Goal: Task Accomplishment & Management: Use online tool/utility

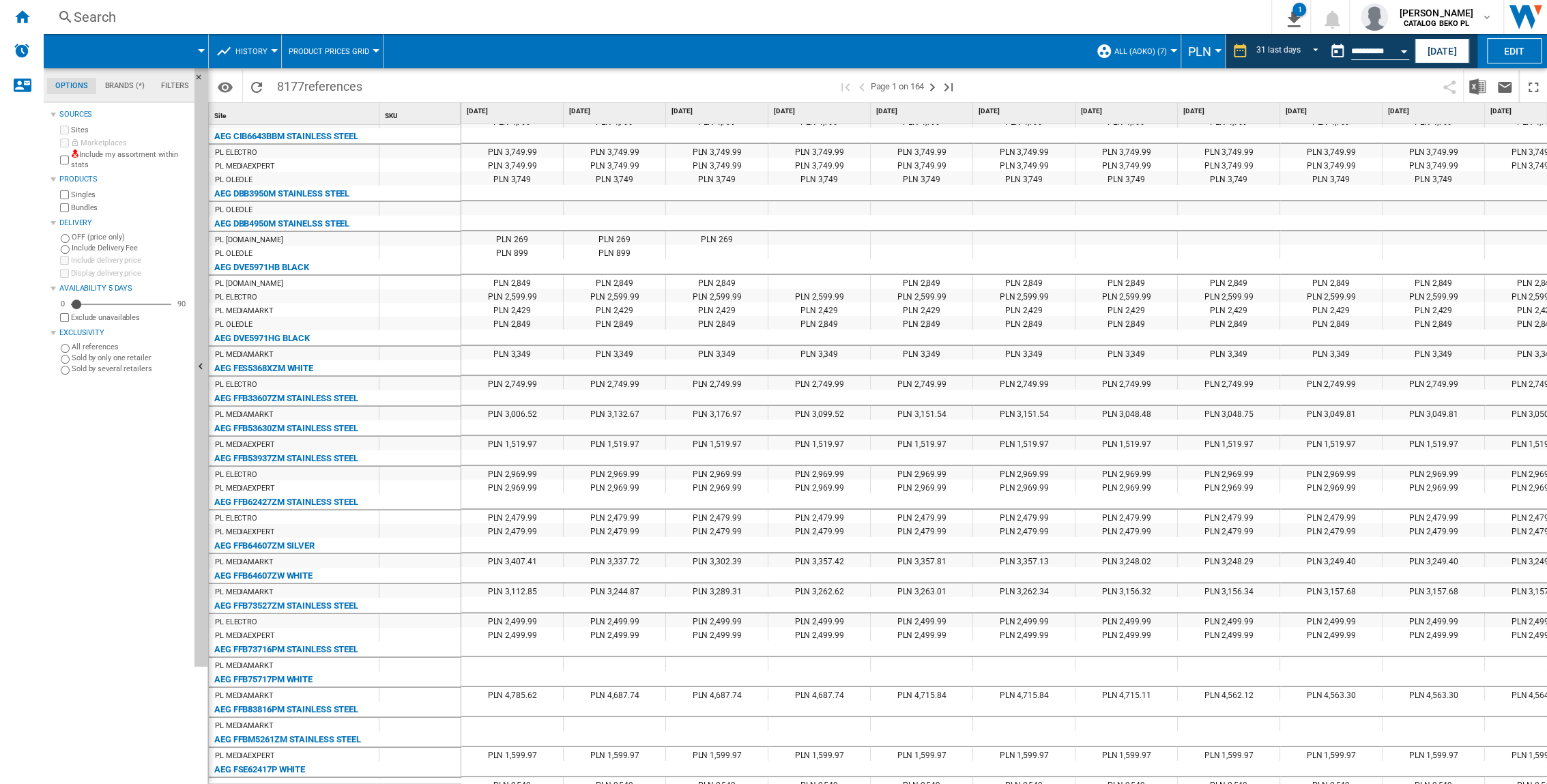
scroll to position [1031, 0]
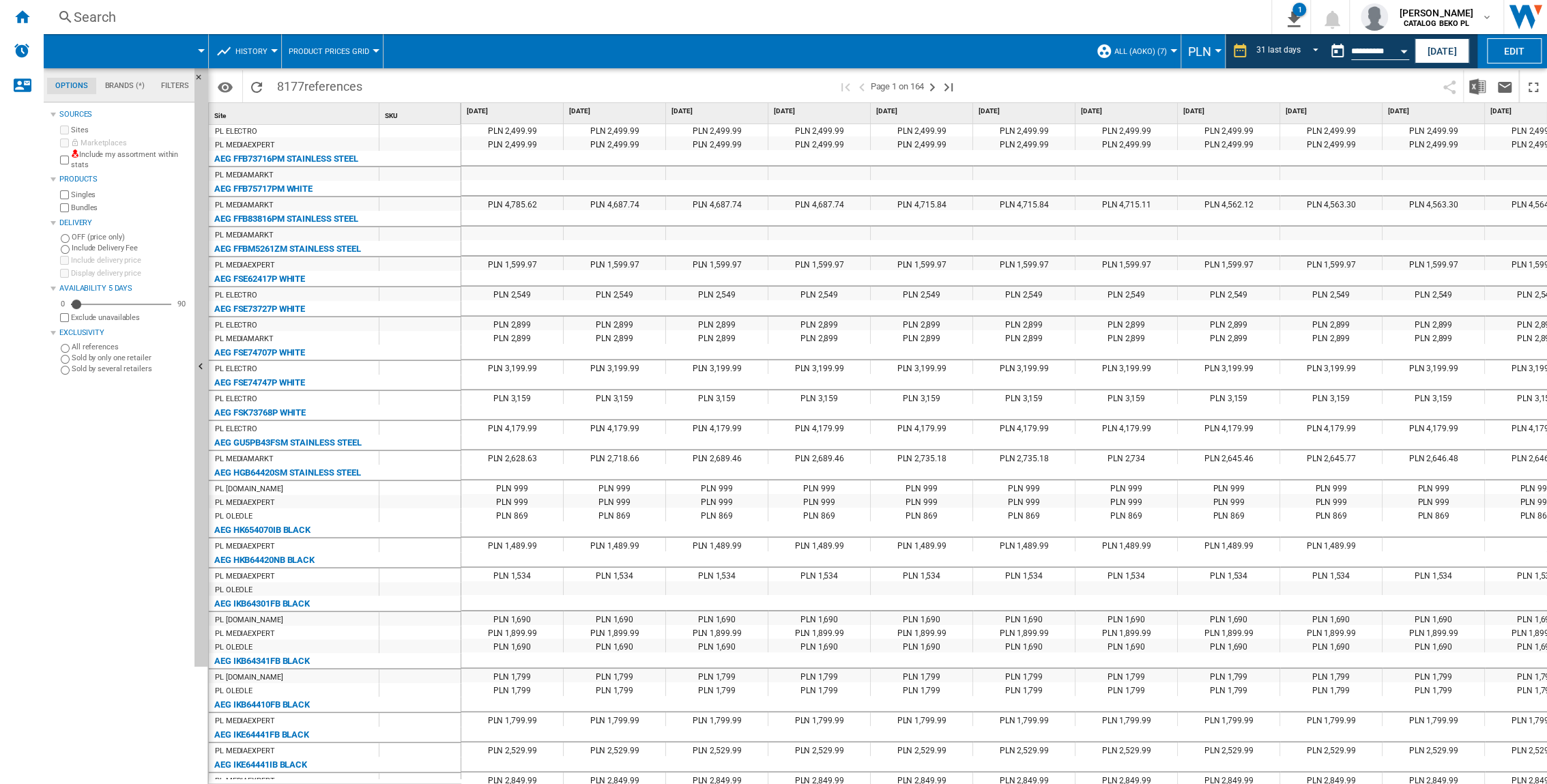
click at [168, 87] on md-tab-item "Filters" at bounding box center [175, 86] width 44 height 17
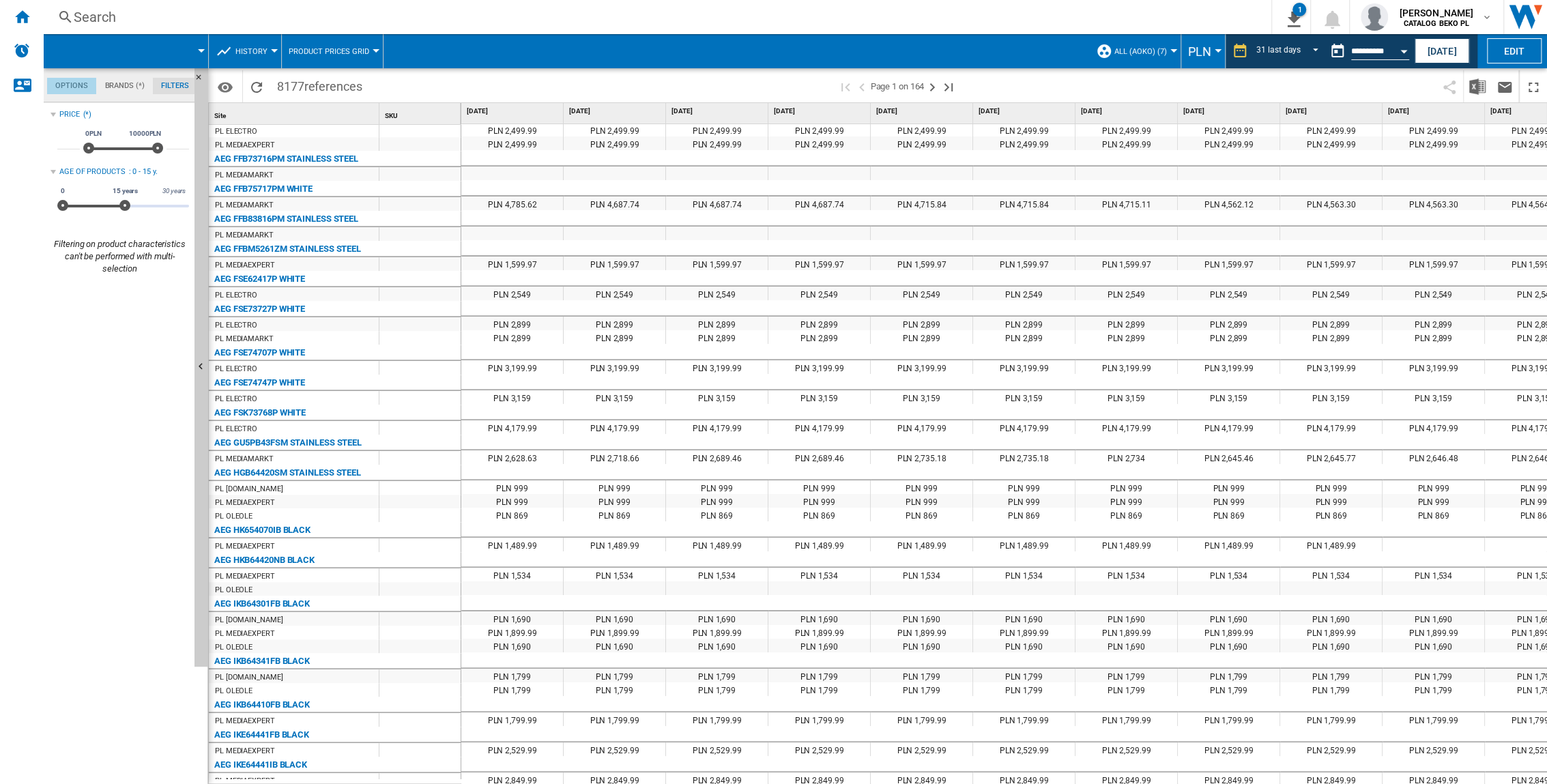
click at [80, 90] on md-tab-item "Options" at bounding box center [72, 86] width 49 height 17
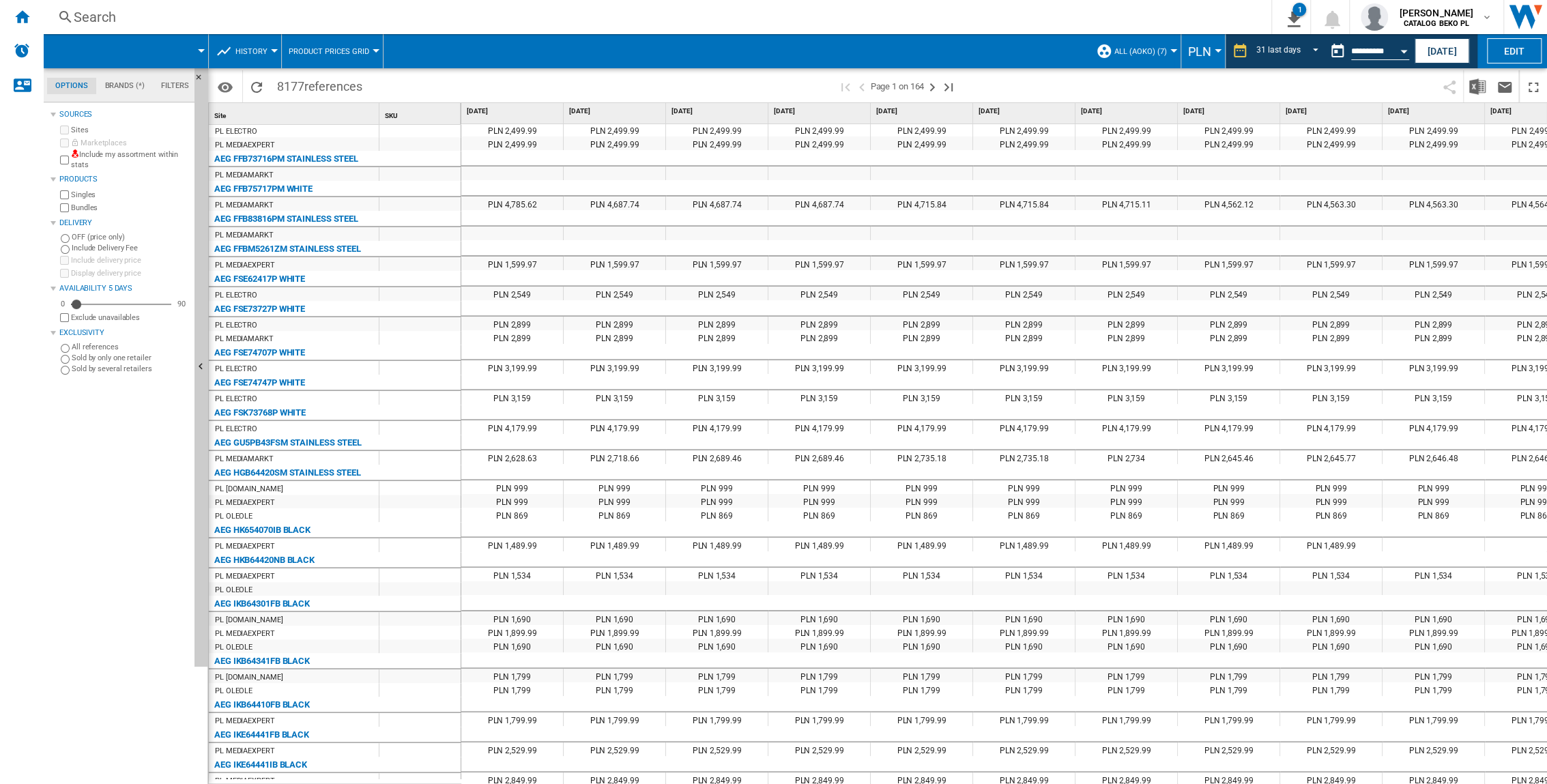
click at [111, 87] on md-tab-item "Brands (*)" at bounding box center [124, 86] width 57 height 17
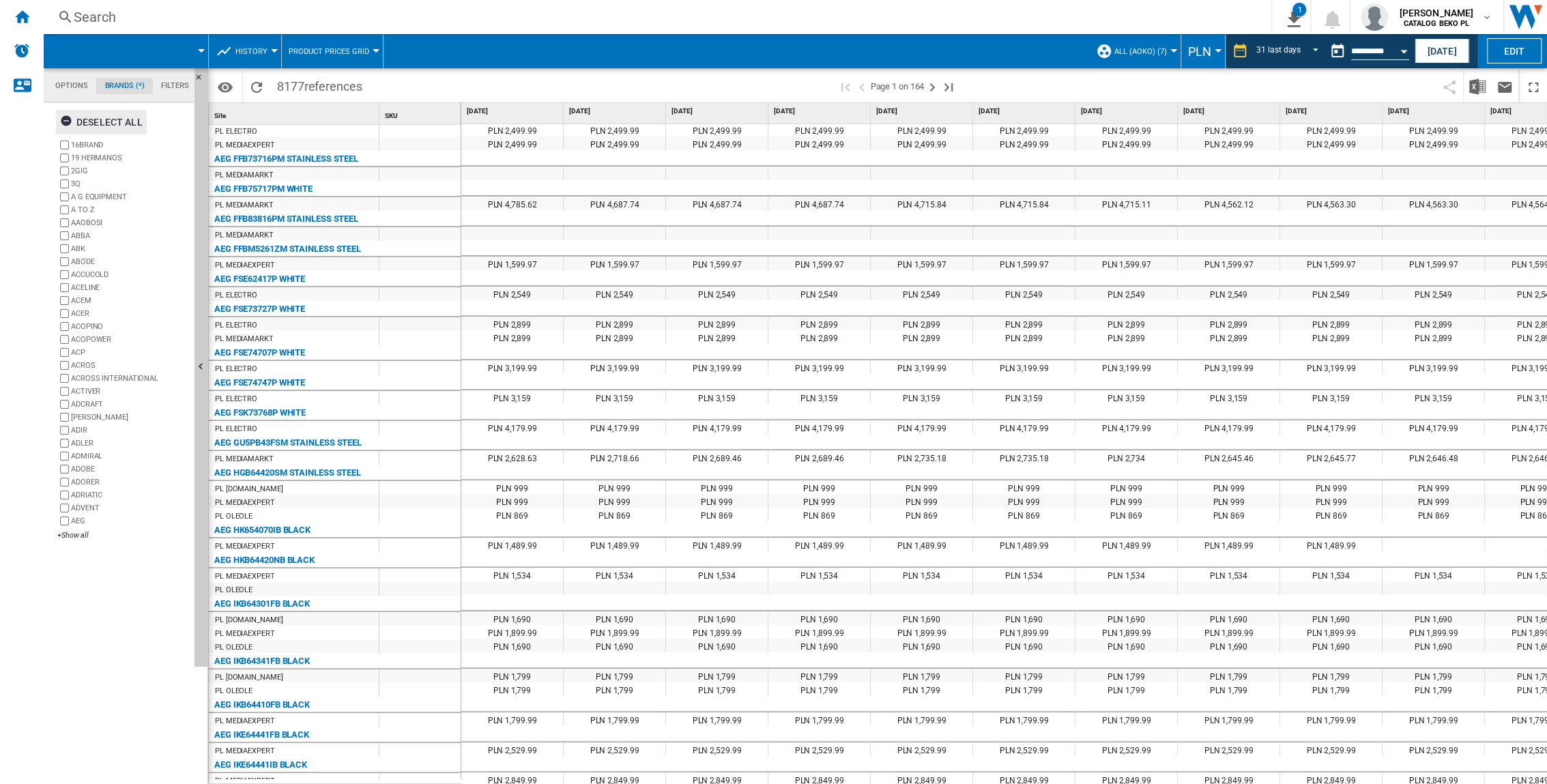
click at [63, 122] on button "Deselect all" at bounding box center [101, 122] width 90 height 24
click at [78, 517] on div "+Show all" at bounding box center [123, 535] width 131 height 10
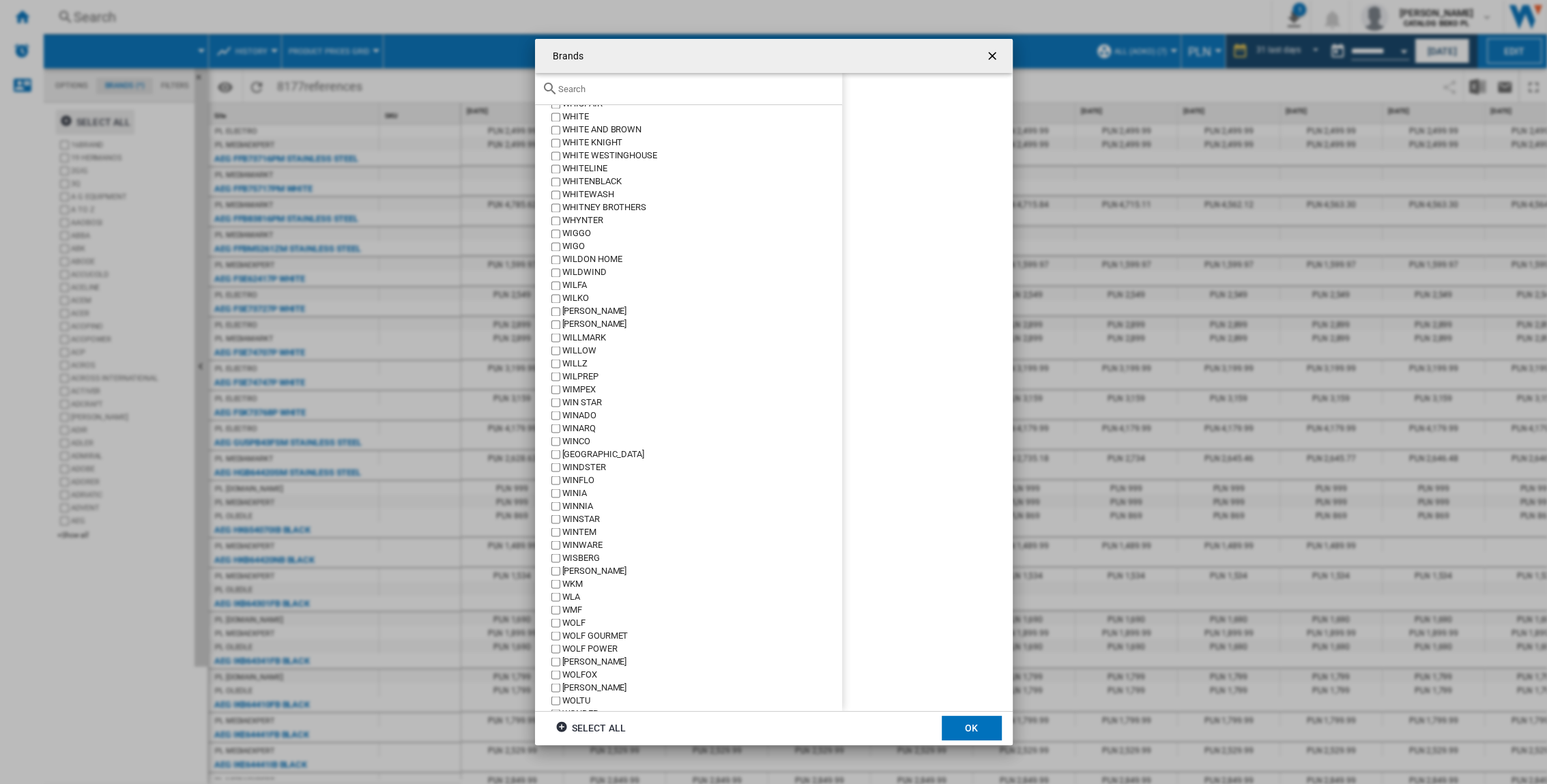
scroll to position [39150, 0]
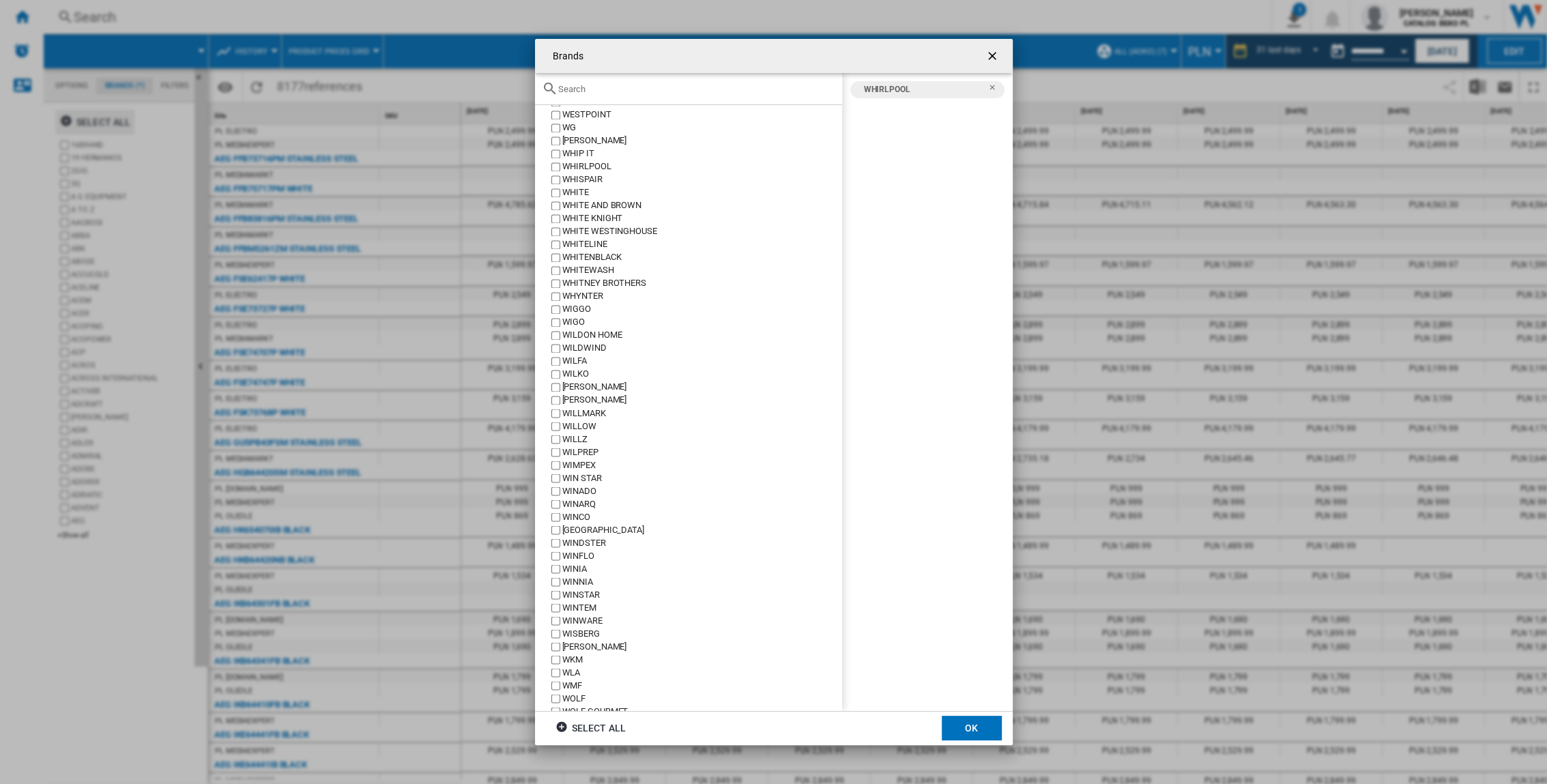
drag, startPoint x: 963, startPoint y: 715, endPoint x: 967, endPoint y: 725, distance: 10.8
click at [963, 517] on md-dialog-actions "Select all OK" at bounding box center [773, 727] width 477 height 34
click at [963, 517] on button "OK" at bounding box center [971, 727] width 60 height 24
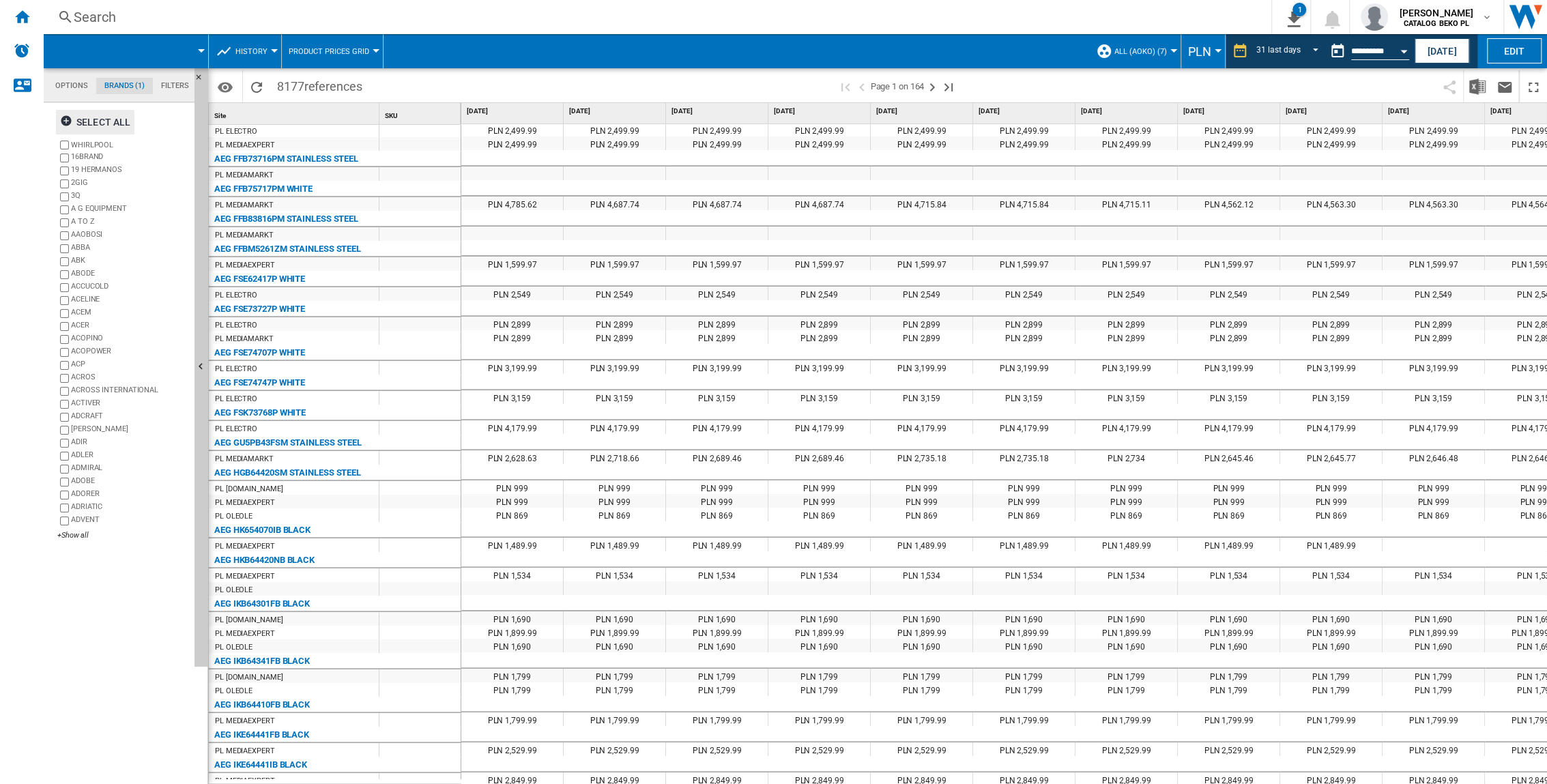
click at [82, 75] on md-tabs-canvas "Options Brands (1) Filters Options Brands (1) Filters" at bounding box center [126, 85] width 164 height 34
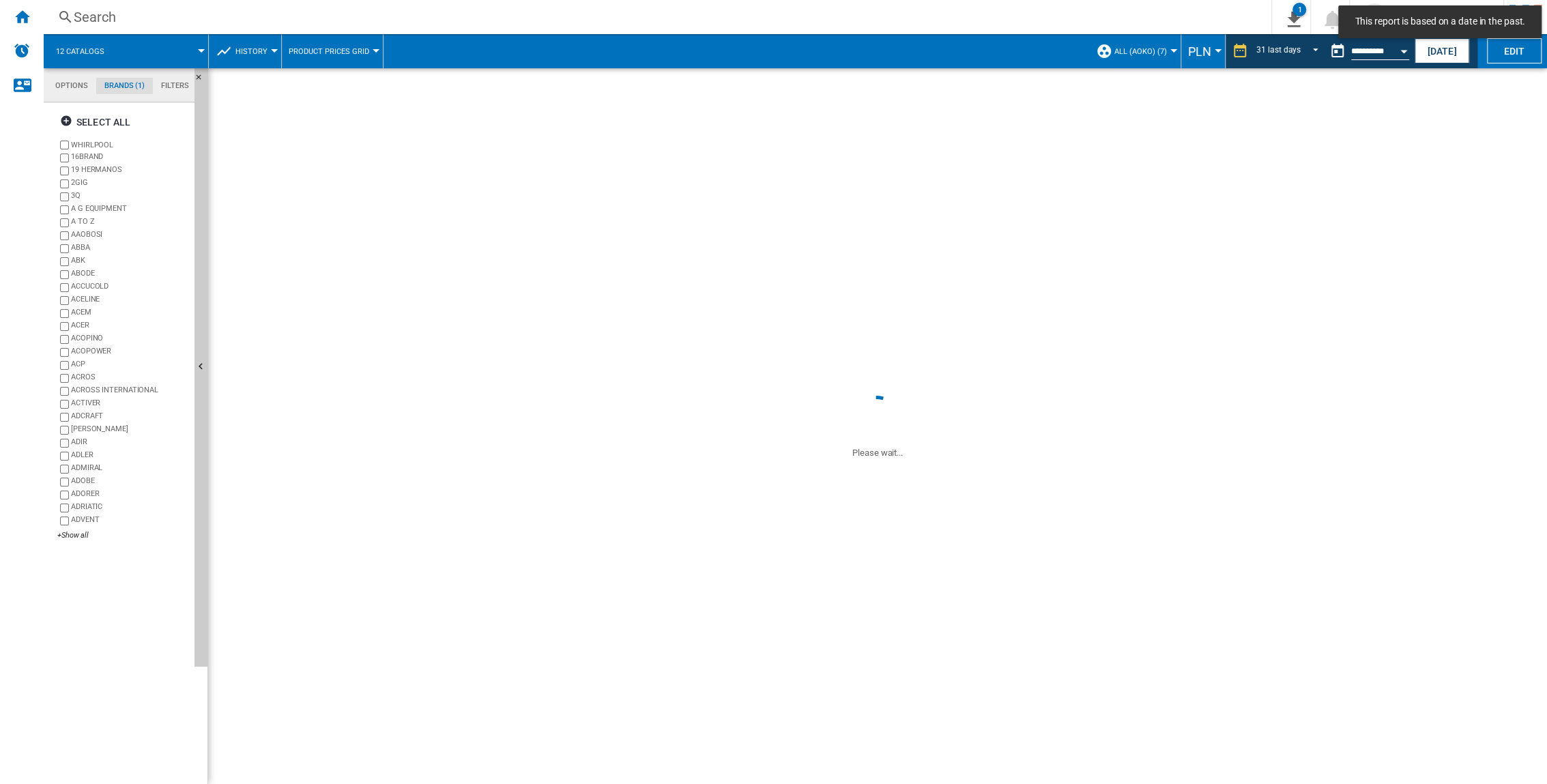
click at [82, 80] on md-tab-item "Options" at bounding box center [72, 86] width 49 height 17
click at [54, 85] on md-tab-item "Options" at bounding box center [72, 86] width 49 height 17
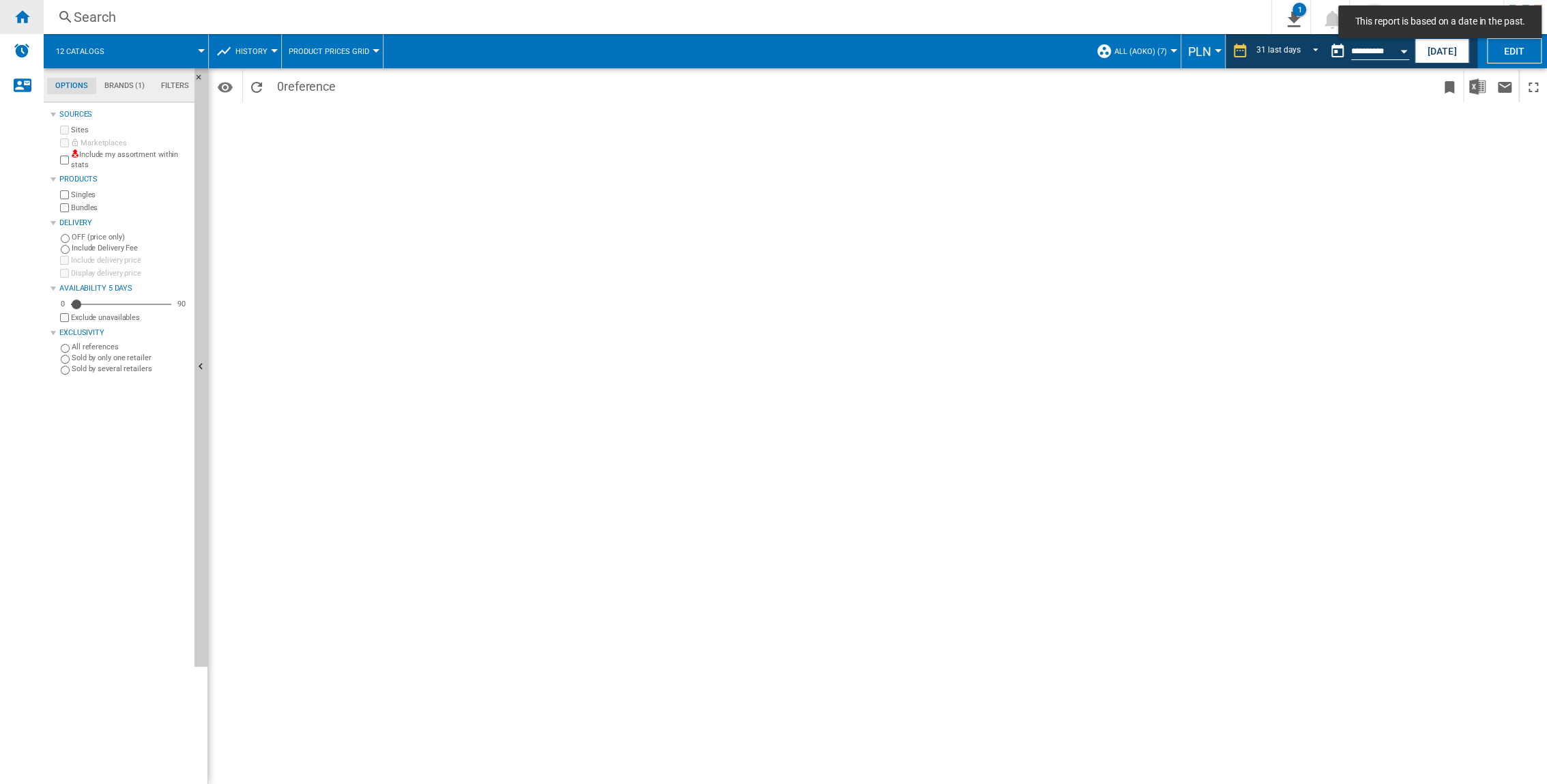
click at [16, 20] on ng-md-icon "Home" at bounding box center [21, 16] width 17 height 17
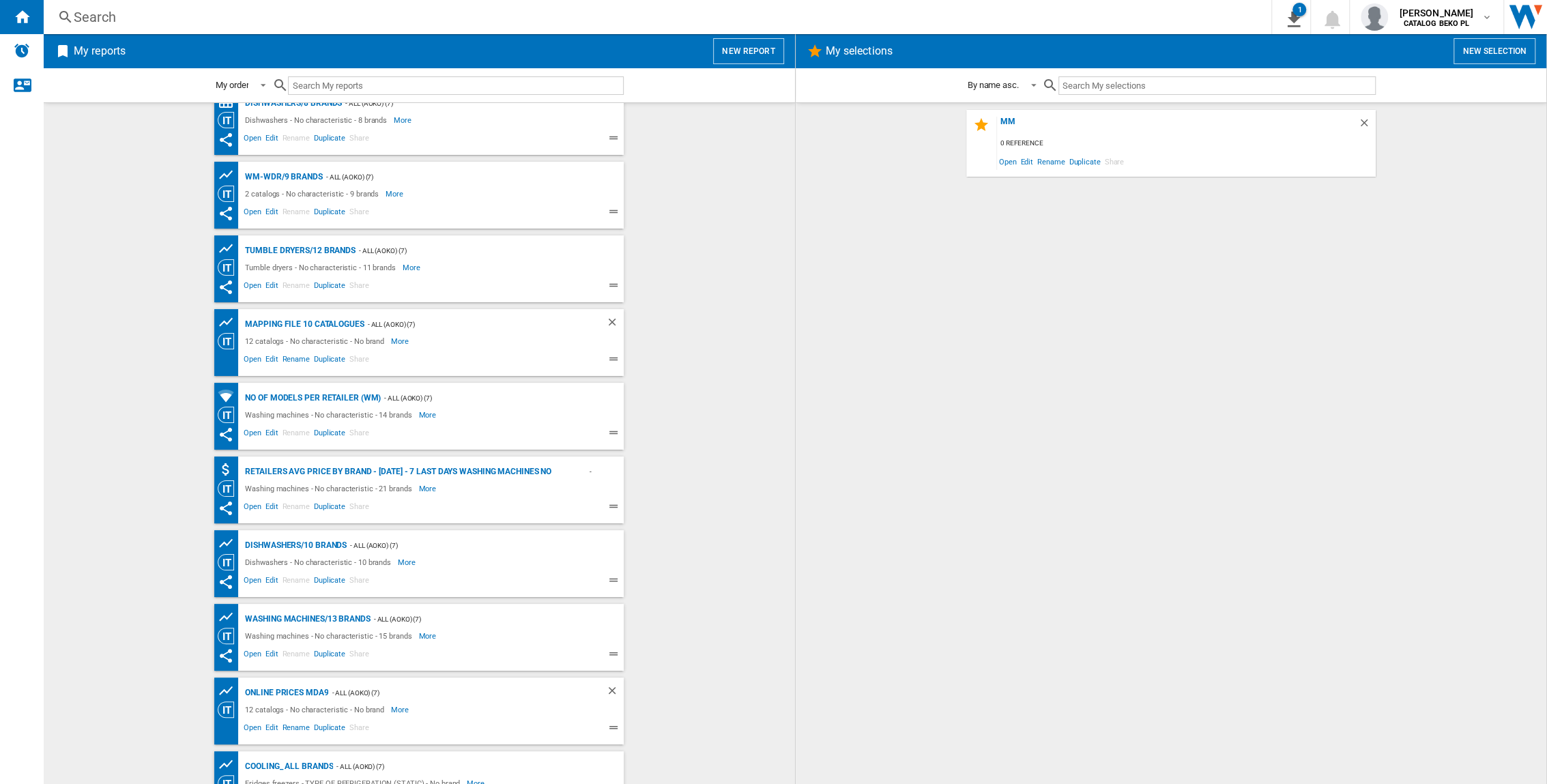
scroll to position [227, 0]
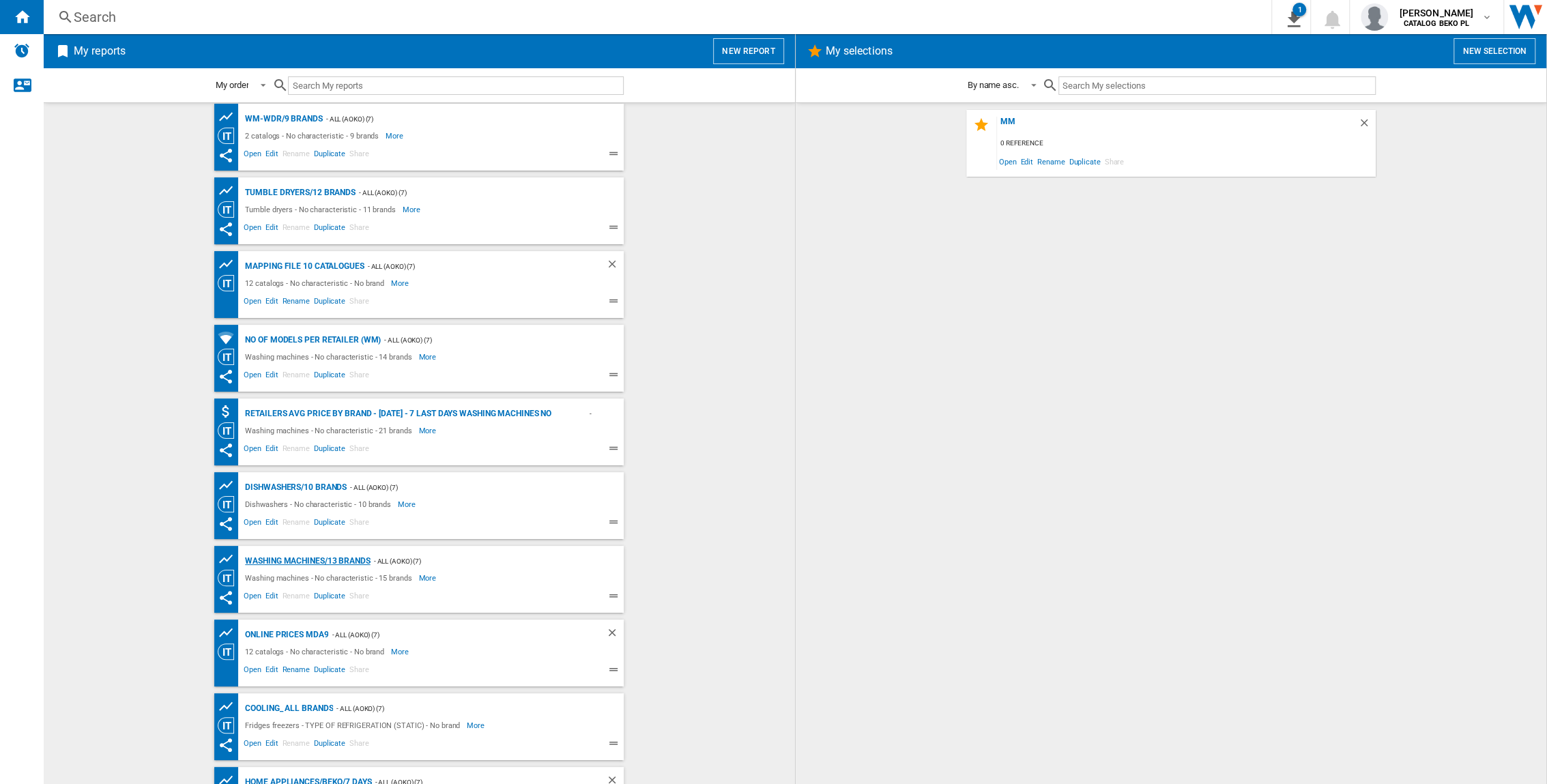
click at [348, 517] on div "Washing machines/13 brands" at bounding box center [305, 561] width 128 height 17
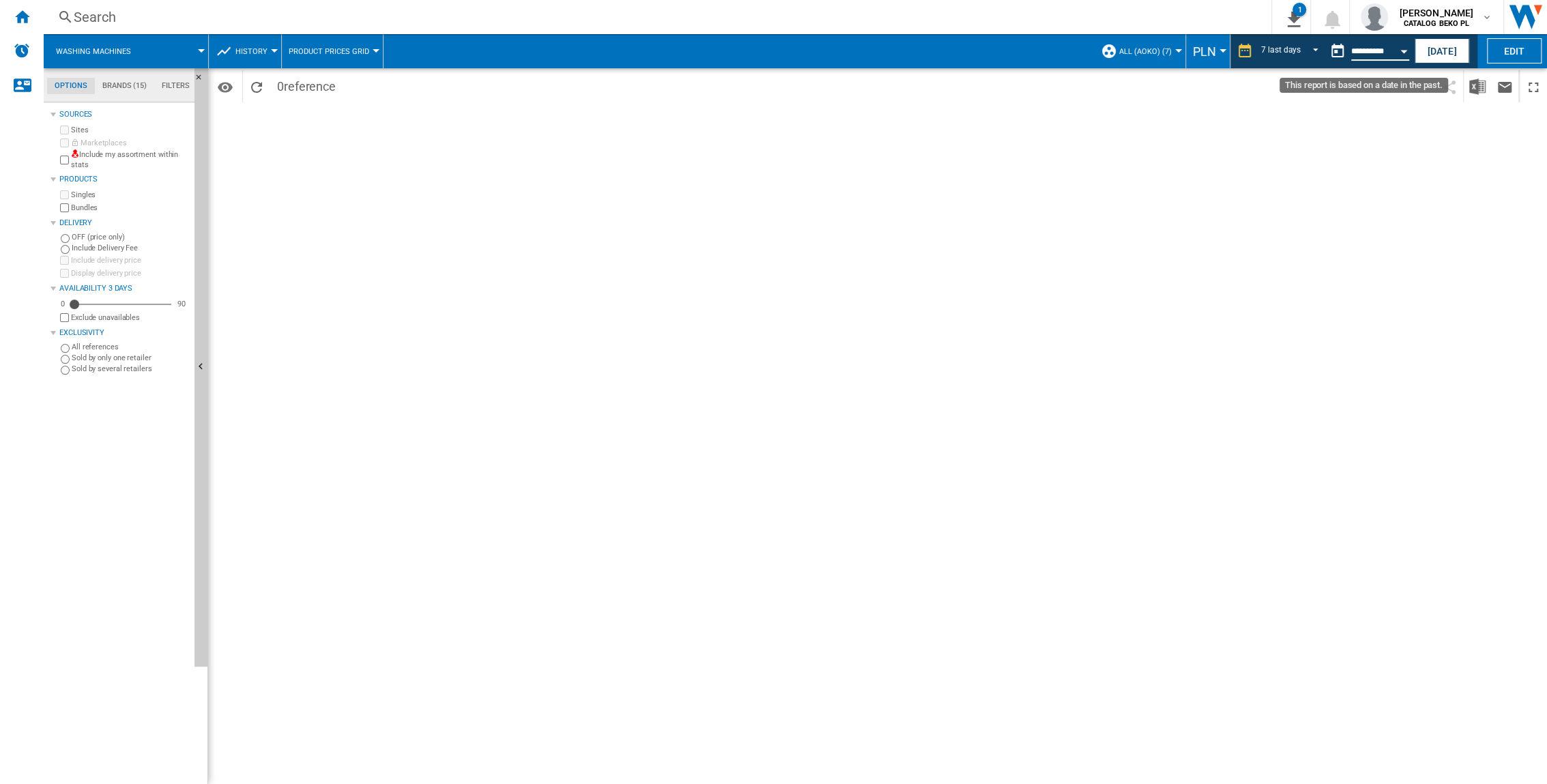
click at [963, 53] on input "**********" at bounding box center [1380, 53] width 58 height 13
click at [963, 53] on button "Open calendar" at bounding box center [1403, 49] width 24 height 24
click at [963, 184] on span "20" at bounding box center [1388, 184] width 28 height 28
type input "**********"
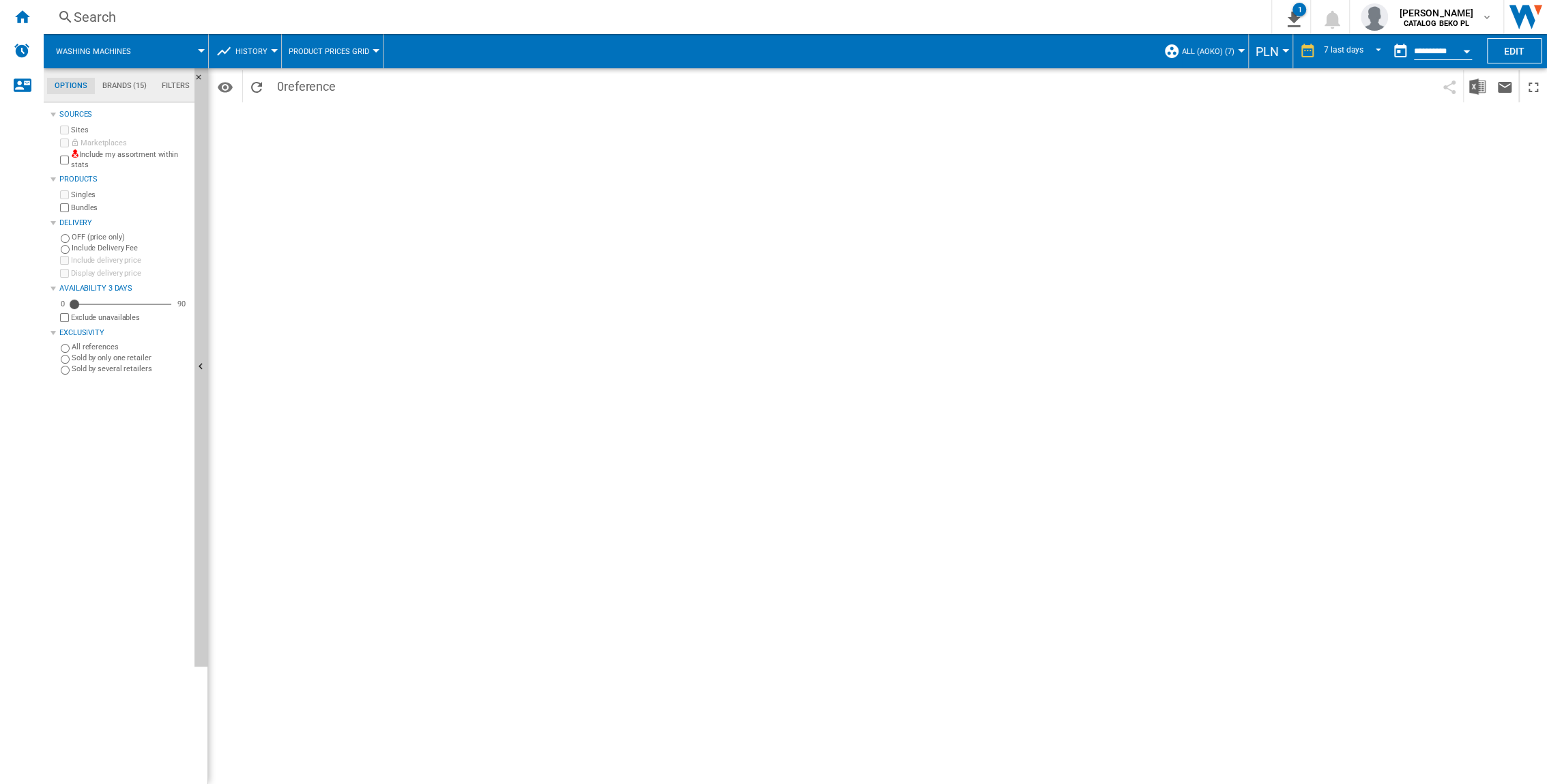
click at [120, 93] on md-tab-item "Brands (15)" at bounding box center [124, 86] width 59 height 17
click at [66, 85] on md-tab-item "Options" at bounding box center [71, 86] width 48 height 17
click at [28, 18] on ng-md-icon "Home" at bounding box center [21, 16] width 17 height 17
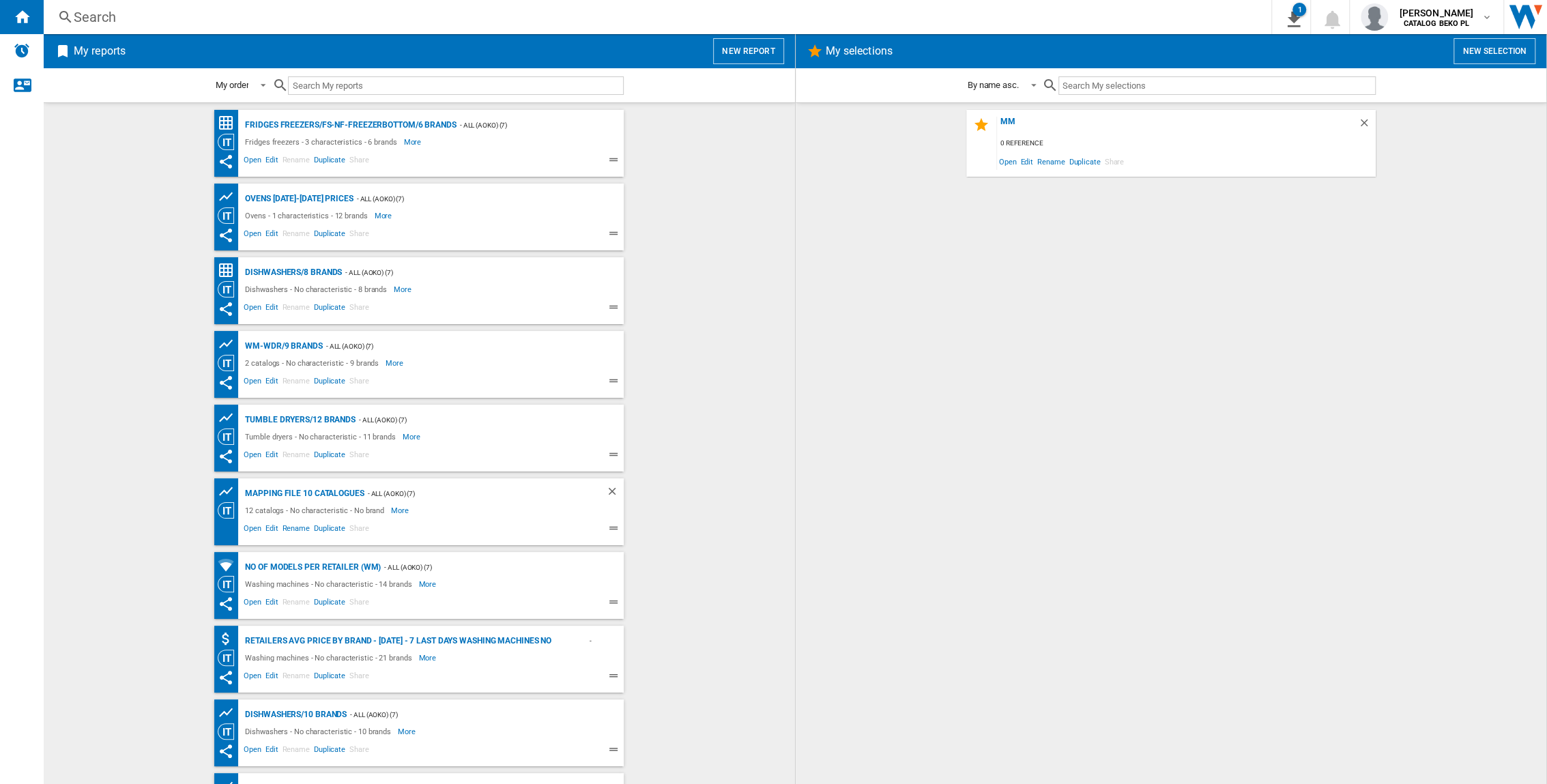
scroll to position [276, 0]
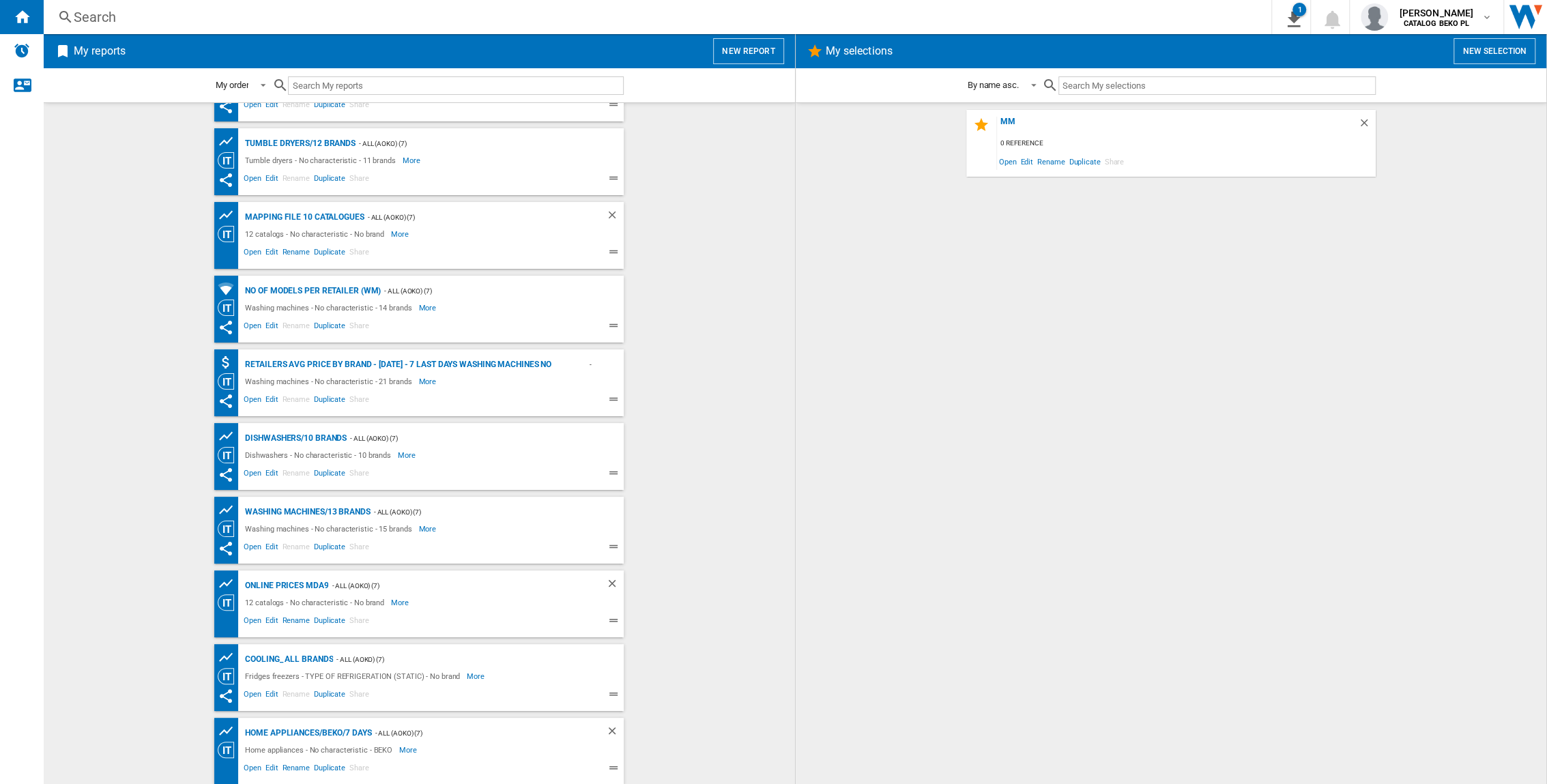
click at [70, 11] on ng-md-icon at bounding box center [65, 17] width 17 height 17
click at [29, 15] on ng-md-icon "Home" at bounding box center [21, 16] width 17 height 17
click at [28, 42] on img "Alerts" at bounding box center [21, 50] width 17 height 17
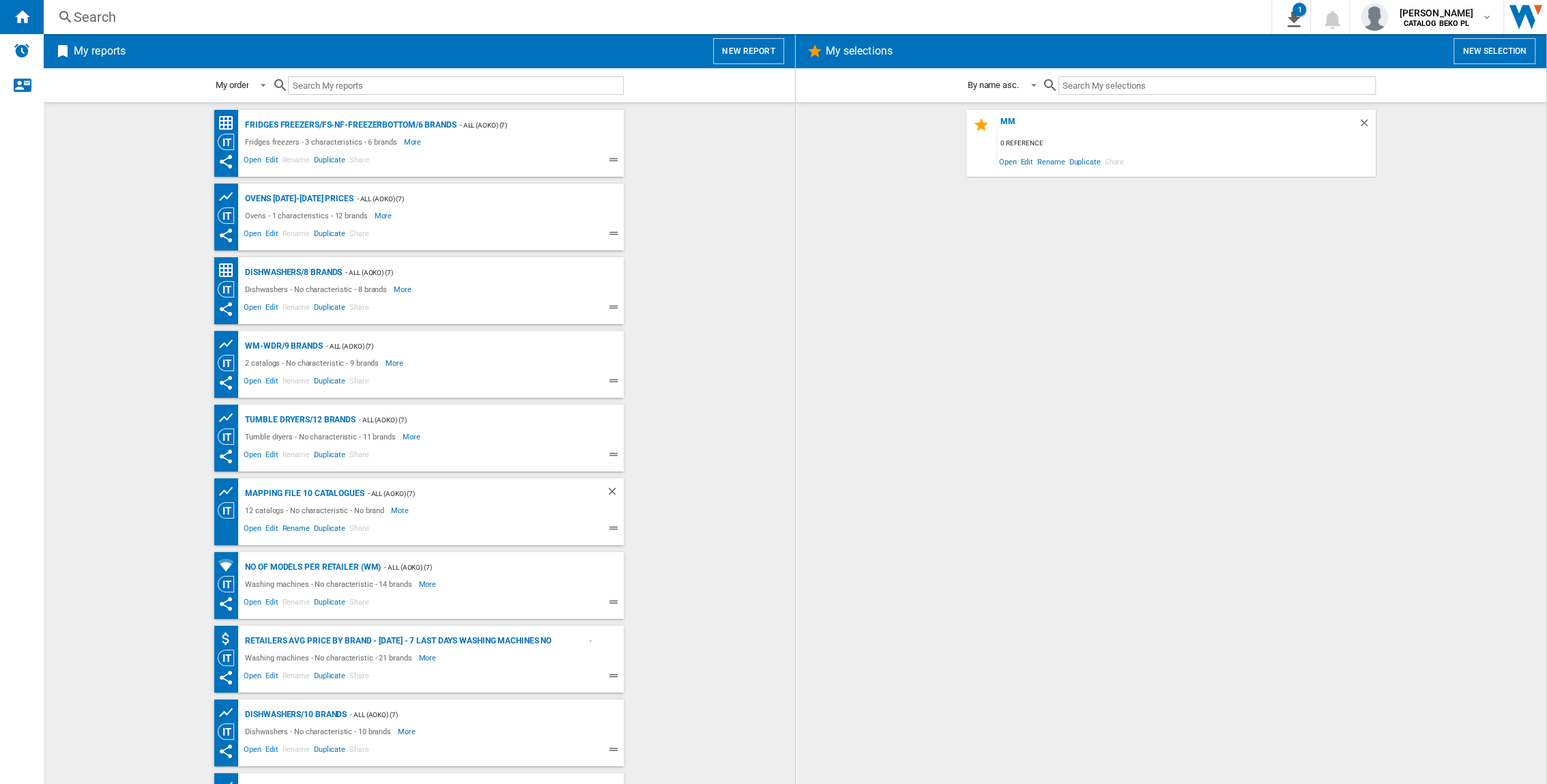
click at [752, 41] on button "New report" at bounding box center [748, 51] width 70 height 26
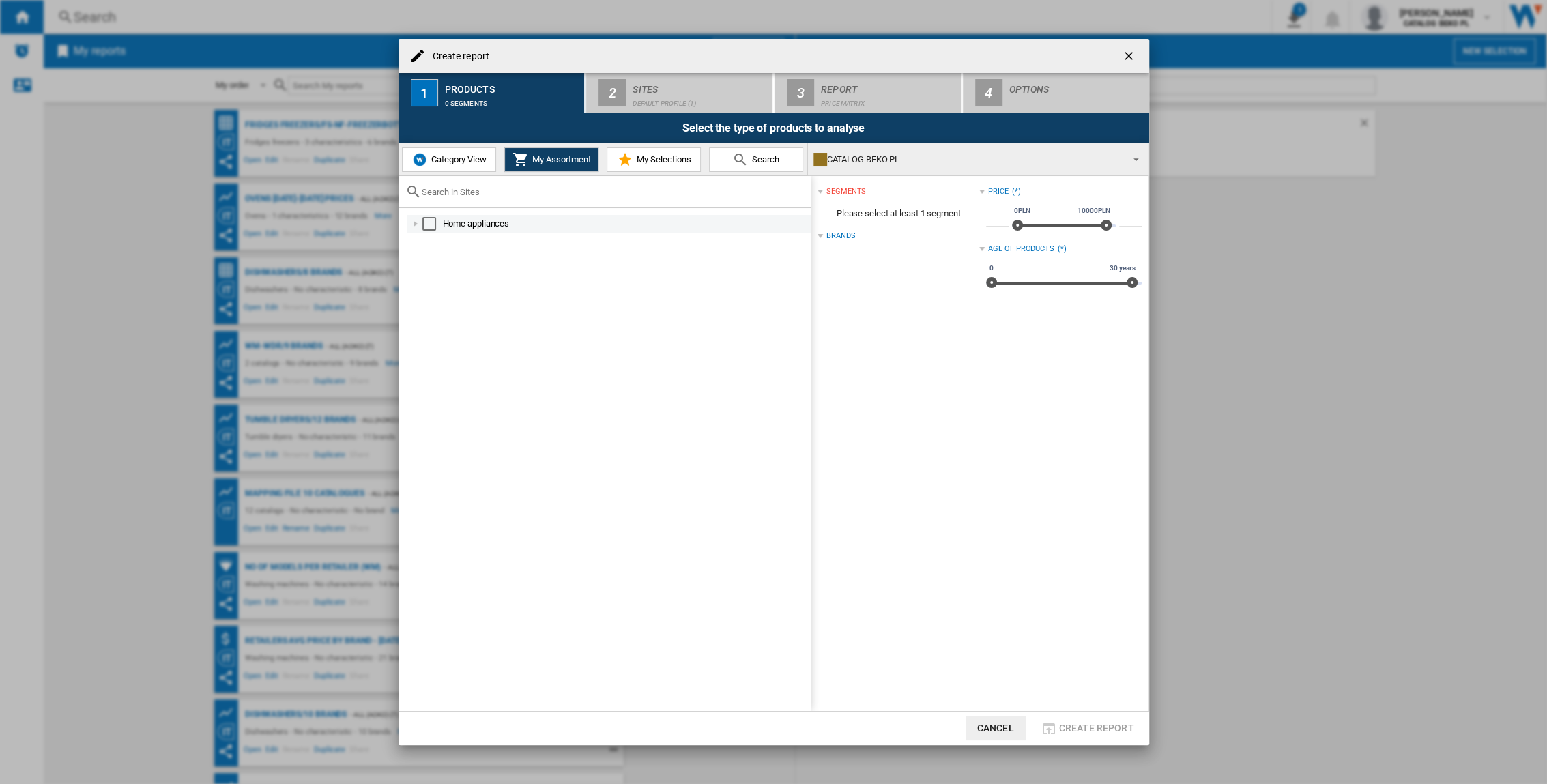
click at [415, 226] on div at bounding box center [415, 223] width 13 height 13
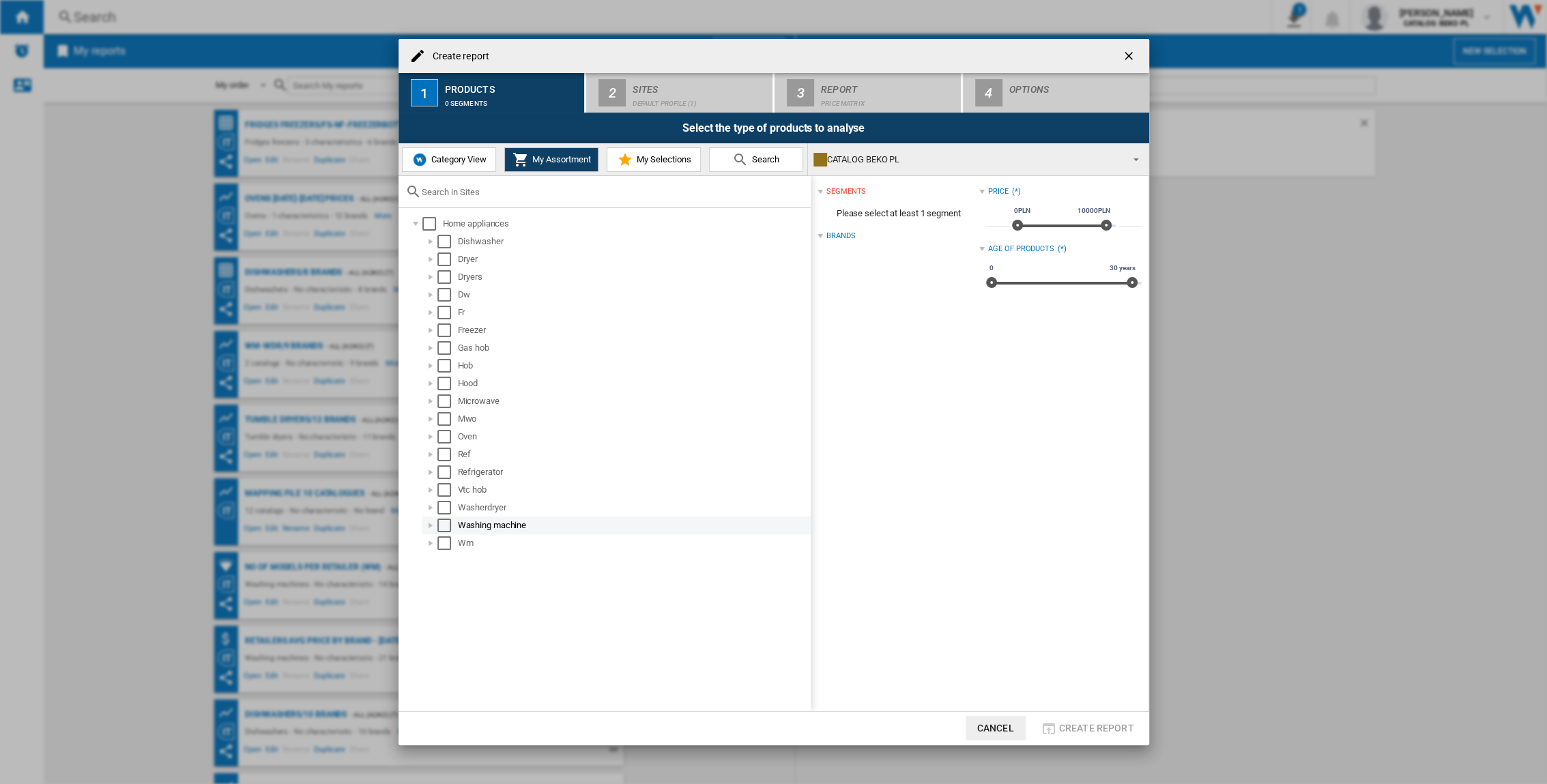
click at [437, 517] on div "Select" at bounding box center [444, 525] width 13 height 13
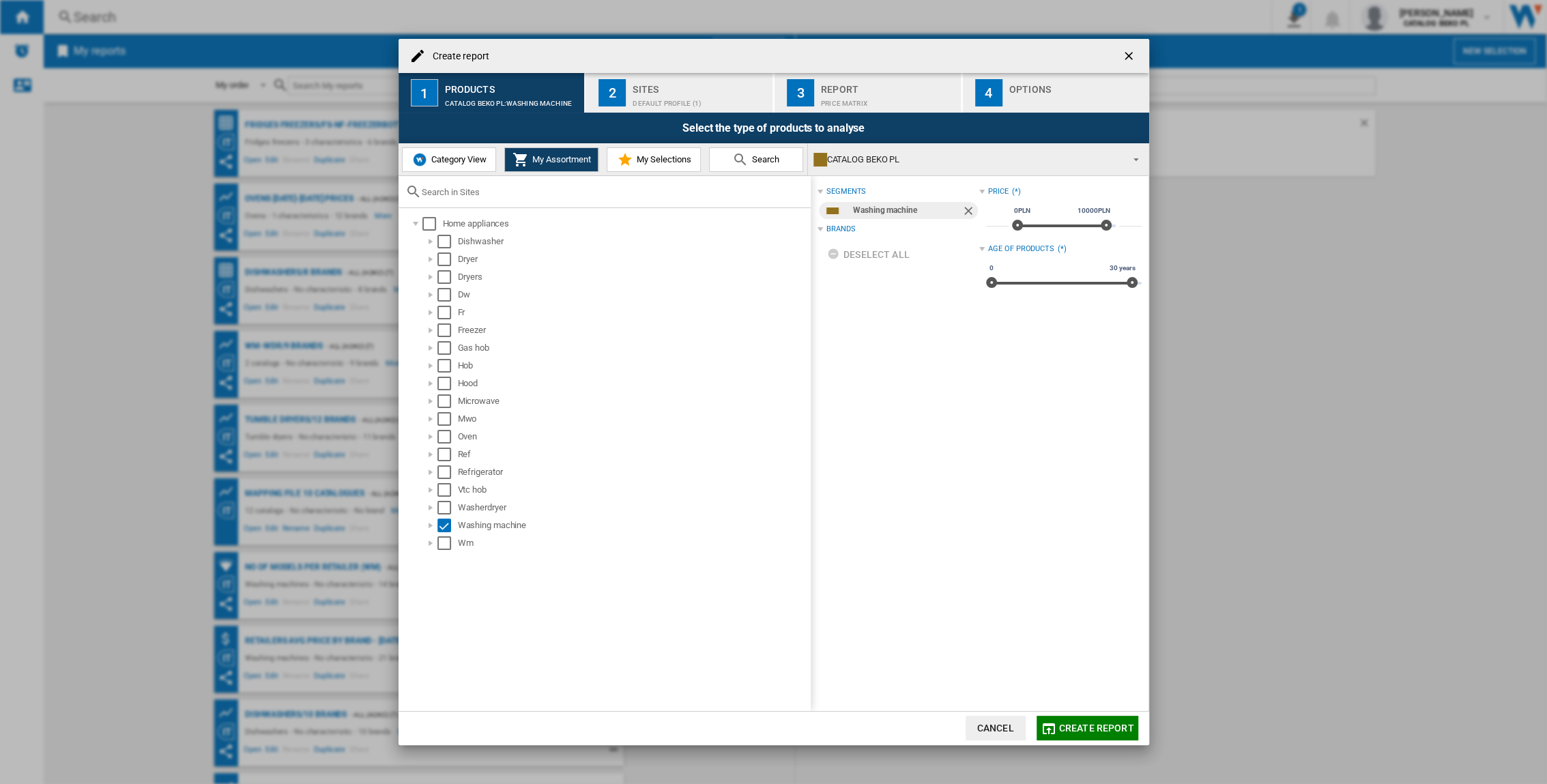
click at [446, 156] on span "Category View" at bounding box center [457, 159] width 59 height 10
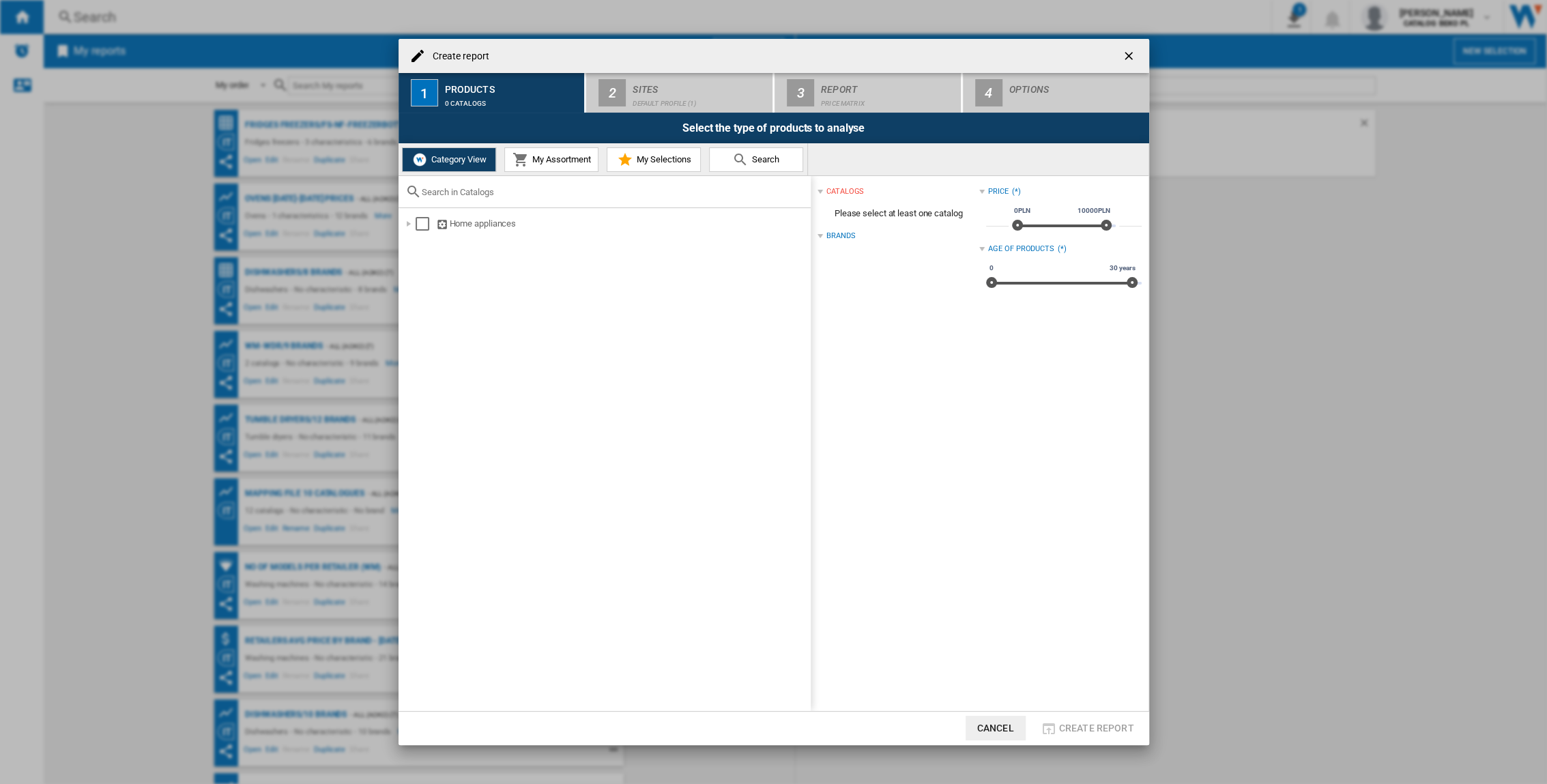
click at [551, 161] on span "My Assortment" at bounding box center [559, 159] width 62 height 10
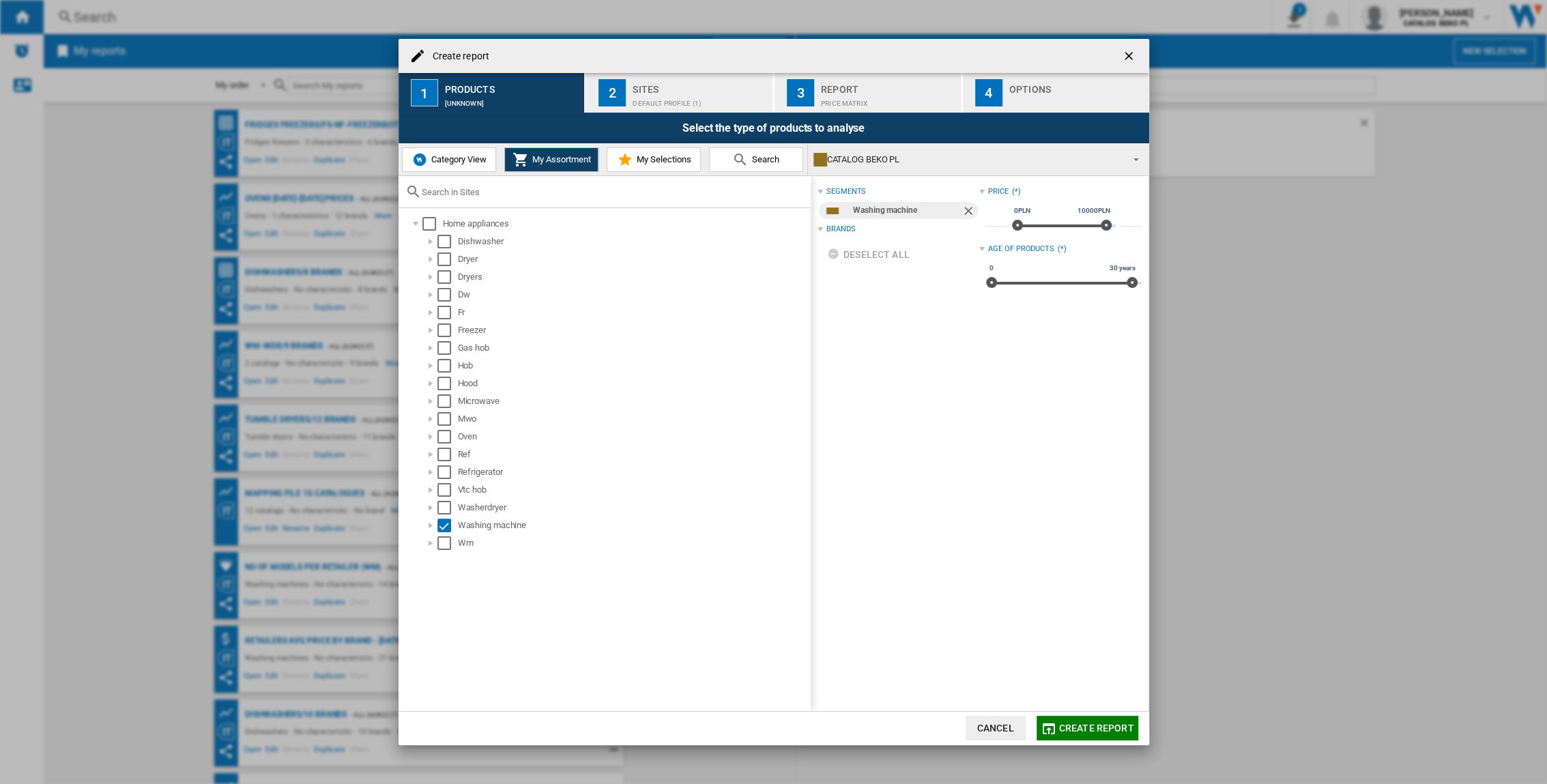
click at [445, 163] on span "Category View" at bounding box center [457, 159] width 59 height 10
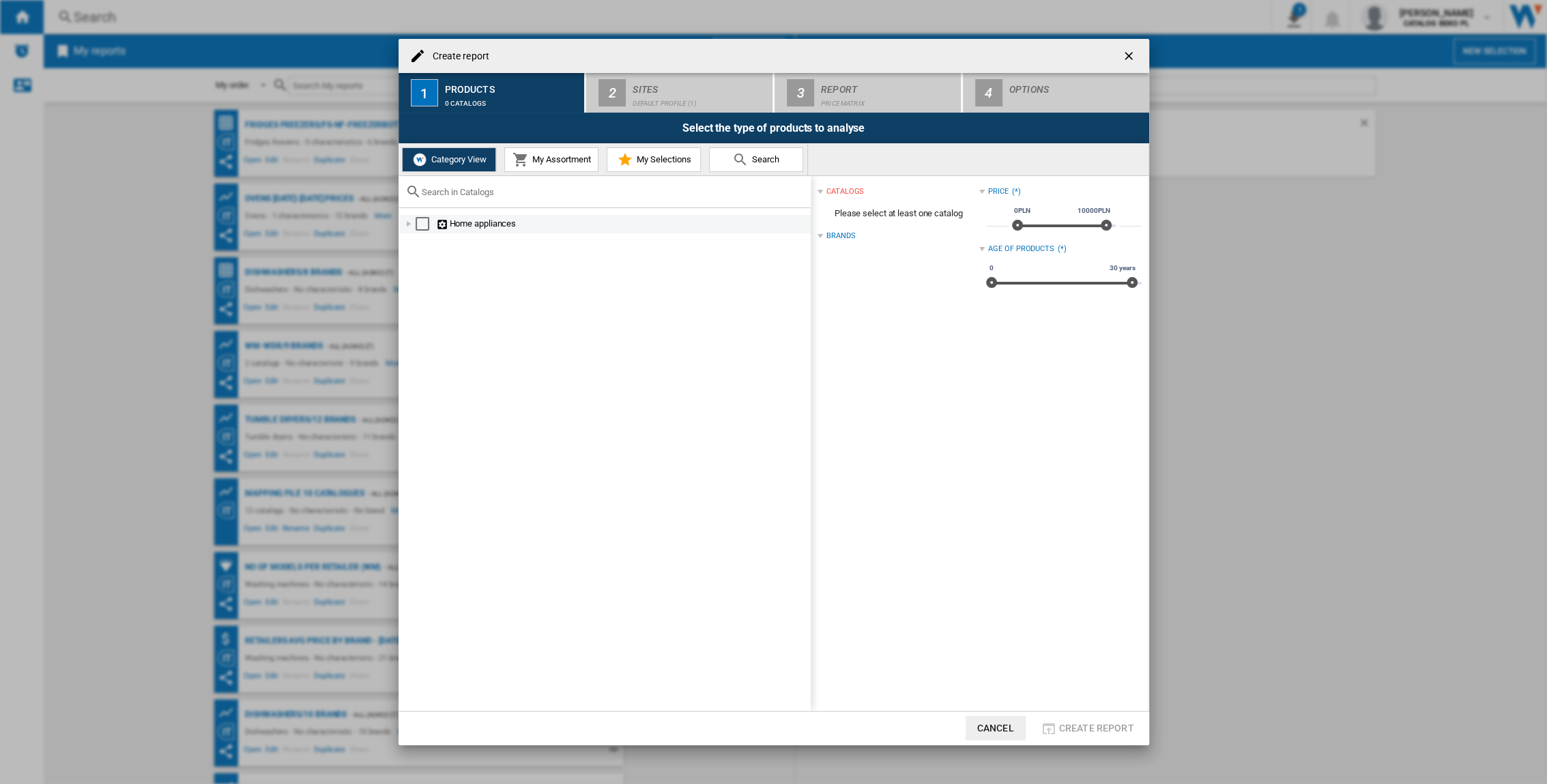
click at [407, 227] on div at bounding box center [408, 223] width 13 height 13
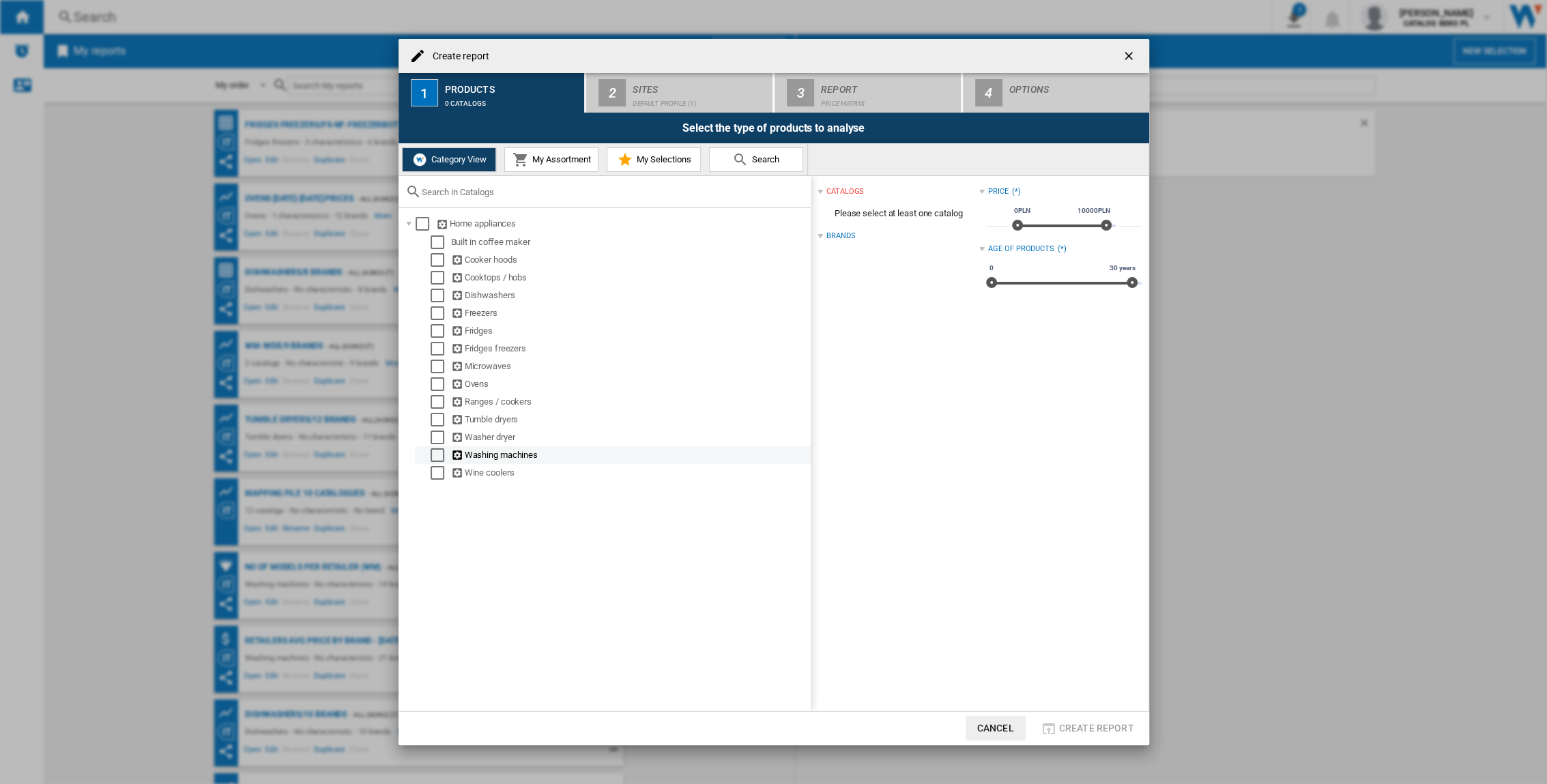
click at [436, 455] on div "Select" at bounding box center [437, 455] width 13 height 13
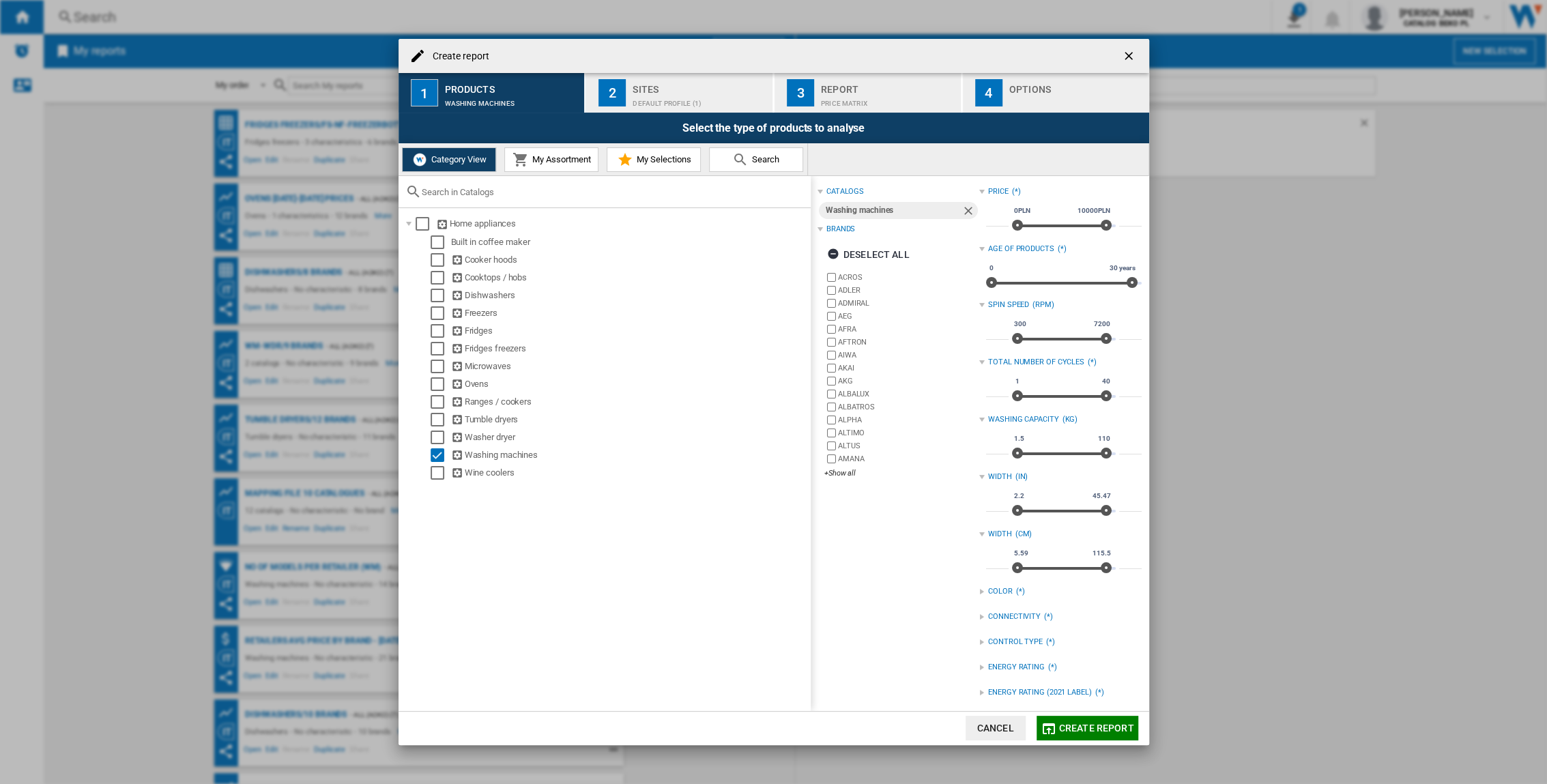
click at [556, 164] on span "My Assortment" at bounding box center [559, 159] width 62 height 10
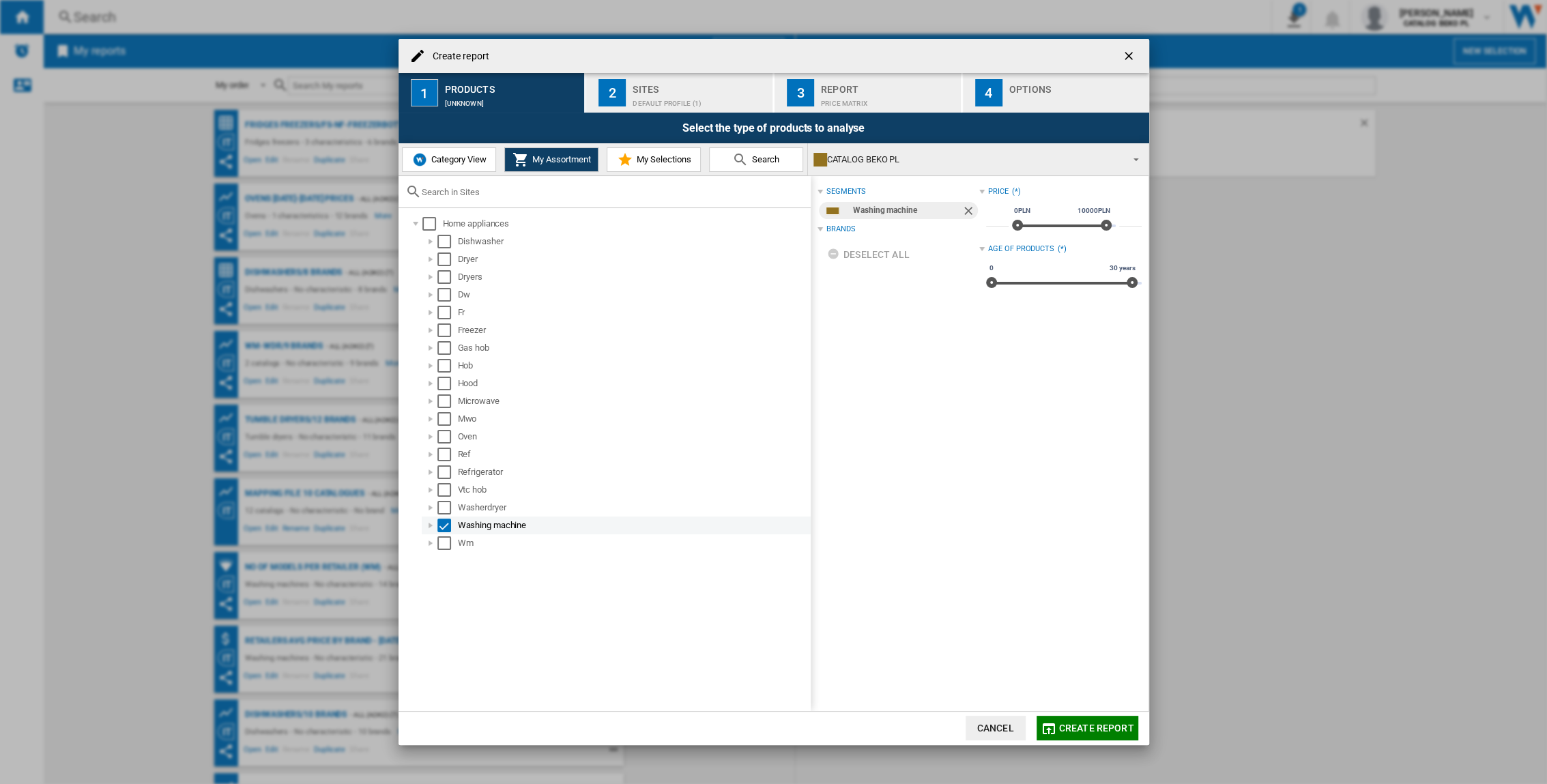
click at [443, 517] on div "Select" at bounding box center [444, 525] width 13 height 13
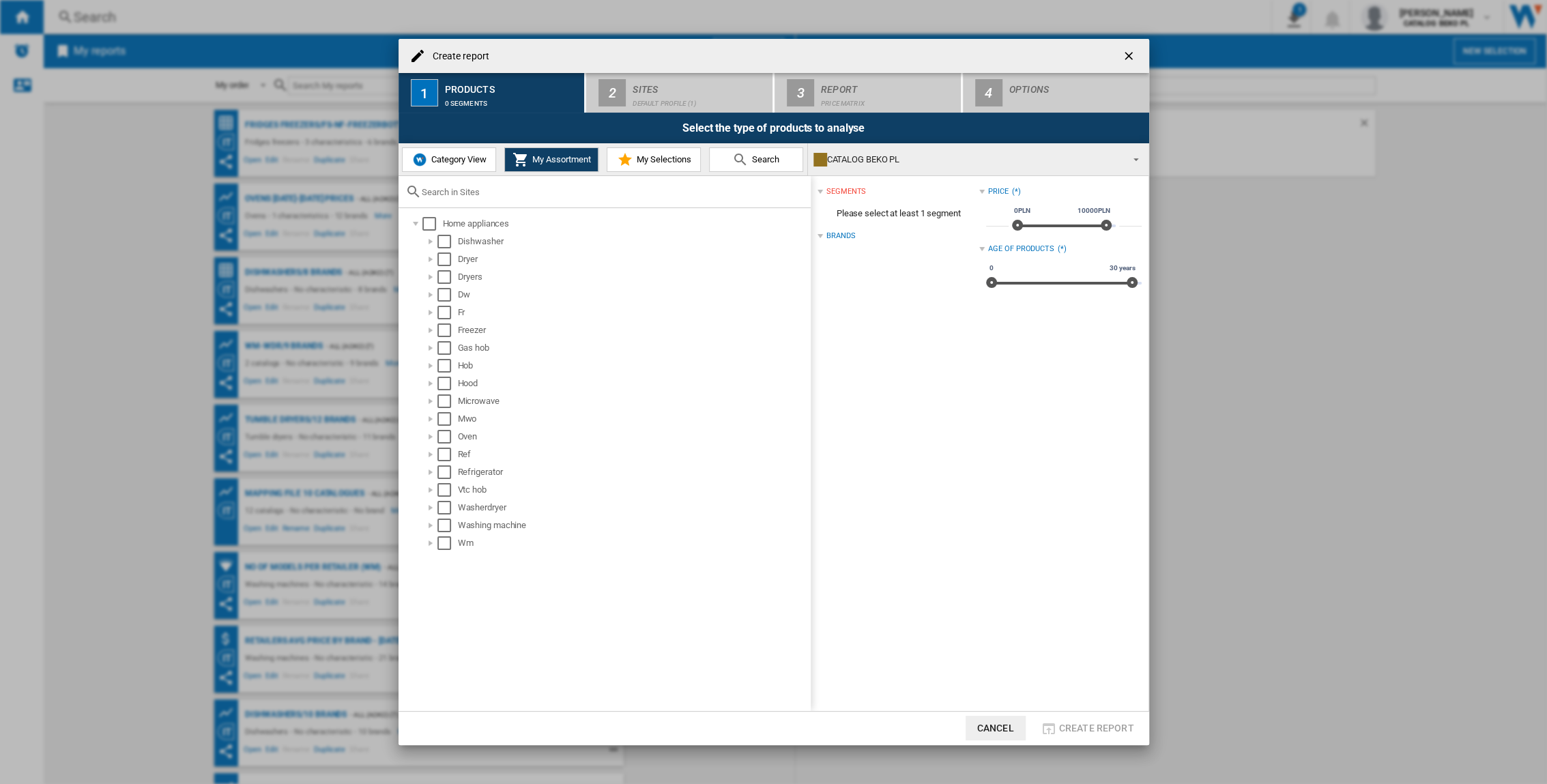
click at [473, 167] on button "Category View" at bounding box center [449, 159] width 94 height 24
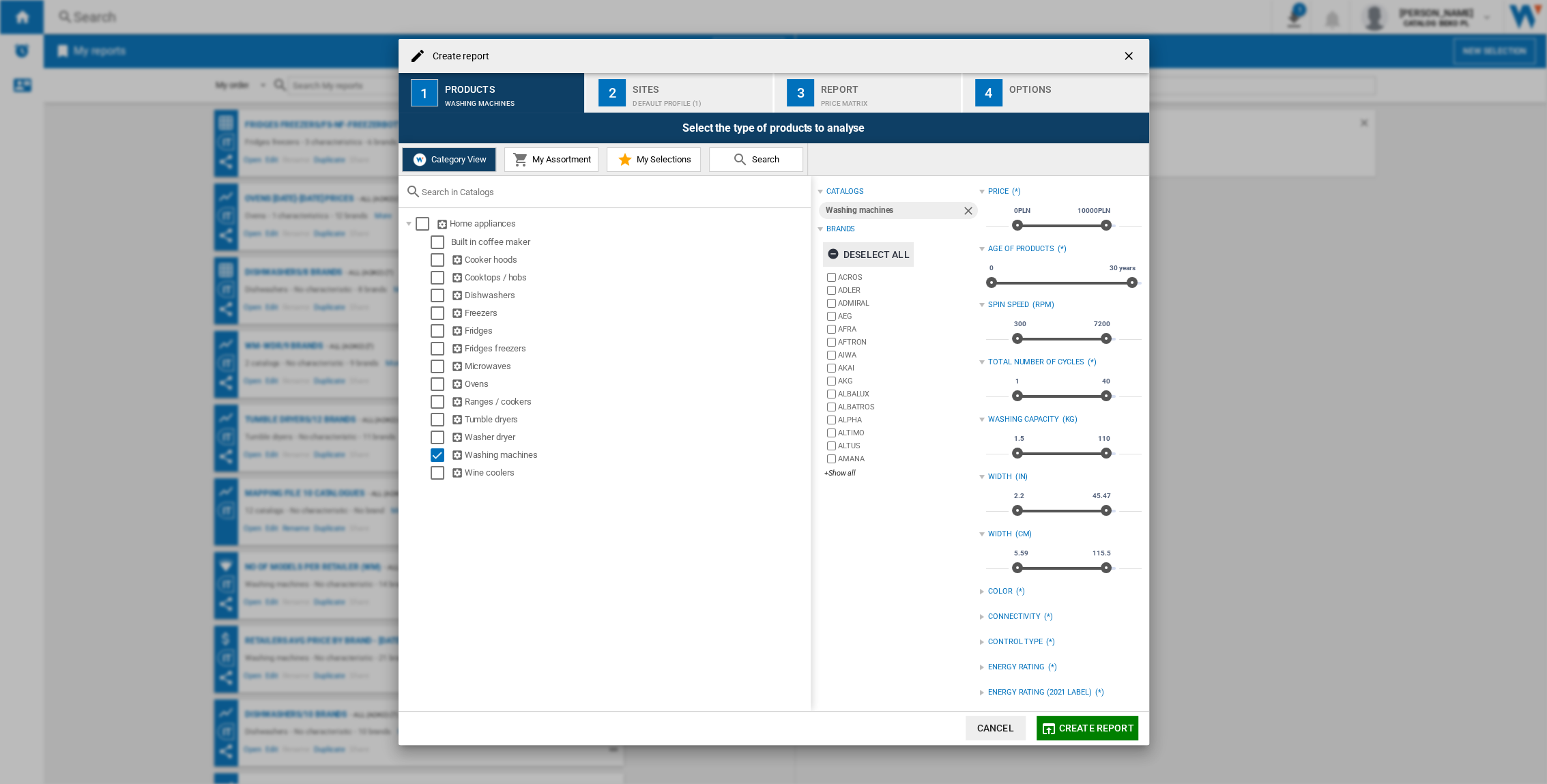
click at [831, 250] on ng-md-icon "button" at bounding box center [835, 256] width 17 height 17
click at [836, 468] on div "+Show all" at bounding box center [901, 473] width 155 height 10
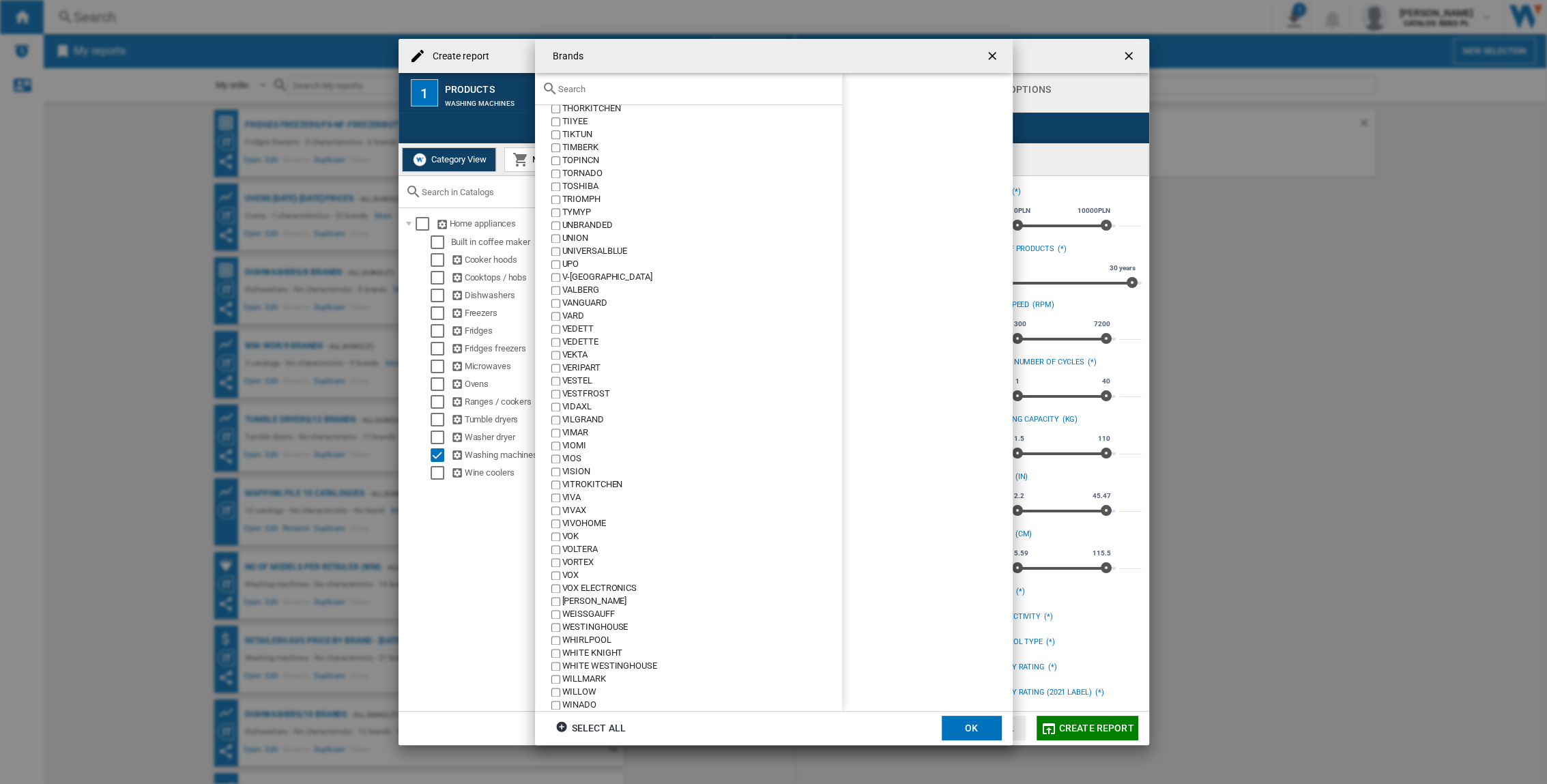
scroll to position [6351, 0]
click at [956, 517] on button "OK" at bounding box center [971, 727] width 60 height 24
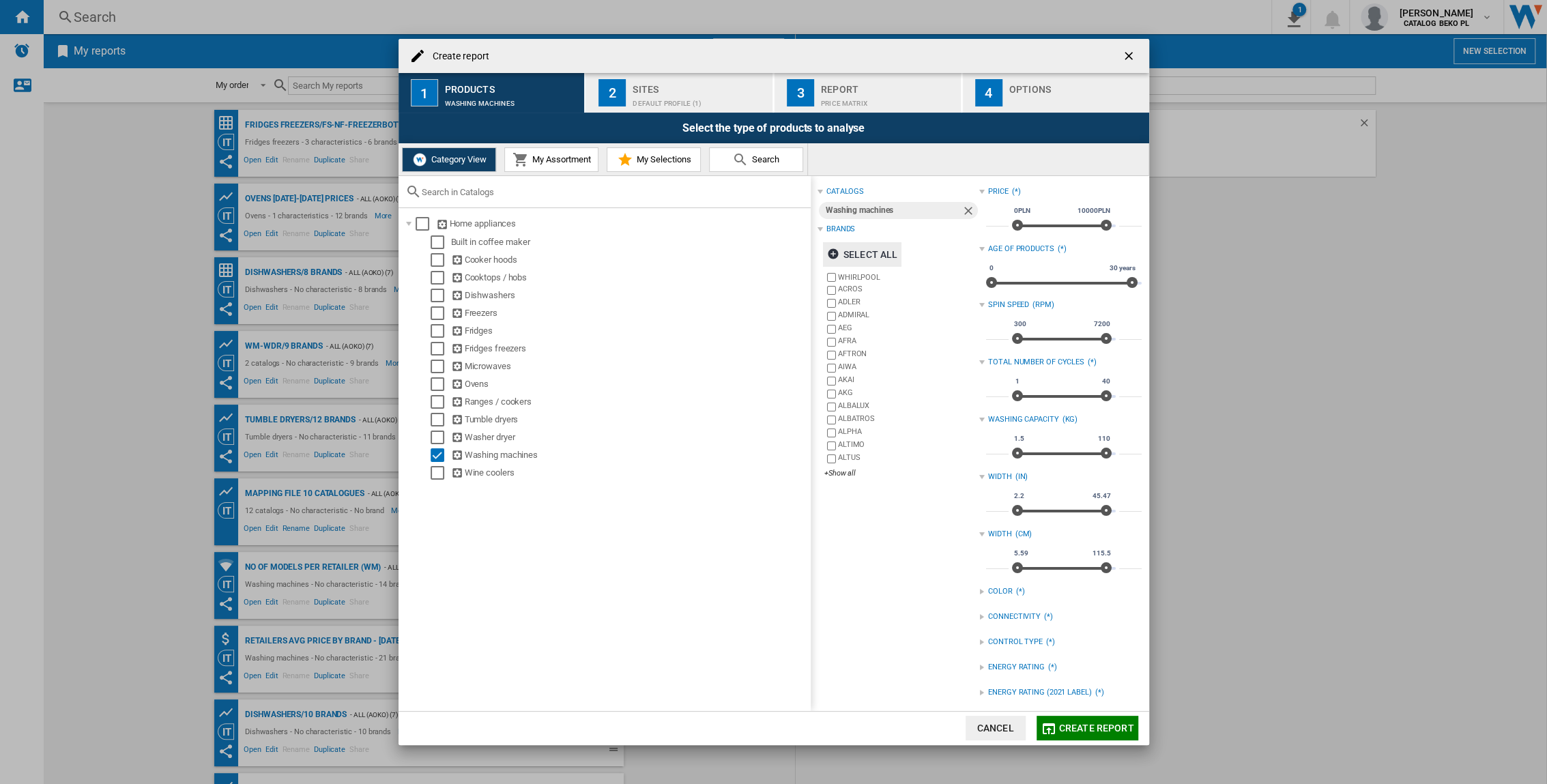
click at [677, 161] on span "My Selections" at bounding box center [661, 159] width 58 height 10
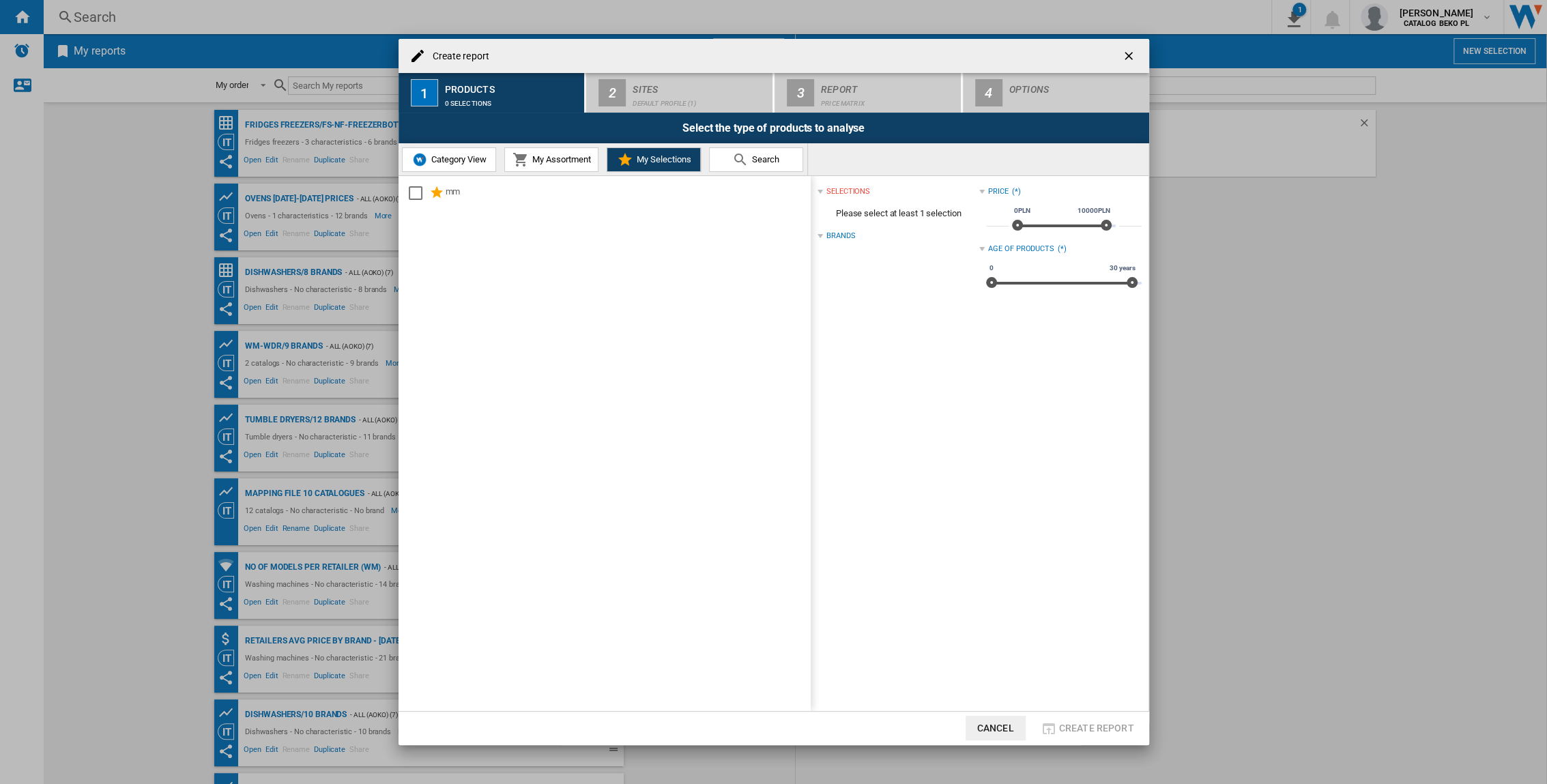
click at [586, 161] on span "My Assortment" at bounding box center [559, 159] width 62 height 10
click at [647, 178] on div at bounding box center [605, 192] width 412 height 32
click at [650, 163] on span "My Selections" at bounding box center [661, 159] width 58 height 10
click at [742, 157] on md-icon at bounding box center [740, 160] width 17 height 17
drag, startPoint x: 456, startPoint y: 160, endPoint x: 467, endPoint y: 156, distance: 11.7
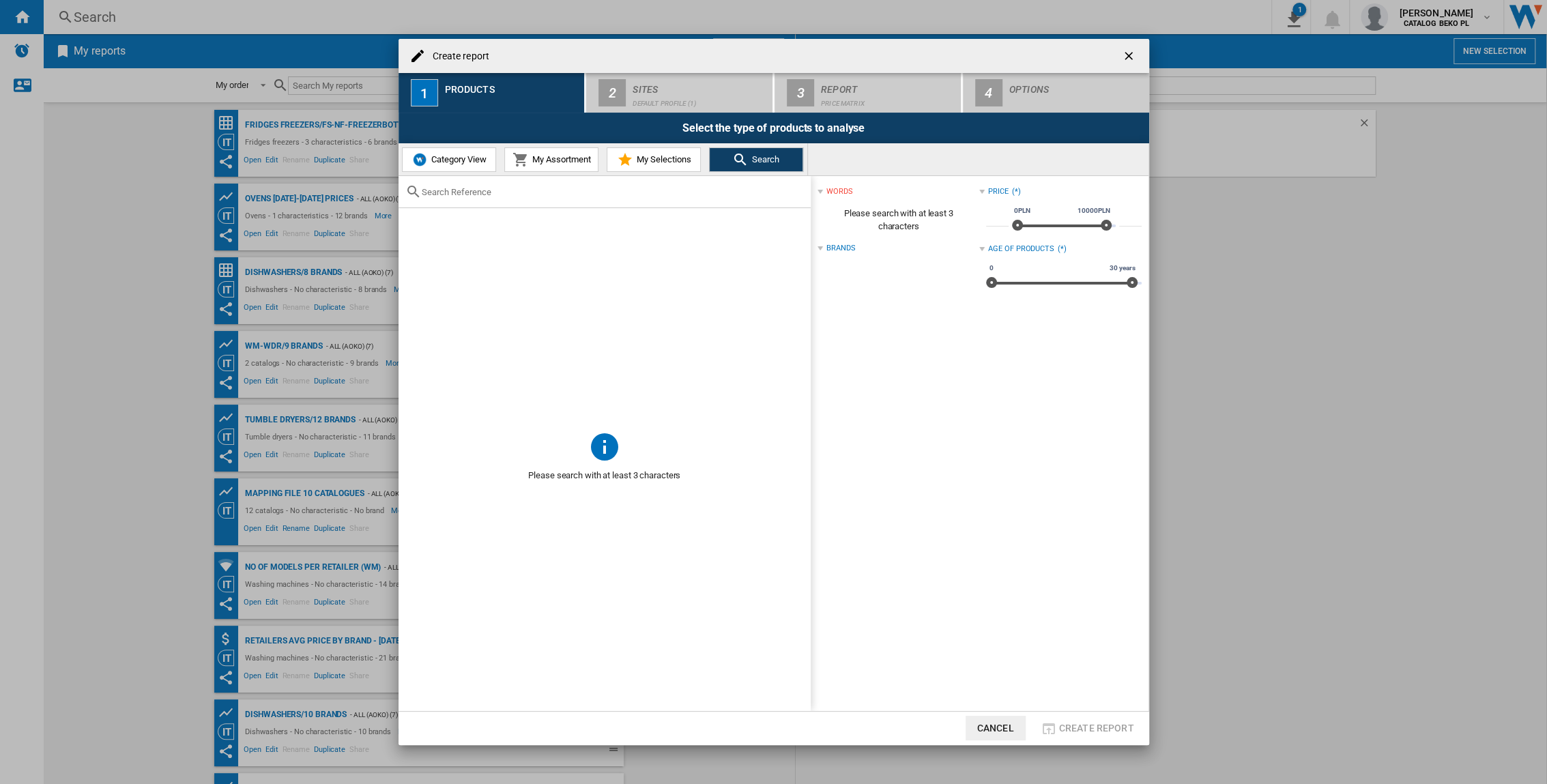
click at [459, 160] on span "Category View" at bounding box center [457, 159] width 59 height 10
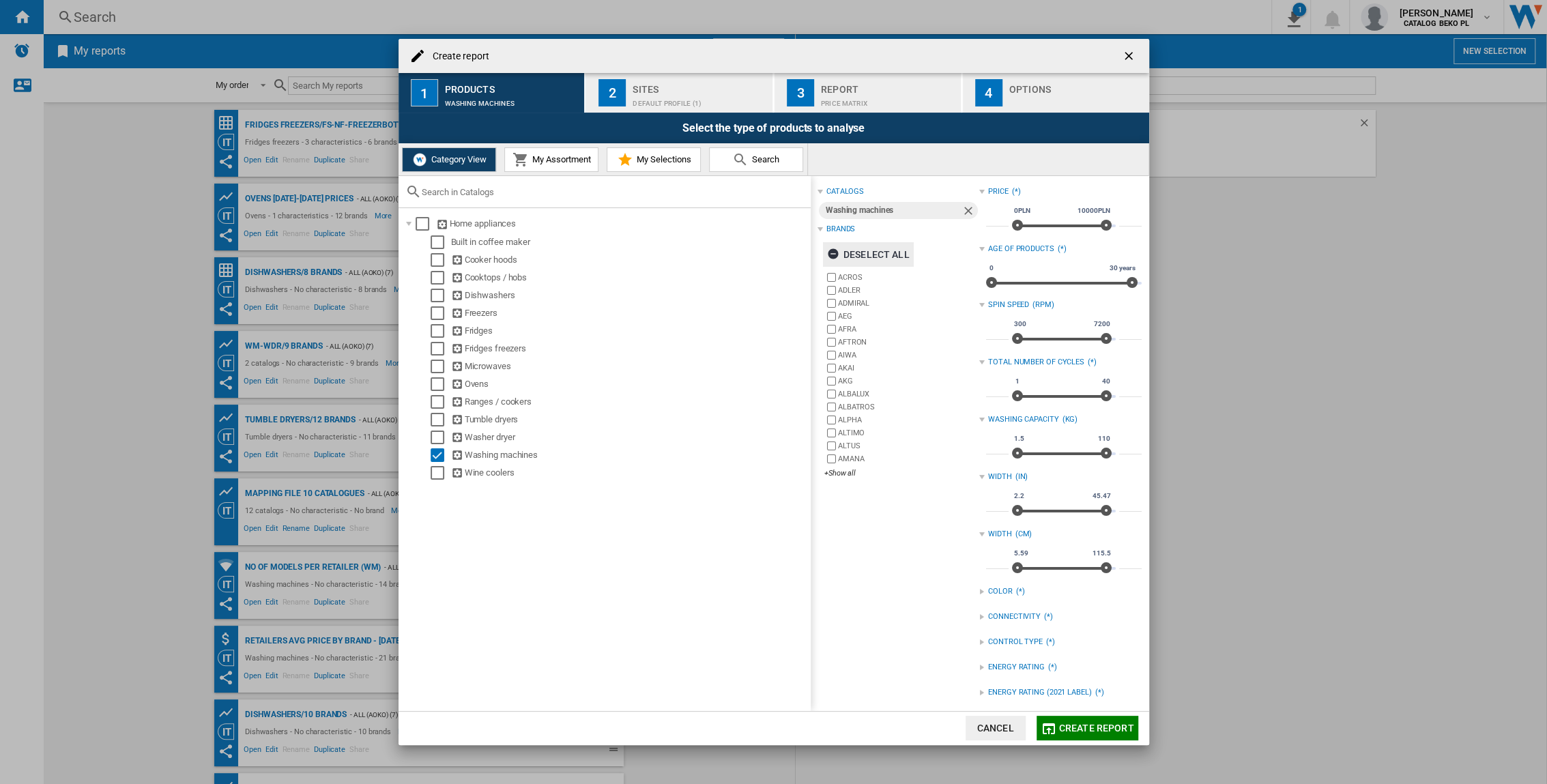
click at [831, 253] on ng-md-icon "button" at bounding box center [835, 256] width 17 height 17
click at [845, 476] on div "+Show all" at bounding box center [901, 473] width 155 height 10
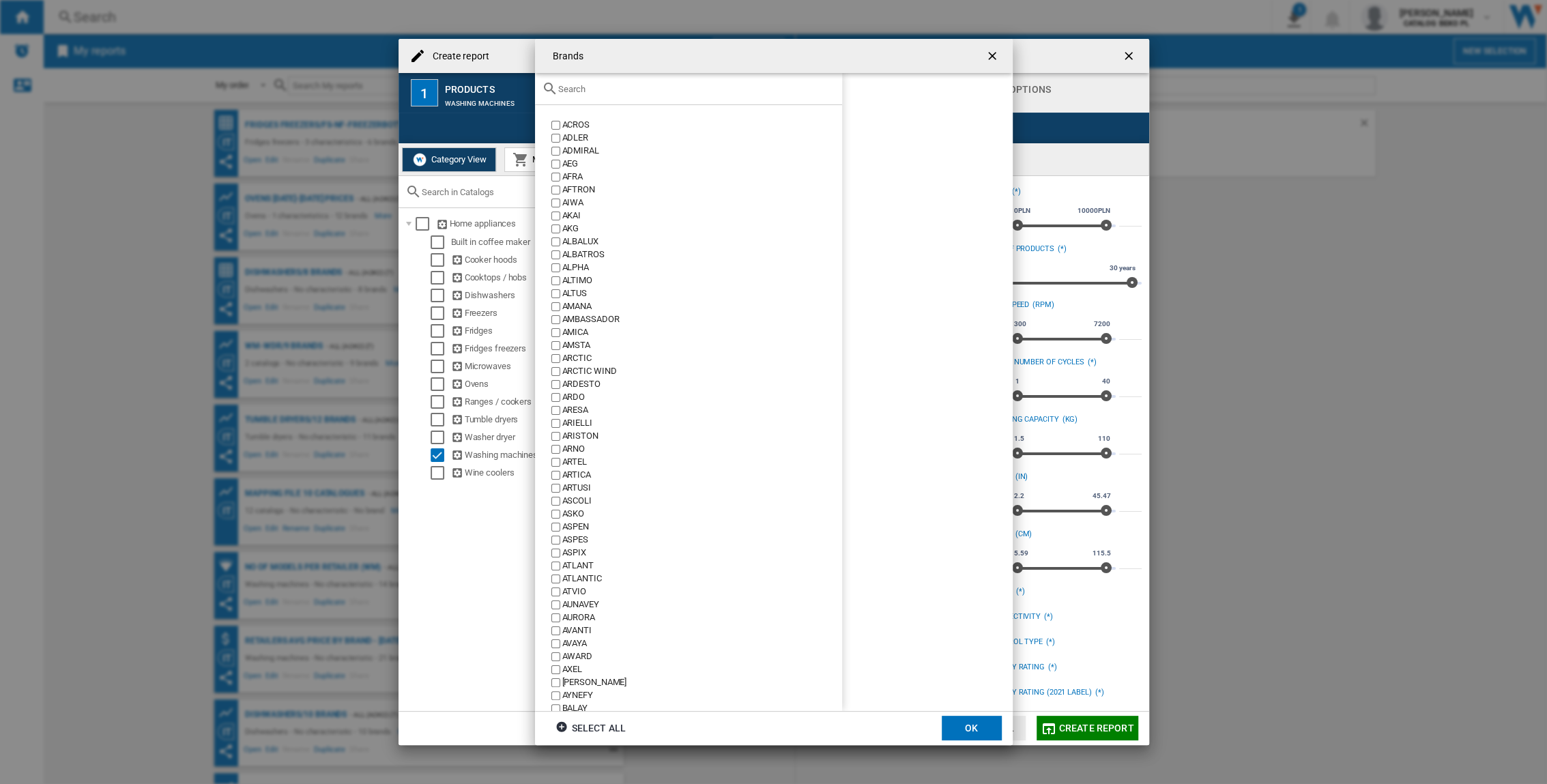
click at [639, 92] on input "Brands ACROS ..." at bounding box center [697, 89] width 277 height 10
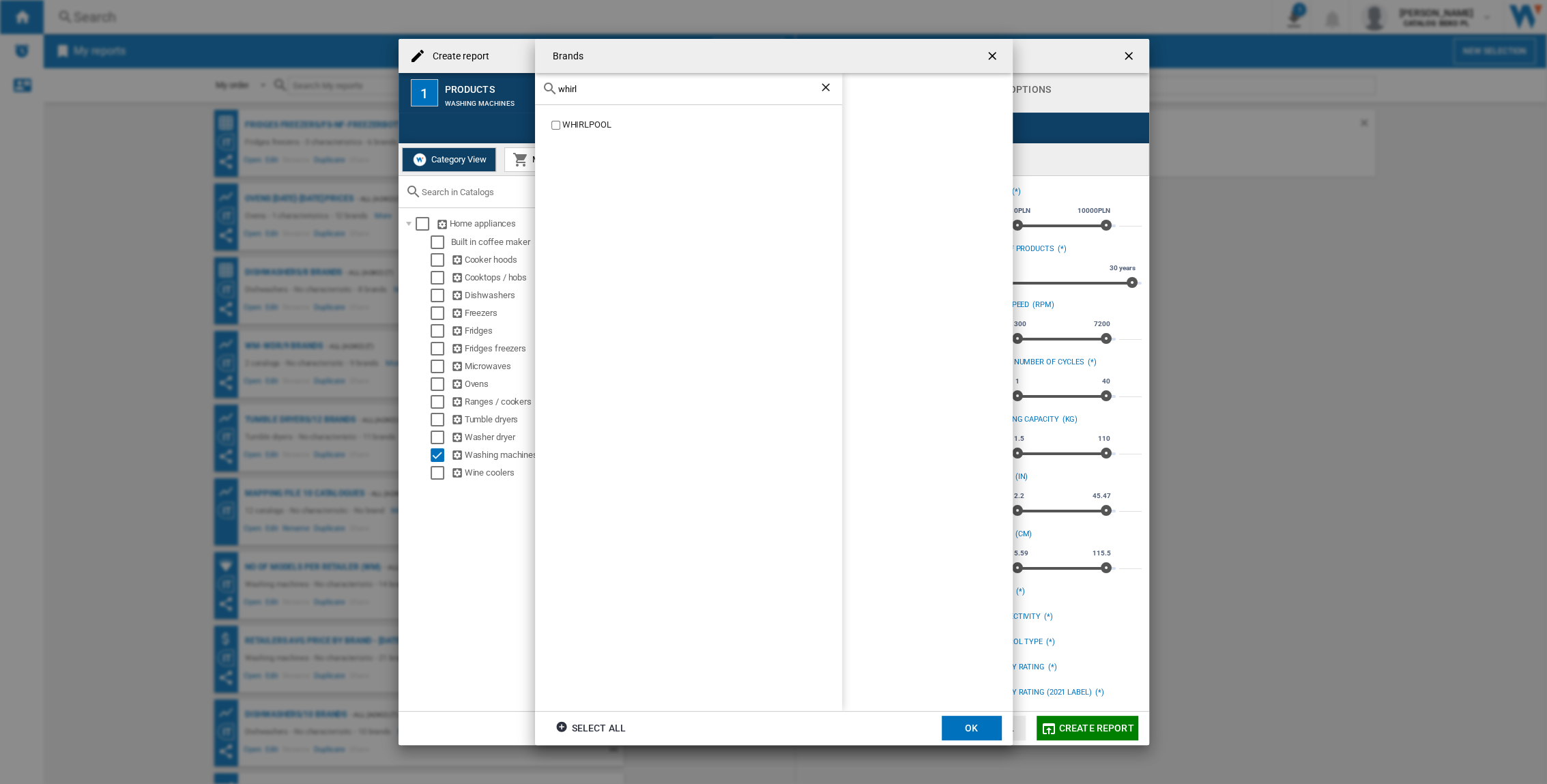
type input "whirl"
click at [605, 127] on div "WHIRLPOOL" at bounding box center [702, 125] width 280 height 13
click at [963, 517] on button "OK" at bounding box center [971, 727] width 60 height 24
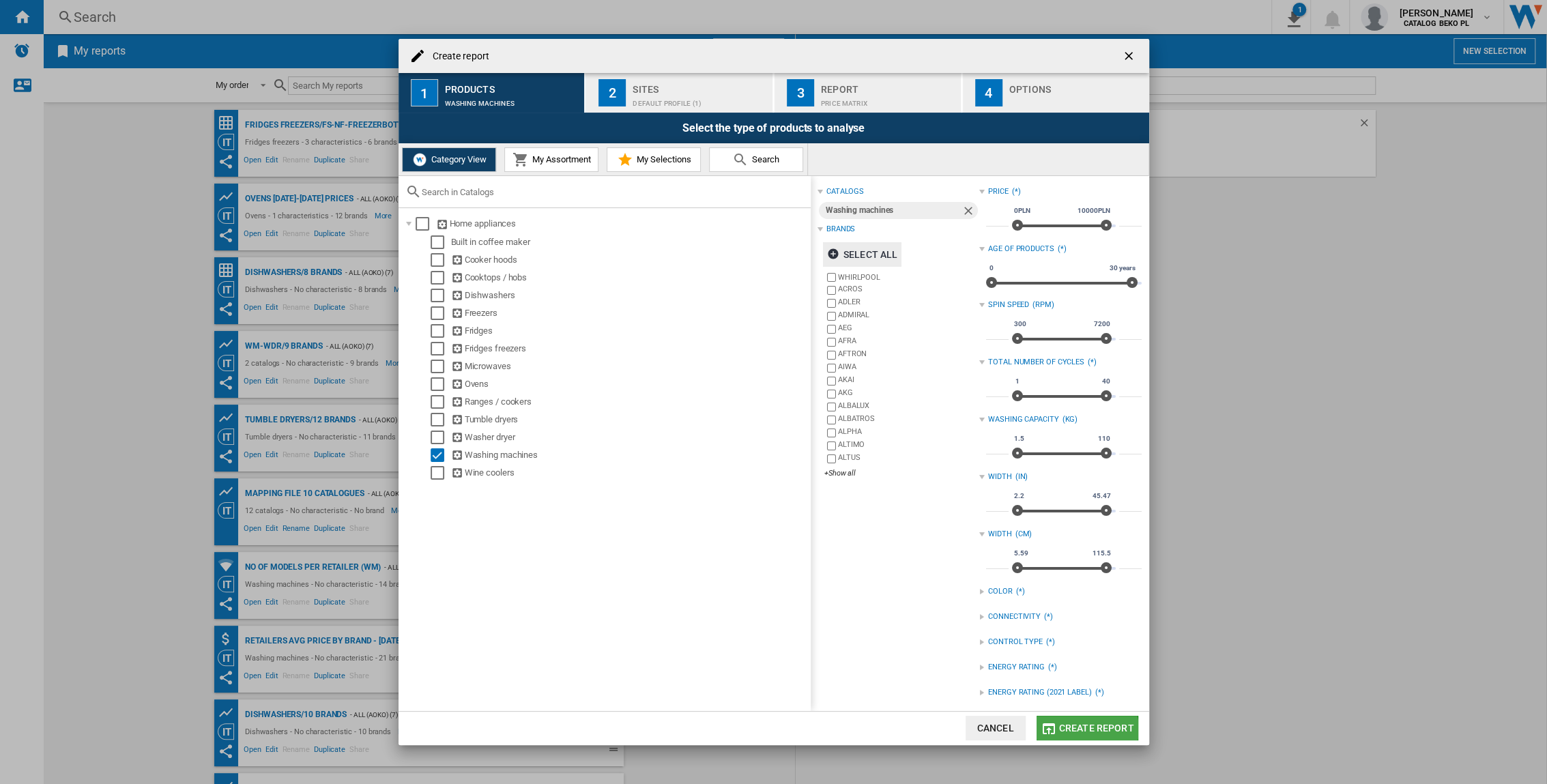
click at [963, 517] on span "Create report" at bounding box center [1096, 728] width 75 height 11
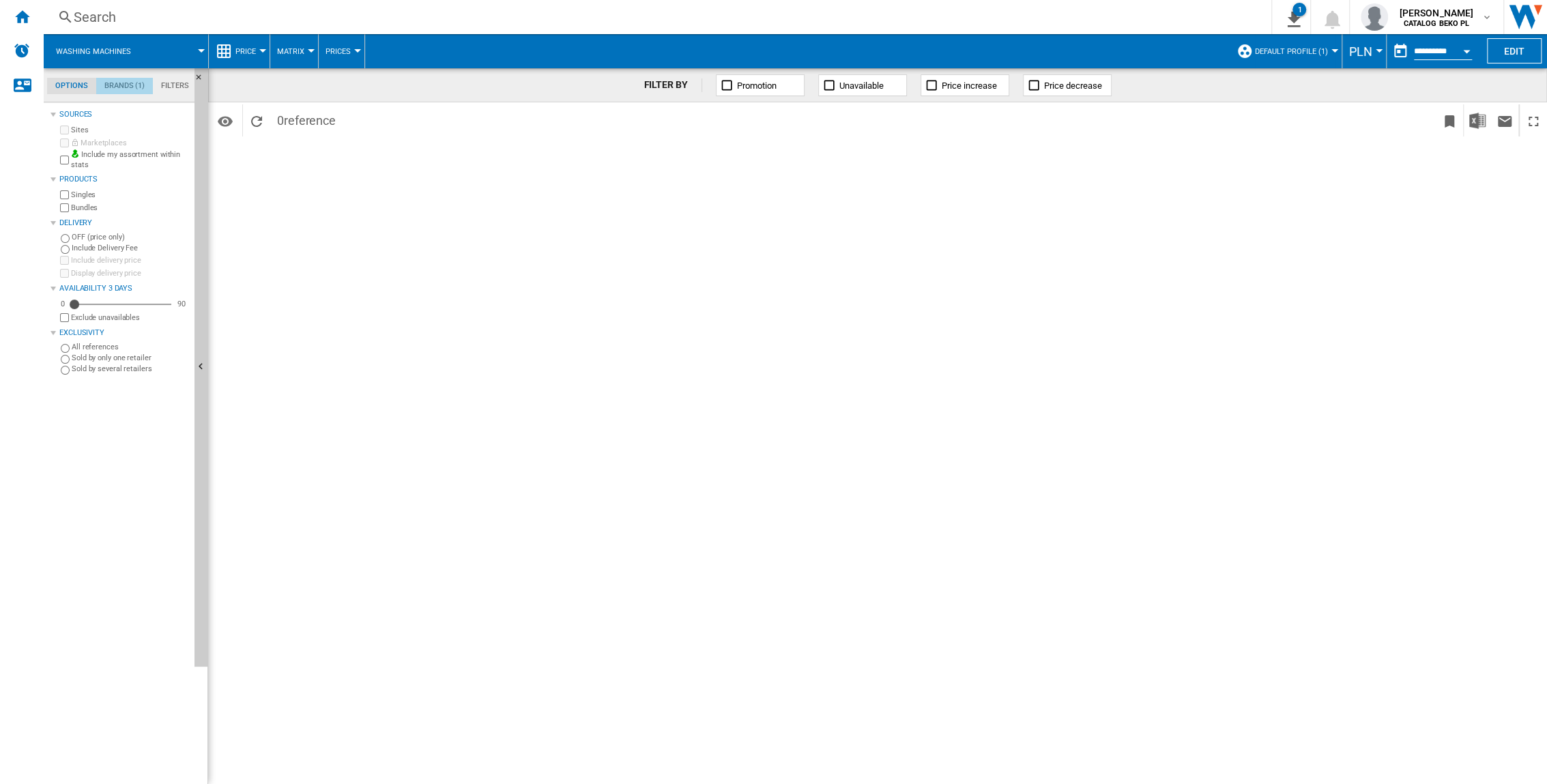
click at [121, 86] on md-tab-item "Brands (1)" at bounding box center [124, 86] width 57 height 17
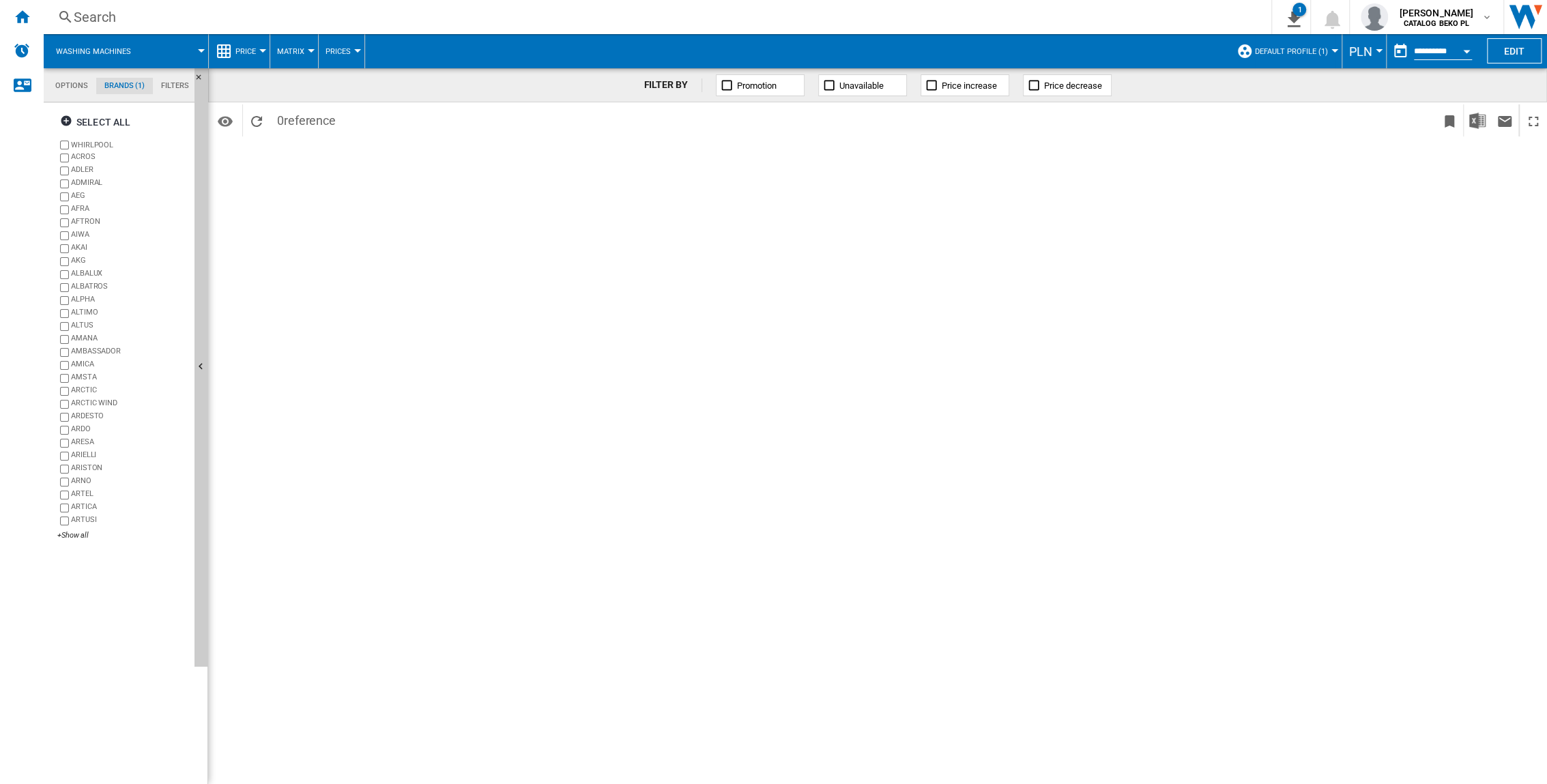
click at [175, 89] on md-tab-item "Filters" at bounding box center [175, 86] width 44 height 17
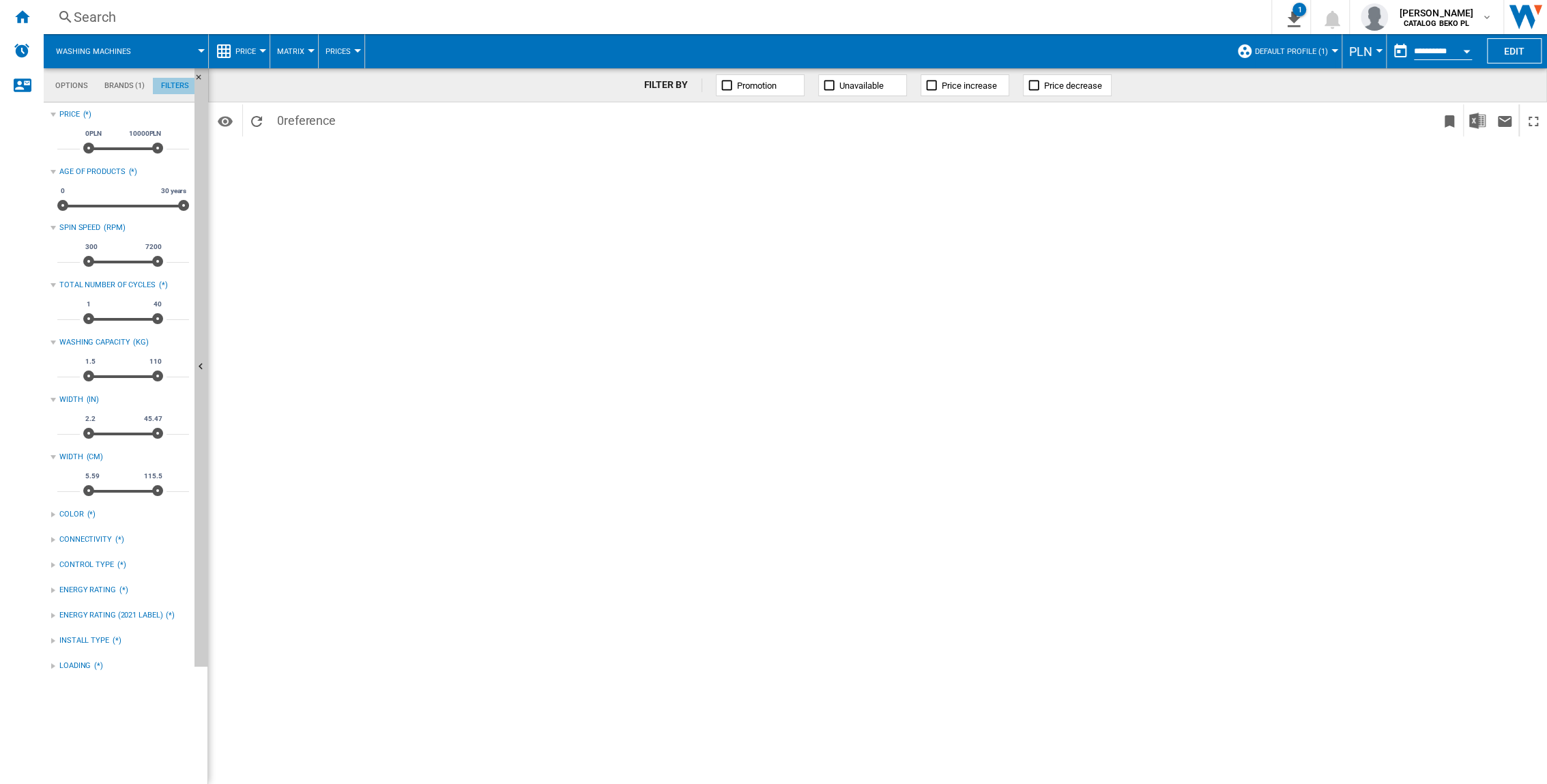
scroll to position [87, 0]
click at [112, 47] on span "Washing machines" at bounding box center [93, 51] width 75 height 9
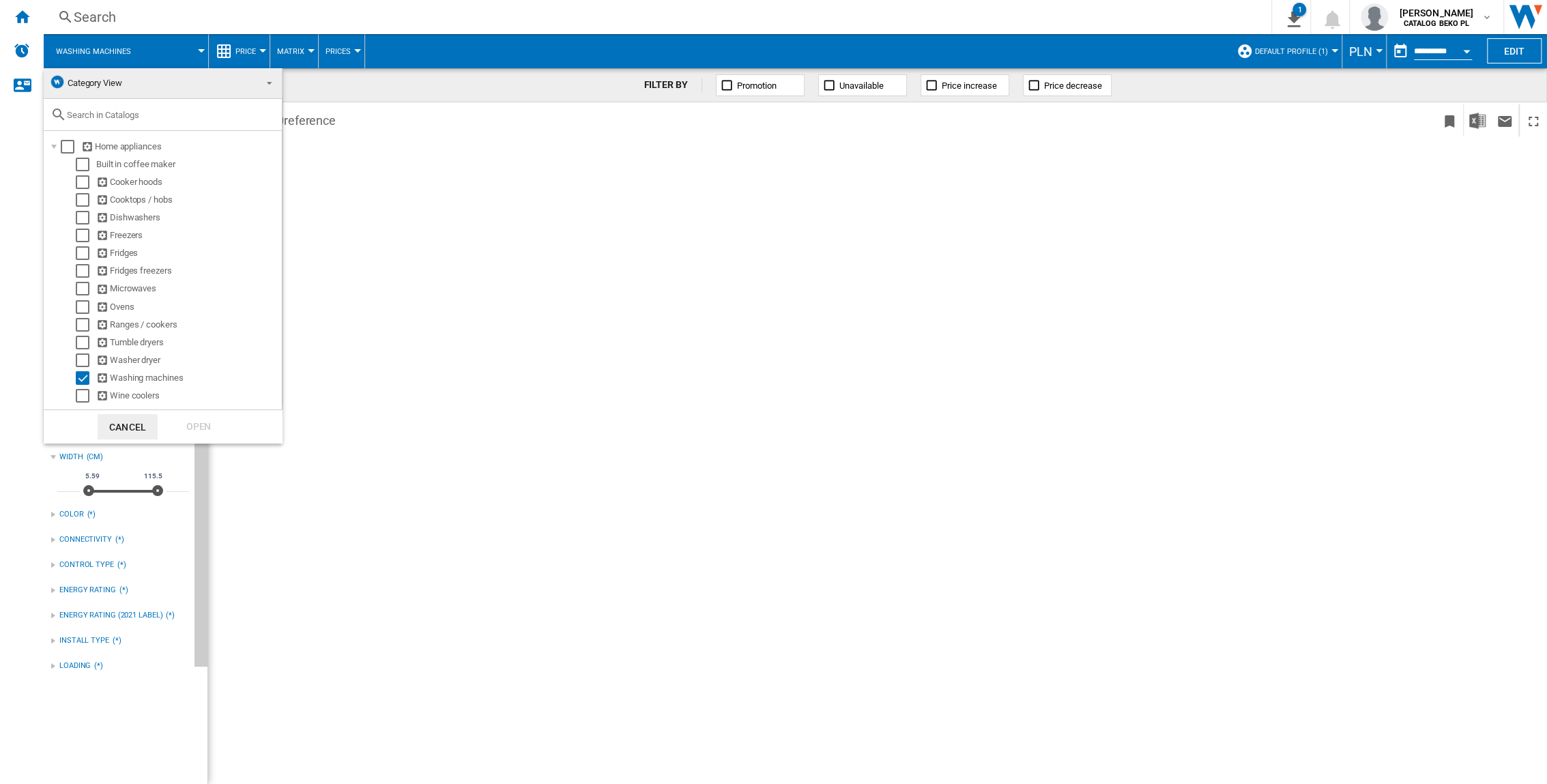
drag, startPoint x: 497, startPoint y: 134, endPoint x: 90, endPoint y: 80, distance: 410.6
click at [496, 134] on md-backdrop at bounding box center [773, 392] width 1547 height 784
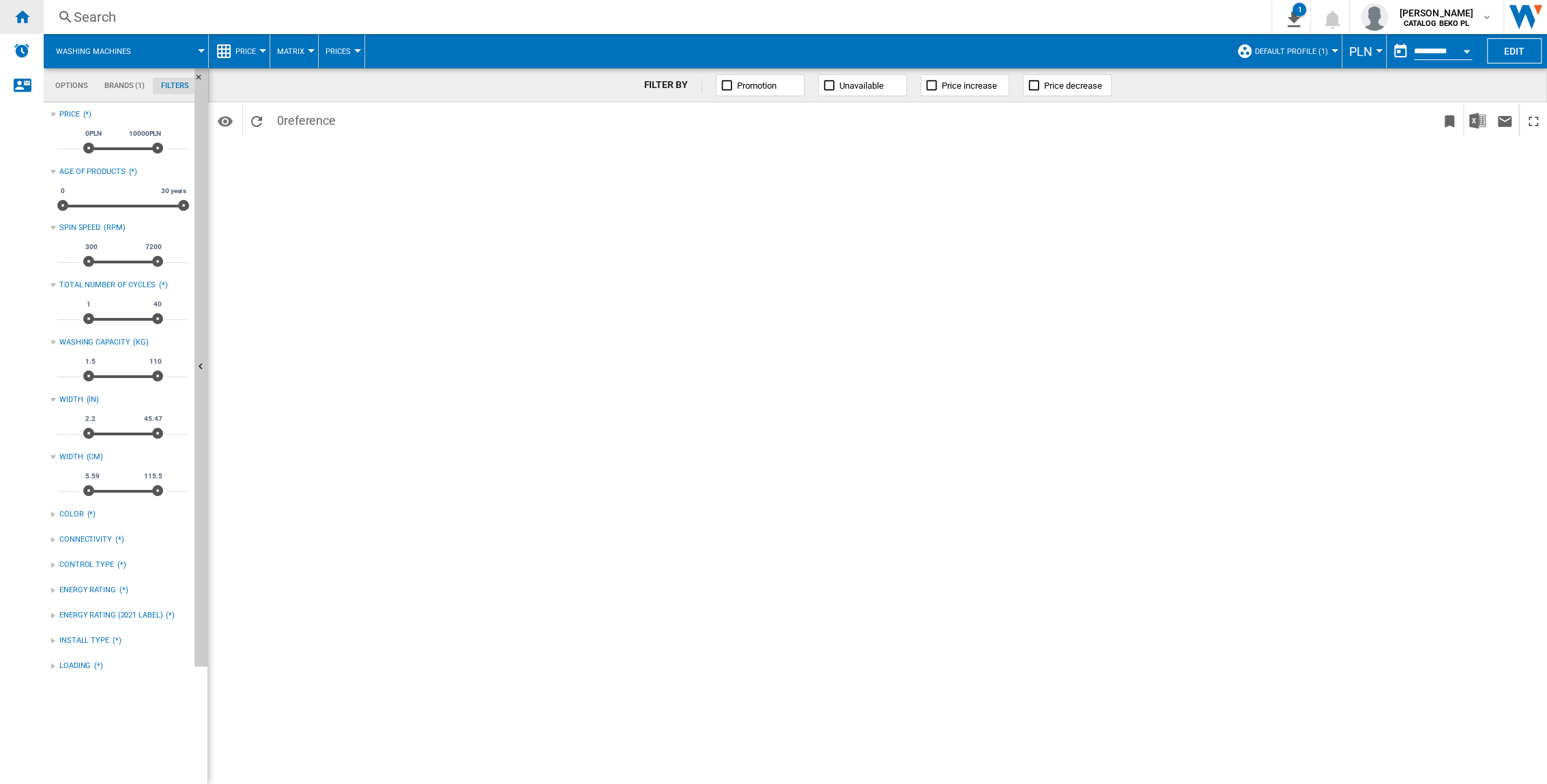
click at [29, 18] on ng-md-icon "Home" at bounding box center [21, 16] width 17 height 17
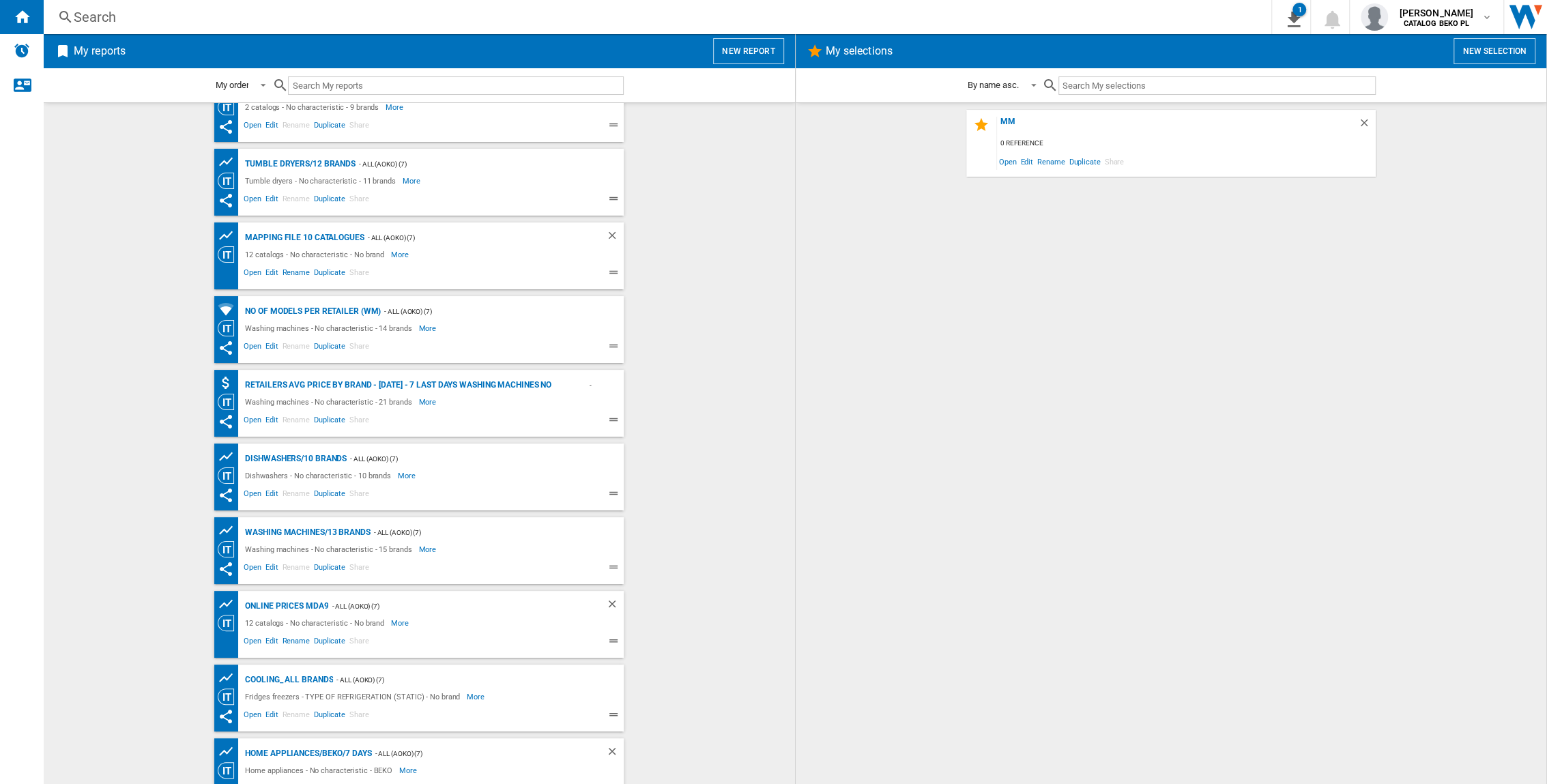
scroll to position [276, 0]
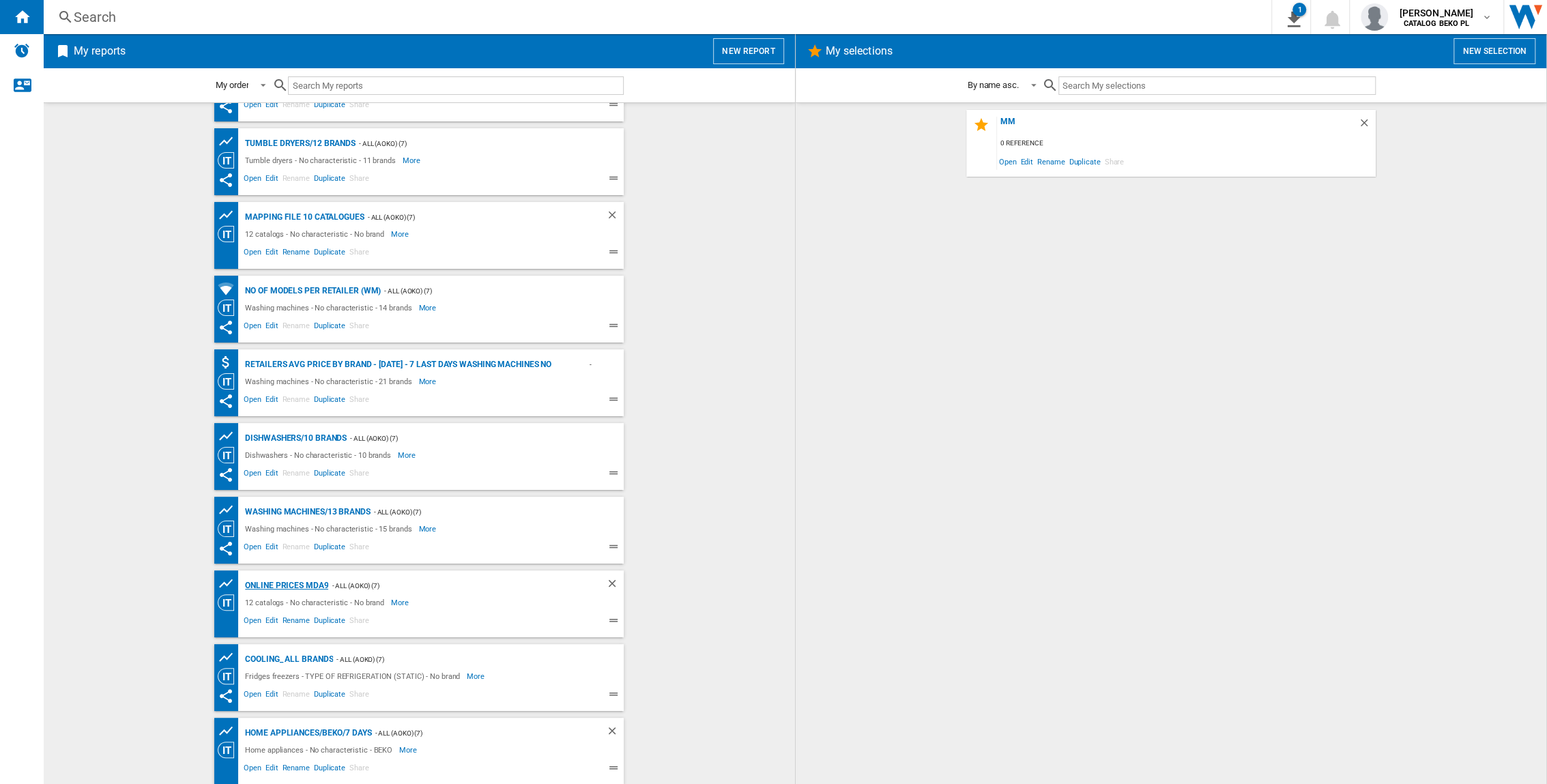
click at [315, 517] on div "Online prices MDA9" at bounding box center [285, 586] width 87 height 17
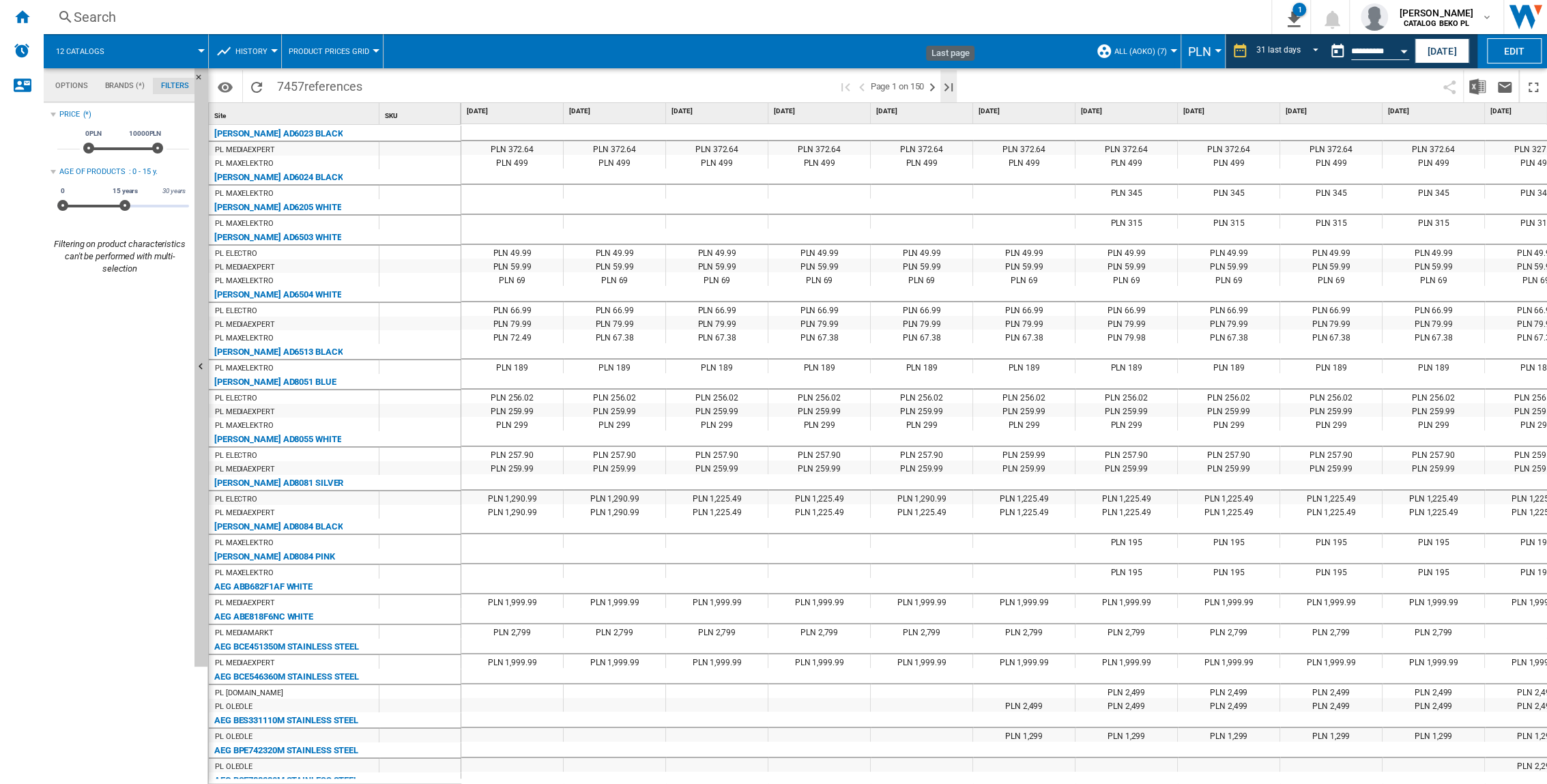
click at [950, 86] on ng-md-icon "Last page" at bounding box center [948, 87] width 17 height 17
click at [931, 83] on ng-md-icon "Next page" at bounding box center [932, 87] width 17 height 17
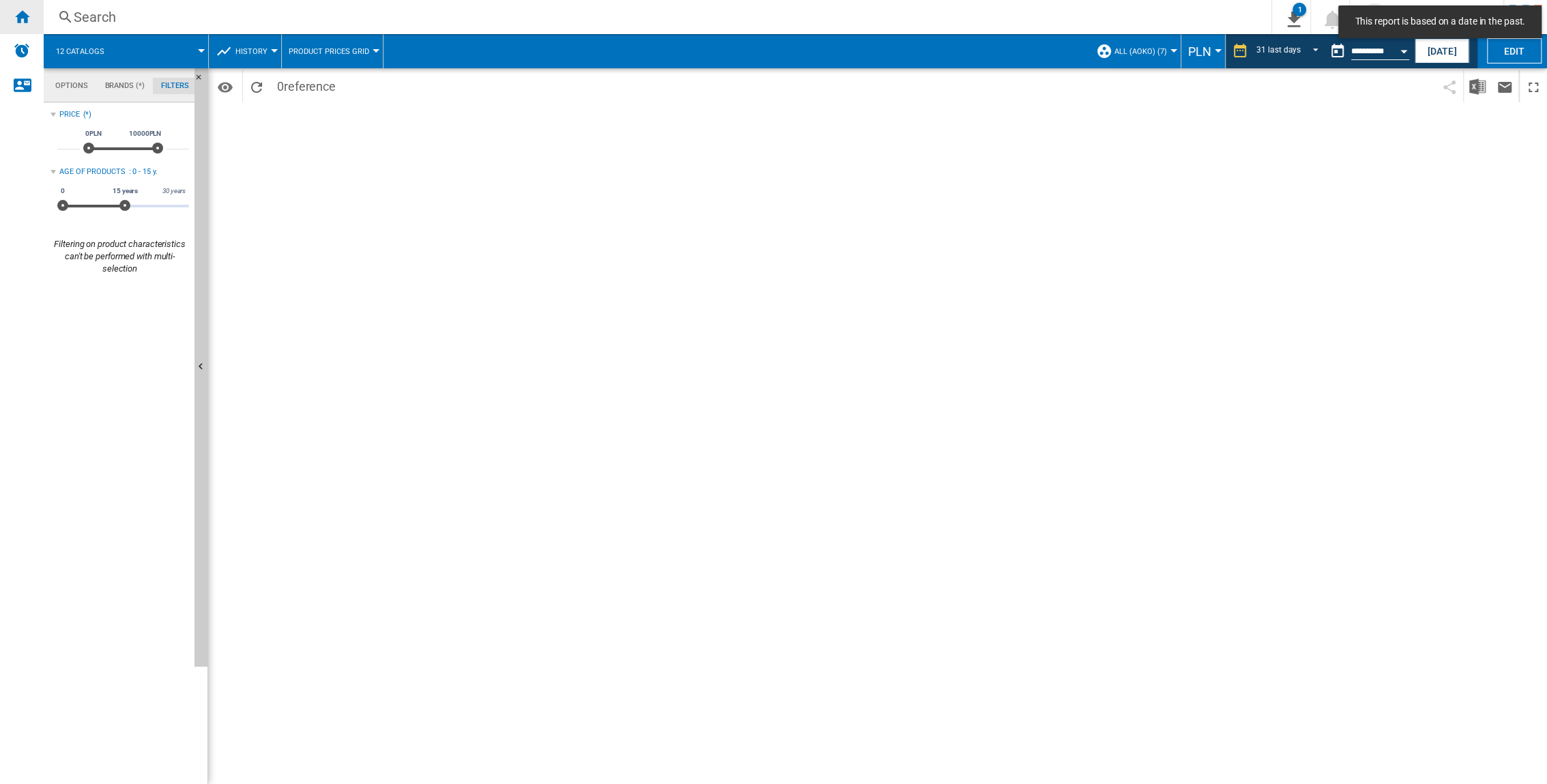
click at [25, 14] on ng-md-icon "Home" at bounding box center [21, 16] width 17 height 17
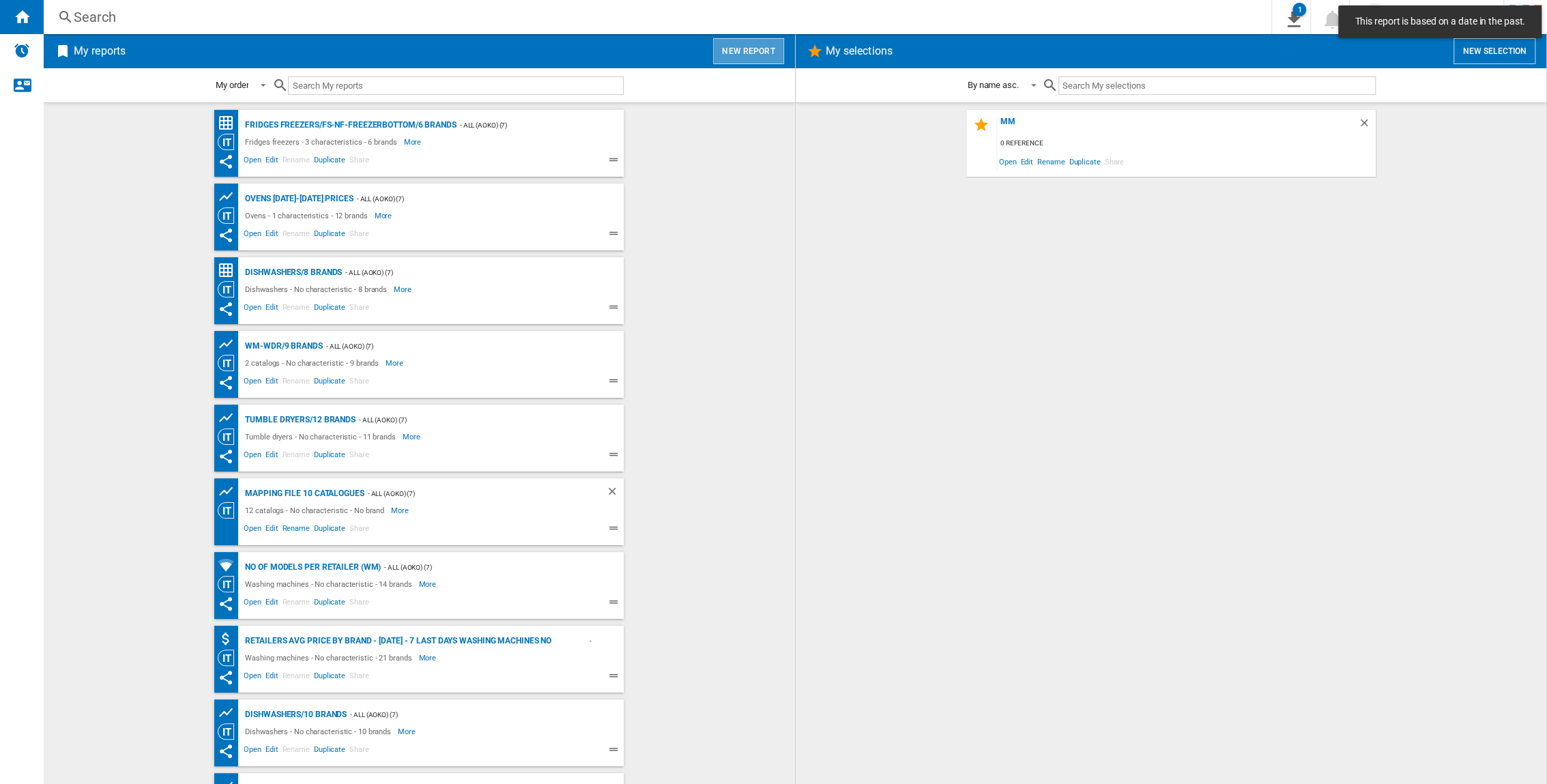
click at [768, 44] on button "New report" at bounding box center [748, 51] width 70 height 26
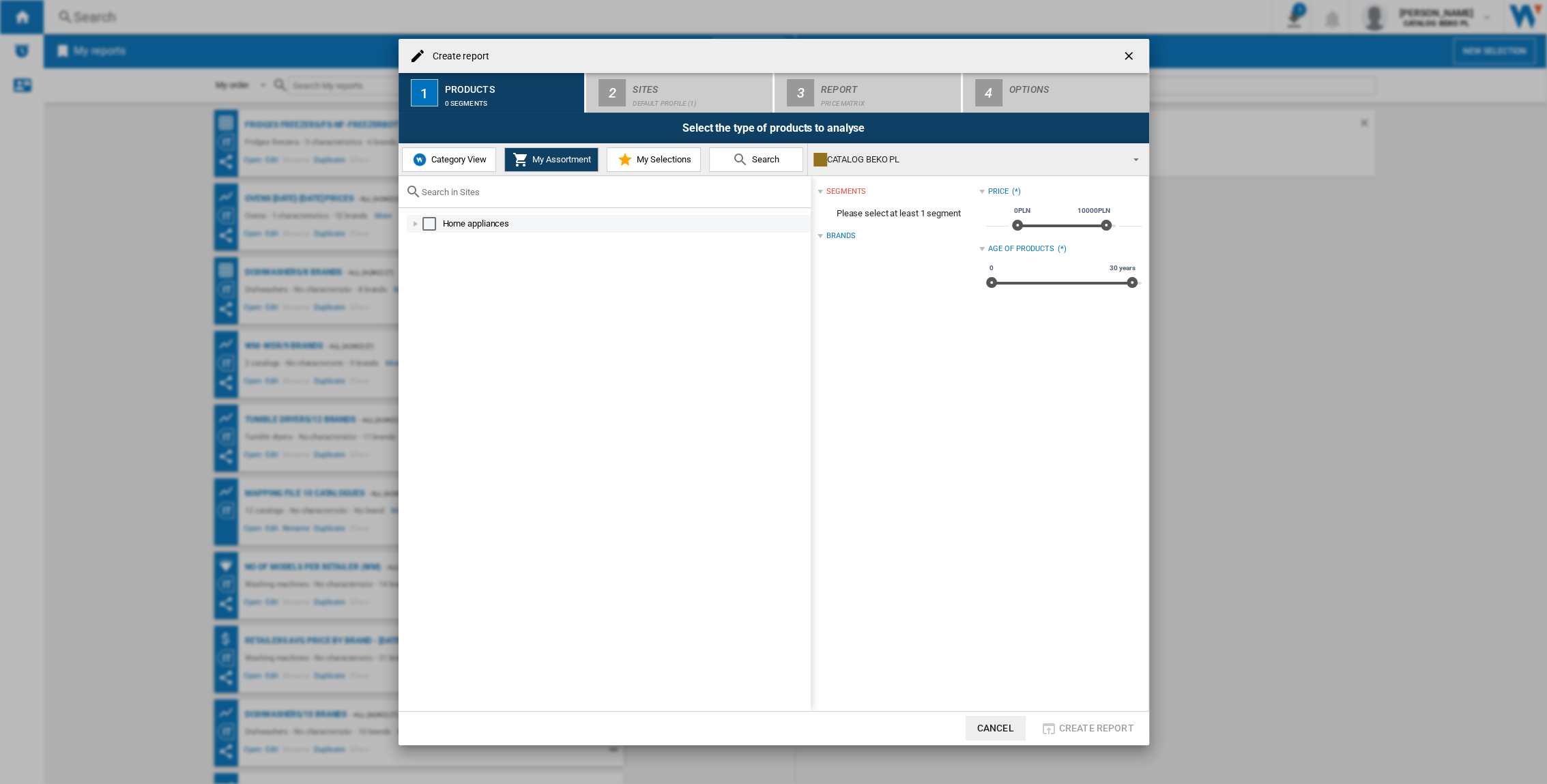
click at [412, 226] on div "Create report ..." at bounding box center [415, 223] width 13 height 13
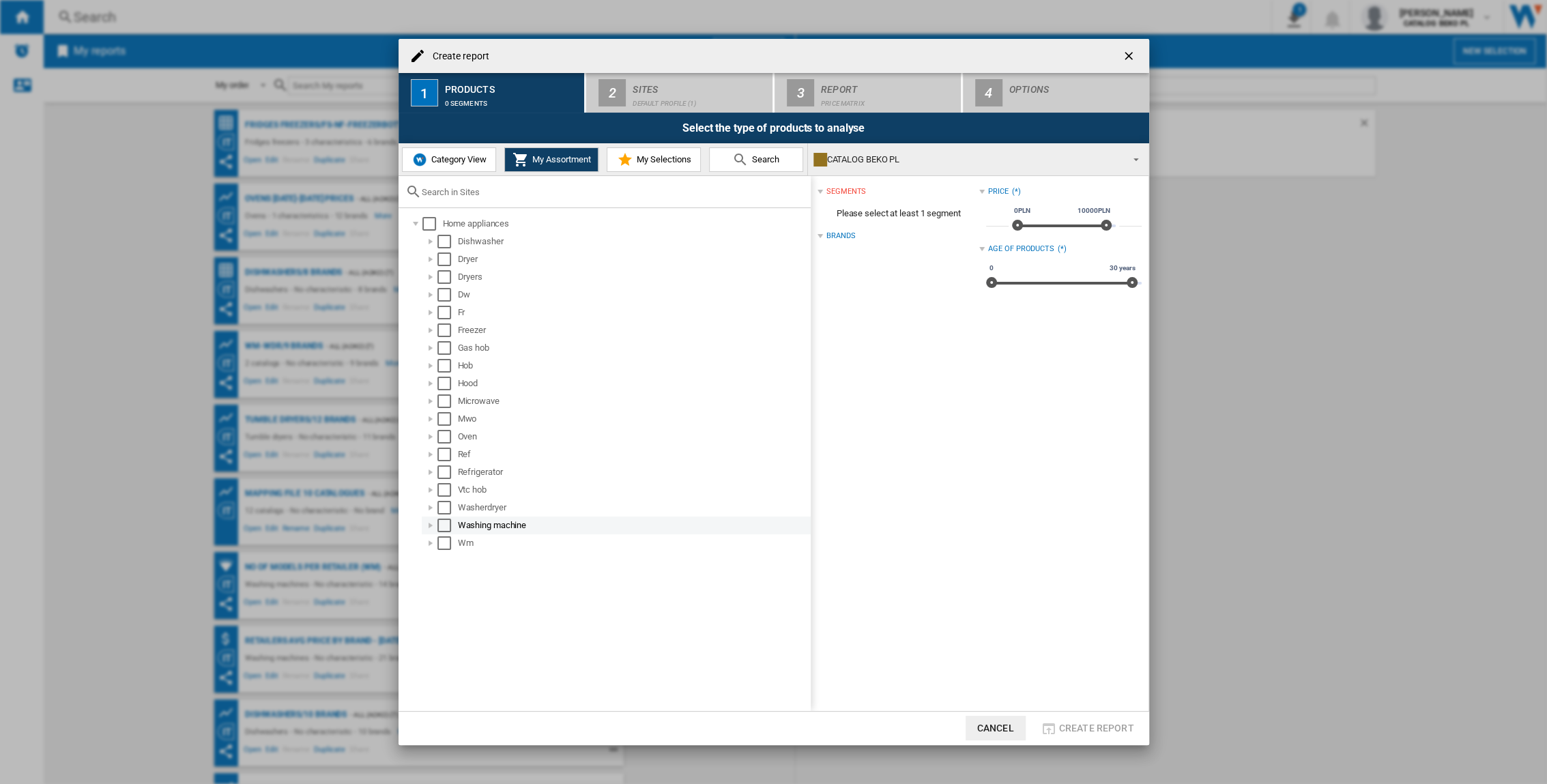
click at [442, 517] on div "Select" at bounding box center [444, 525] width 13 height 13
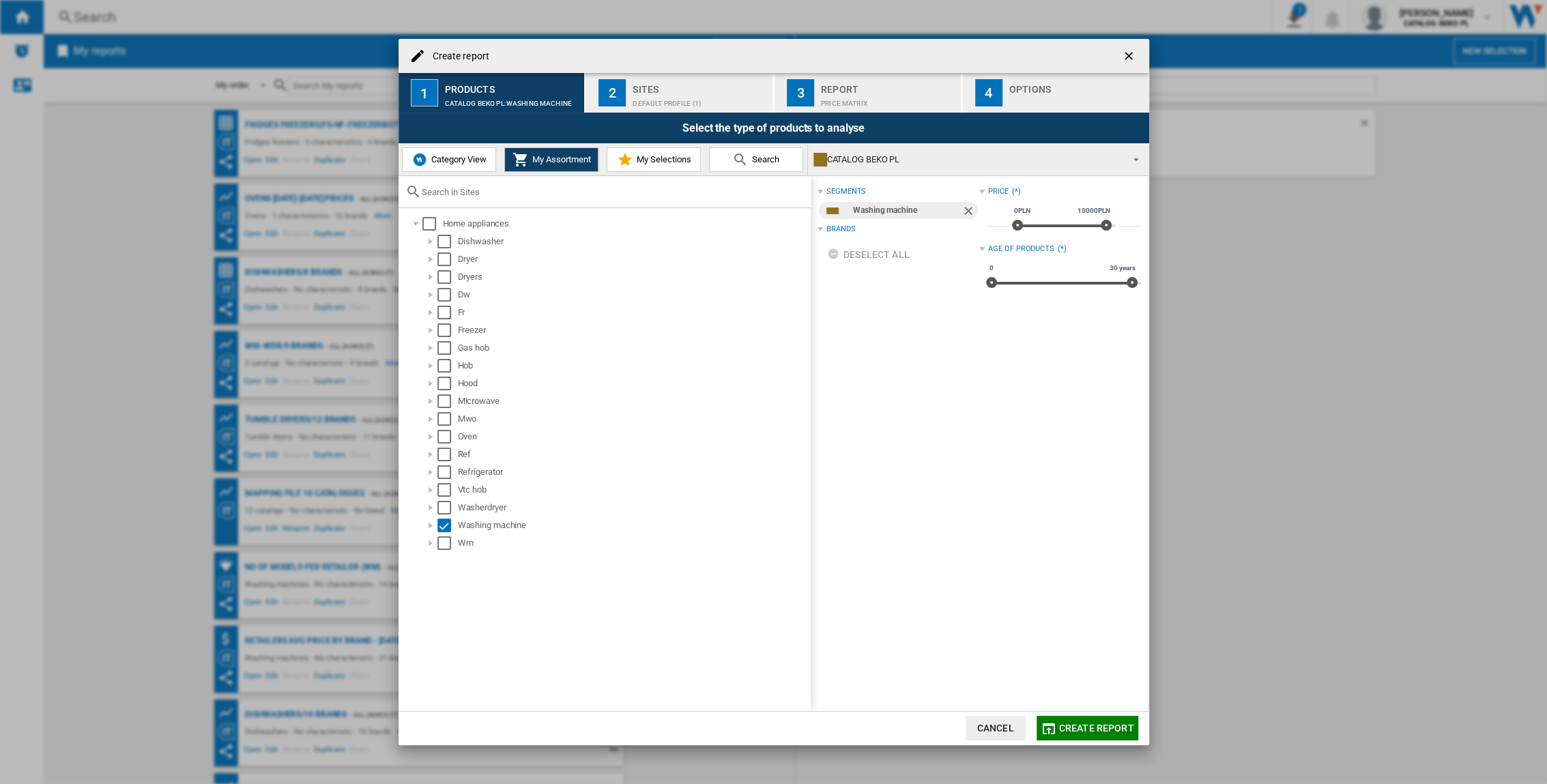
click at [664, 100] on div "Default profile (1)" at bounding box center [699, 100] width 134 height 14
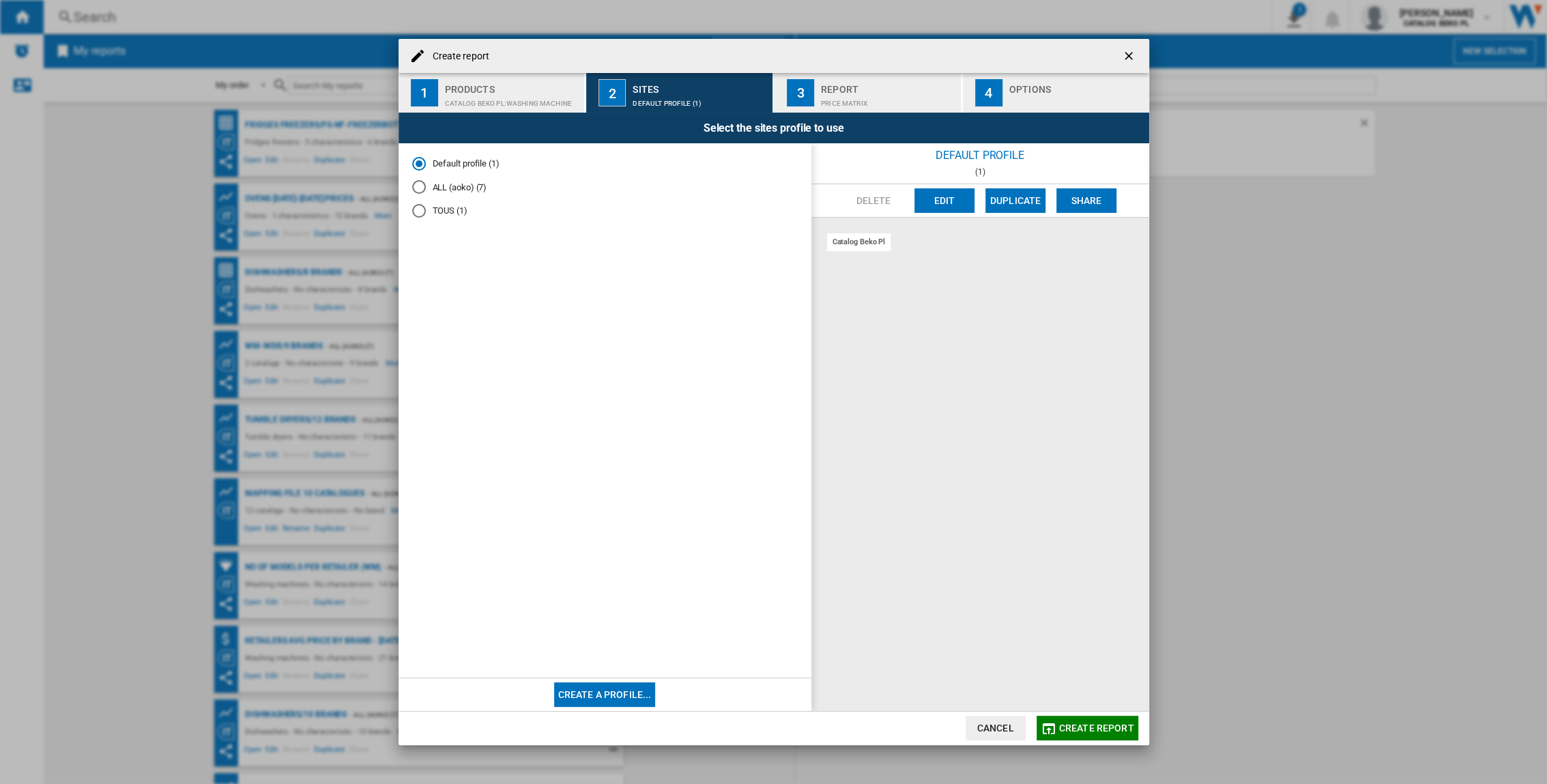
click at [420, 183] on div "ALL (aoko) (7)" at bounding box center [418, 186] width 13 height 13
click at [875, 237] on div "catalog beko pl" at bounding box center [860, 242] width 64 height 17
click at [889, 257] on div "pl mediamarkt" at bounding box center [919, 264] width 61 height 17
drag, startPoint x: 879, startPoint y: 257, endPoint x: 859, endPoint y: 193, distance: 67.1
click at [859, 193] on button "Delete" at bounding box center [874, 200] width 60 height 24
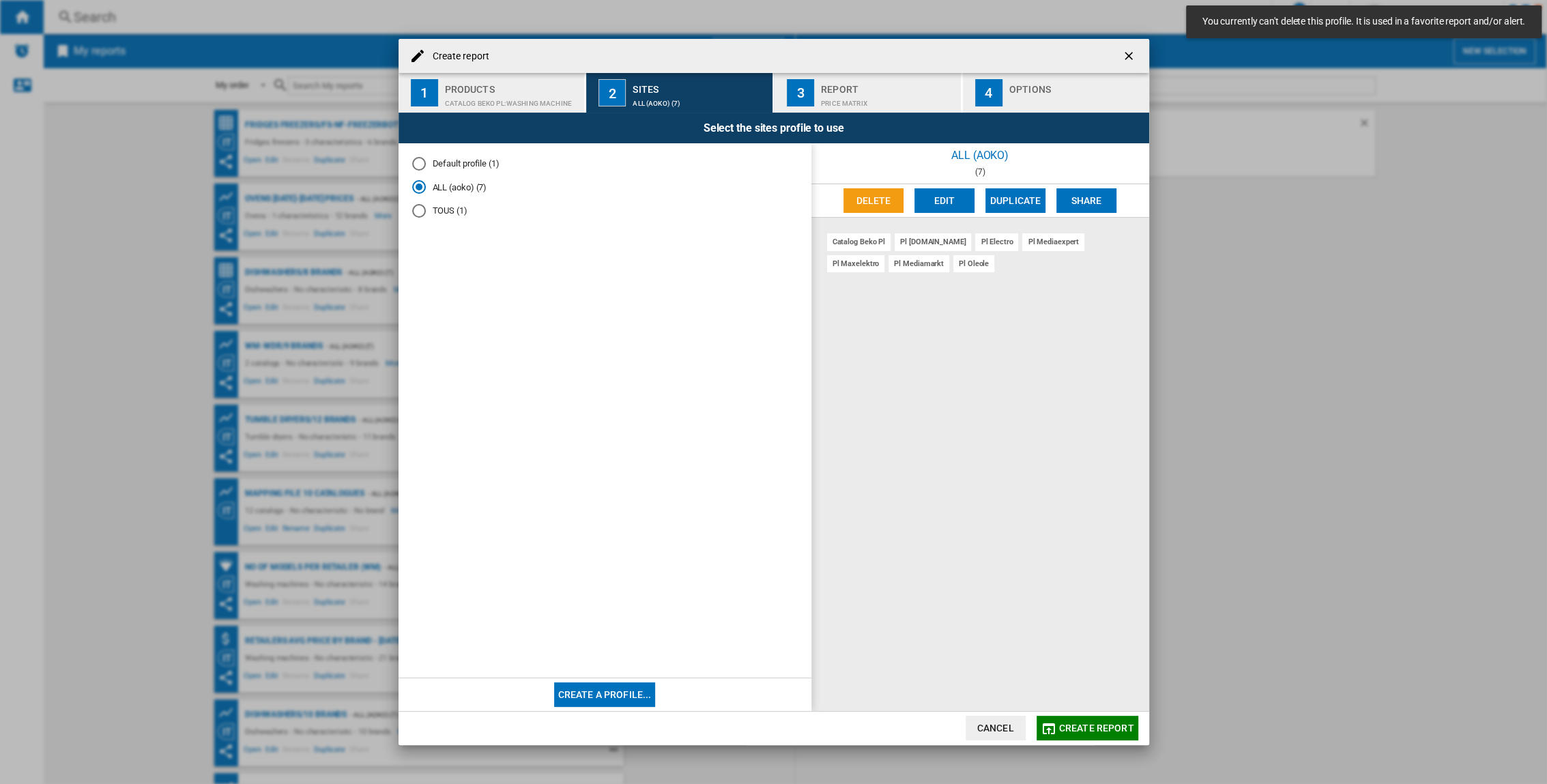
click at [889, 262] on div "pl mediamarkt" at bounding box center [919, 264] width 61 height 17
click at [953, 265] on div "pl oleole" at bounding box center [974, 264] width 41 height 17
click at [822, 92] on div "Report Price Matrix" at bounding box center [888, 93] width 134 height 28
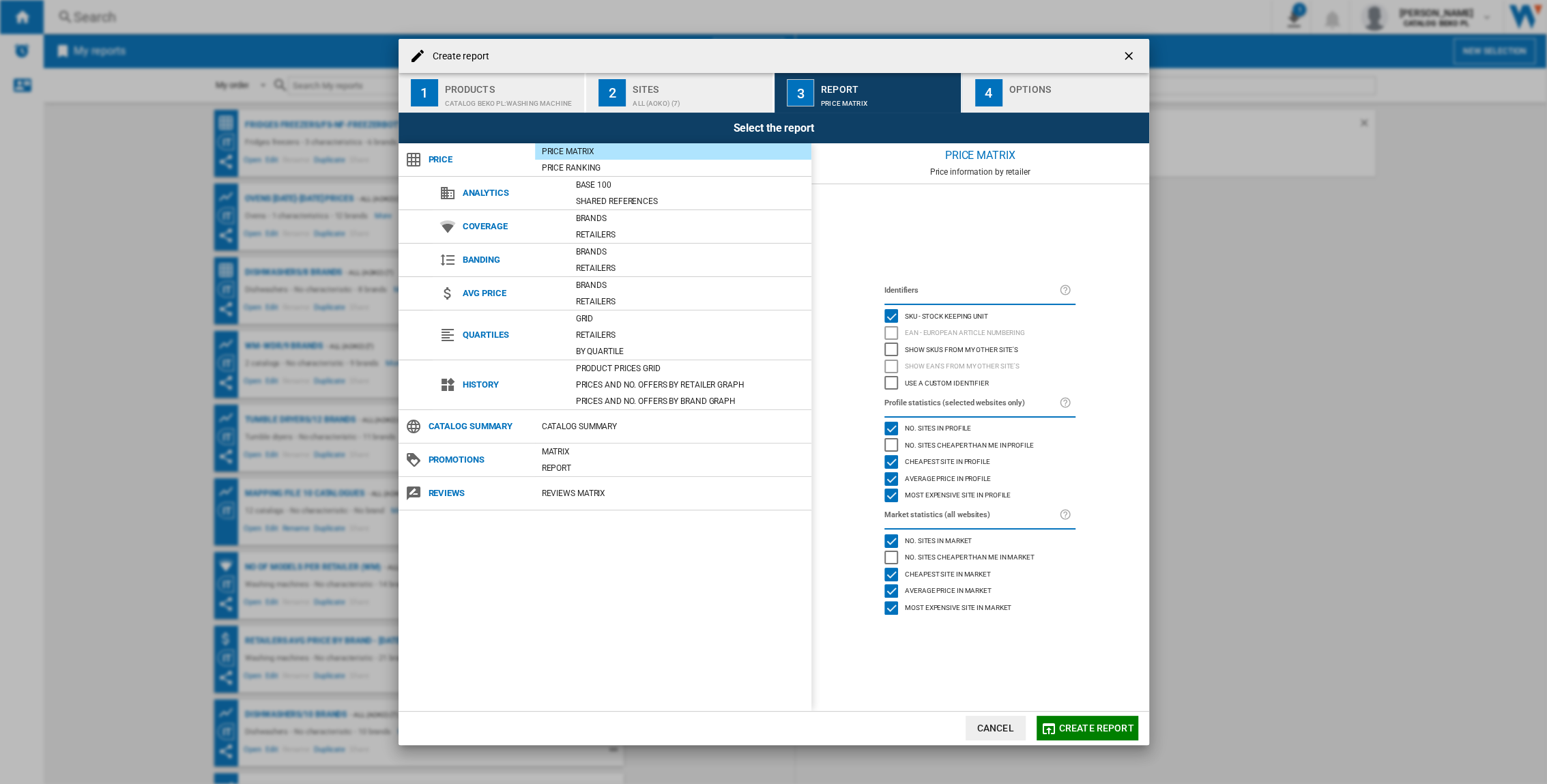
click at [963, 85] on div "4" at bounding box center [989, 93] width 28 height 28
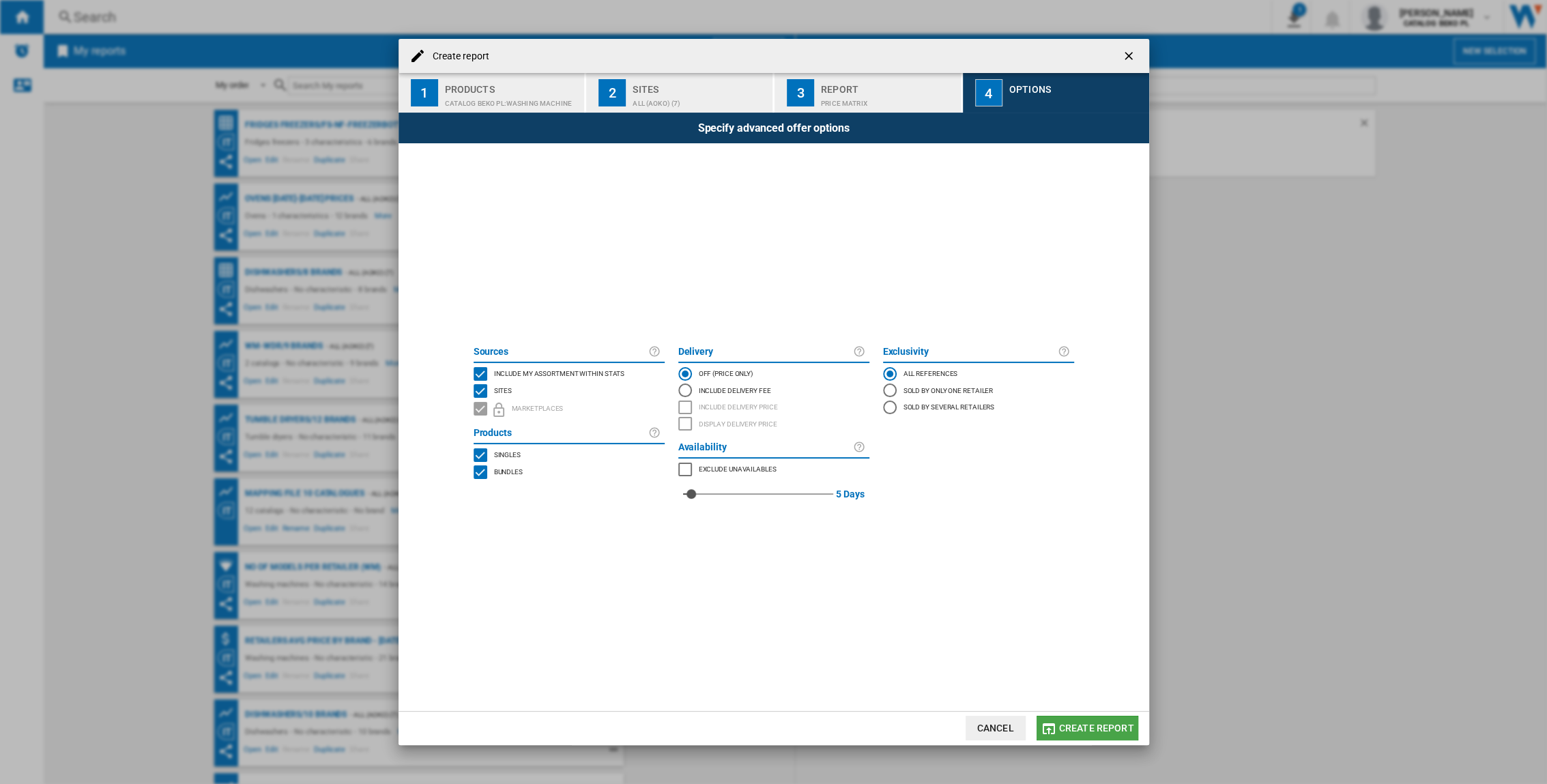
click at [963, 517] on button "Create report" at bounding box center [1087, 727] width 101 height 24
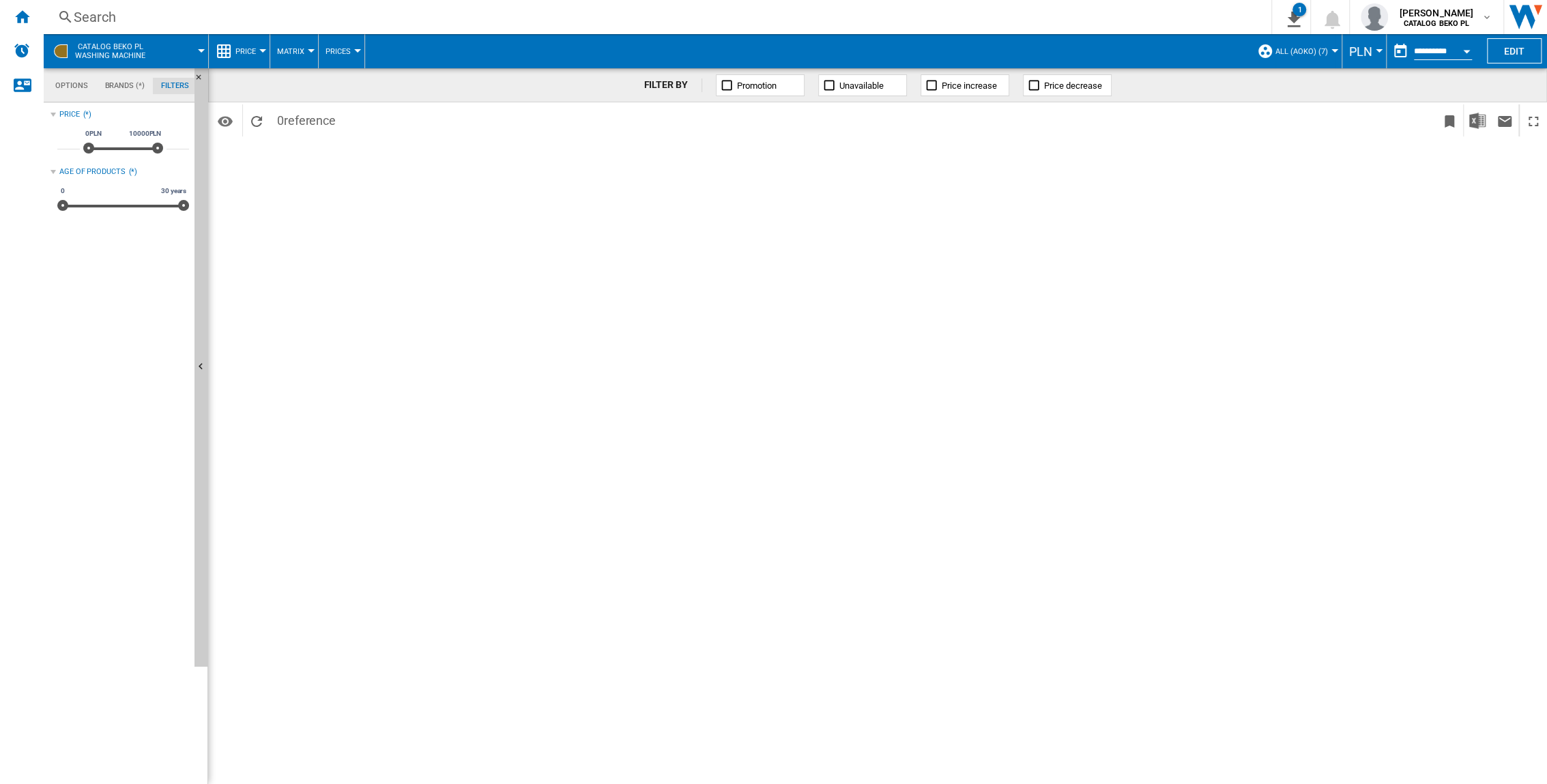
click at [64, 90] on md-tab-item "Options" at bounding box center [72, 86] width 49 height 17
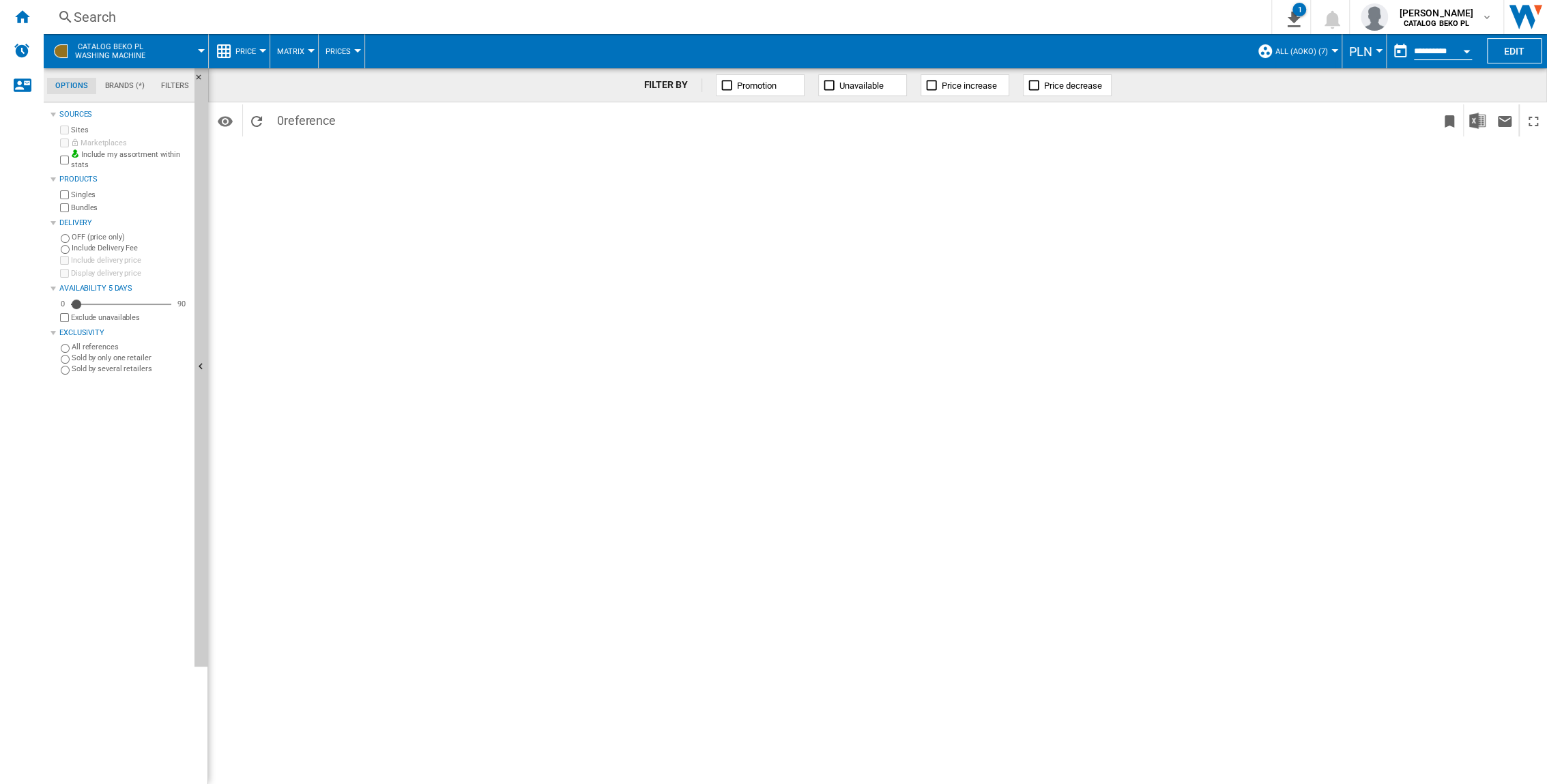
click at [108, 95] on md-tabs-canvas "Options Brands (*) Filters Options Brands (*) Filters" at bounding box center [126, 85] width 164 height 34
click at [109, 90] on md-tab-item "Brands (*)" at bounding box center [124, 86] width 57 height 17
click at [180, 50] on span at bounding box center [182, 50] width 37 height 34
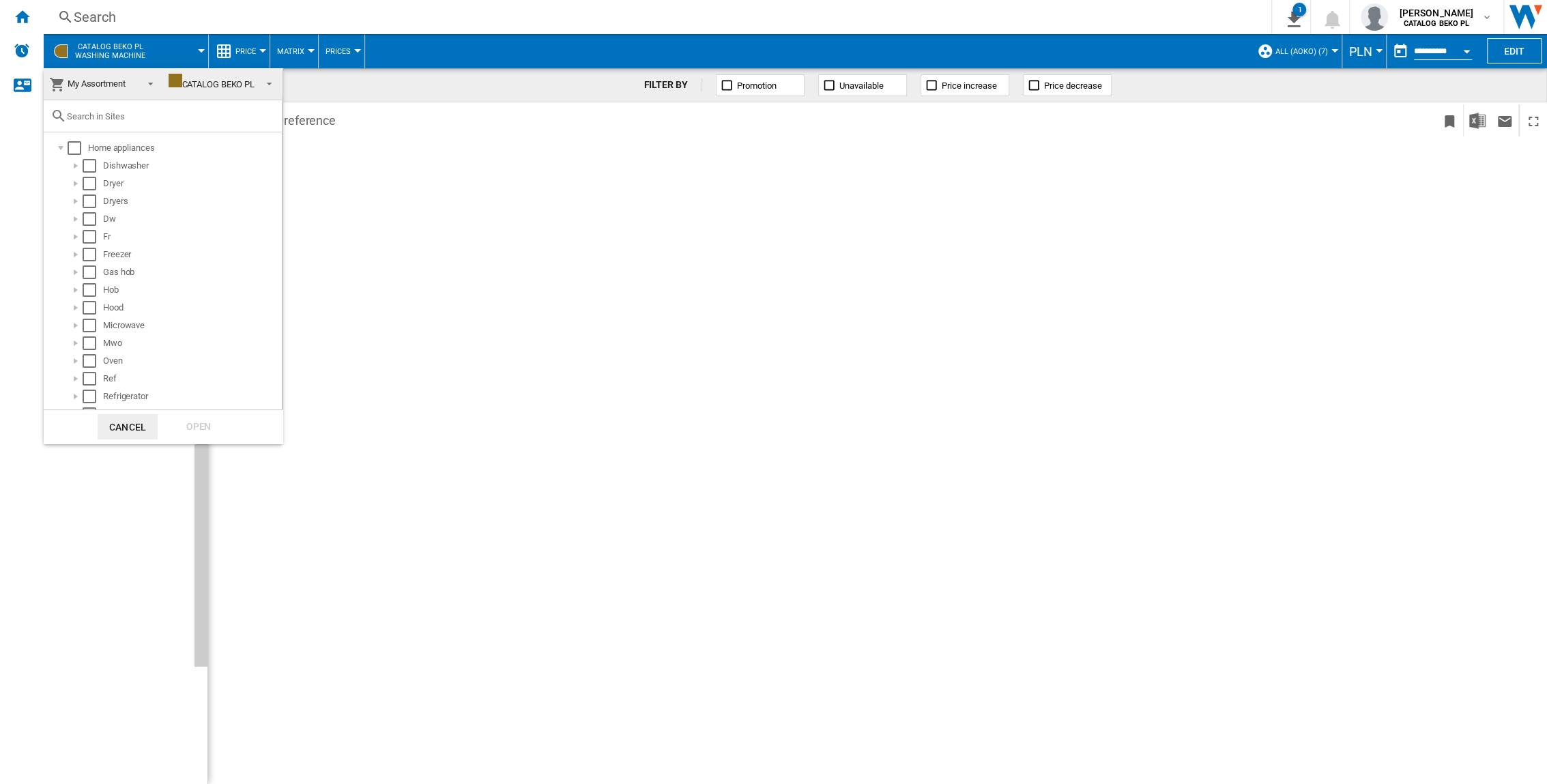
click at [93, 79] on span "My Assortment" at bounding box center [97, 83] width 58 height 10
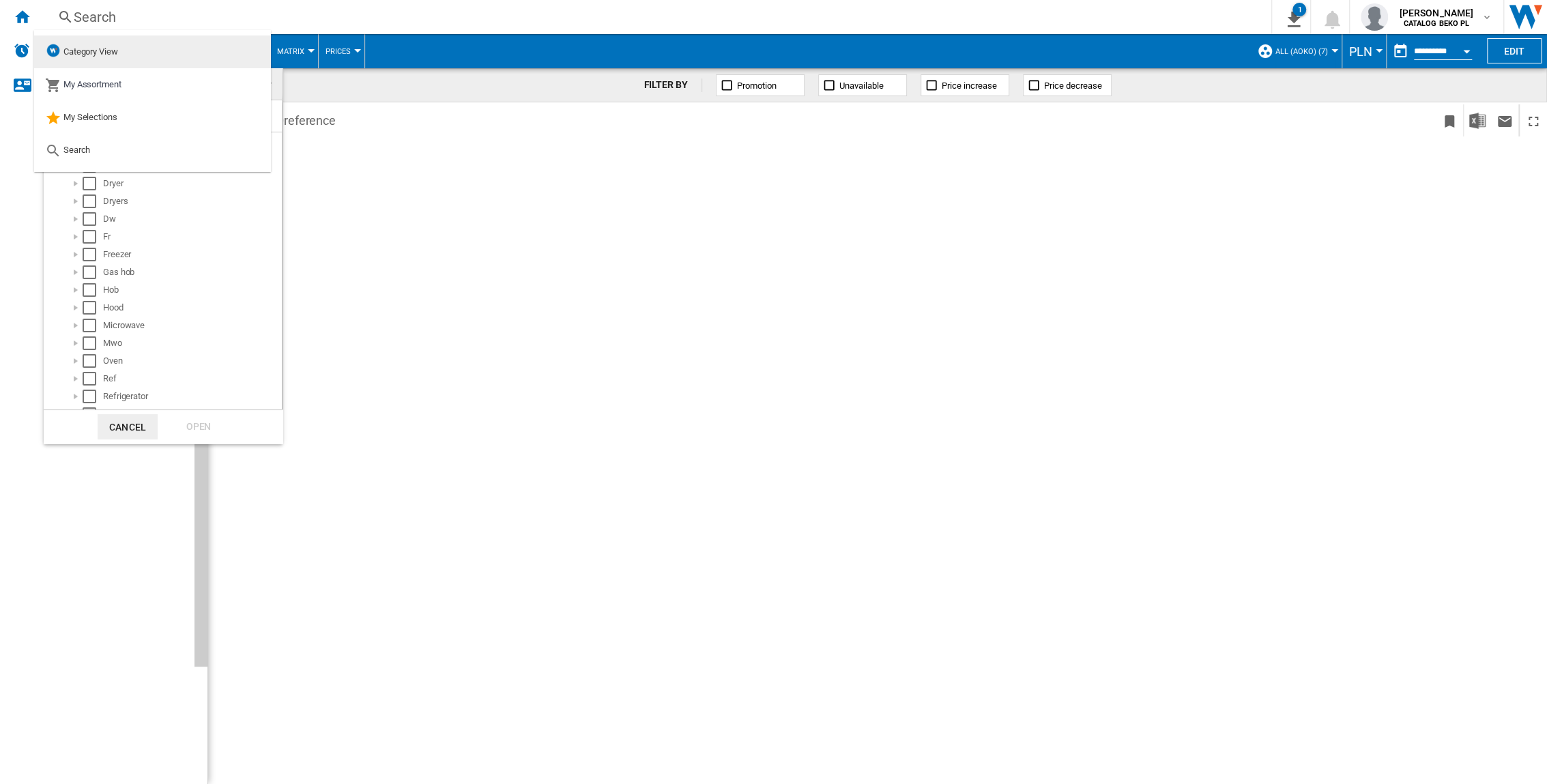
click at [118, 51] on span "Category View" at bounding box center [90, 51] width 54 height 10
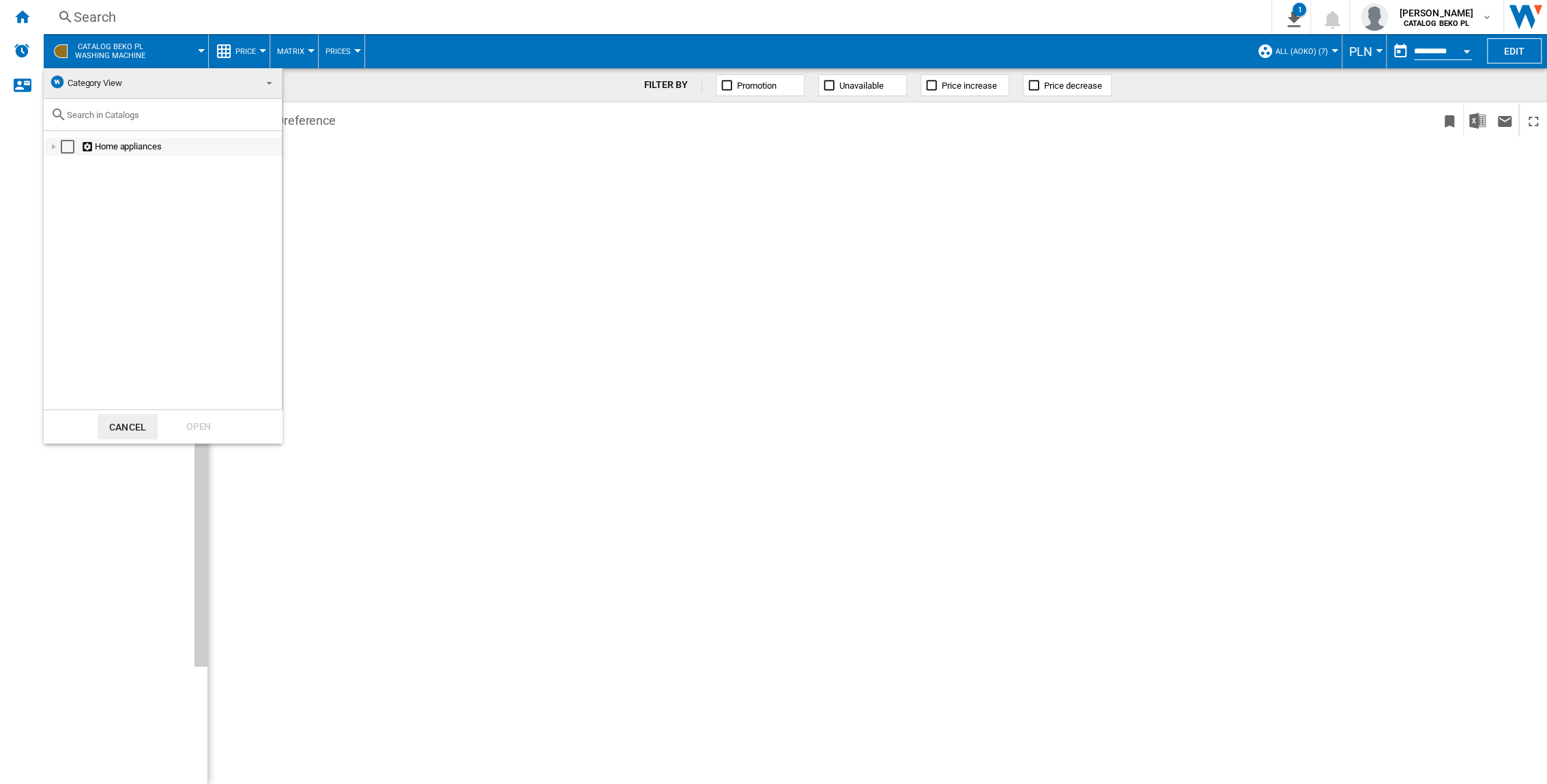
click at [65, 147] on div "Select" at bounding box center [67, 146] width 13 height 13
click at [53, 145] on div at bounding box center [53, 146] width 13 height 13
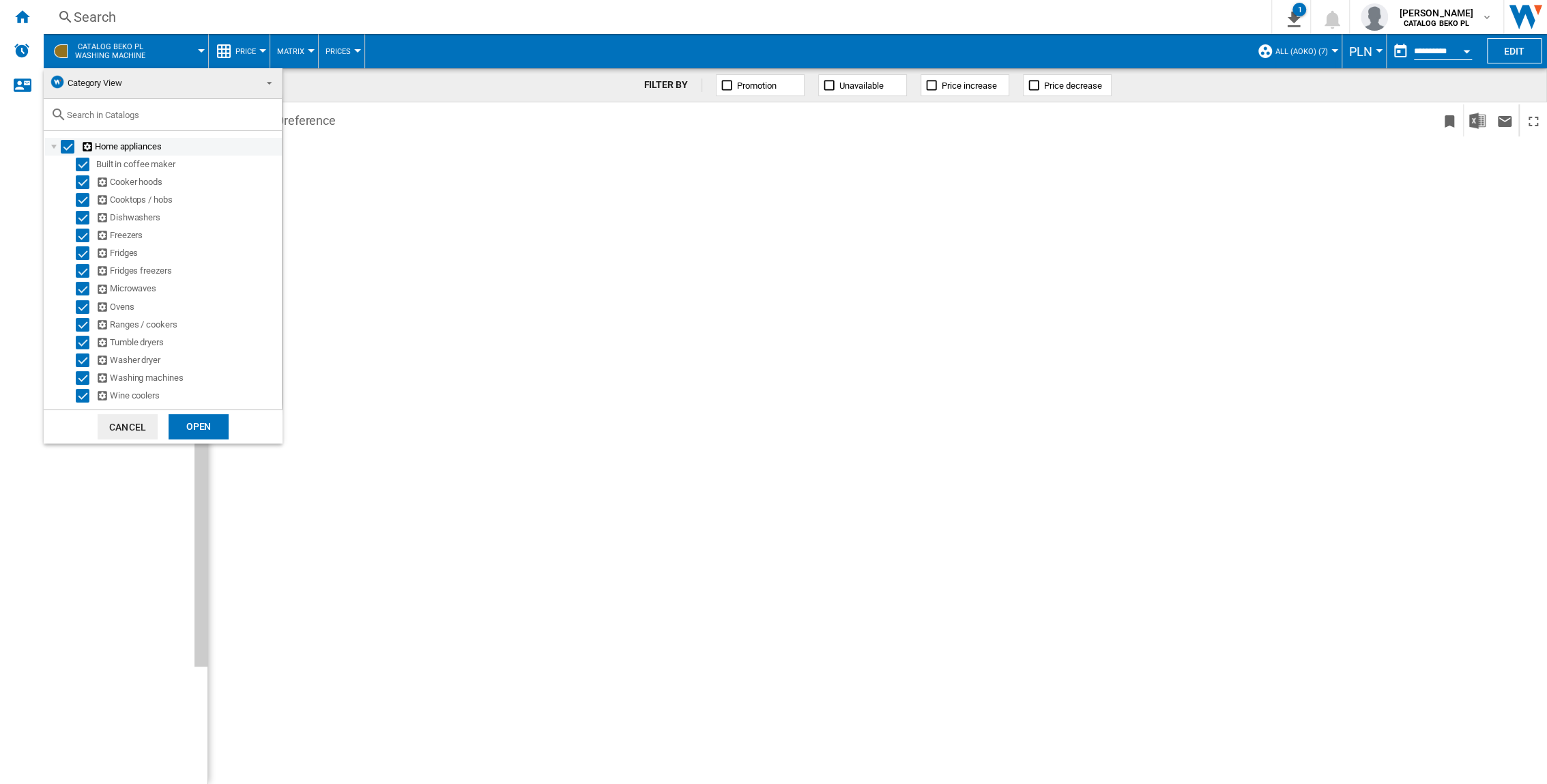
click at [64, 145] on div "Select" at bounding box center [67, 146] width 13 height 13
click at [80, 376] on div "Select" at bounding box center [82, 377] width 13 height 13
click at [193, 419] on div "Open" at bounding box center [198, 427] width 60 height 25
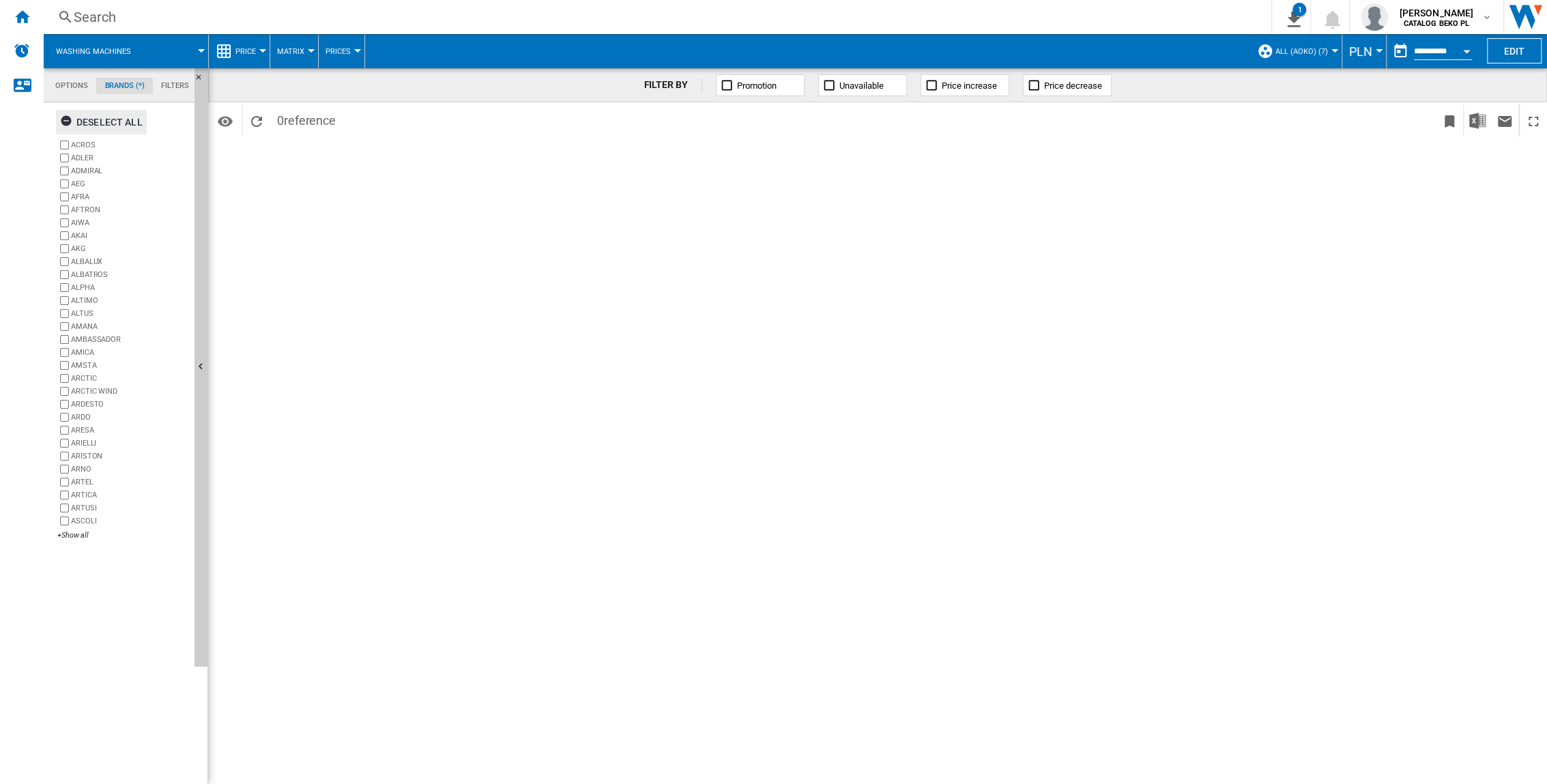
click at [65, 117] on ng-md-icon "button" at bounding box center [68, 123] width 17 height 17
click at [25, 17] on ng-md-icon "Home" at bounding box center [21, 16] width 17 height 17
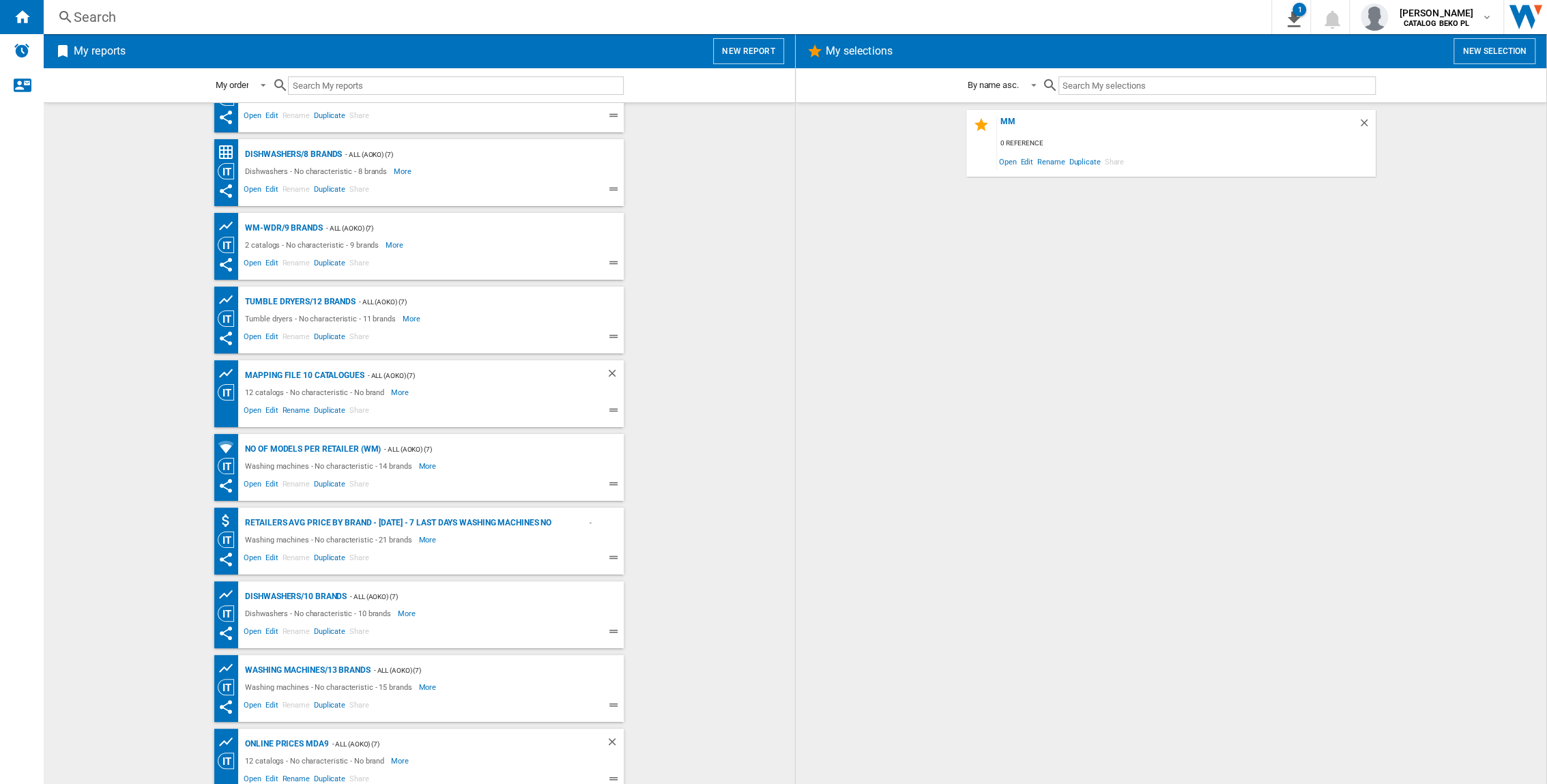
scroll to position [152, 0]
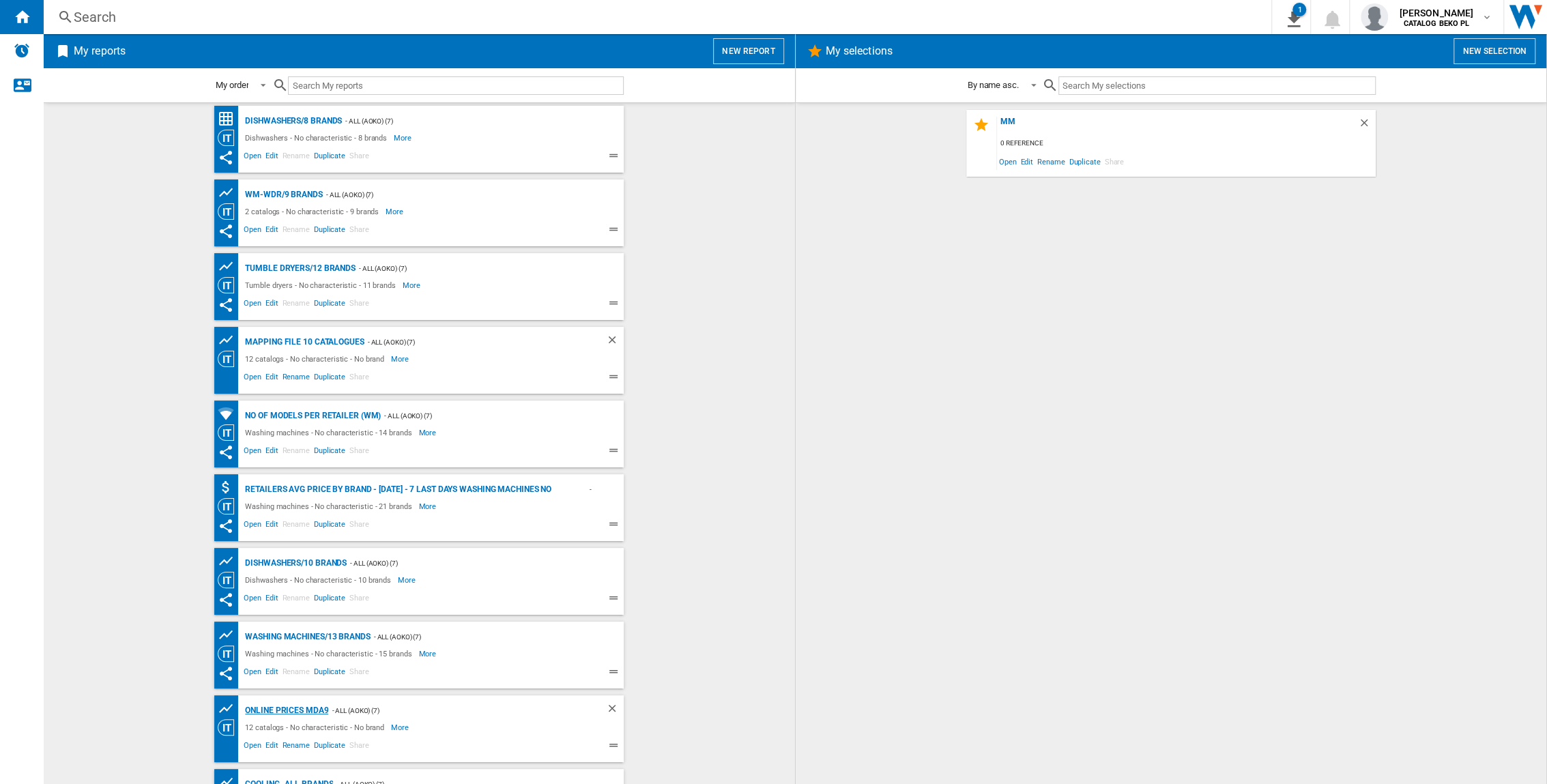
click at [298, 517] on div "Online prices MDA9" at bounding box center [285, 711] width 87 height 17
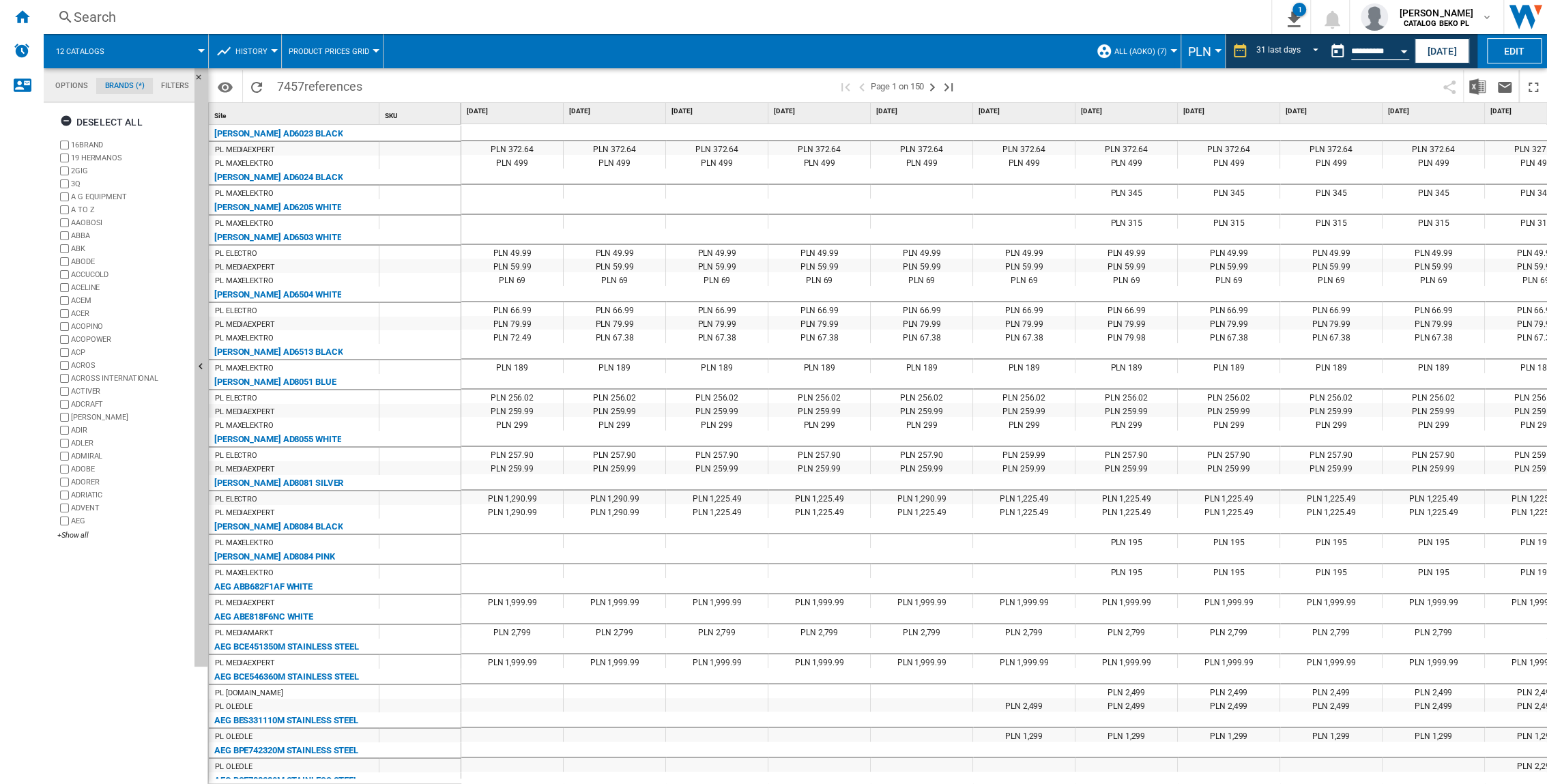
click at [105, 10] on div "Search" at bounding box center [655, 17] width 1162 height 19
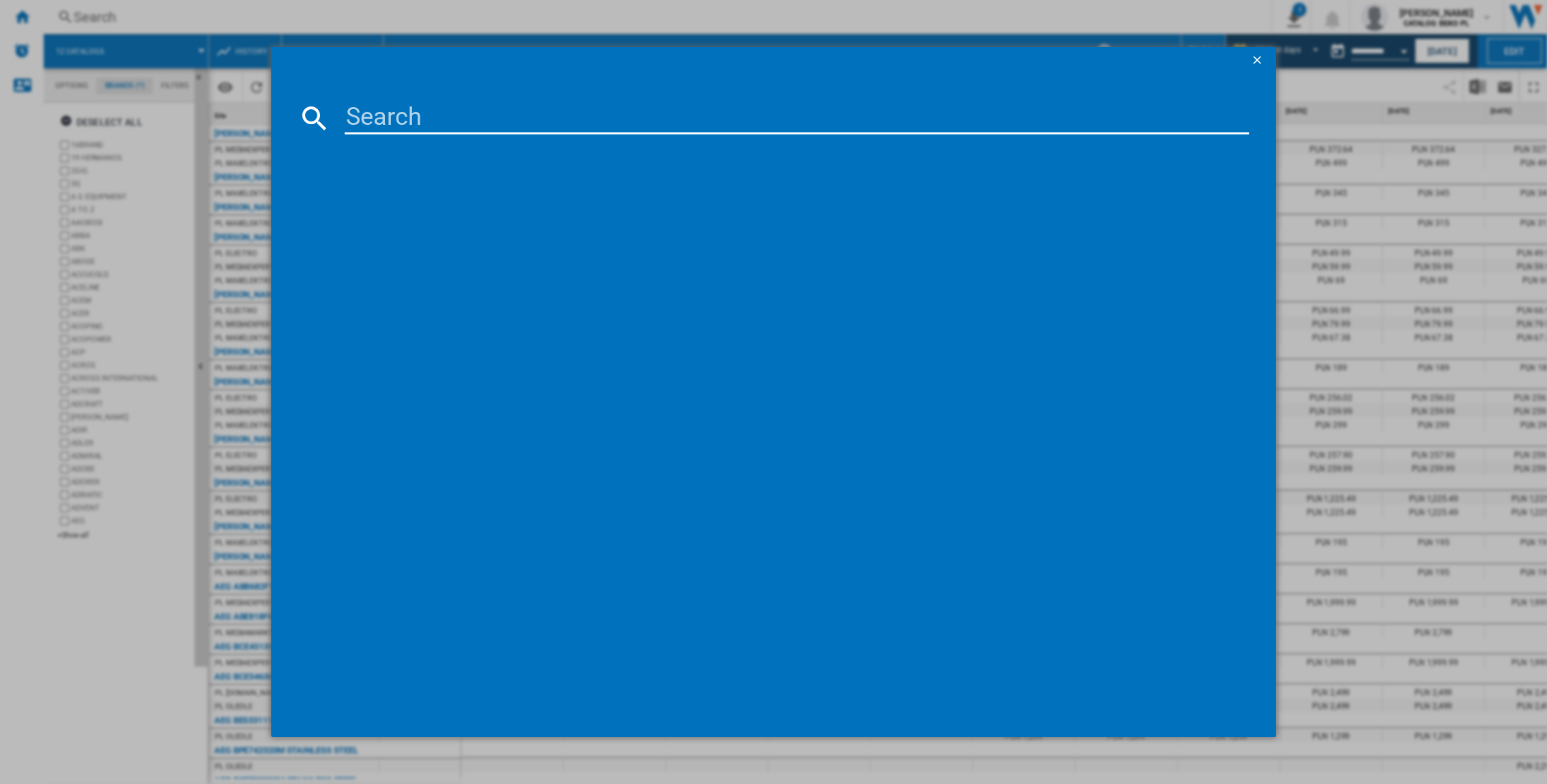
click at [18, 8] on div at bounding box center [773, 392] width 1547 height 784
click at [27, 19] on div at bounding box center [773, 392] width 1547 height 784
click at [963, 57] on ng-md-icon "getI18NText('BUTTONS.CLOSE_DIALOG')" at bounding box center [1258, 61] width 17 height 17
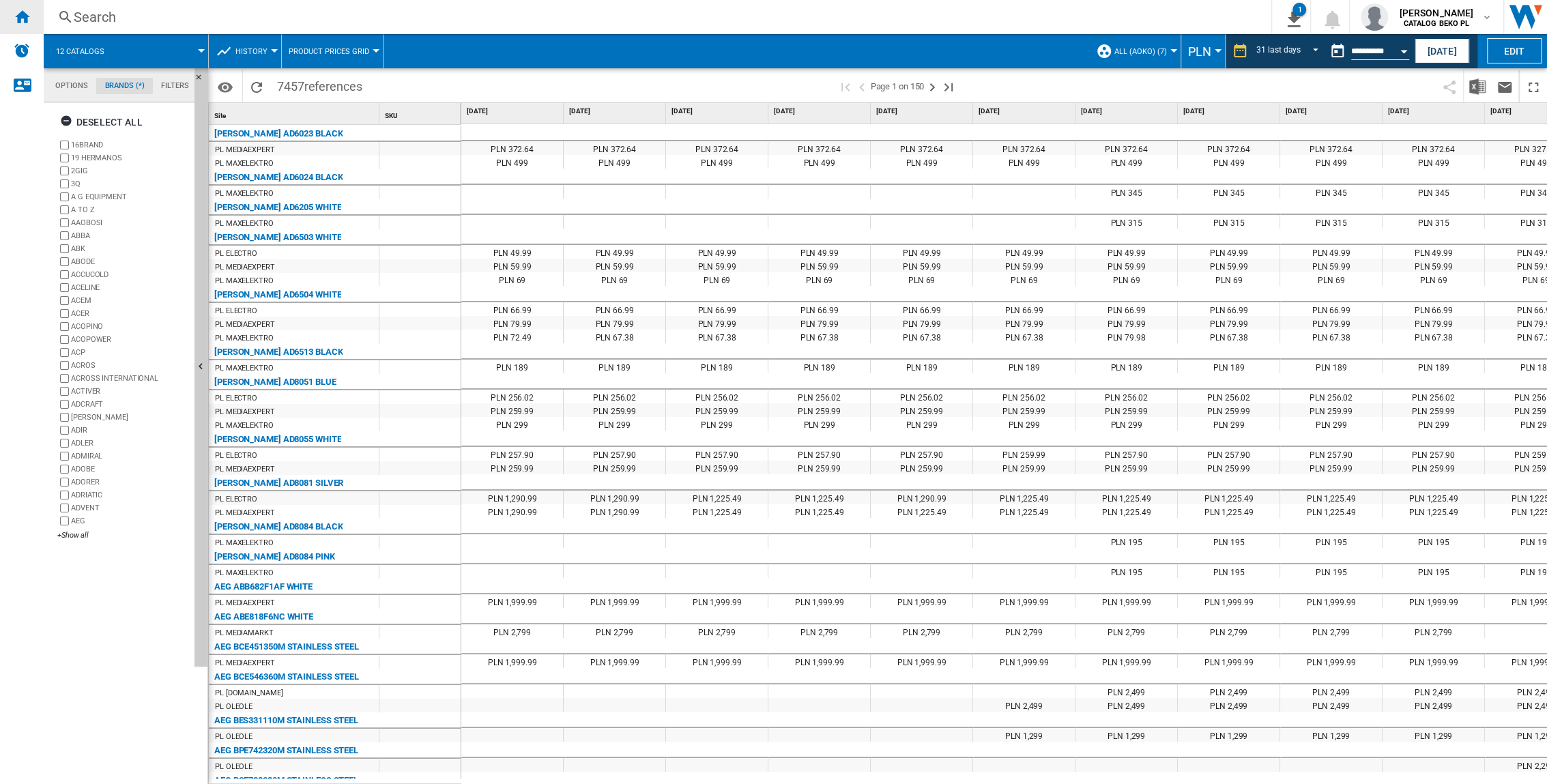
click at [26, 20] on ng-md-icon "Home" at bounding box center [21, 16] width 17 height 17
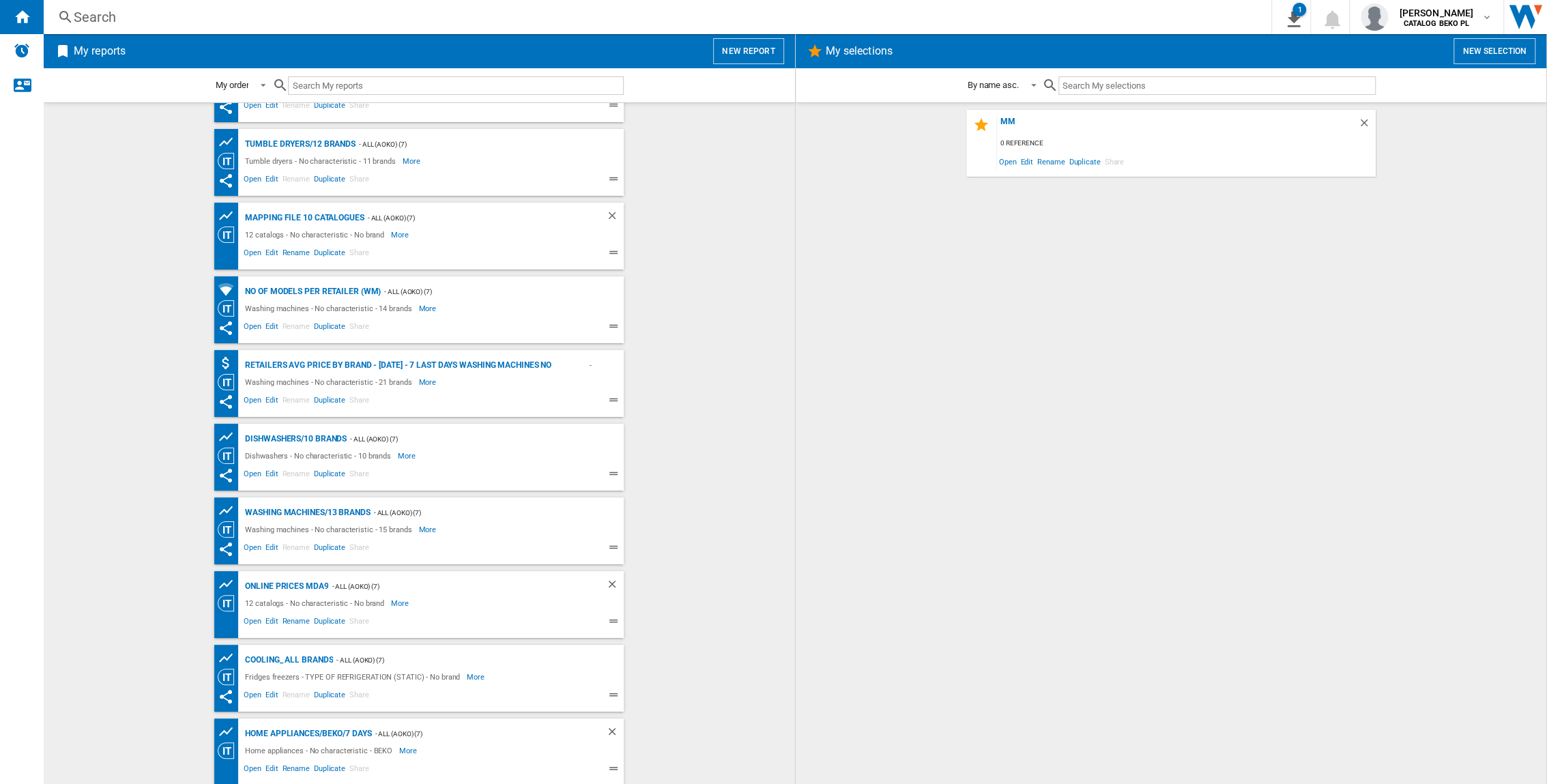
scroll to position [276, 0]
click at [311, 517] on div "Online prices MDA9" at bounding box center [285, 586] width 87 height 17
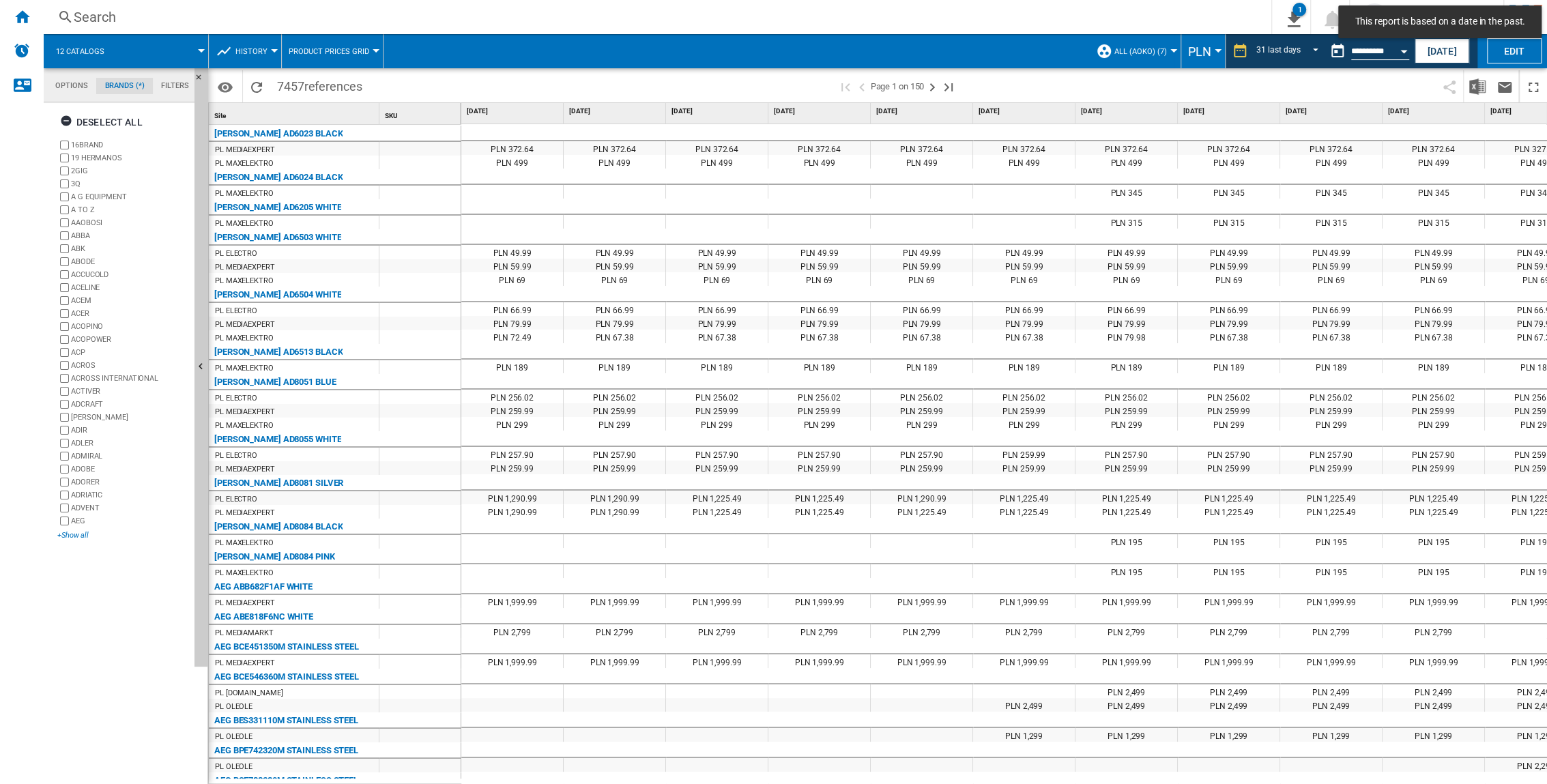
click at [66, 517] on div "+Show all" at bounding box center [123, 535] width 131 height 10
click at [113, 116] on div "Deselect all" at bounding box center [101, 122] width 83 height 24
click at [86, 517] on div "+Show all" at bounding box center [123, 535] width 131 height 10
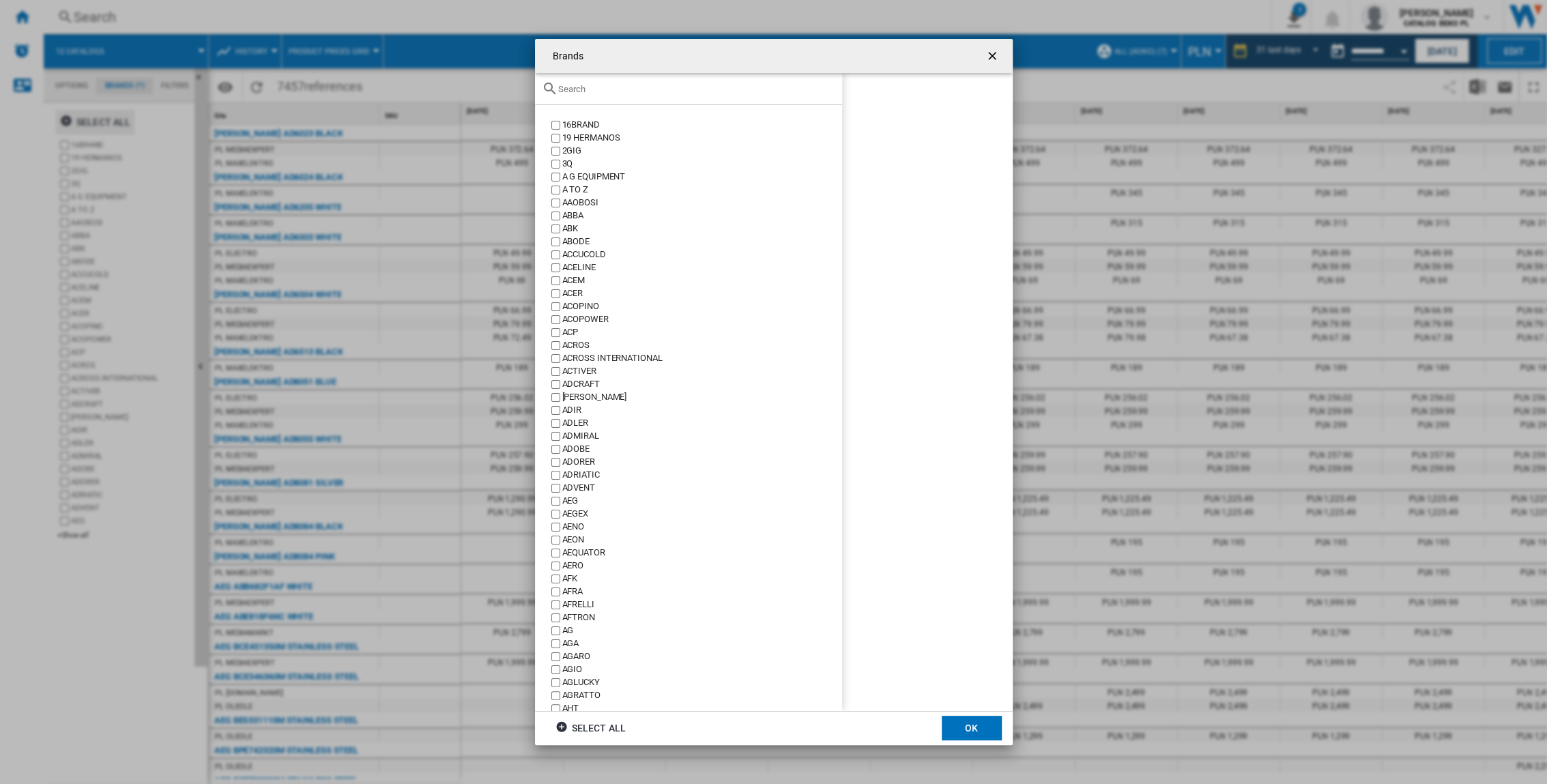
click at [630, 92] on input "Brands 16BRAND ..." at bounding box center [697, 89] width 277 height 10
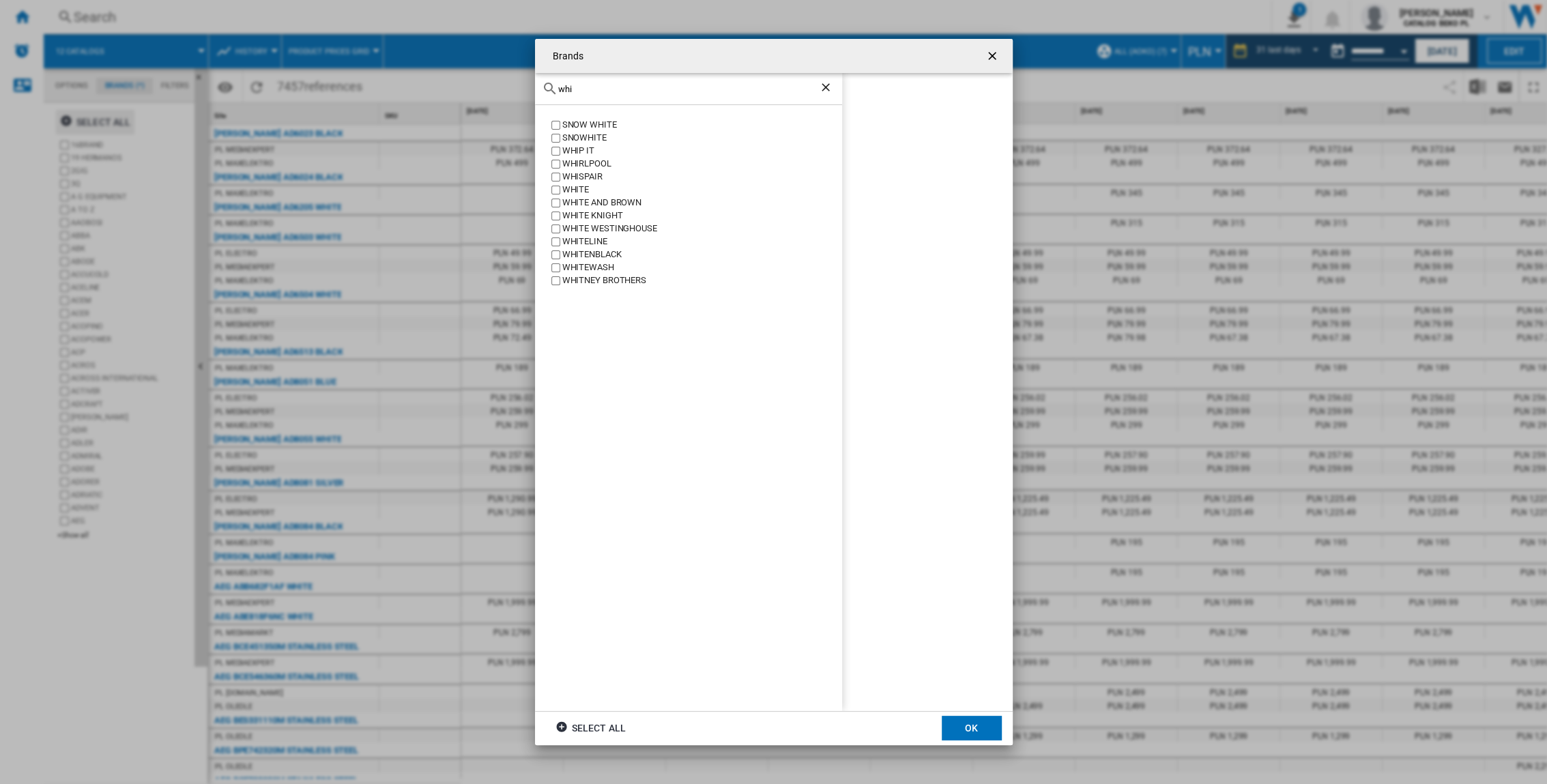
type input "whi"
click at [963, 517] on button "OK" at bounding box center [971, 727] width 60 height 24
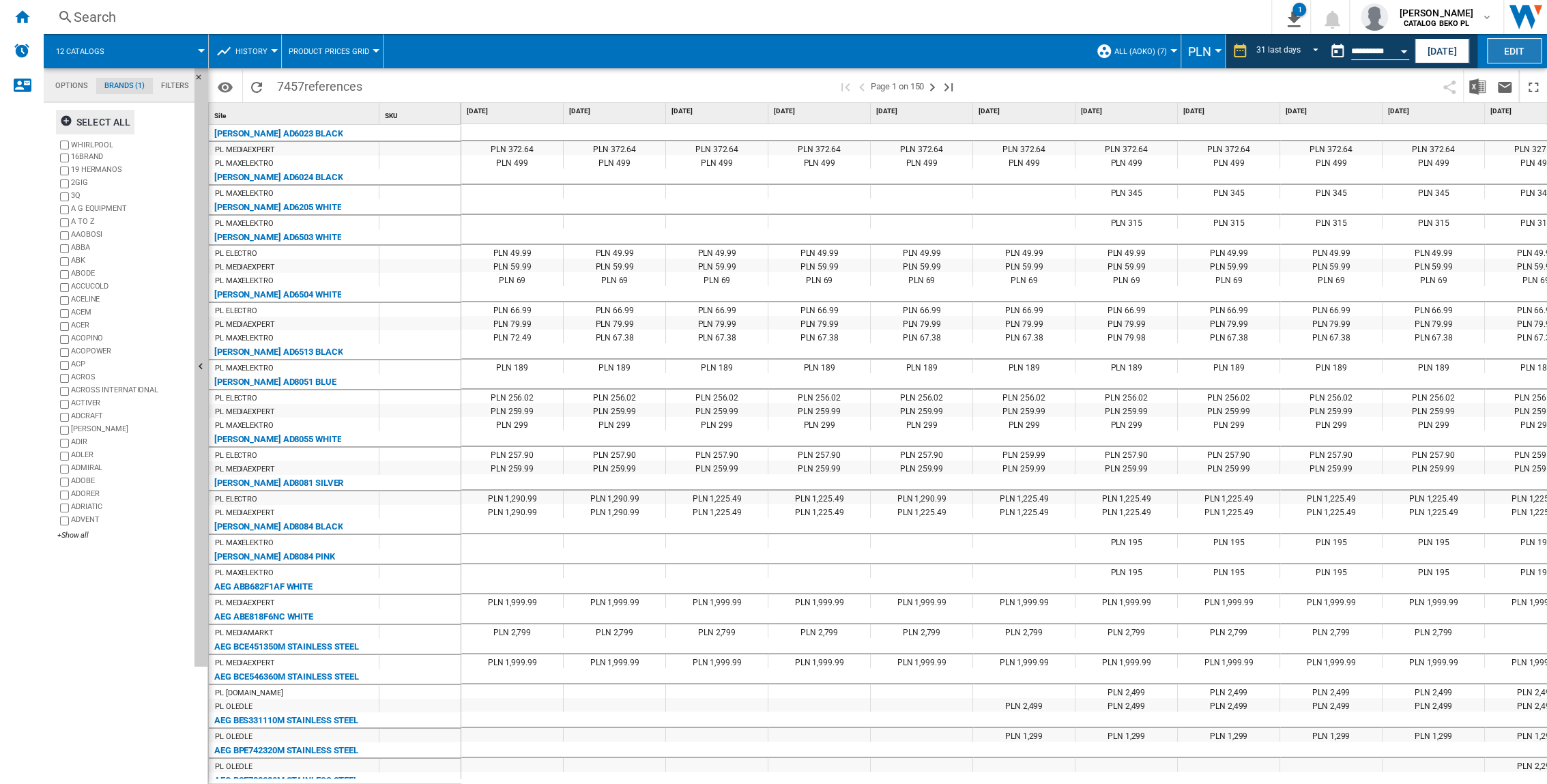
click at [963, 57] on button "Edit" at bounding box center [1514, 51] width 54 height 25
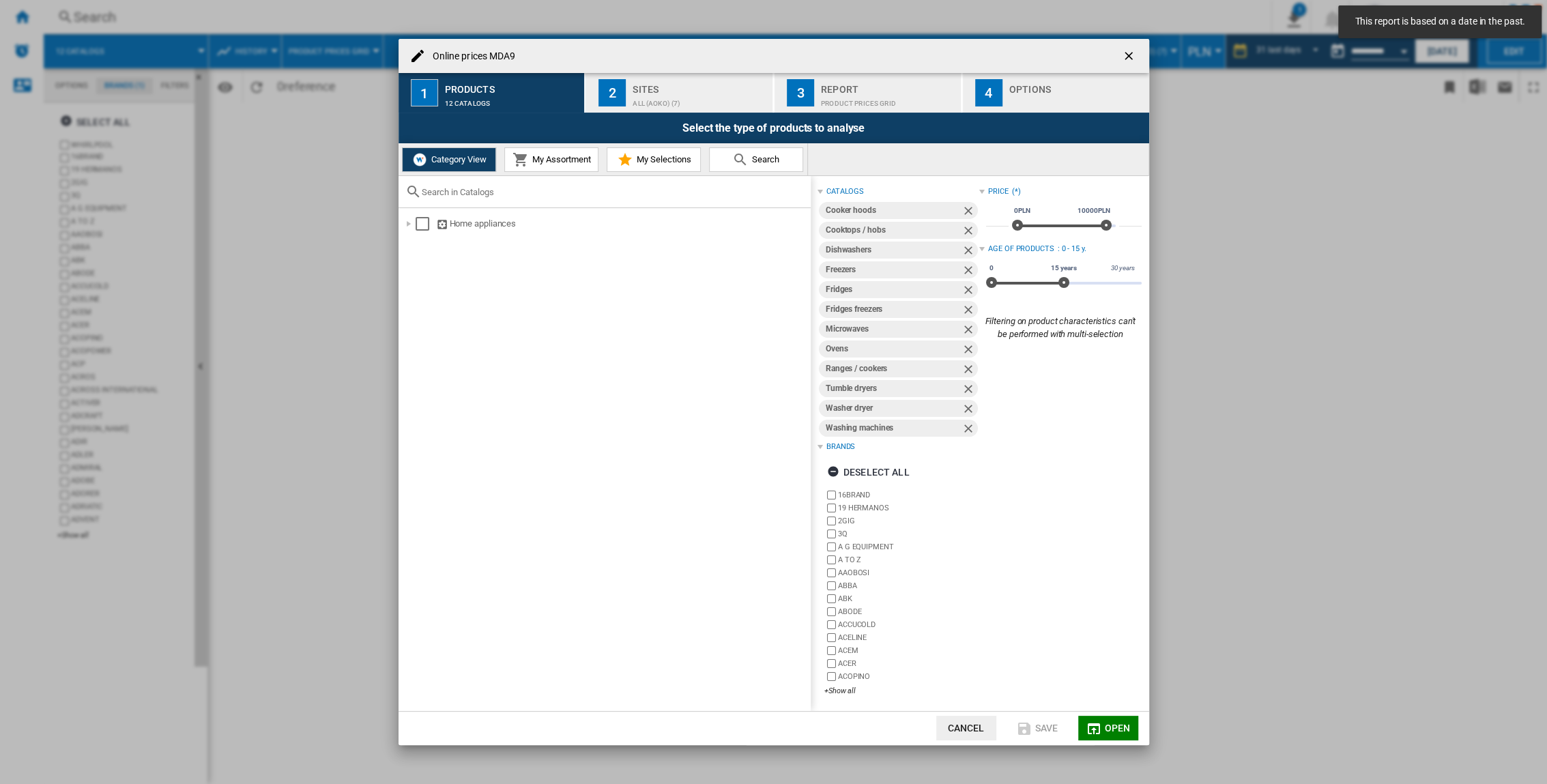
click at [963, 54] on ng-md-icon "getI18NText('BUTTONS.CLOSE_DIALOG')" at bounding box center [1130, 57] width 17 height 17
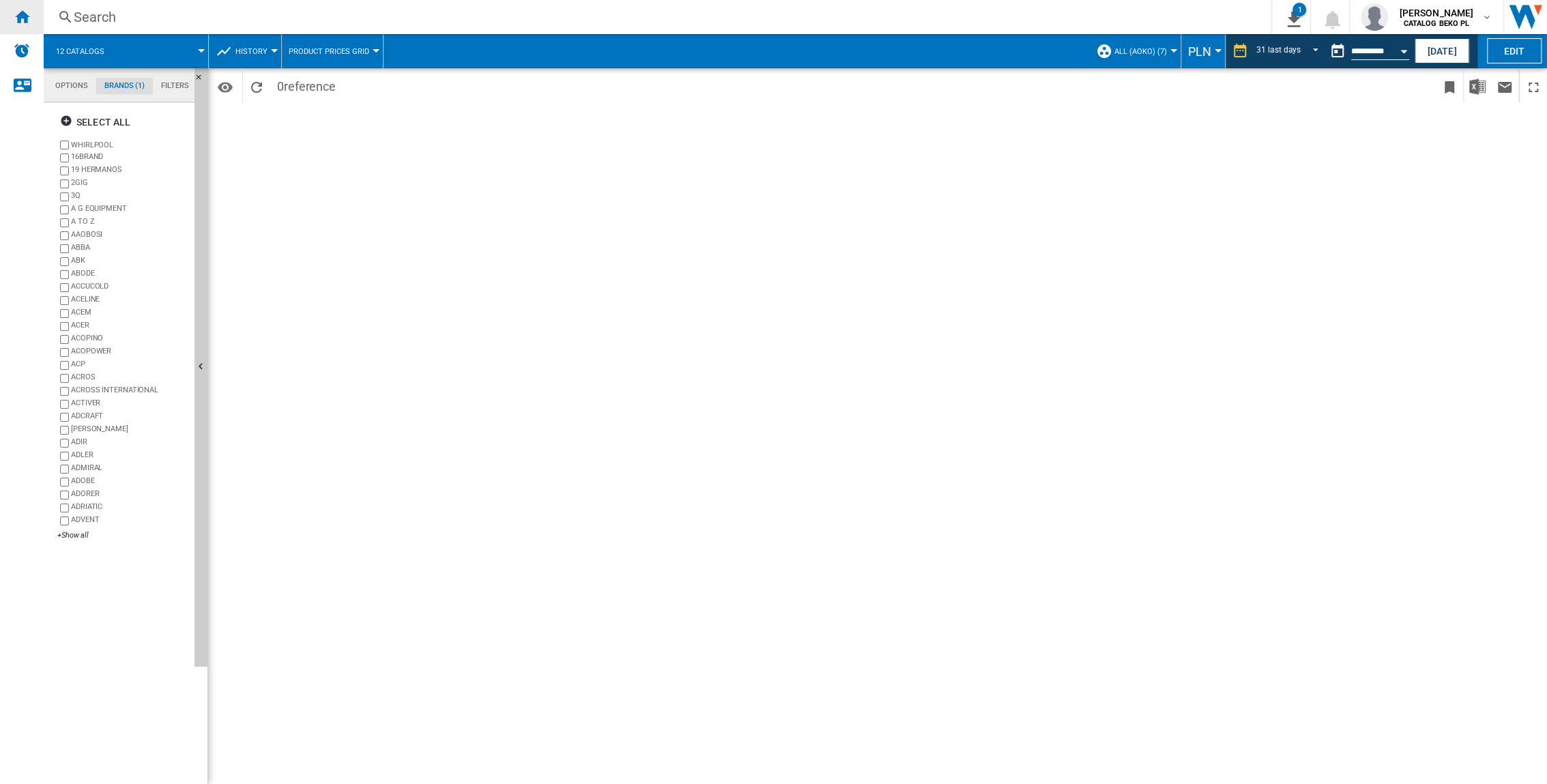
click at [28, 15] on ng-md-icon "Home" at bounding box center [21, 16] width 17 height 17
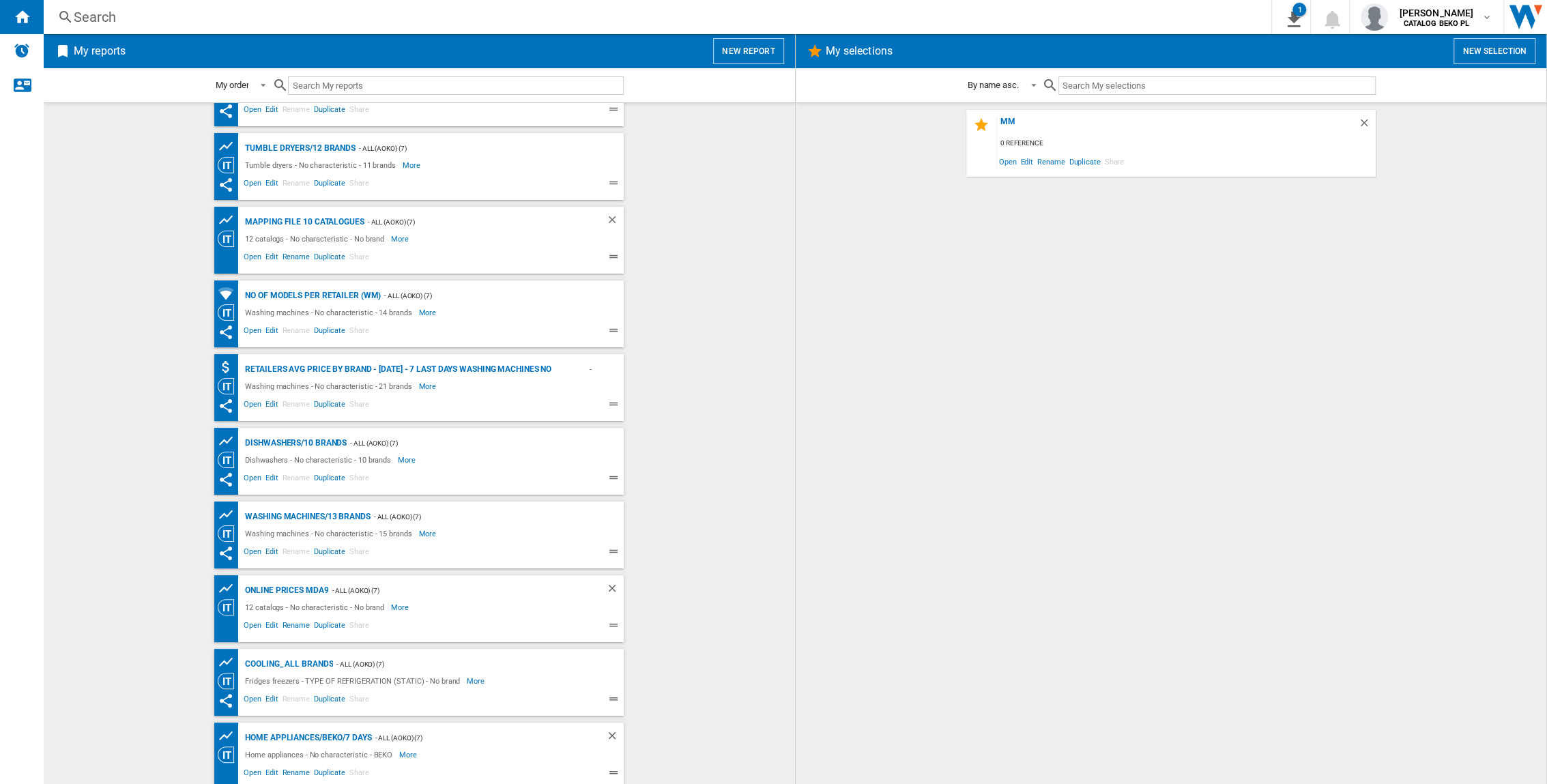
scroll to position [276, 0]
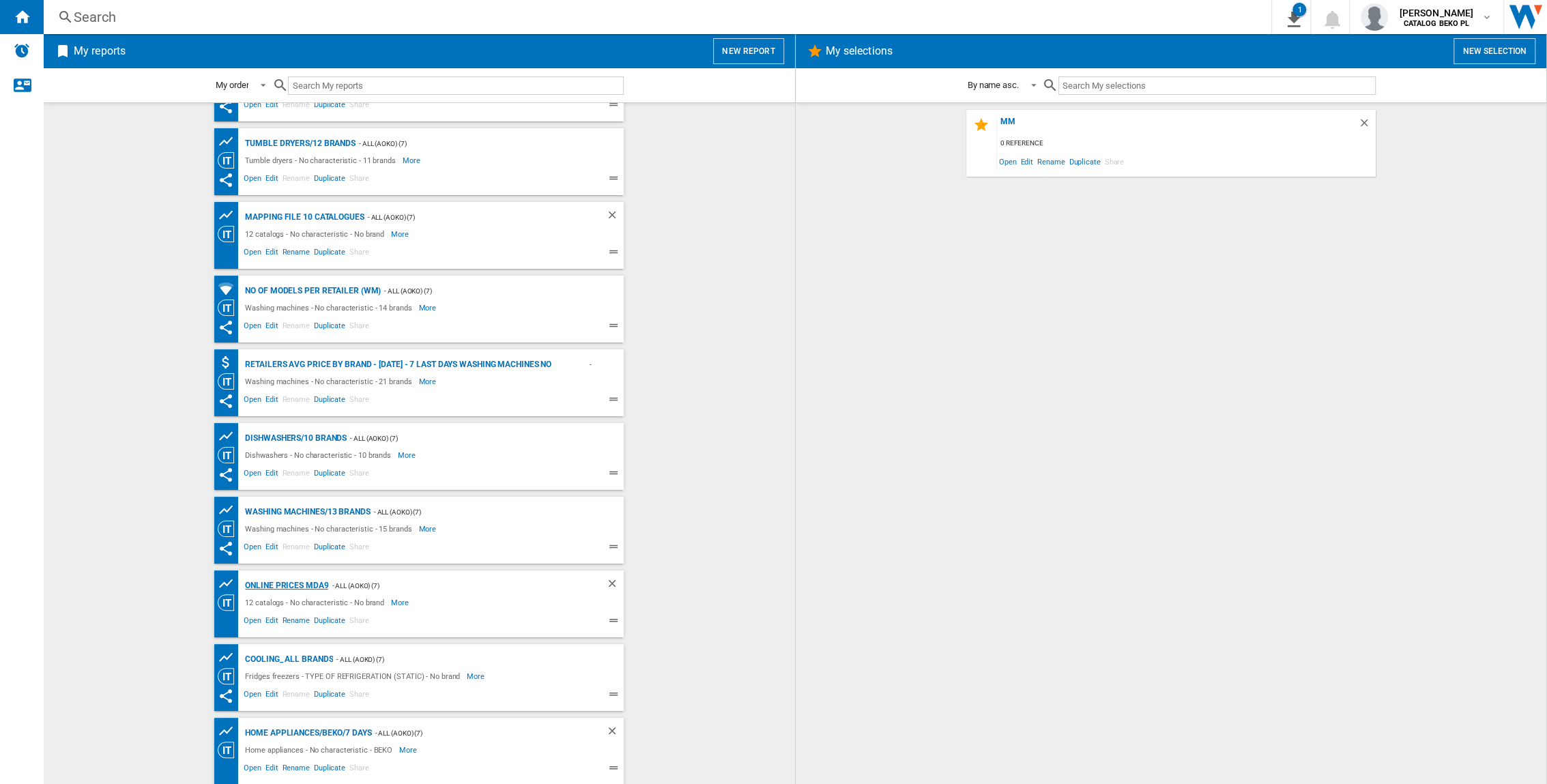
click at [285, 517] on div "Online prices MDA9" at bounding box center [285, 586] width 87 height 17
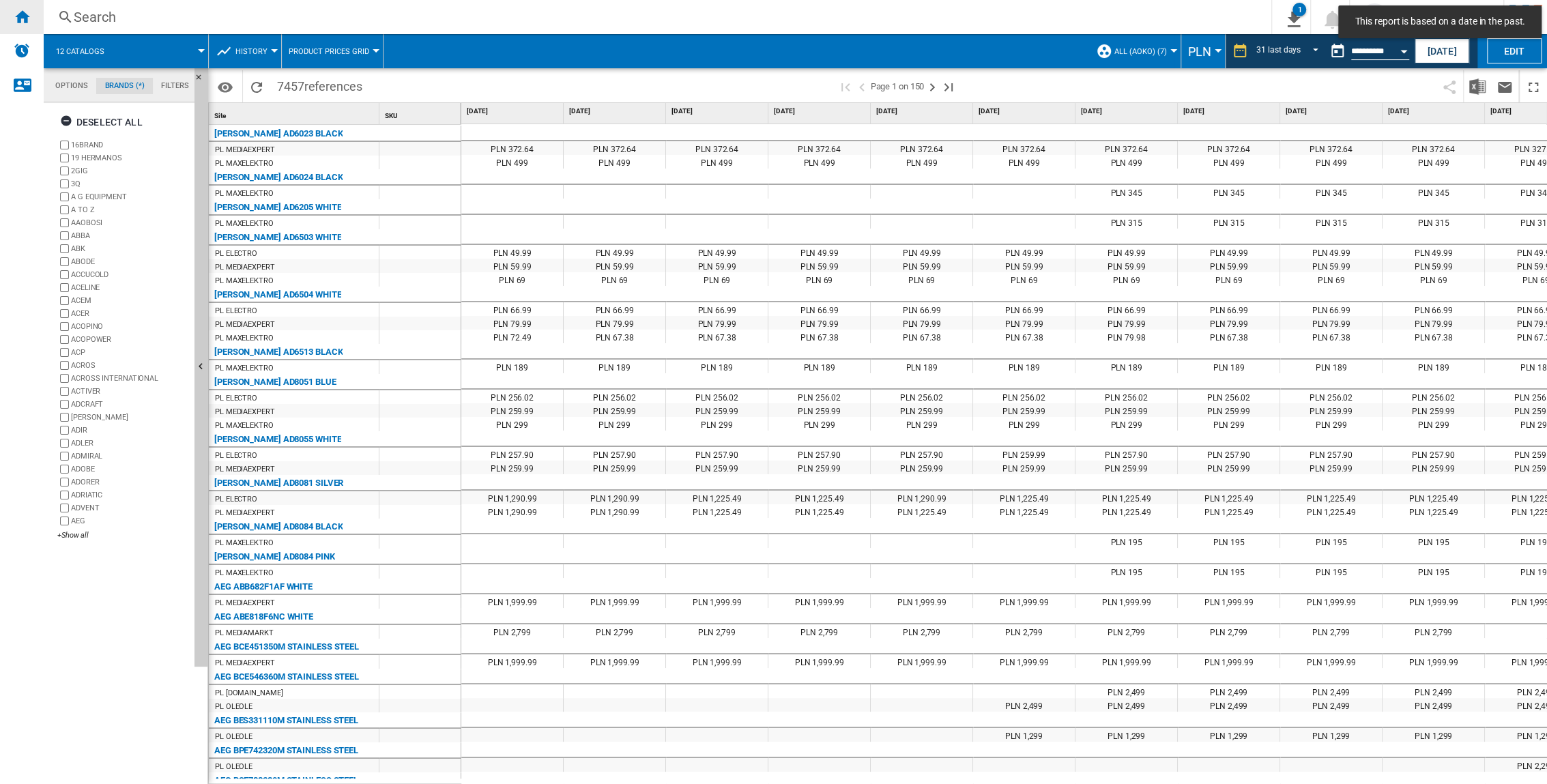
click at [26, 21] on ng-md-icon "Home" at bounding box center [21, 16] width 17 height 17
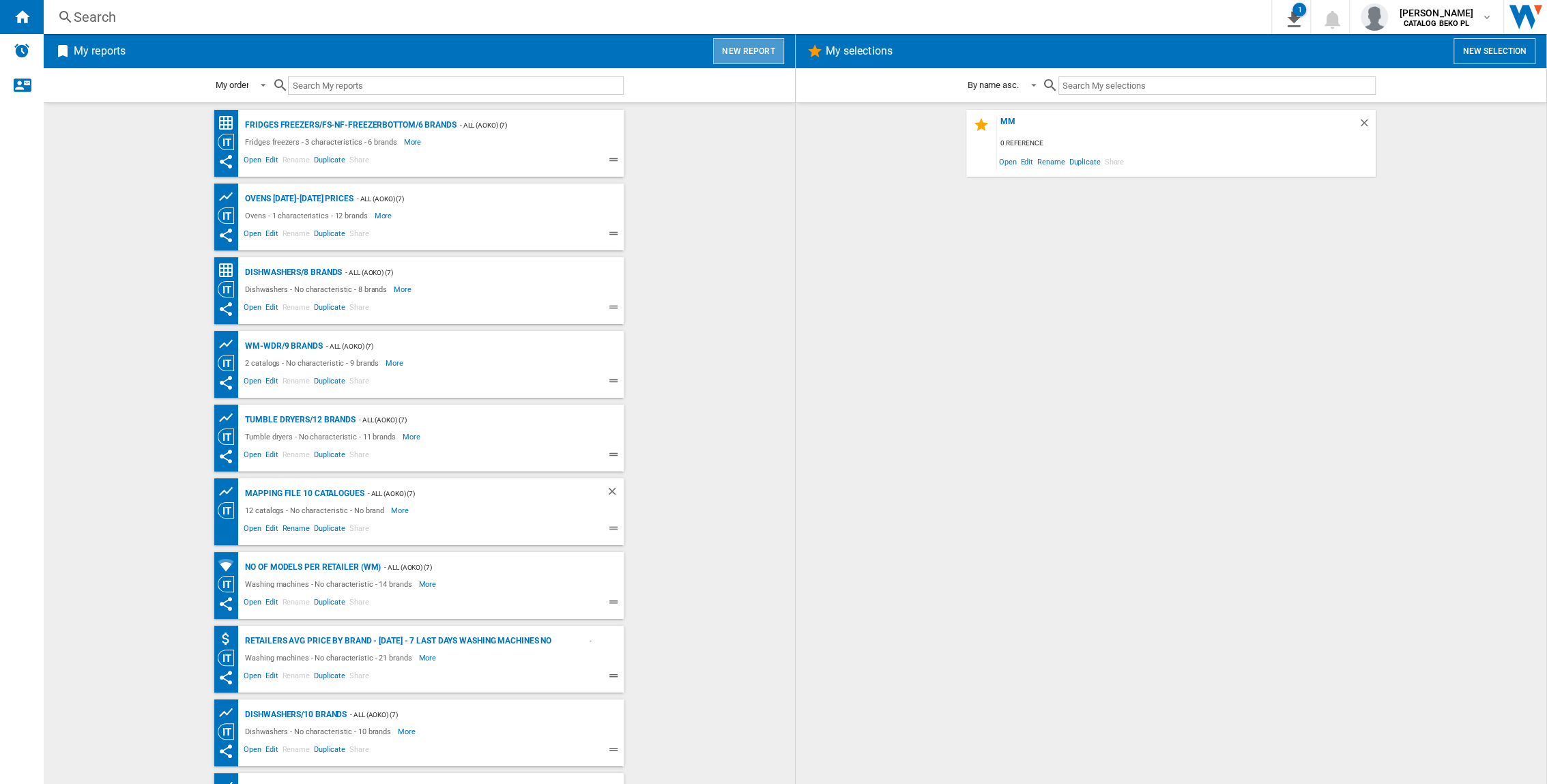
click at [732, 61] on button "New report" at bounding box center [748, 51] width 70 height 26
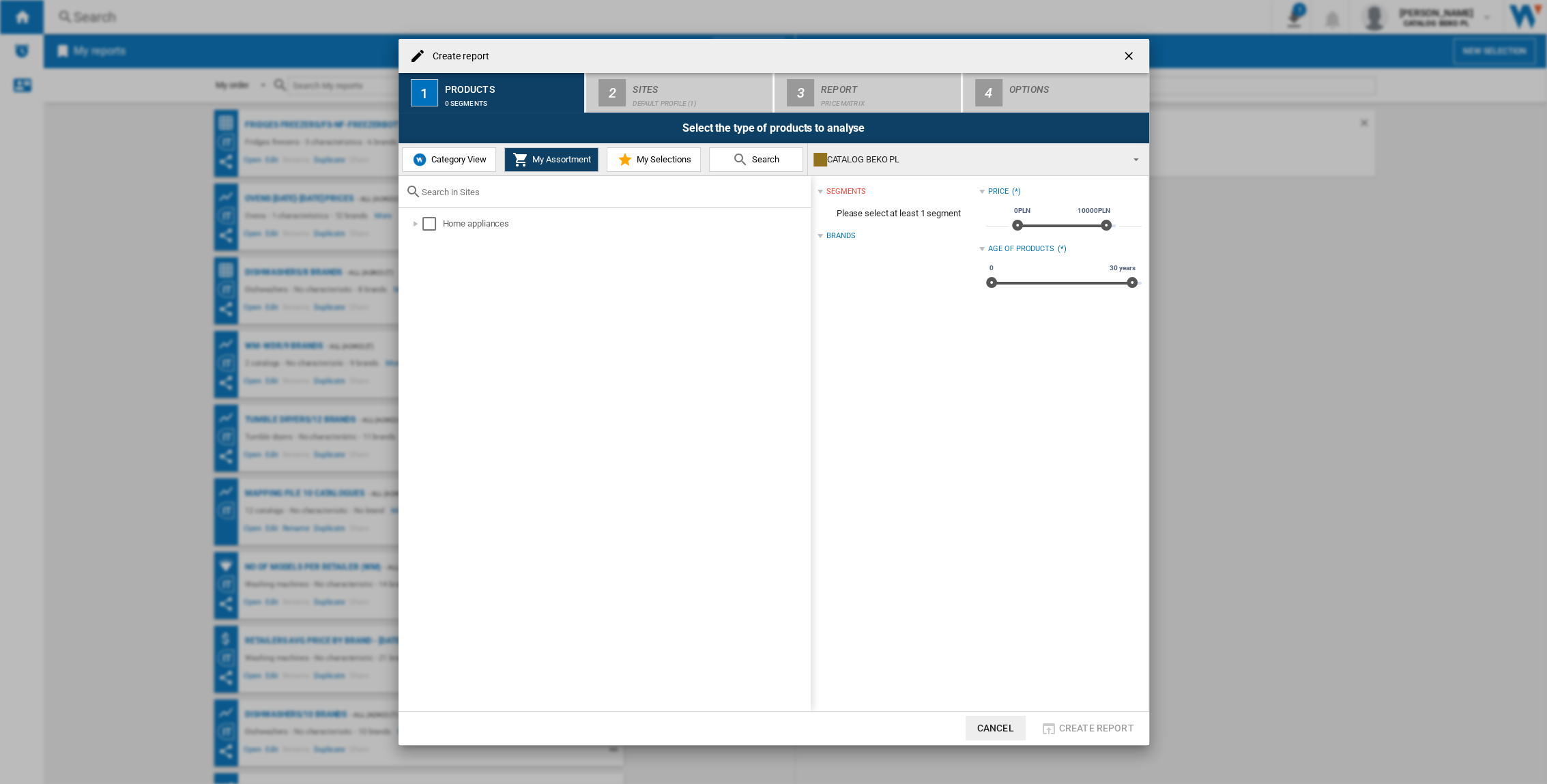
click at [470, 157] on span "Category View" at bounding box center [457, 159] width 59 height 10
click at [410, 225] on div "Create report ..." at bounding box center [408, 223] width 13 height 13
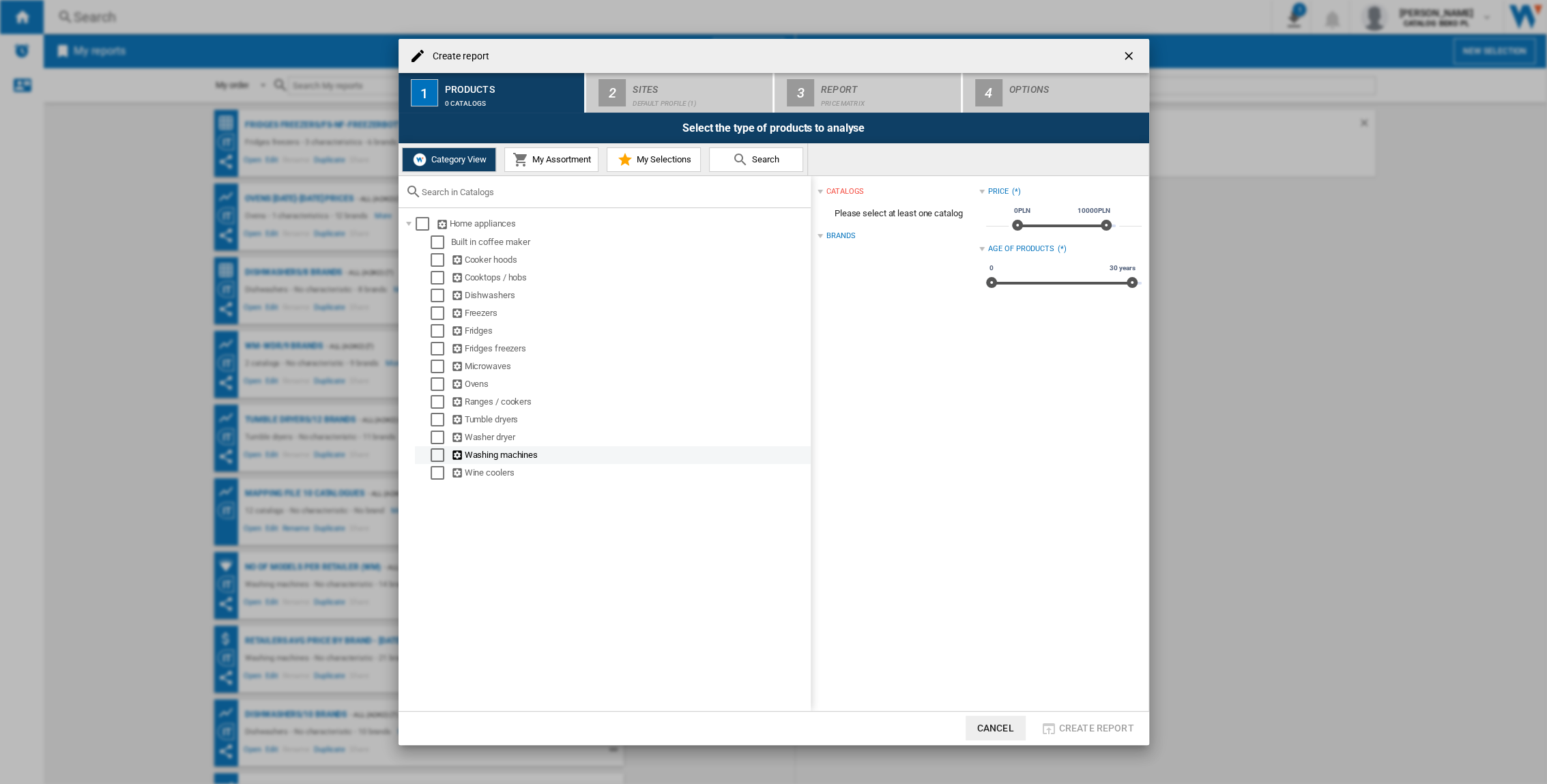
click at [433, 448] on div "Washing machines" at bounding box center [613, 455] width 396 height 18
click at [436, 456] on div "Select" at bounding box center [437, 455] width 13 height 13
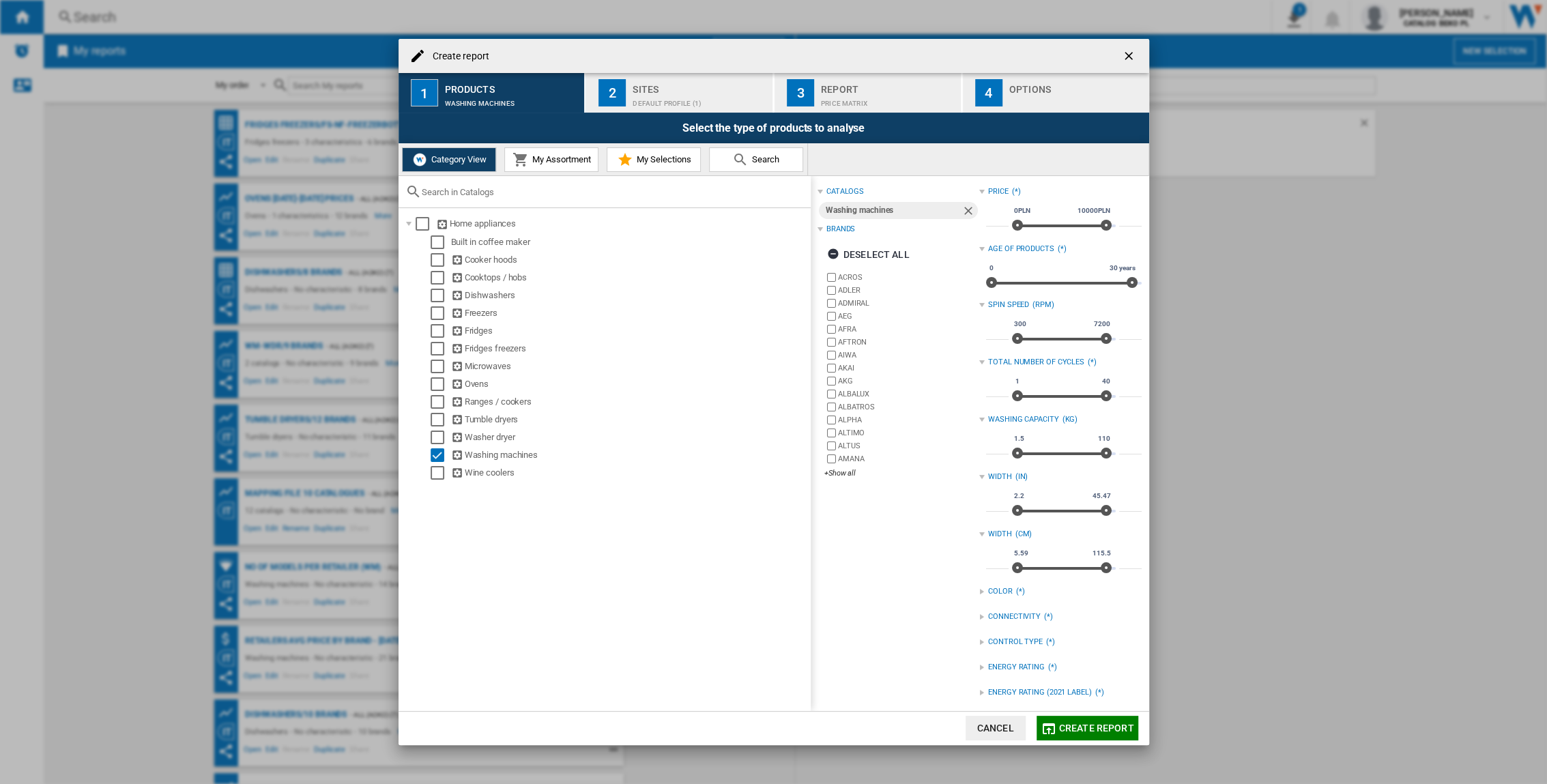
click at [963, 517] on span "Create report" at bounding box center [1096, 728] width 75 height 11
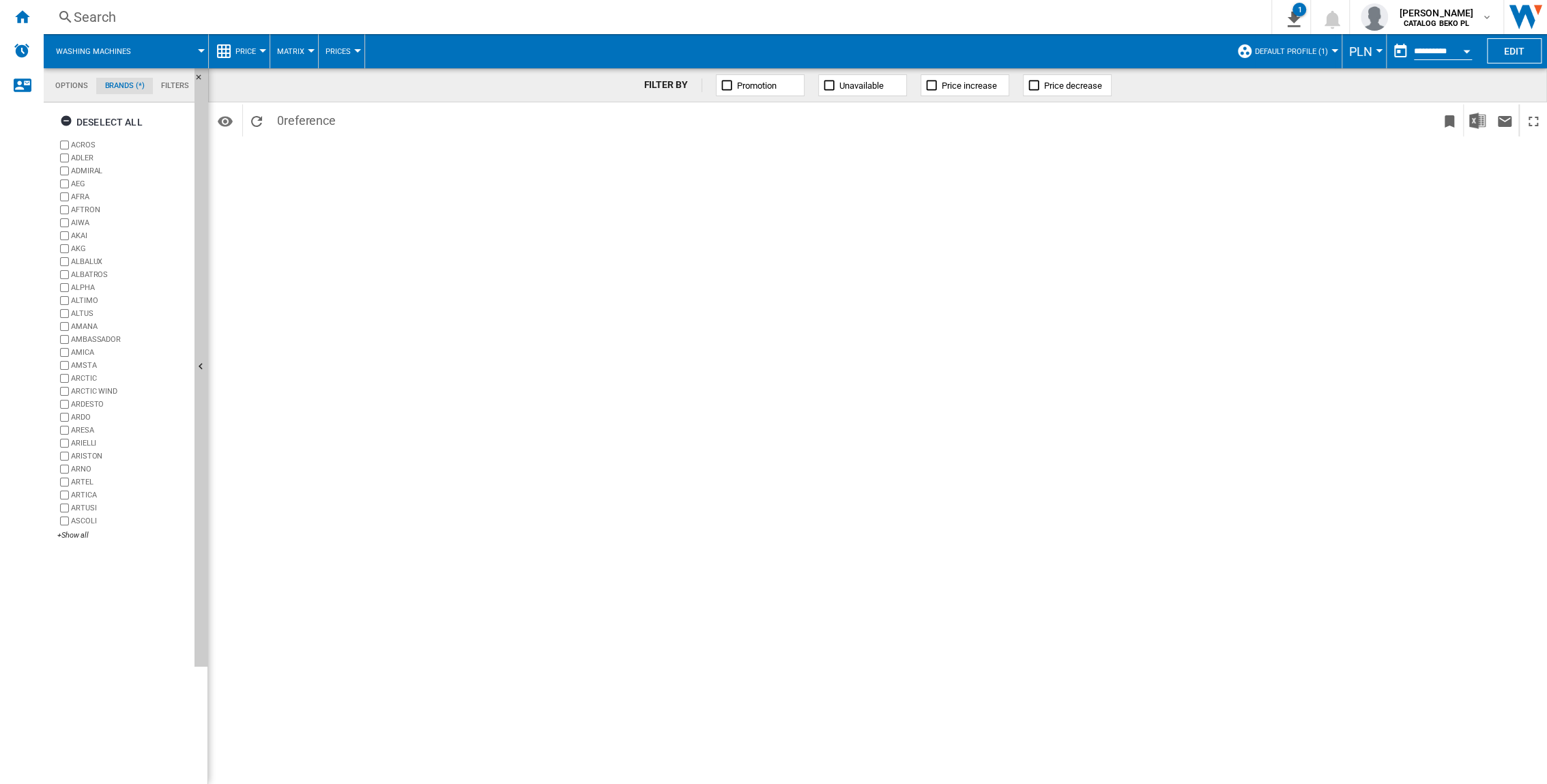
click at [716, 87] on button "Promotion" at bounding box center [760, 86] width 89 height 22
click at [724, 81] on ng-md-icon at bounding box center [726, 85] width 13 height 13
click at [304, 54] on span "Matrix" at bounding box center [290, 51] width 28 height 9
click at [120, 98] on md-backdrop at bounding box center [773, 392] width 1547 height 784
click at [127, 85] on md-tab-item "Brands (*)" at bounding box center [124, 86] width 57 height 17
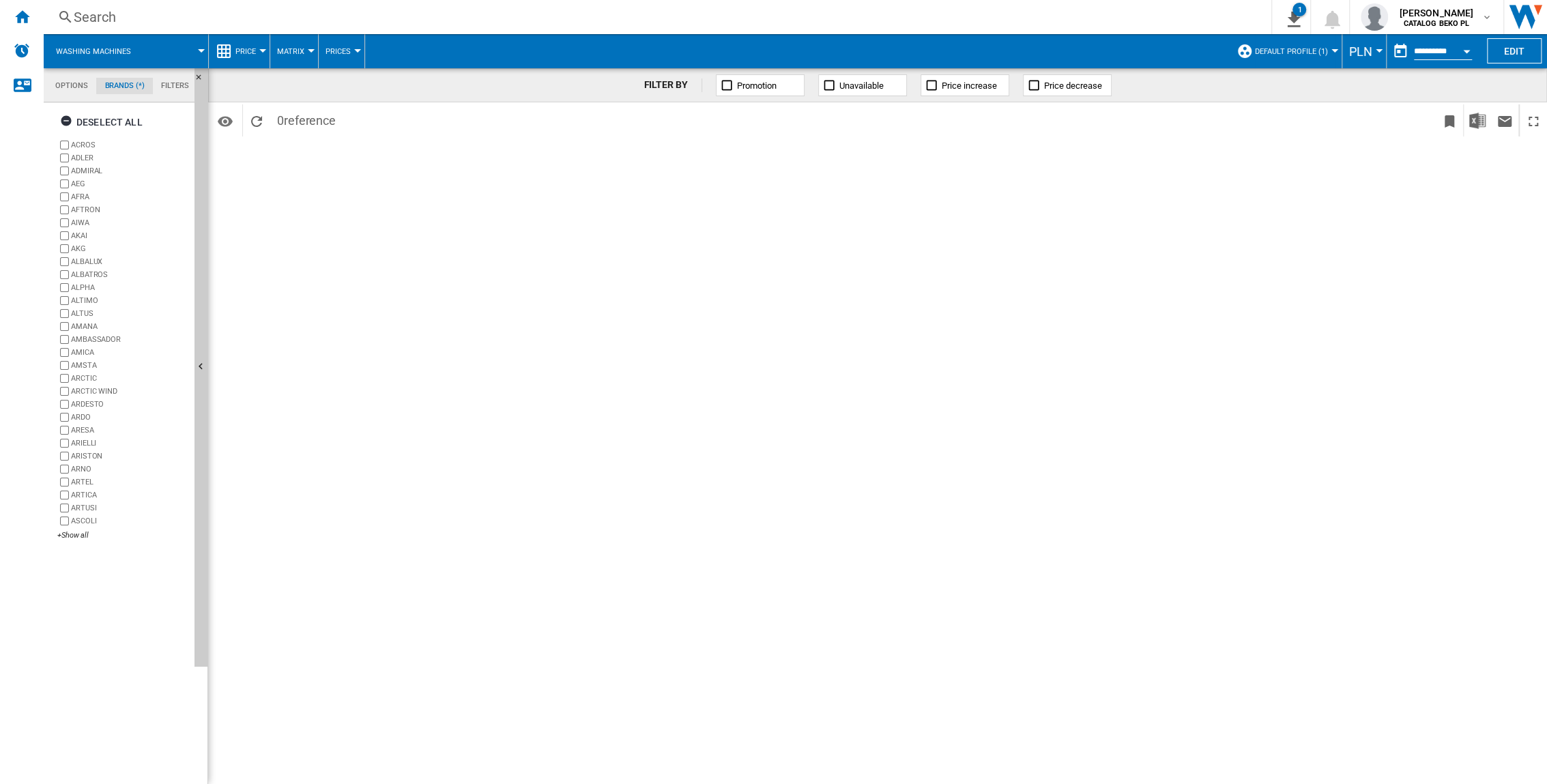
click at [186, 44] on span at bounding box center [175, 50] width 51 height 34
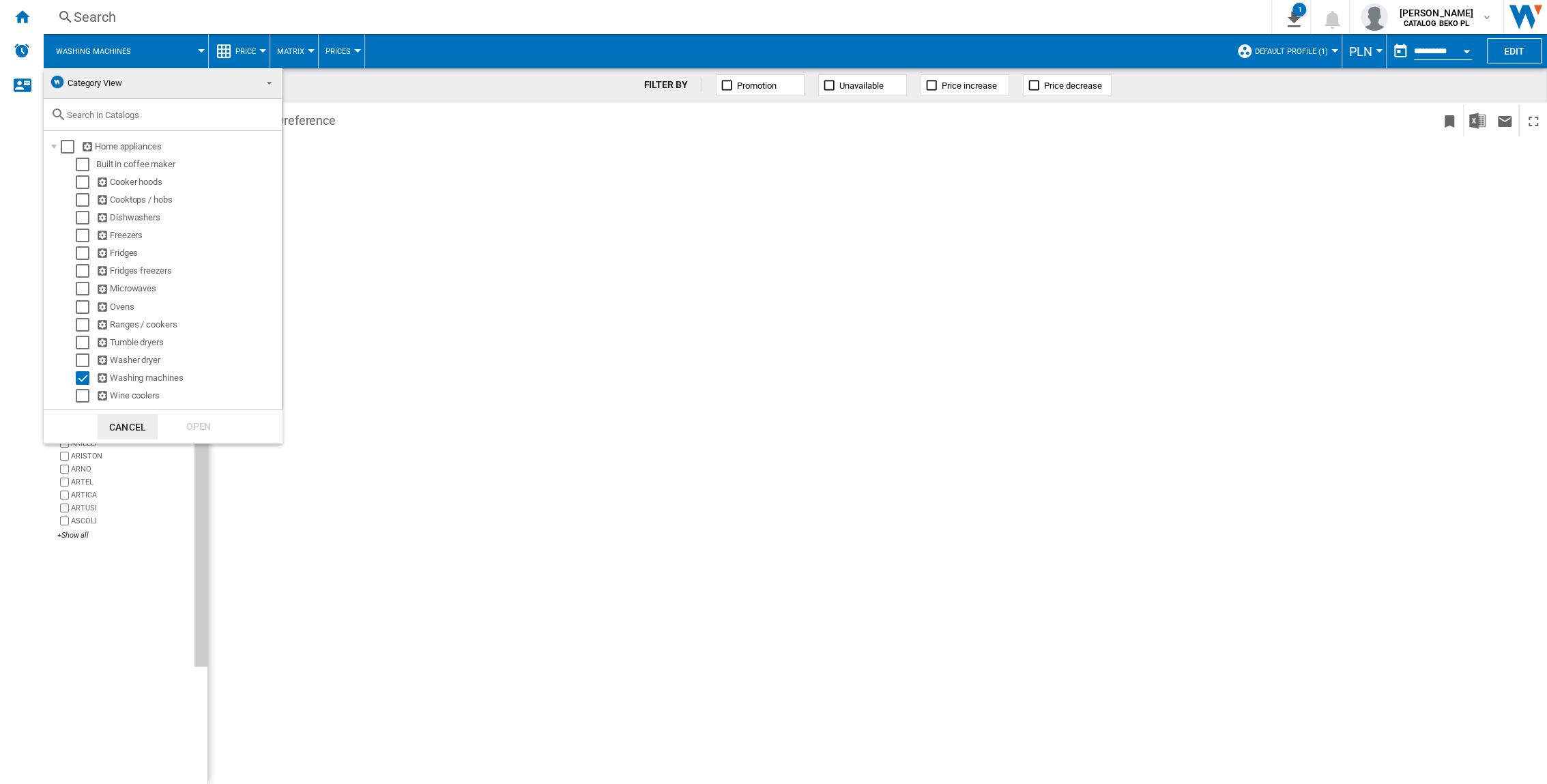
click at [963, 43] on md-backdrop at bounding box center [773, 392] width 1547 height 784
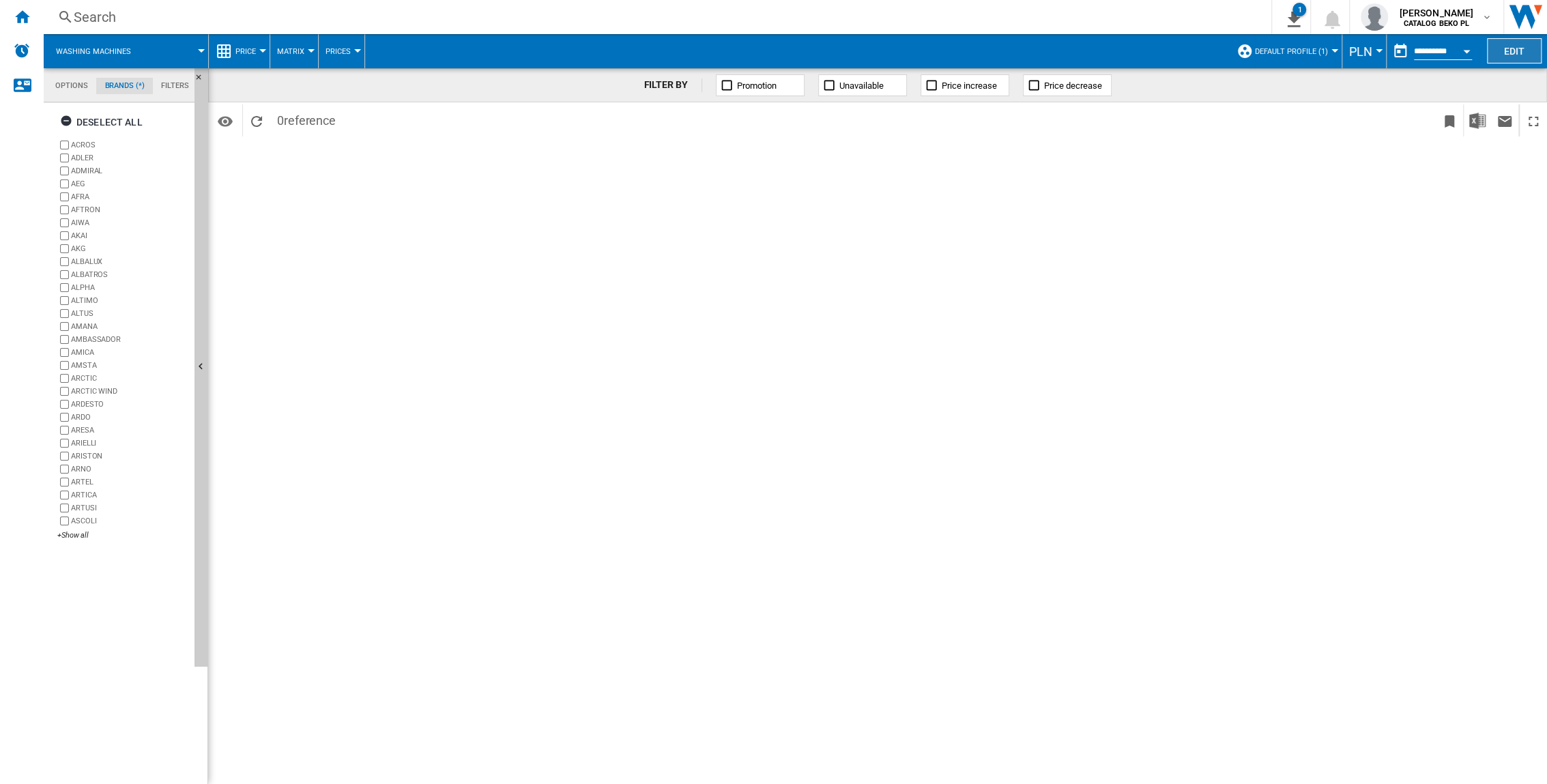
click at [963, 43] on button "Edit" at bounding box center [1514, 51] width 54 height 25
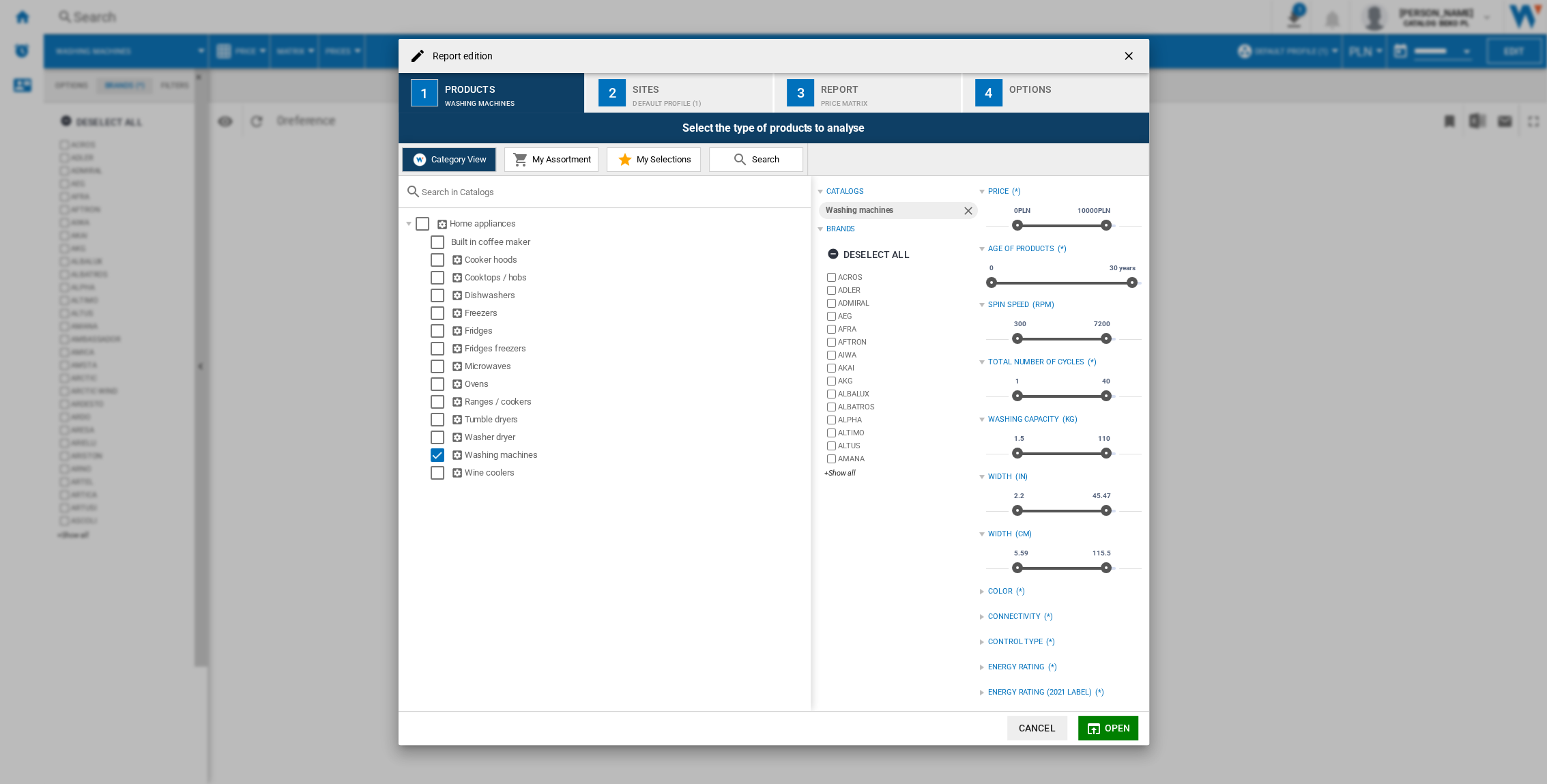
click at [641, 78] on button "2 Sites Default profile (1)" at bounding box center [680, 93] width 188 height 39
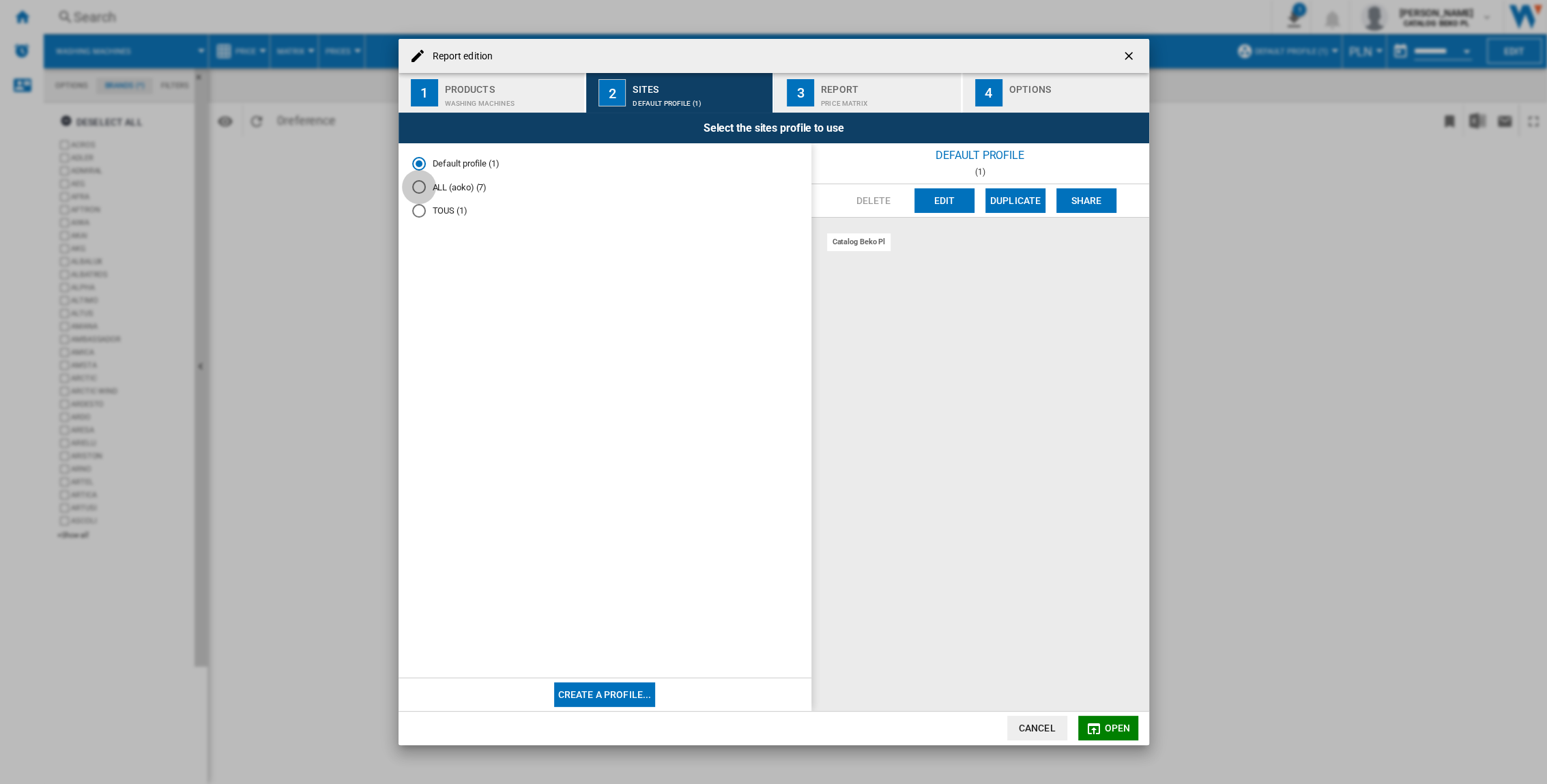
click at [421, 193] on div "ALL (aoko) (7)" at bounding box center [418, 186] width 13 height 13
click at [963, 517] on span "Open" at bounding box center [1117, 728] width 26 height 11
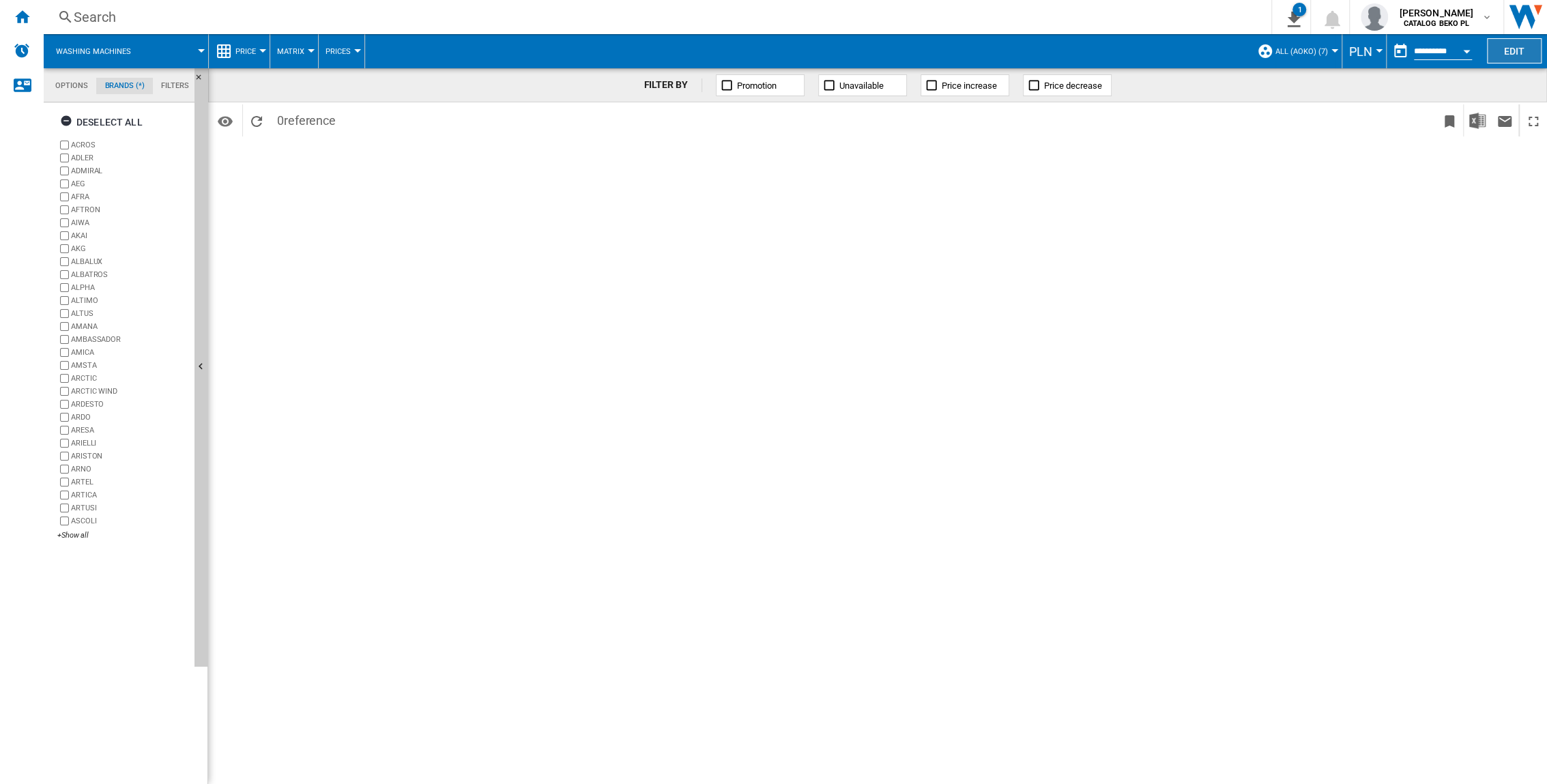
click at [963, 57] on button "Edit" at bounding box center [1514, 51] width 54 height 25
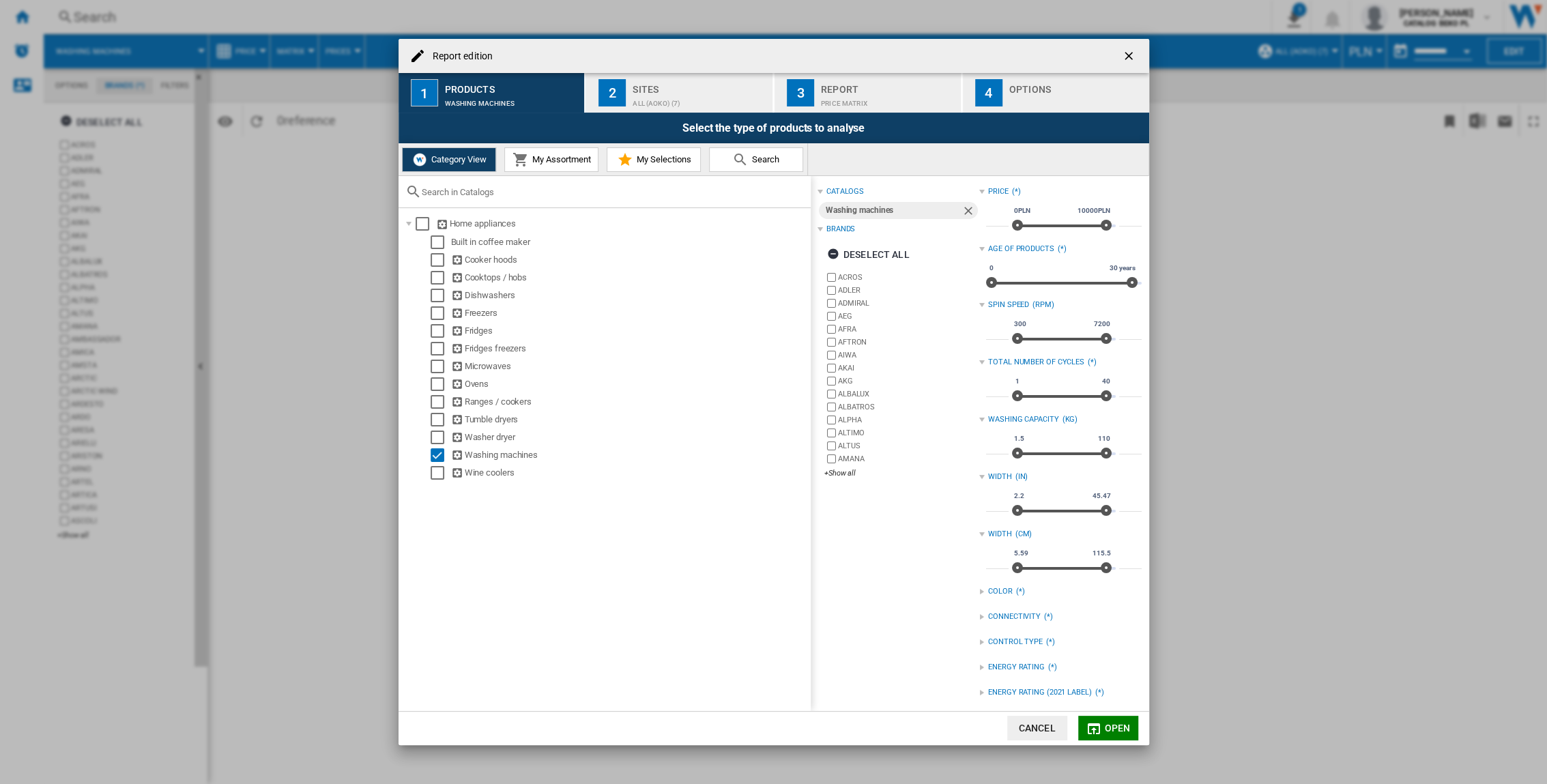
click at [691, 95] on div "ALL (aoko) (7)" at bounding box center [699, 100] width 134 height 14
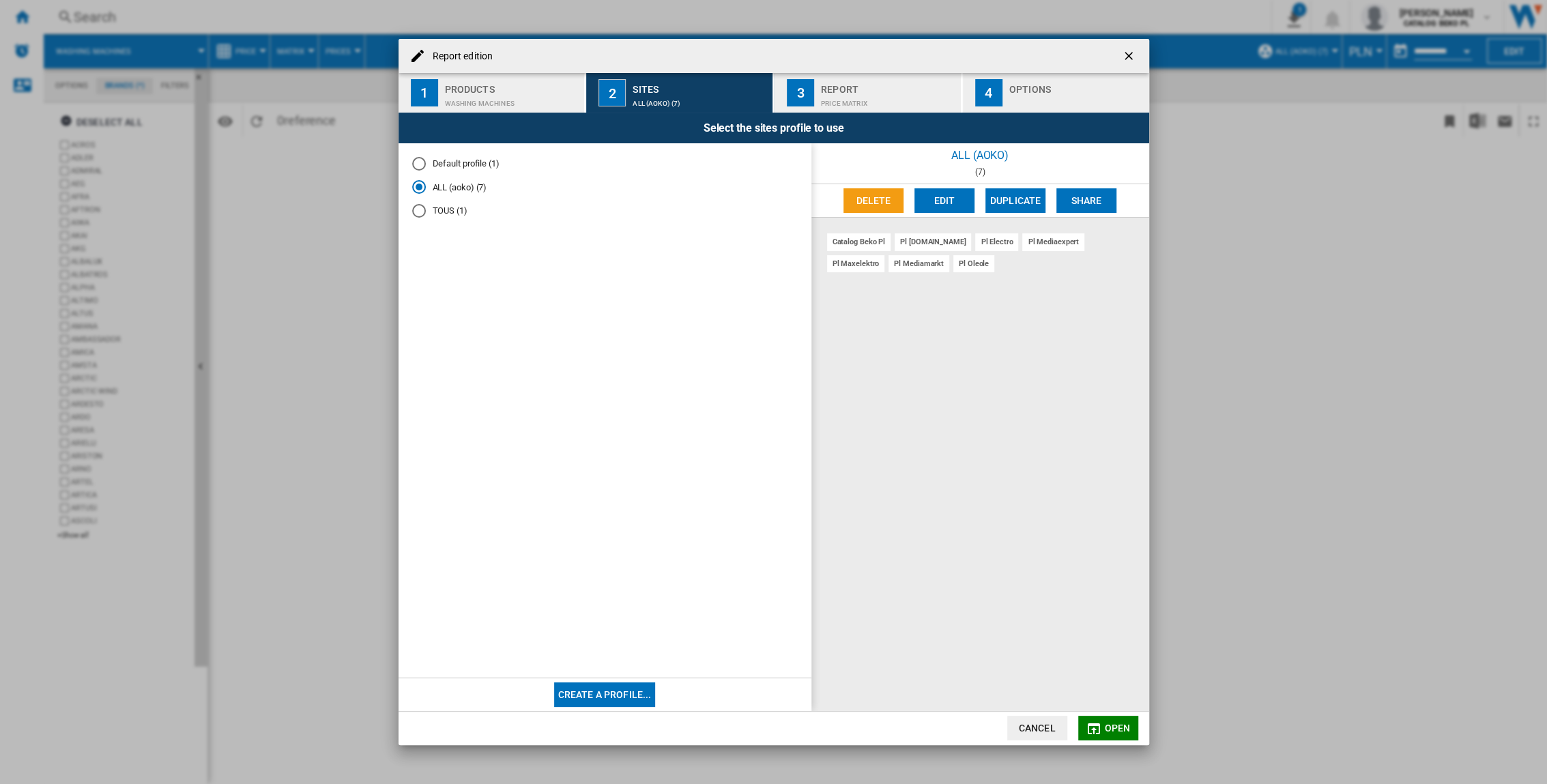
click at [921, 103] on div "Price Matrix" at bounding box center [888, 100] width 134 height 14
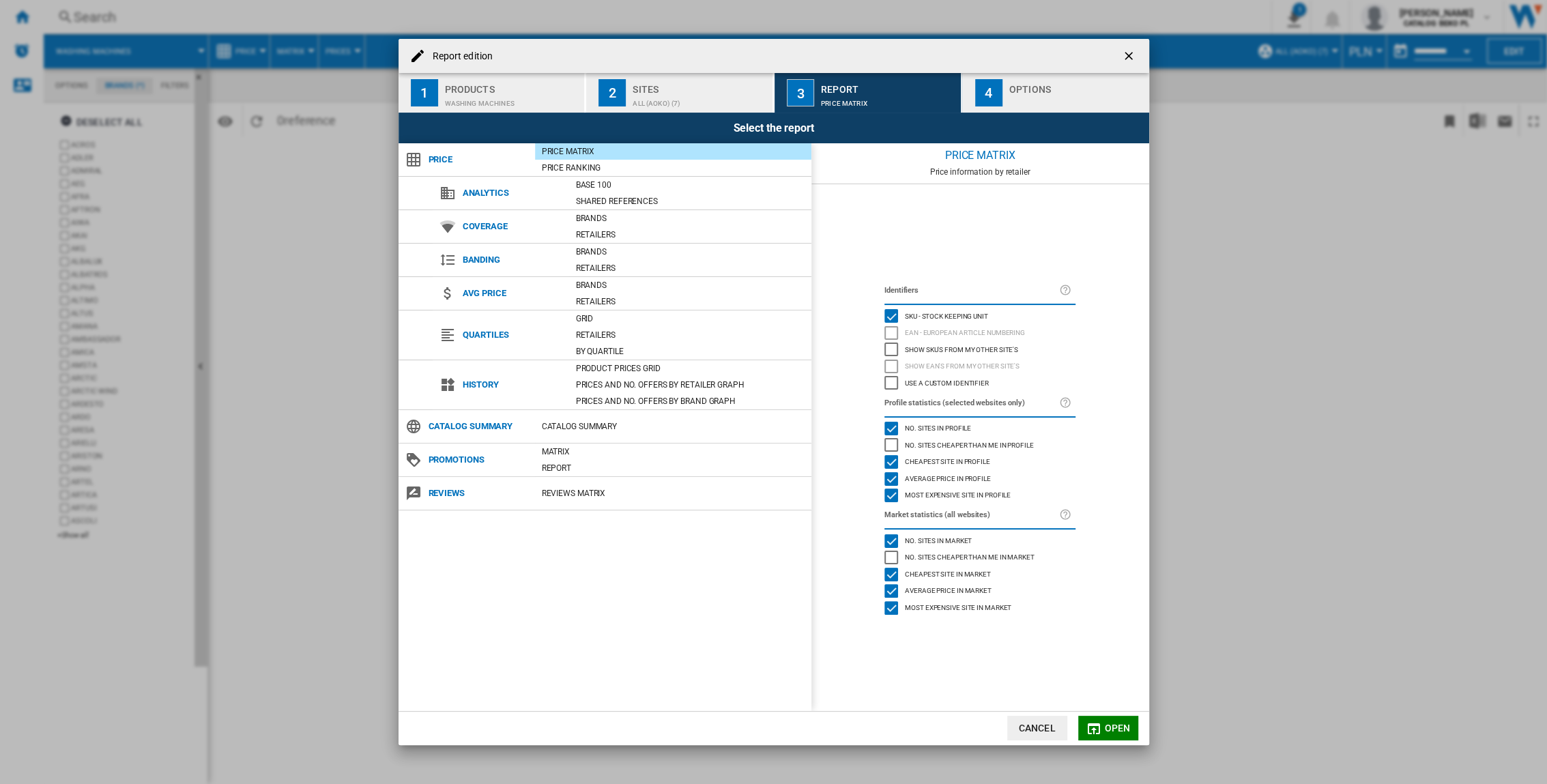
click at [963, 85] on div "Options" at bounding box center [1076, 86] width 134 height 14
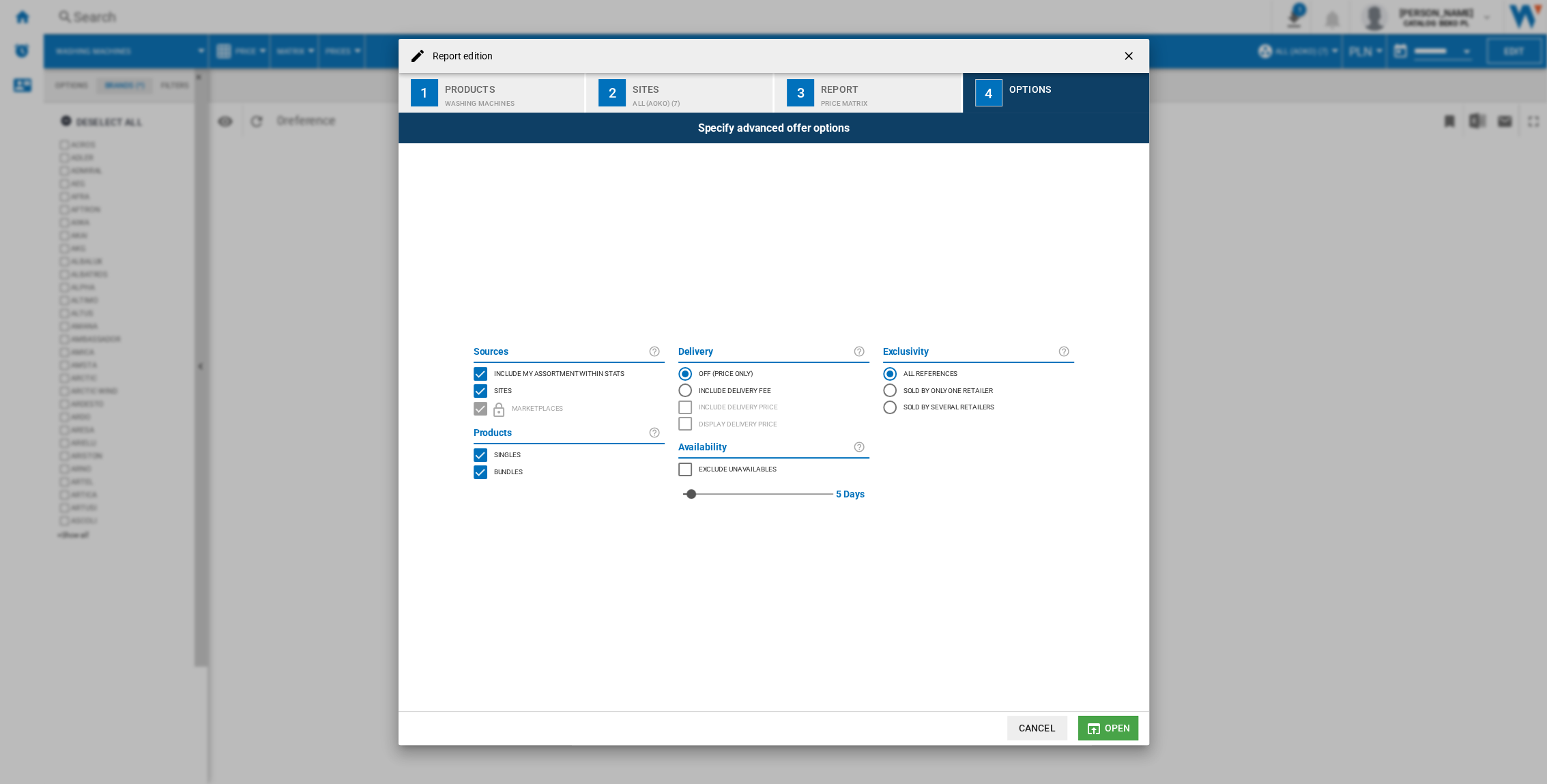
click at [963, 517] on button "Open" at bounding box center [1108, 727] width 60 height 24
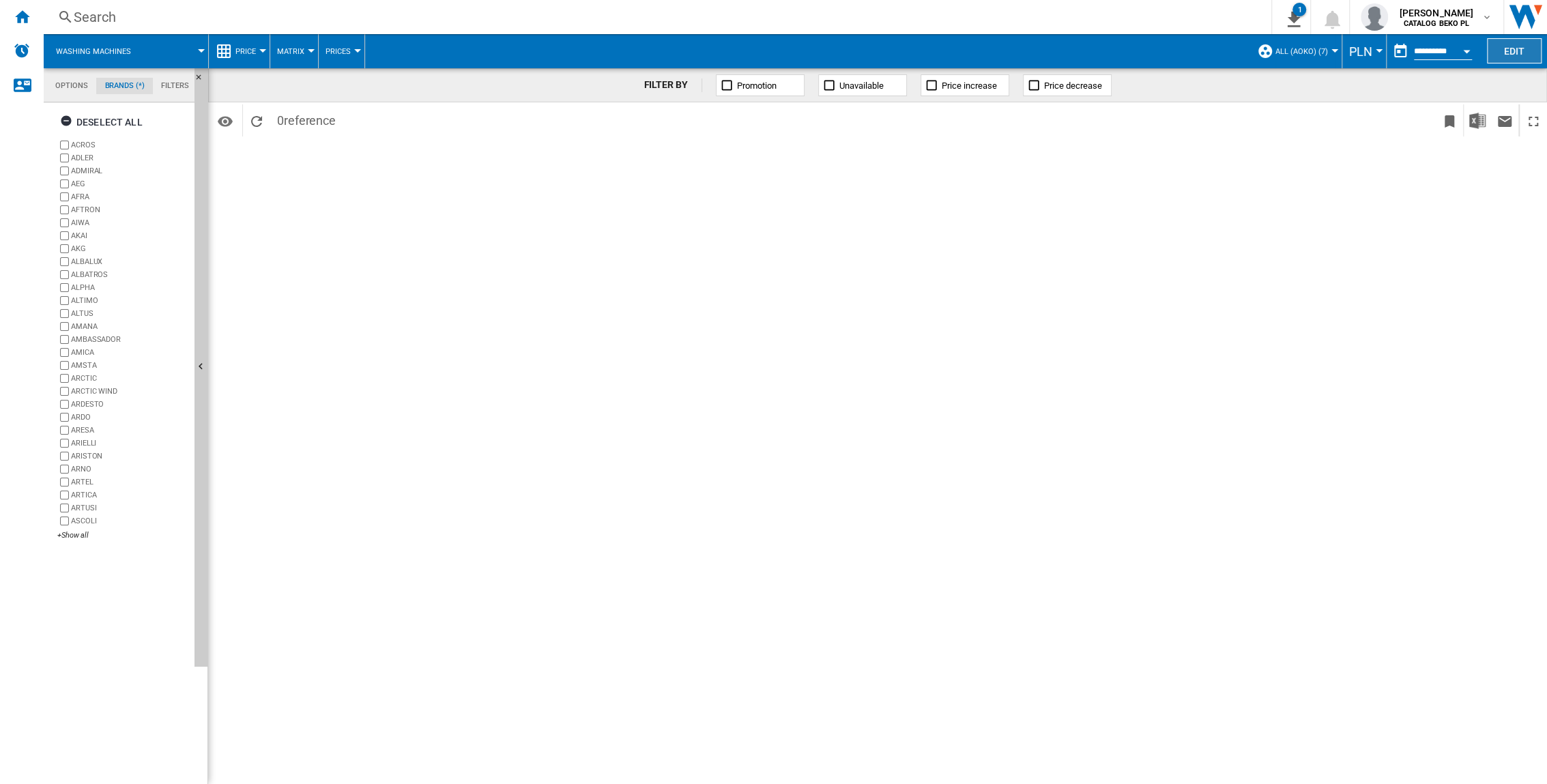
click at [963, 49] on button "Edit" at bounding box center [1514, 51] width 54 height 25
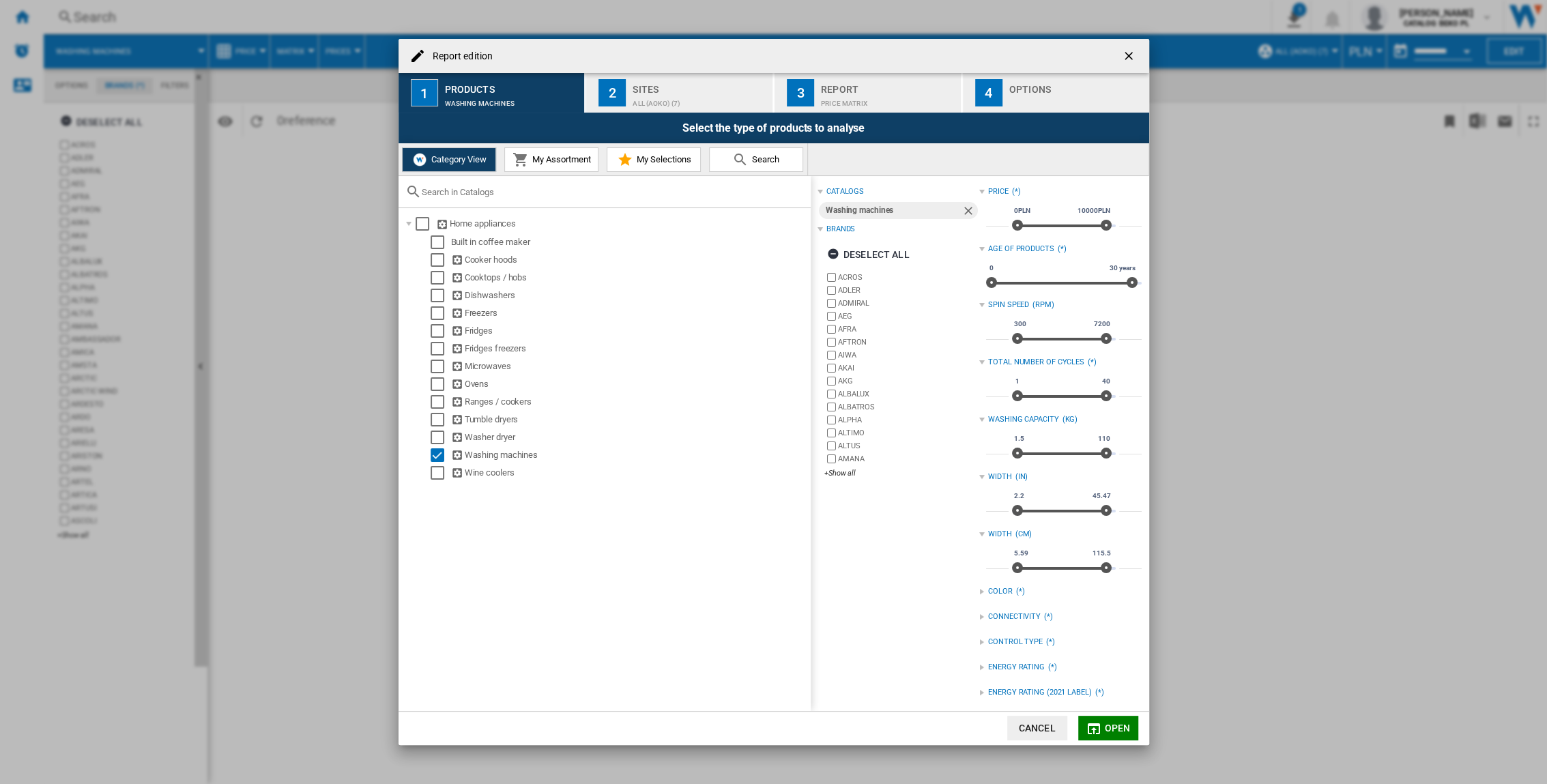
click at [580, 157] on span "My Assortment" at bounding box center [559, 159] width 62 height 10
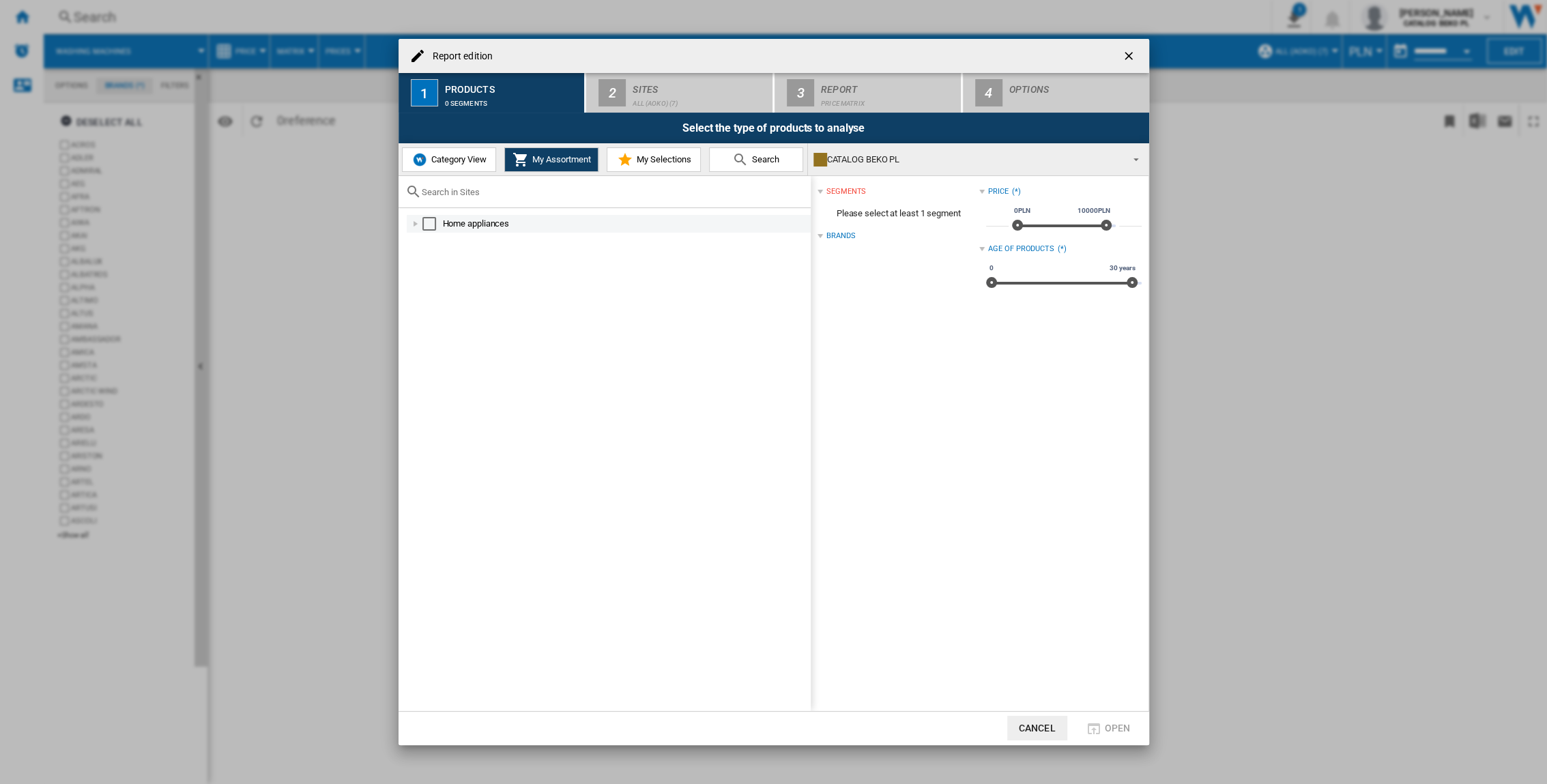
click at [416, 228] on div "Report edition ..." at bounding box center [415, 223] width 13 height 13
click at [428, 220] on div "Select" at bounding box center [429, 223] width 13 height 13
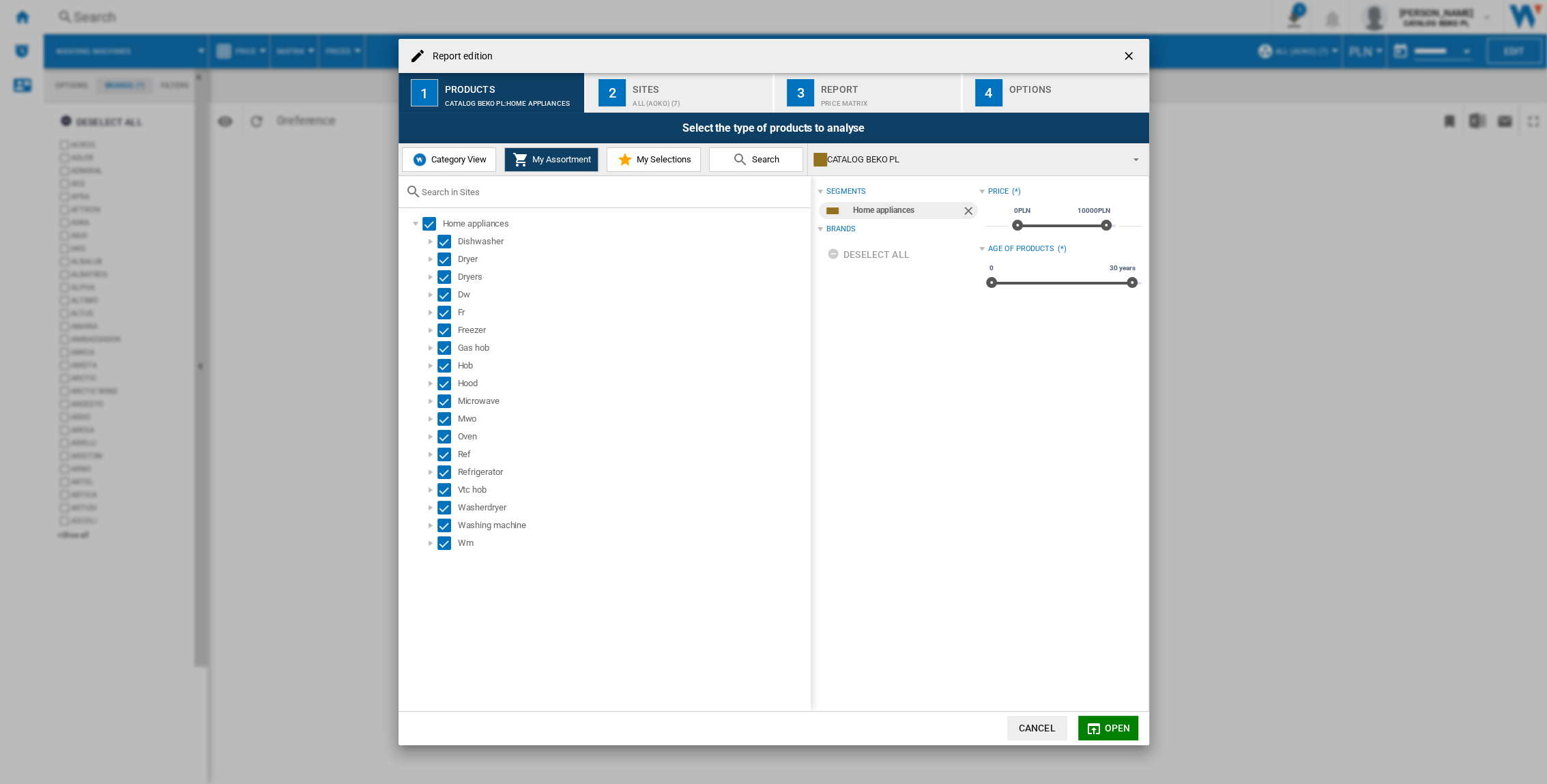
click at [438, 164] on span "Category View" at bounding box center [457, 159] width 59 height 10
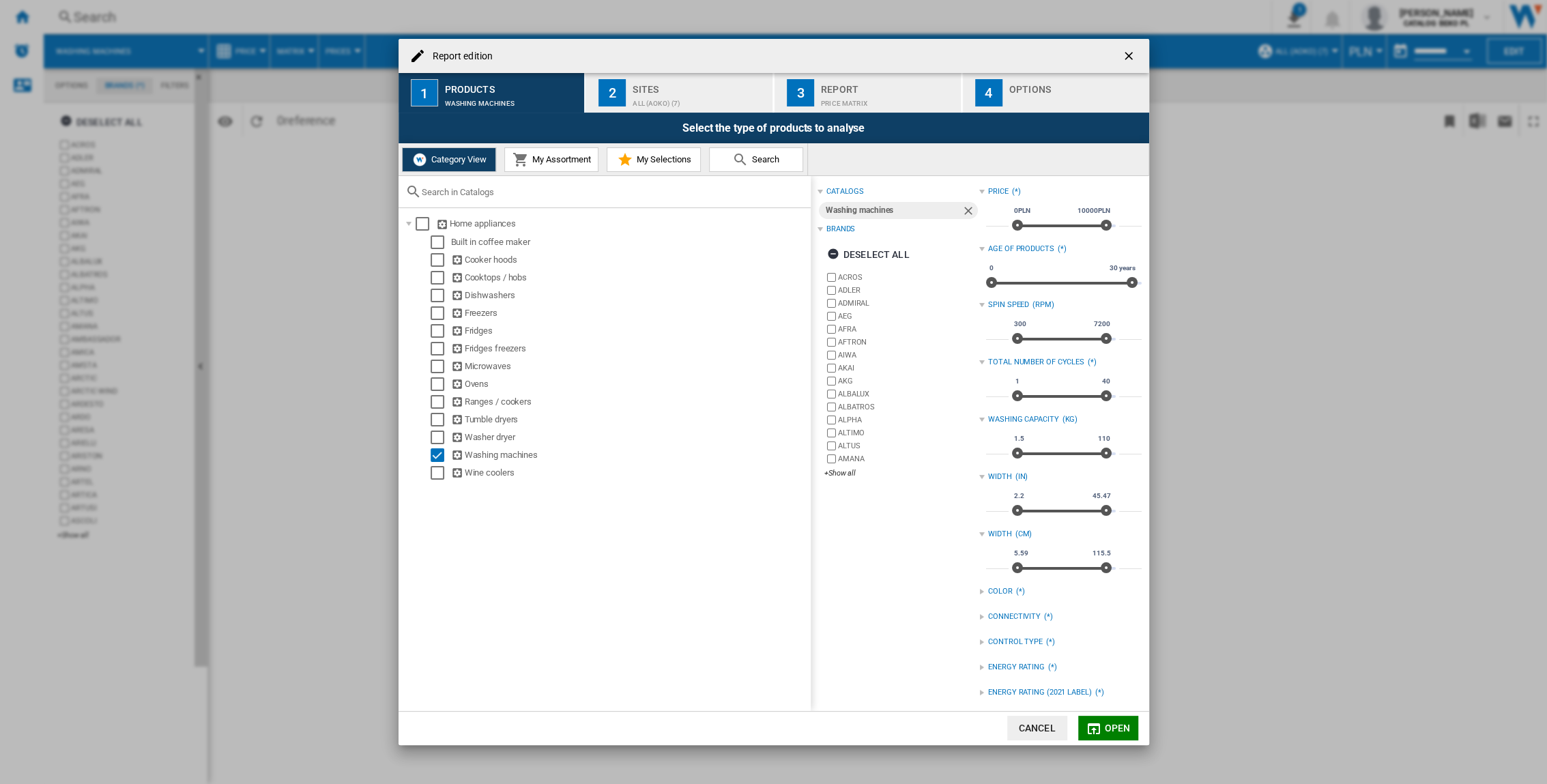
click at [963, 517] on button "Open" at bounding box center [1108, 727] width 60 height 24
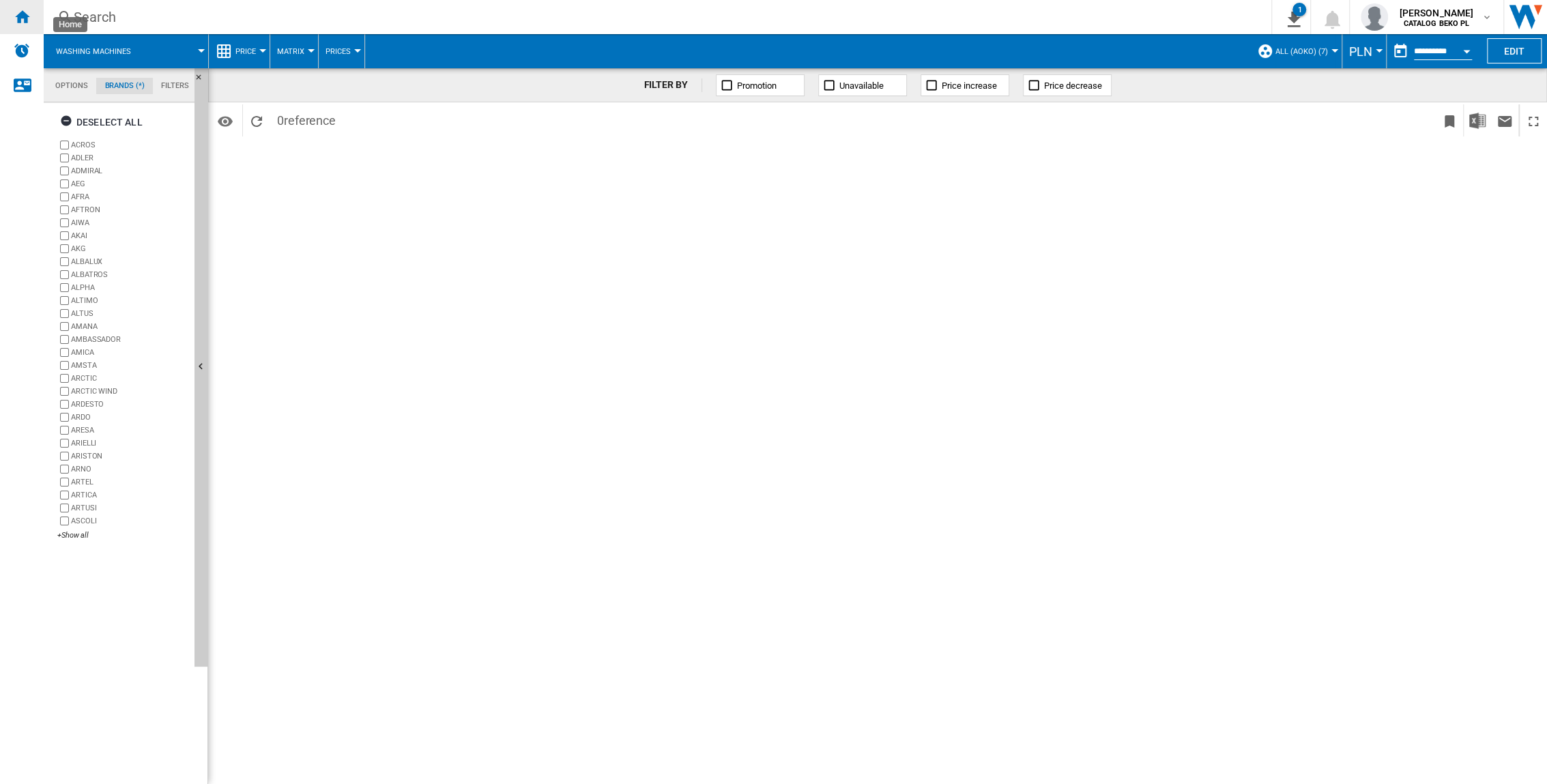
click at [22, 21] on ng-md-icon "Home" at bounding box center [21, 16] width 17 height 17
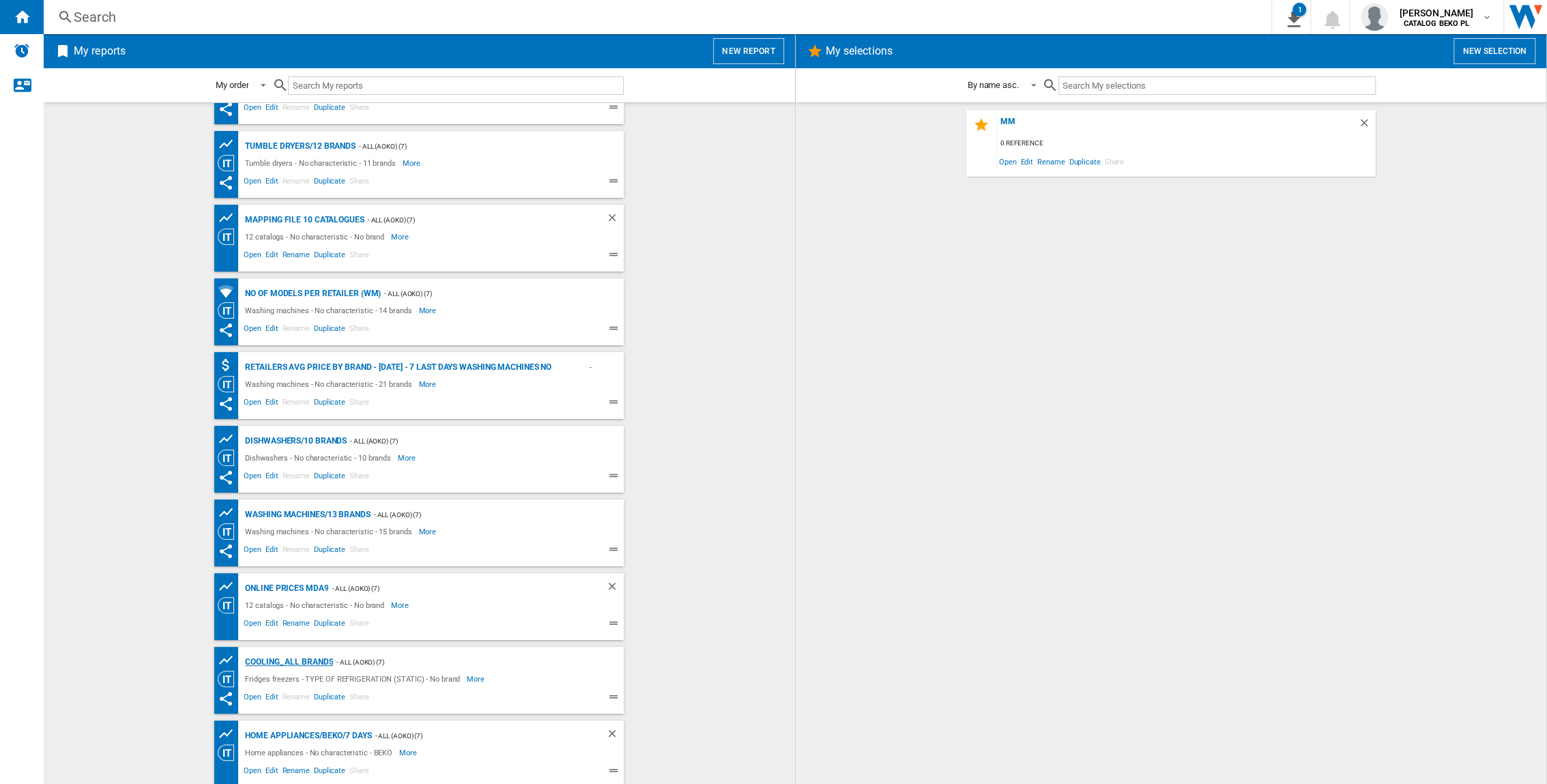
scroll to position [276, 0]
click at [297, 517] on div "Online prices MDA9" at bounding box center [285, 586] width 87 height 17
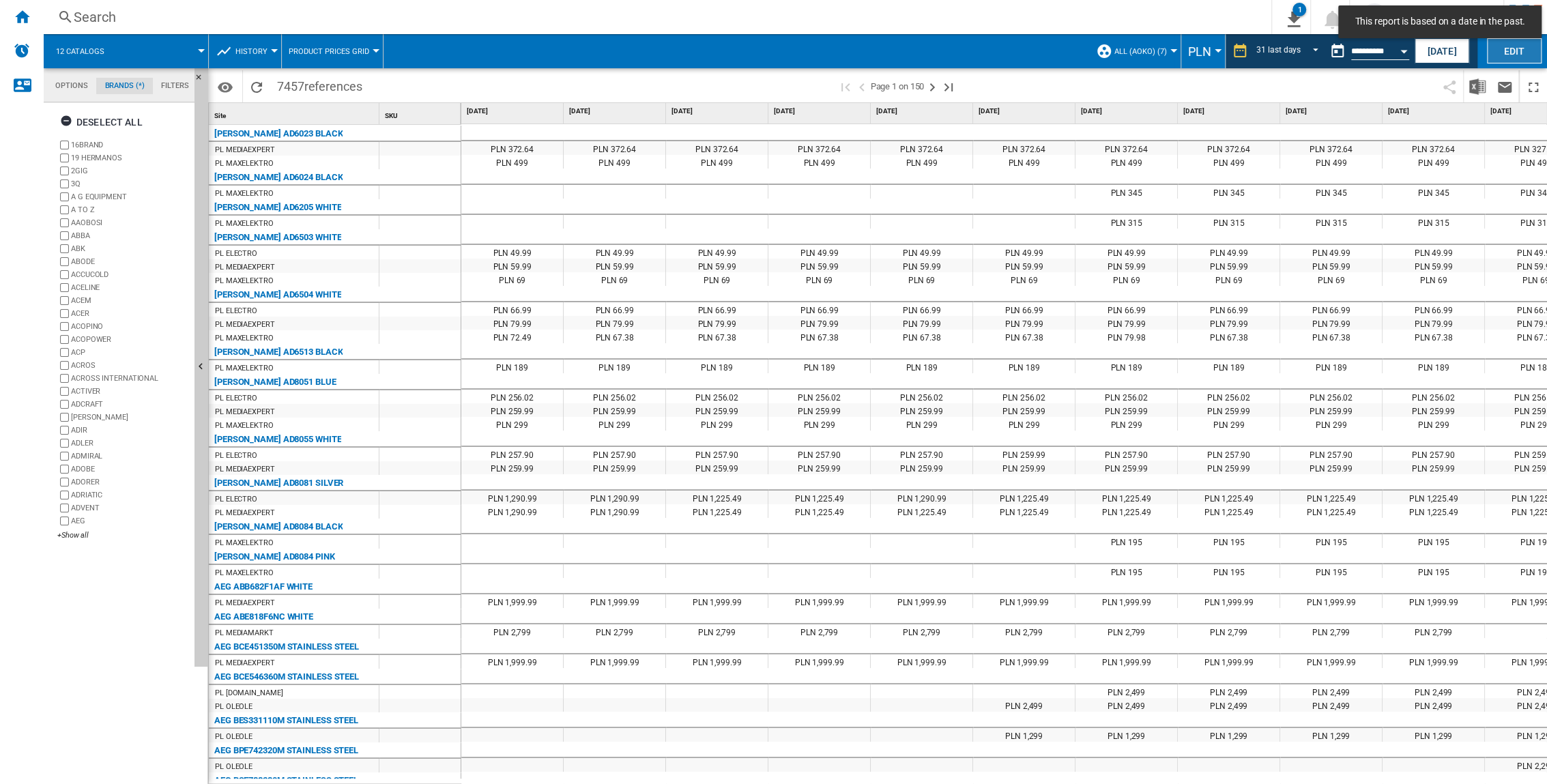
click at [963, 50] on button "Edit" at bounding box center [1514, 51] width 54 height 25
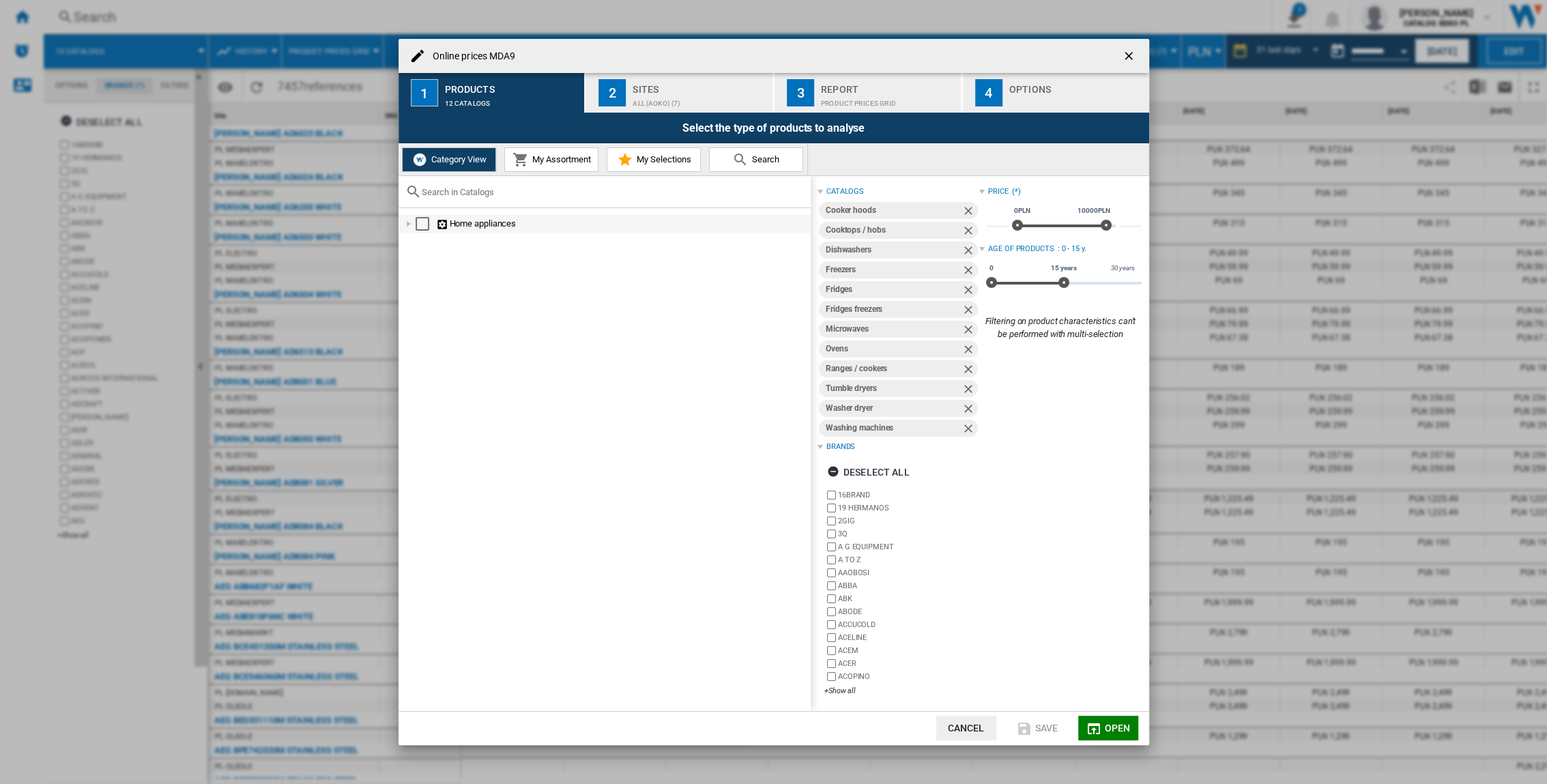
click at [405, 225] on div "Online prices ..." at bounding box center [408, 223] width 13 height 13
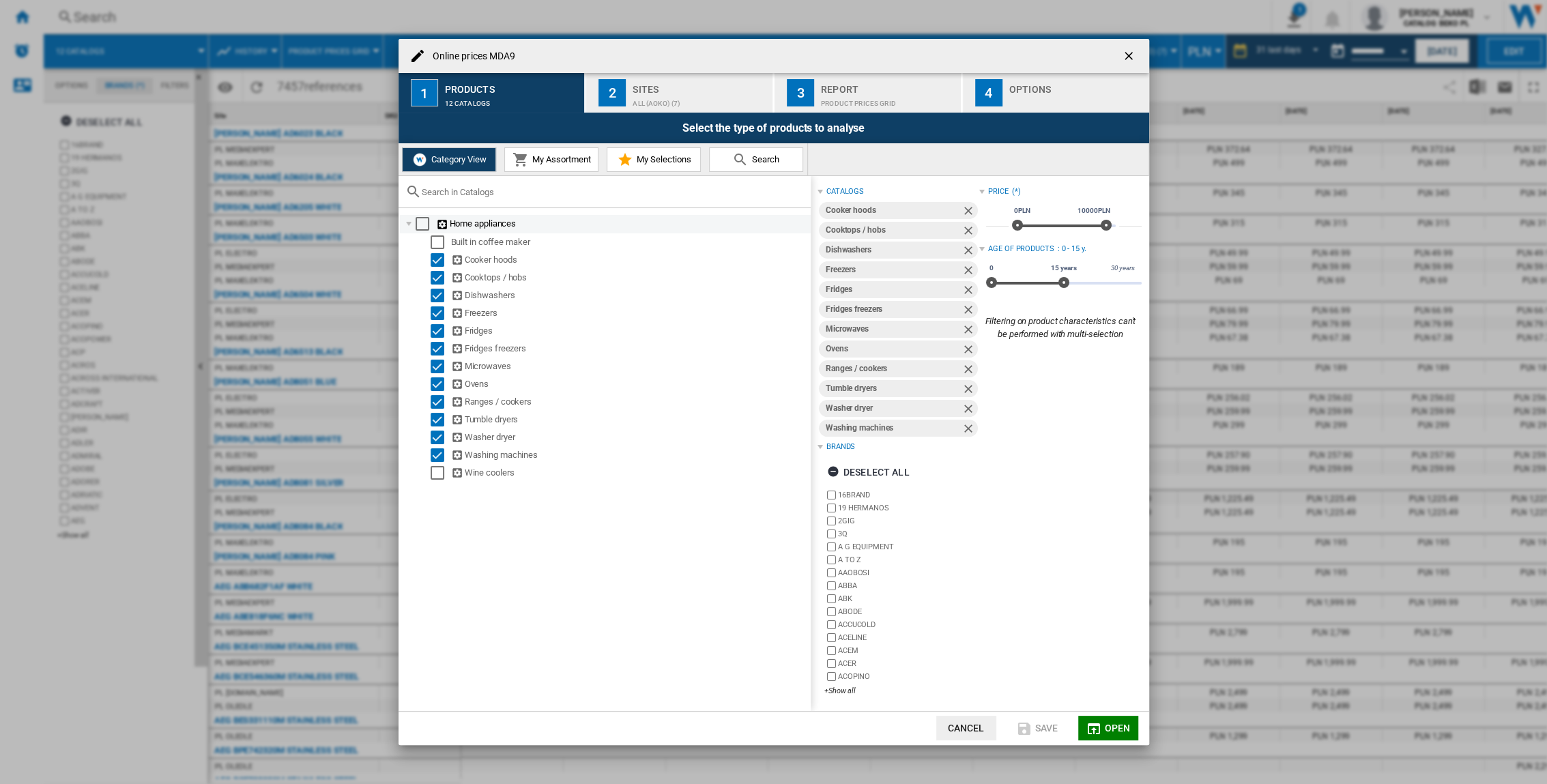
click at [405, 225] on div "Online prices ..." at bounding box center [408, 223] width 13 height 13
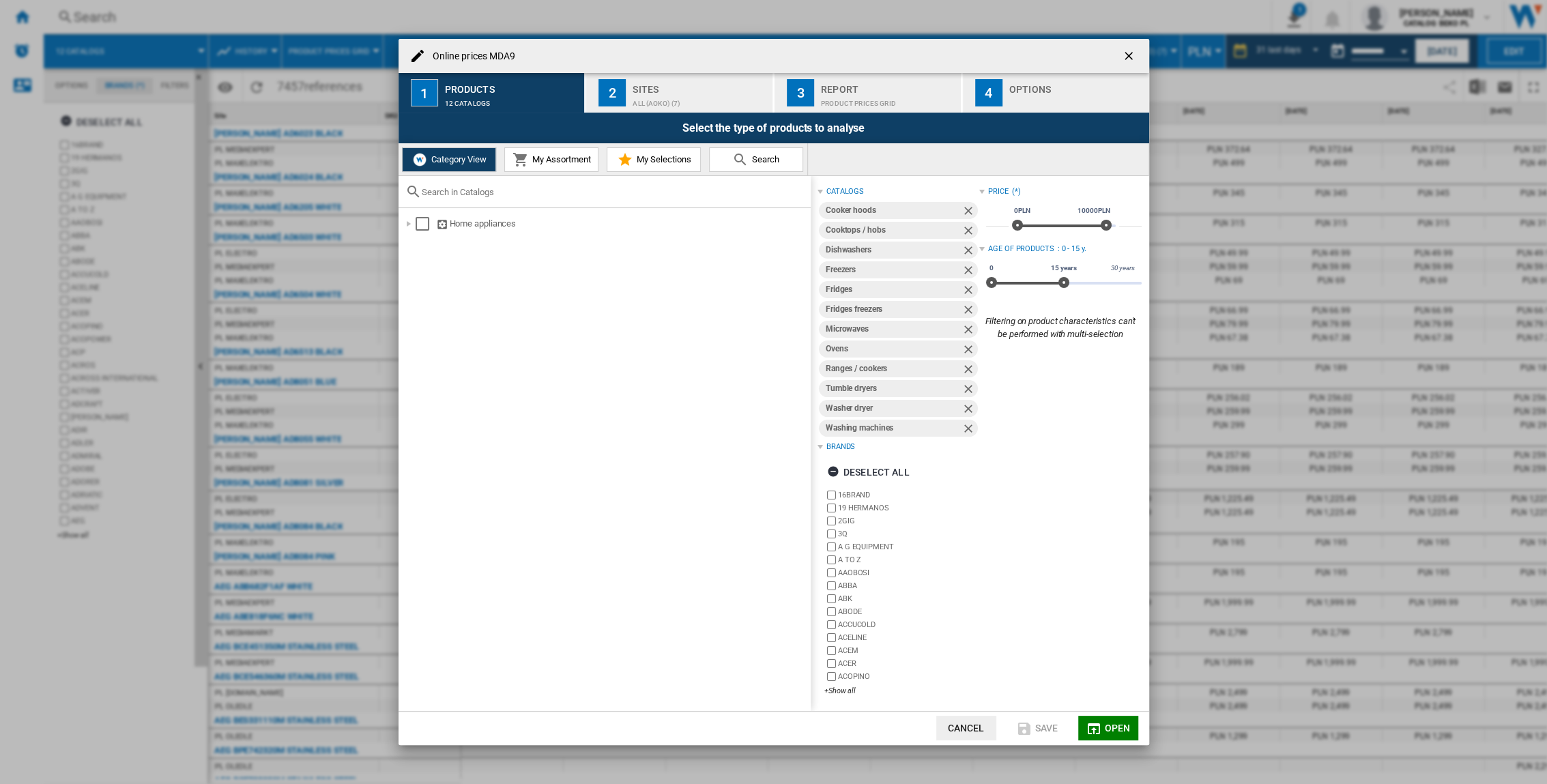
click at [577, 163] on span "My Assortment" at bounding box center [559, 159] width 62 height 10
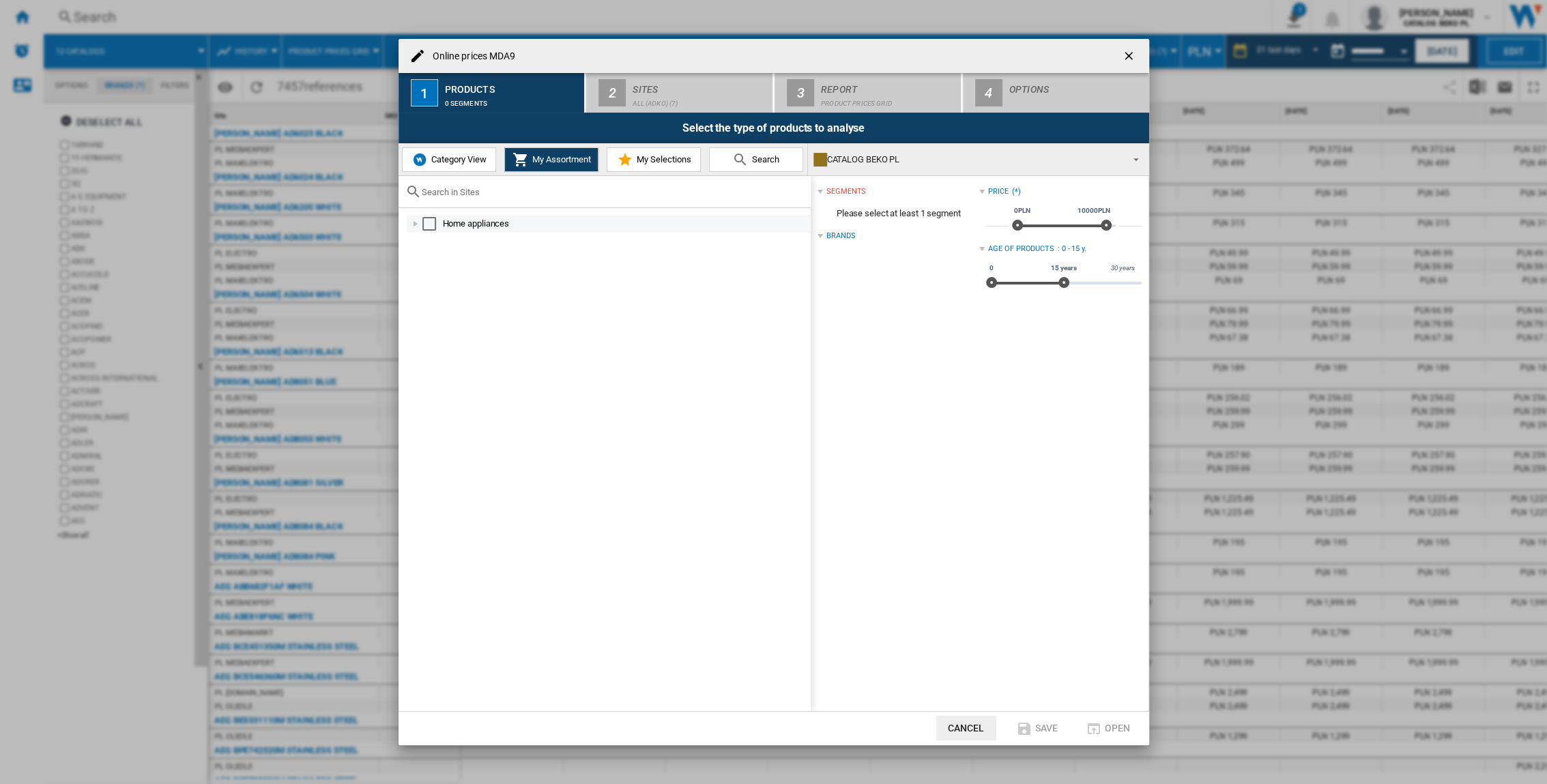
click at [411, 223] on div "Online prices ..." at bounding box center [415, 223] width 13 height 13
click at [455, 155] on span "Category View" at bounding box center [457, 159] width 59 height 10
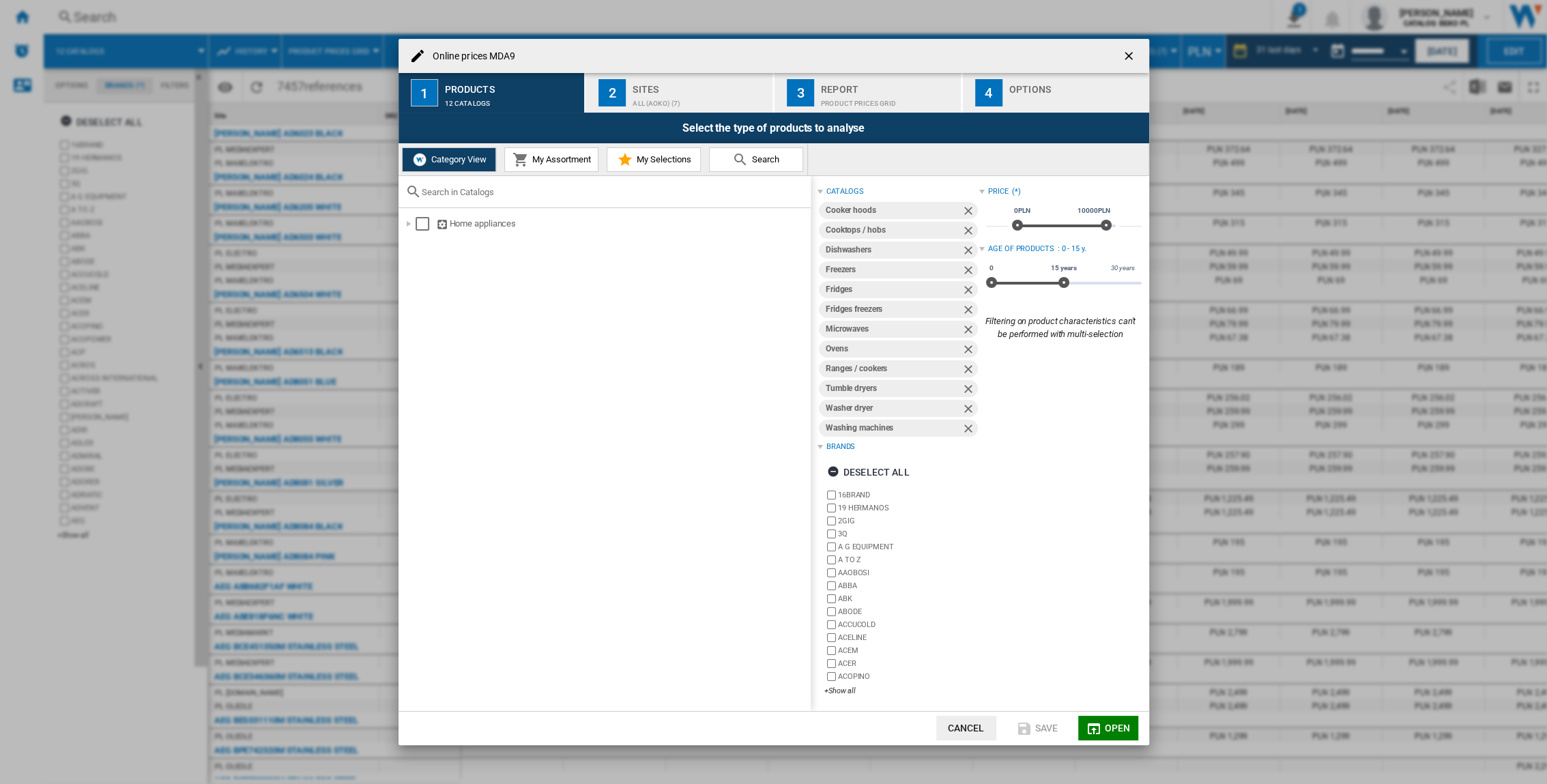
click at [663, 109] on button "2 Sites ALL (aoko) (7)" at bounding box center [680, 93] width 188 height 39
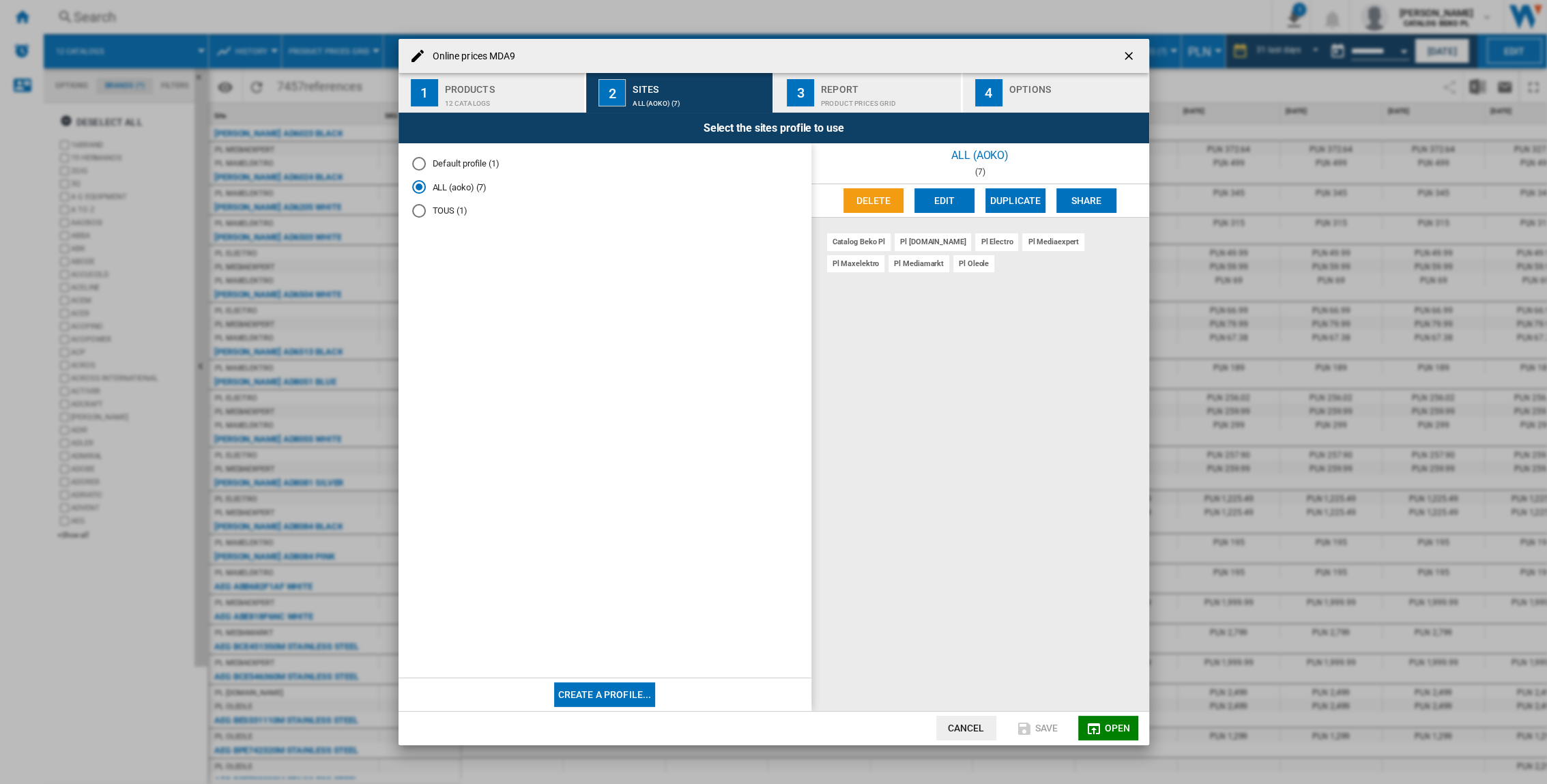
click at [497, 105] on div "12 catalogs" at bounding box center [512, 100] width 134 height 14
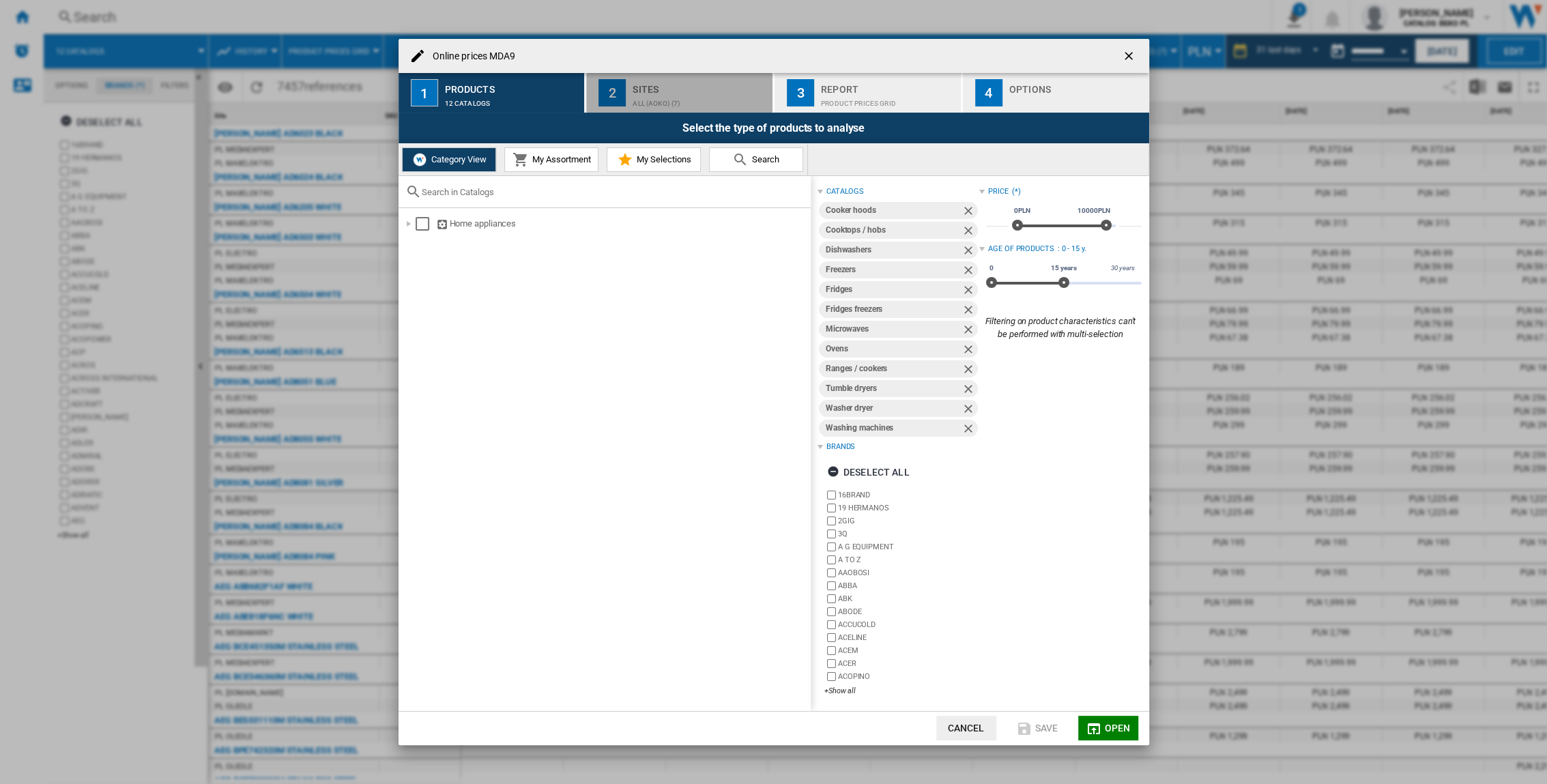
click at [676, 102] on div "ALL (aoko) (7)" at bounding box center [699, 100] width 134 height 14
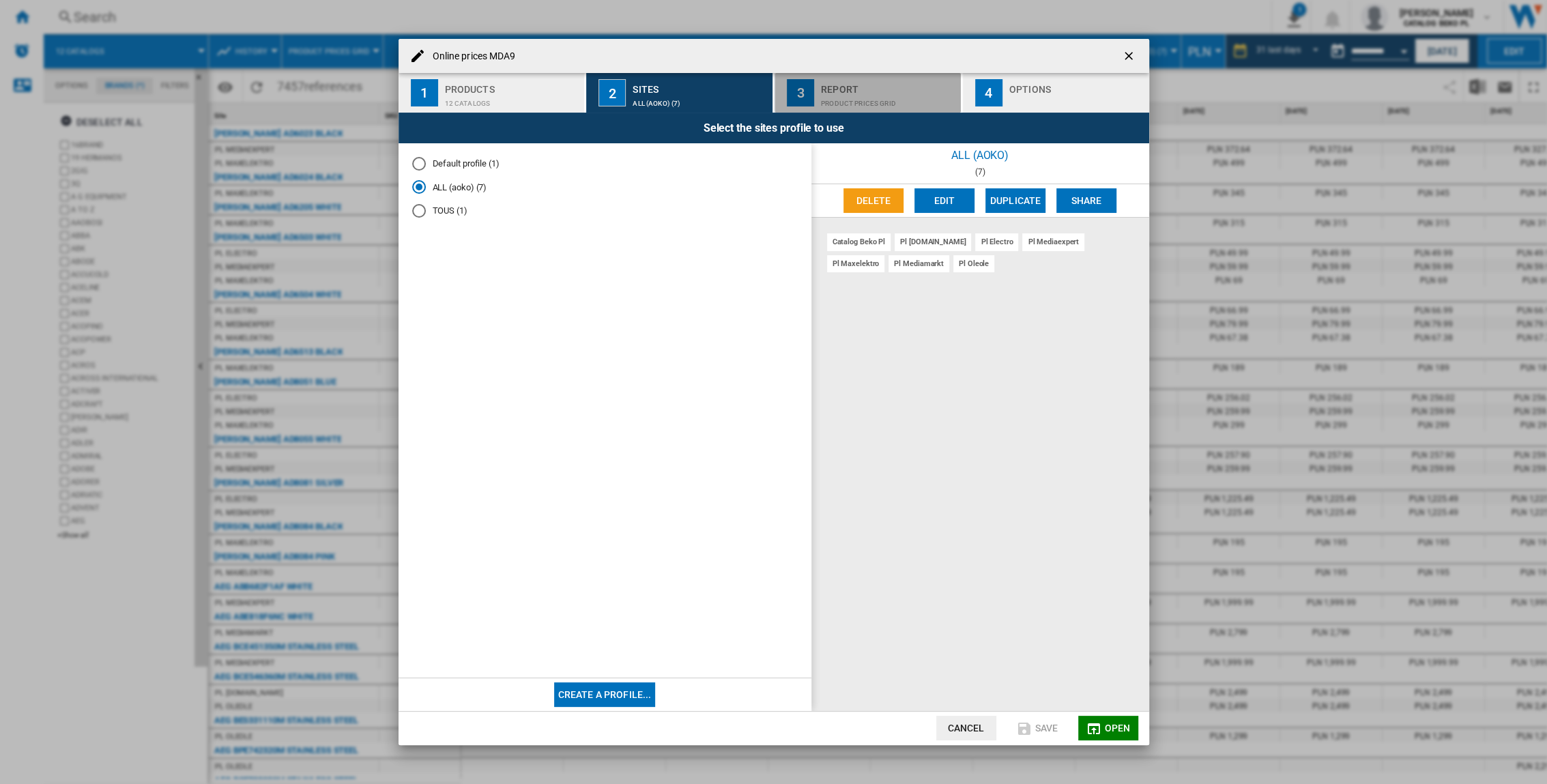
click at [858, 98] on div "Product prices grid" at bounding box center [888, 100] width 134 height 14
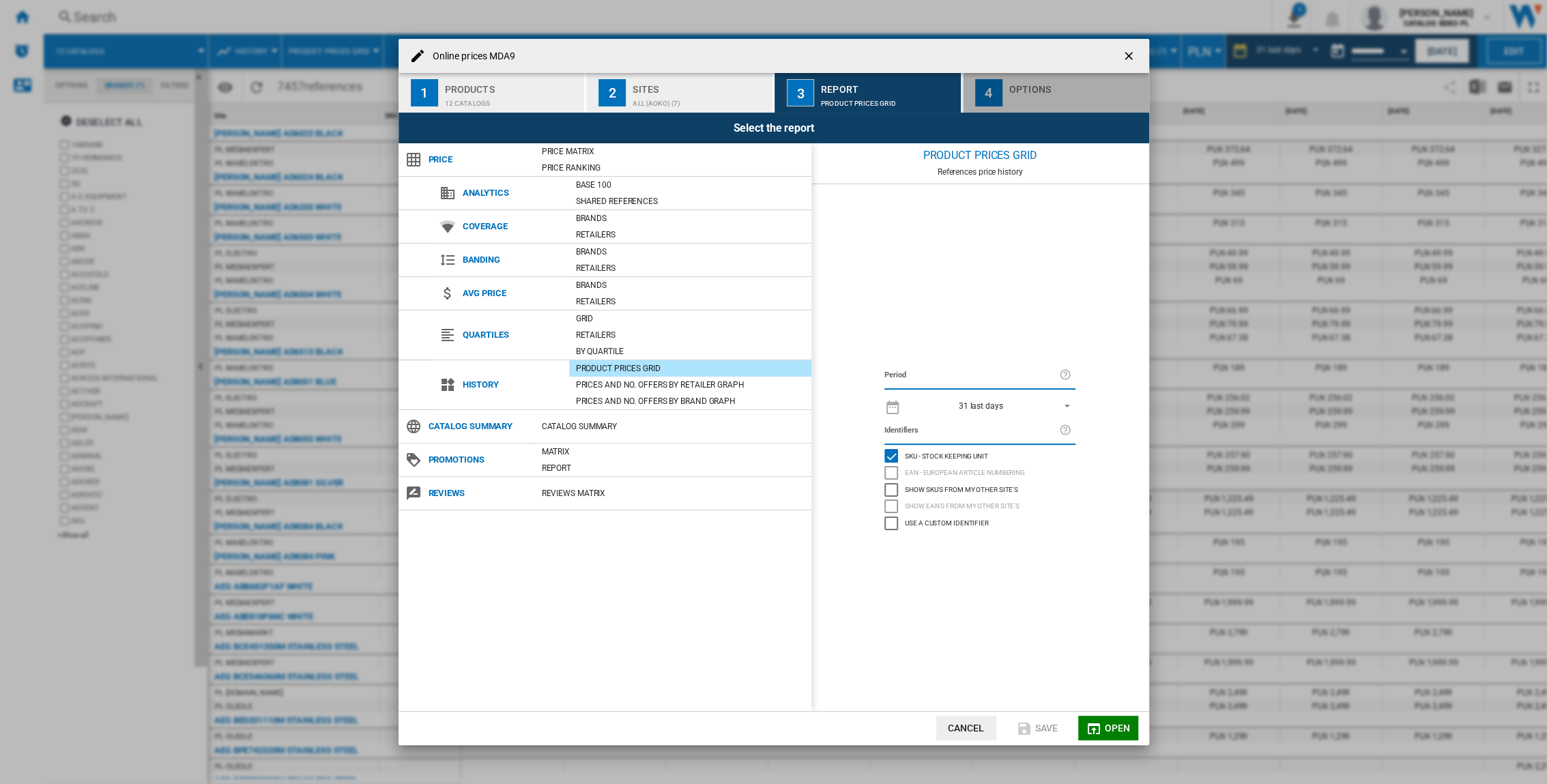
click at [963, 94] on div "Online prices ..." at bounding box center [1076, 100] width 134 height 14
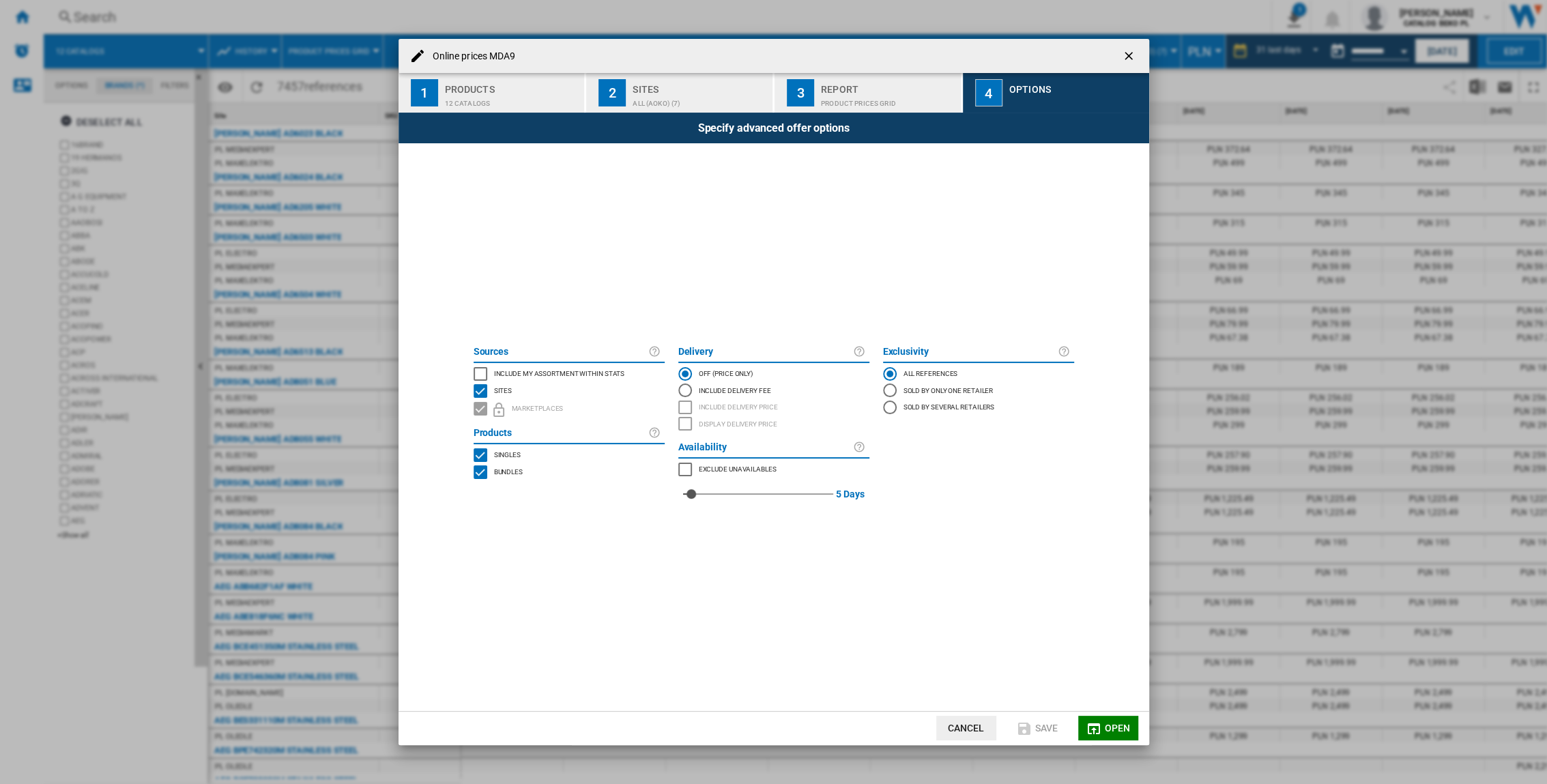
click at [963, 56] on ng-md-icon "getI18NText('BUTTONS.CLOSE_DIALOG')" at bounding box center [1130, 57] width 17 height 17
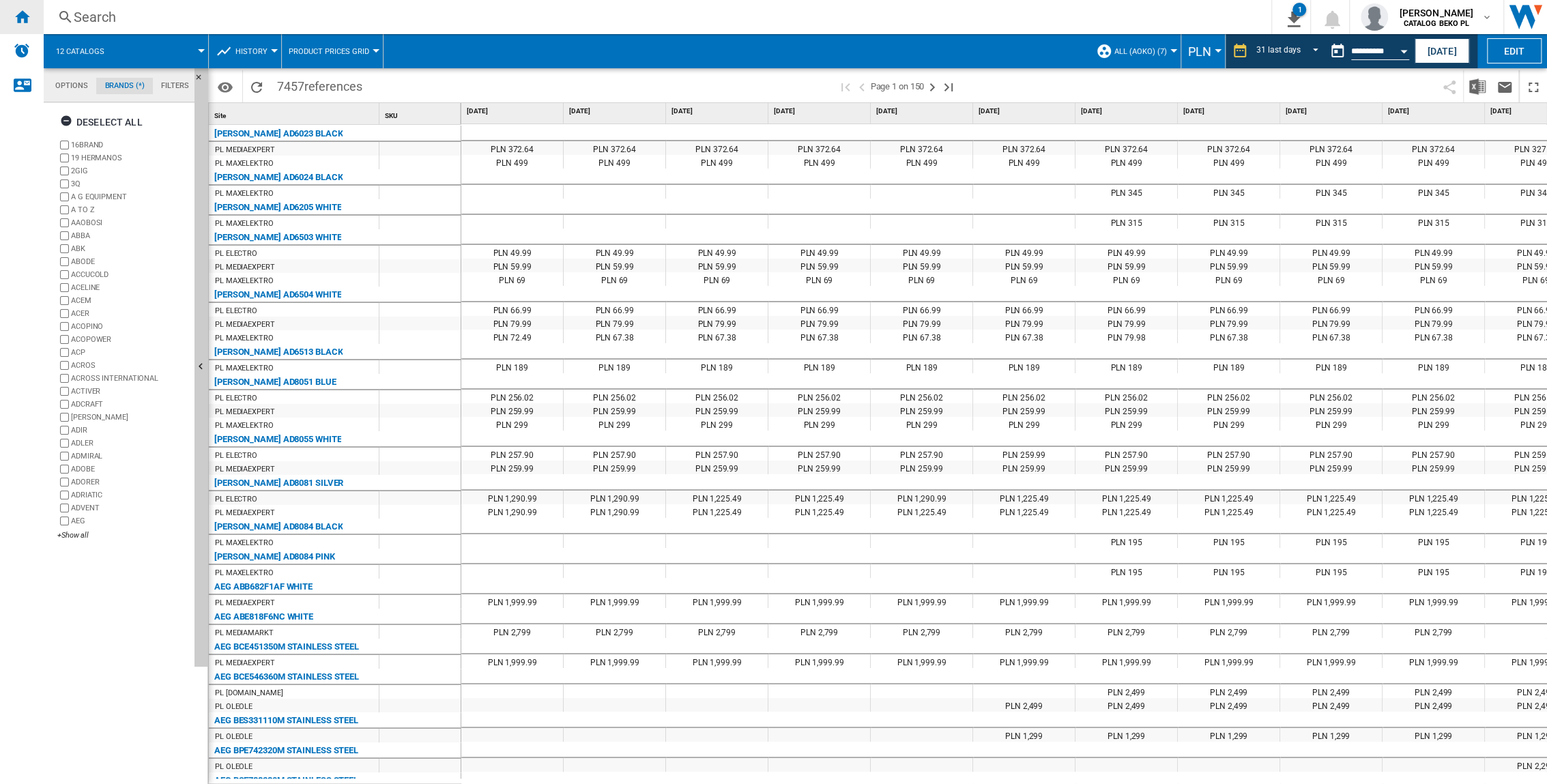
click at [23, 24] on ng-md-icon "Home" at bounding box center [21, 16] width 17 height 17
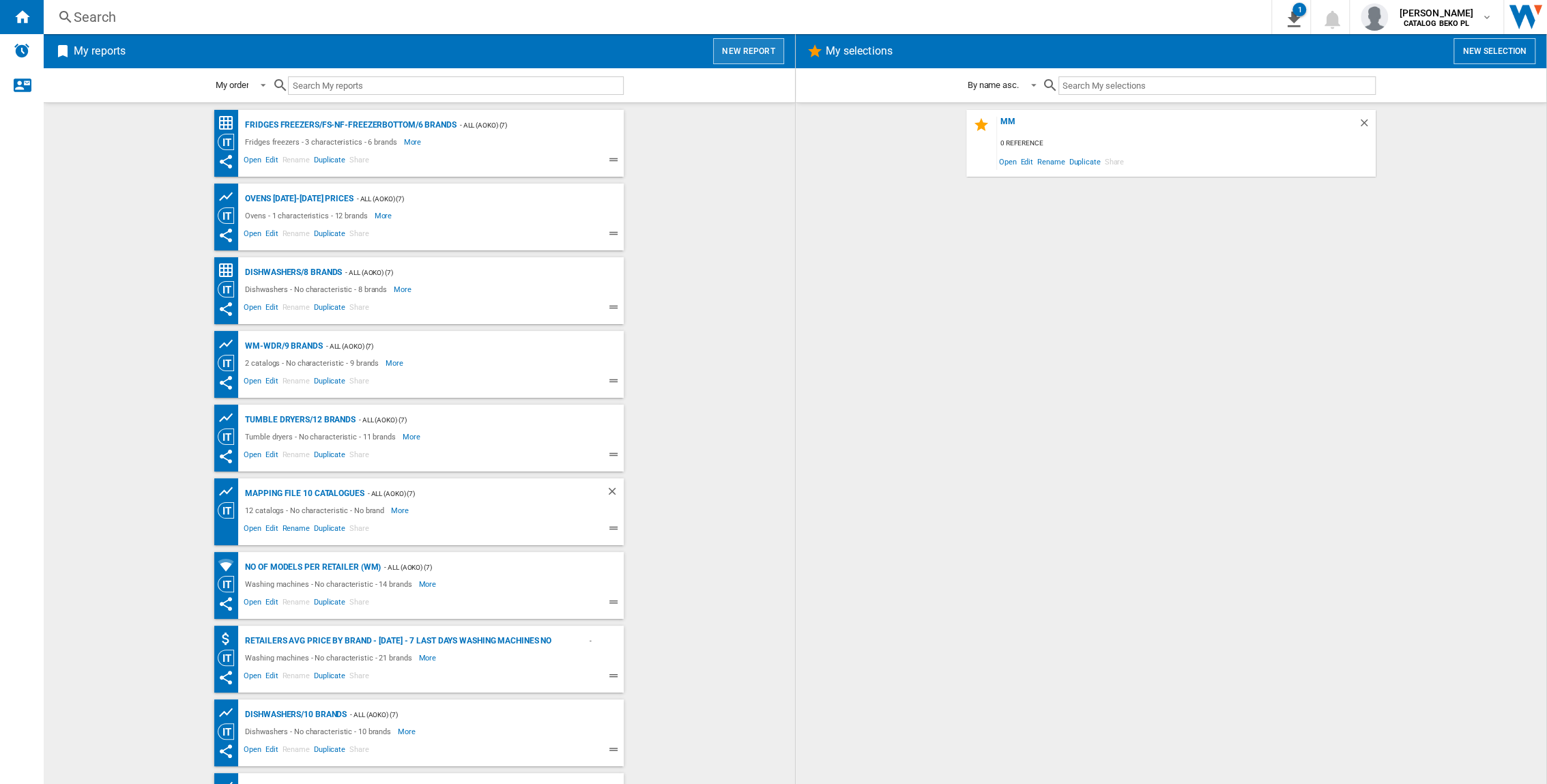
click at [723, 46] on button "New report" at bounding box center [748, 51] width 70 height 26
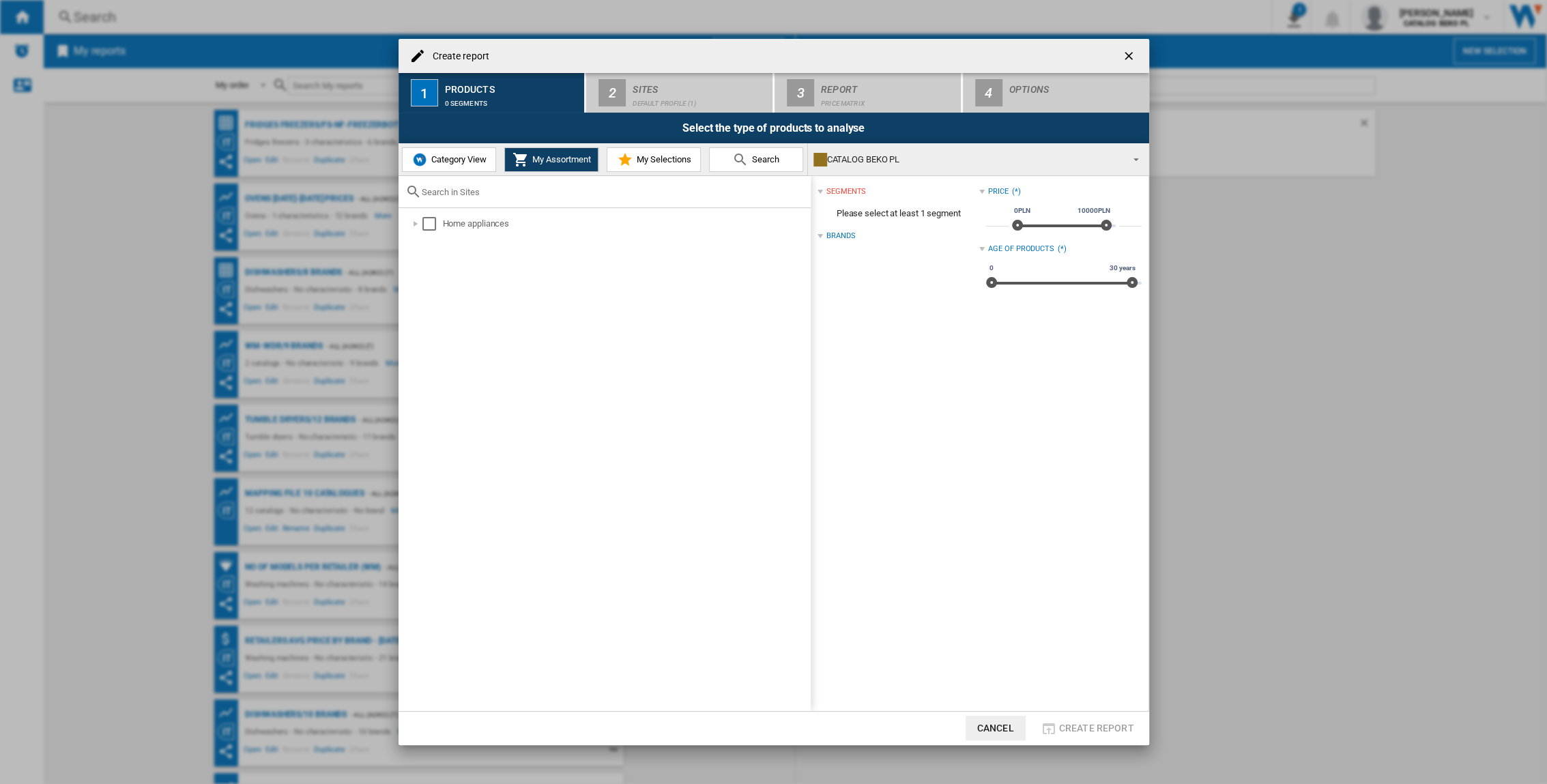
click at [438, 172] on div "Category View My Assortment My Selections Search" at bounding box center [603, 159] width 410 height 32
click at [445, 163] on span "Category View" at bounding box center [457, 159] width 59 height 10
click at [404, 222] on div "Create report ..." at bounding box center [408, 223] width 13 height 13
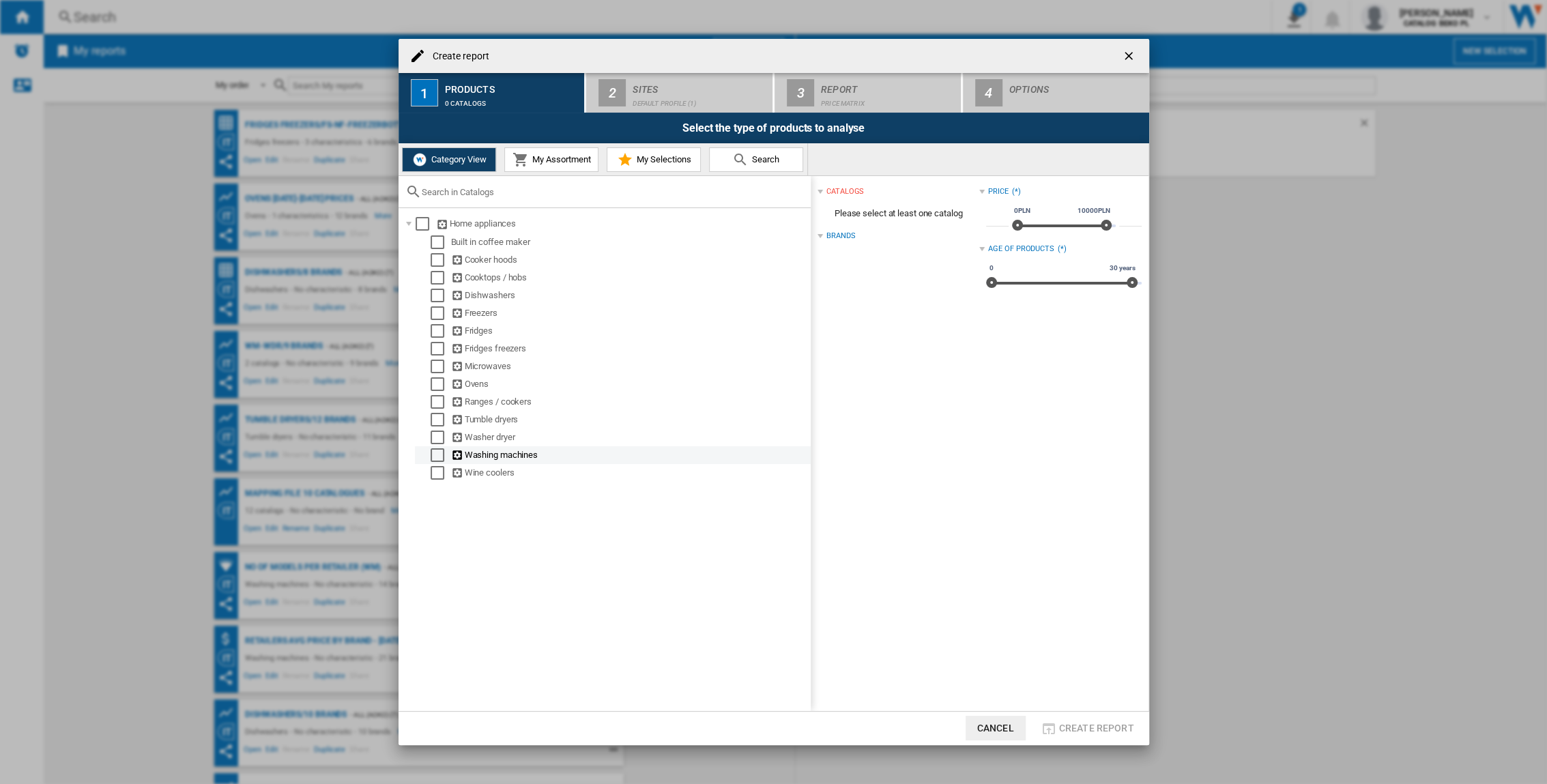
click at [433, 458] on div "Select" at bounding box center [437, 455] width 13 height 13
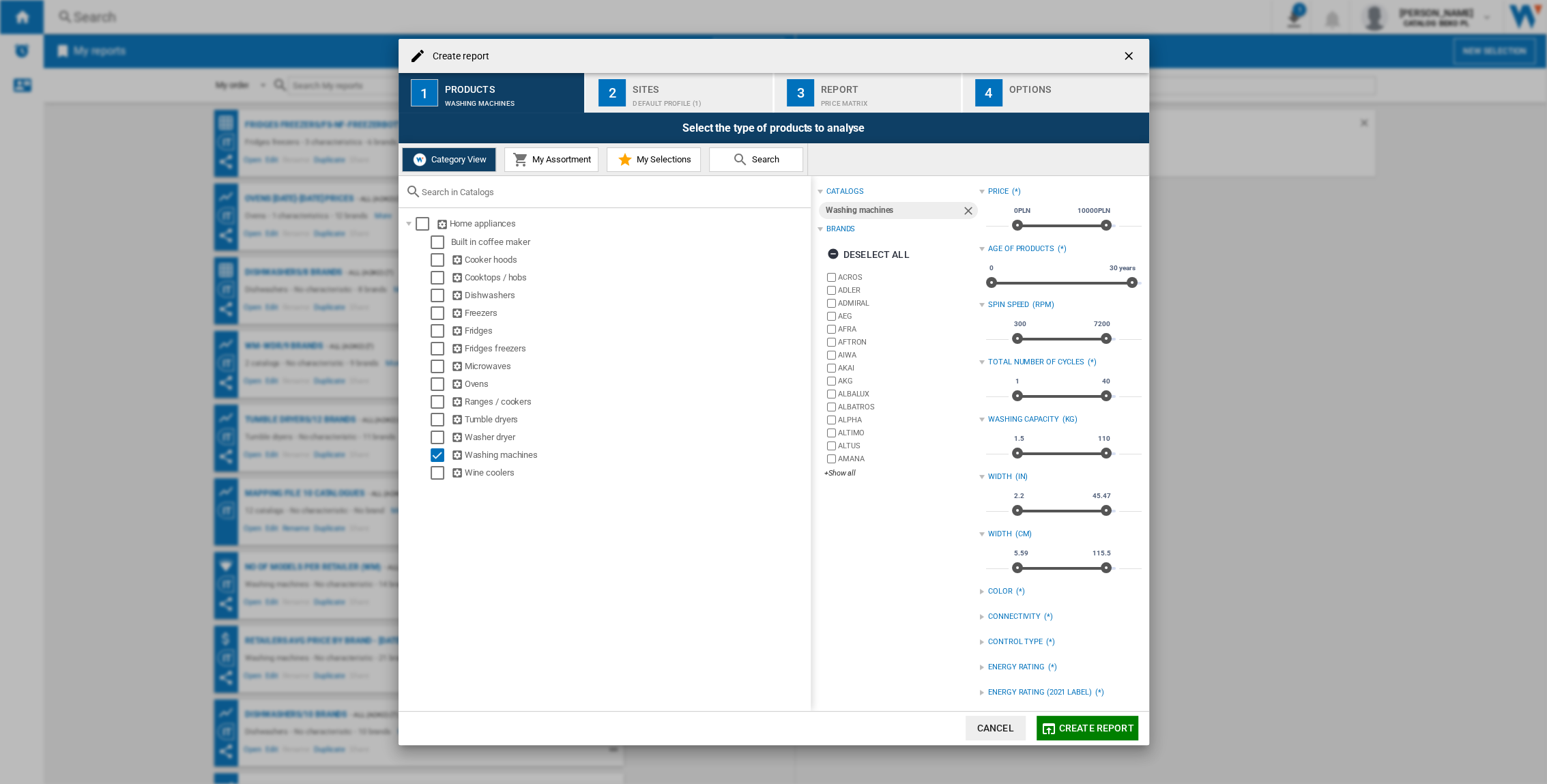
click at [637, 101] on div "Default profile (1)" at bounding box center [699, 100] width 134 height 14
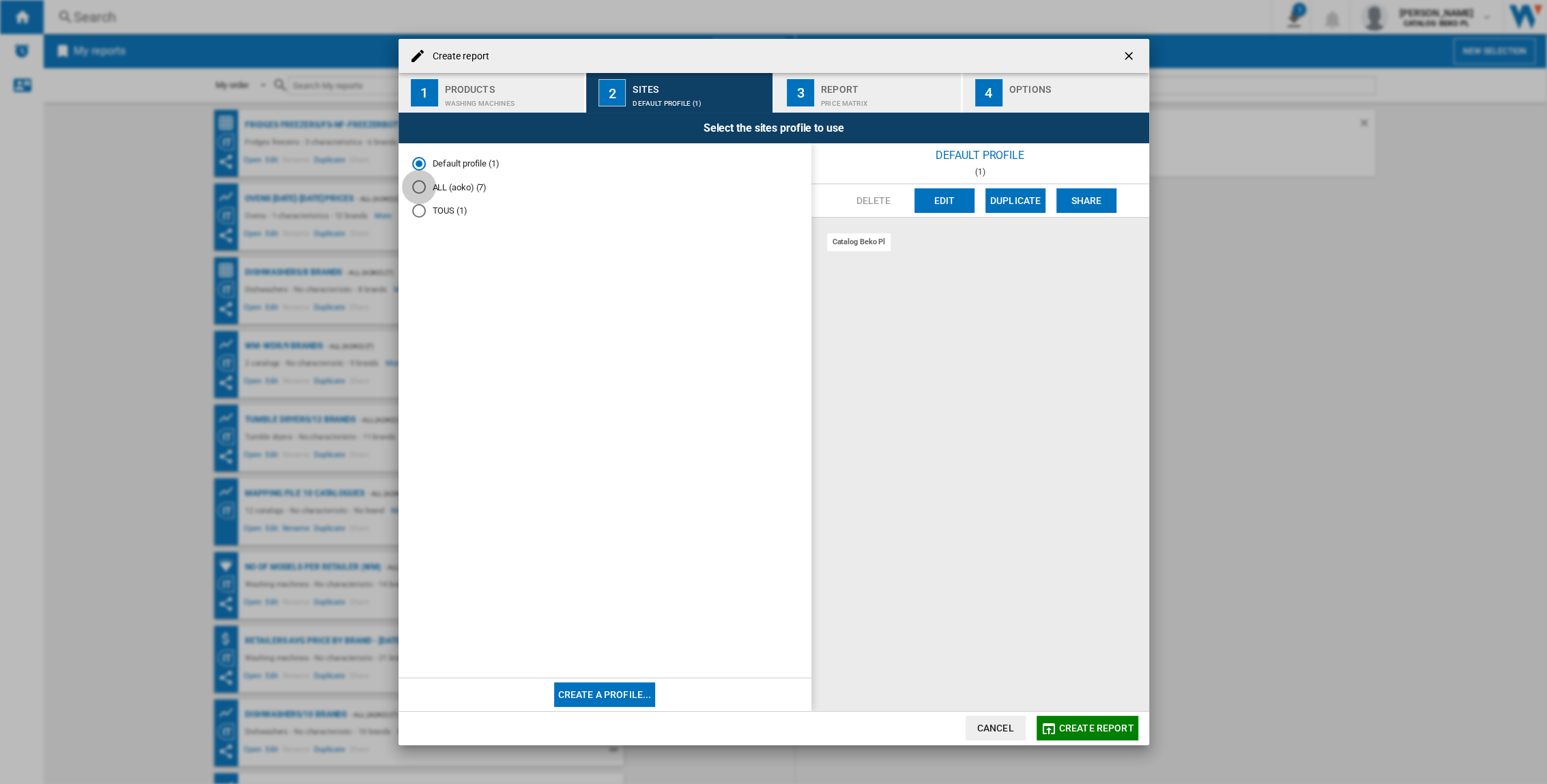
click at [422, 187] on div "ALL (aoko) (7)" at bounding box center [418, 186] width 13 height 13
click at [883, 87] on div "Report" at bounding box center [888, 86] width 134 height 14
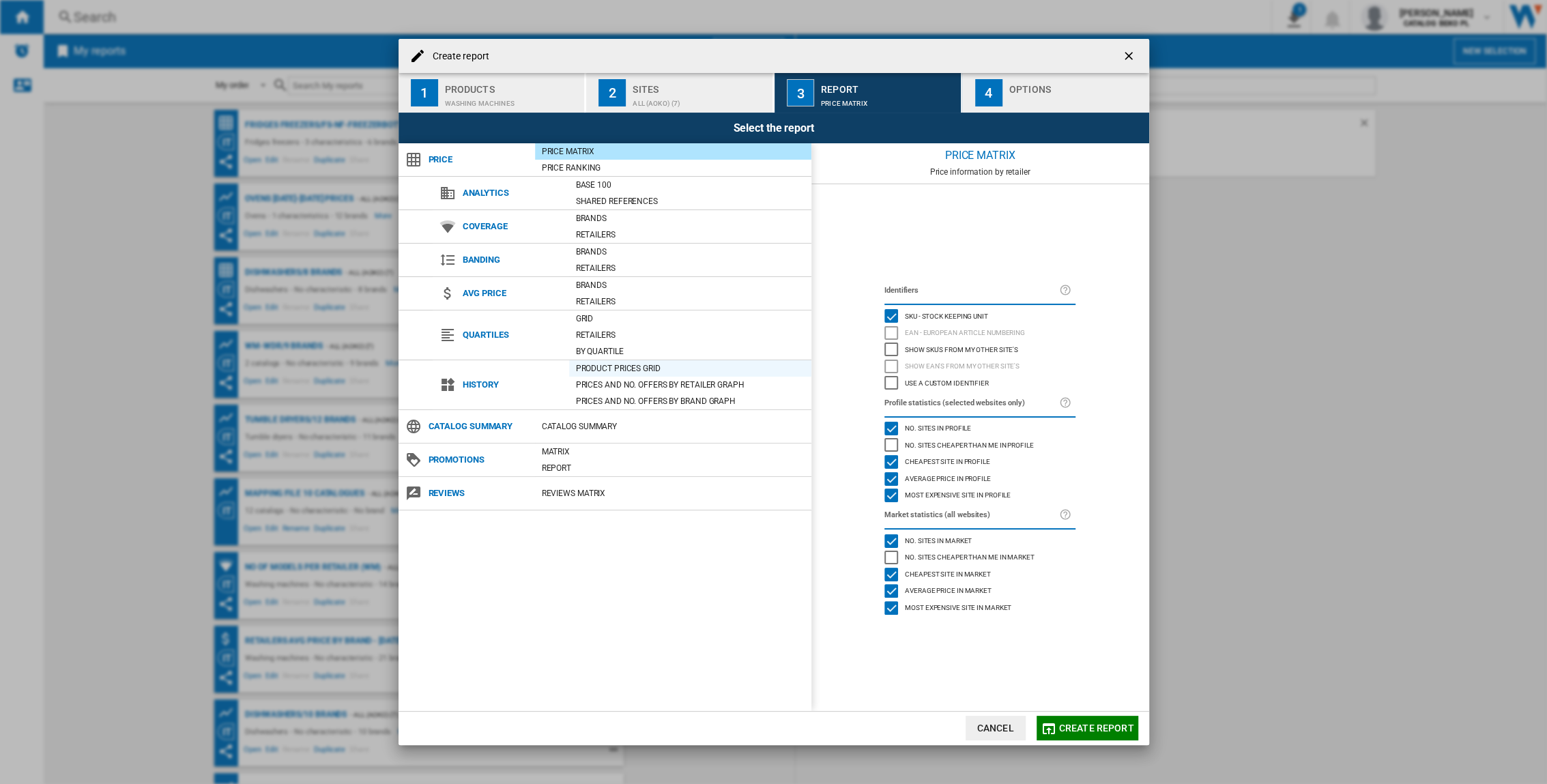
click at [629, 366] on div "Product prices grid" at bounding box center [691, 368] width 242 height 13
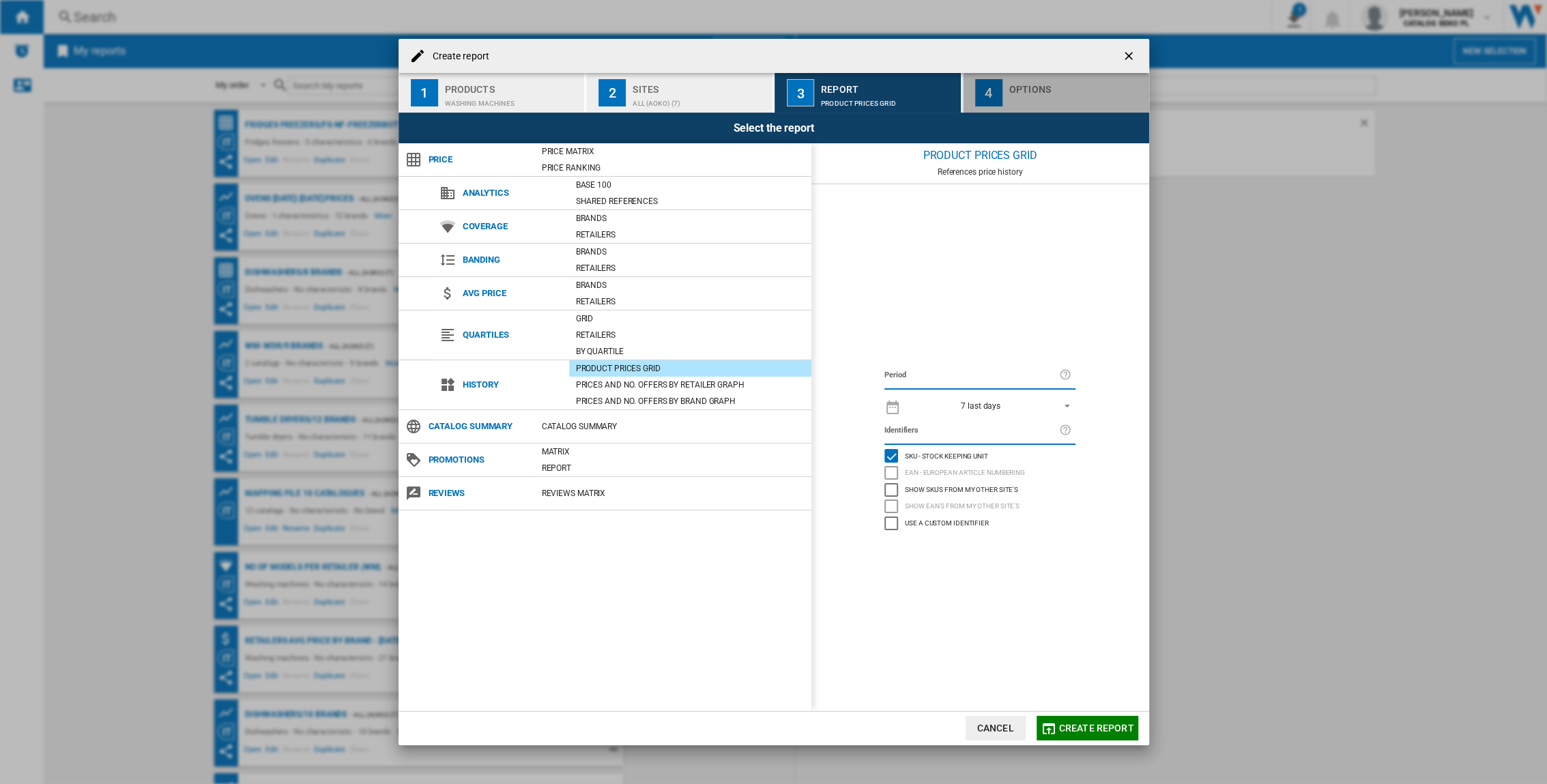
click at [963, 81] on div "Options" at bounding box center [1076, 86] width 134 height 14
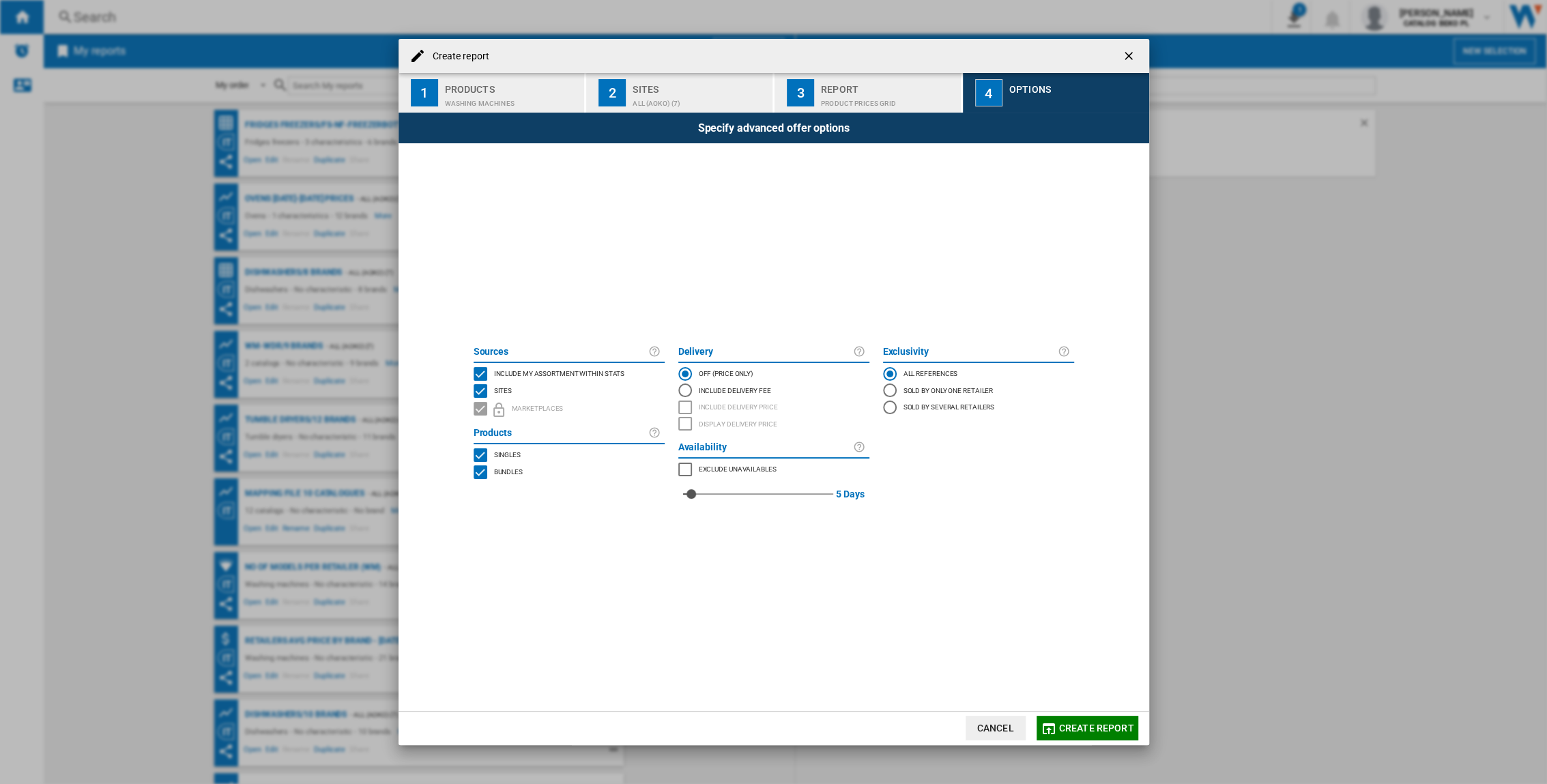
click at [963, 517] on span "Create report" at bounding box center [1096, 728] width 75 height 11
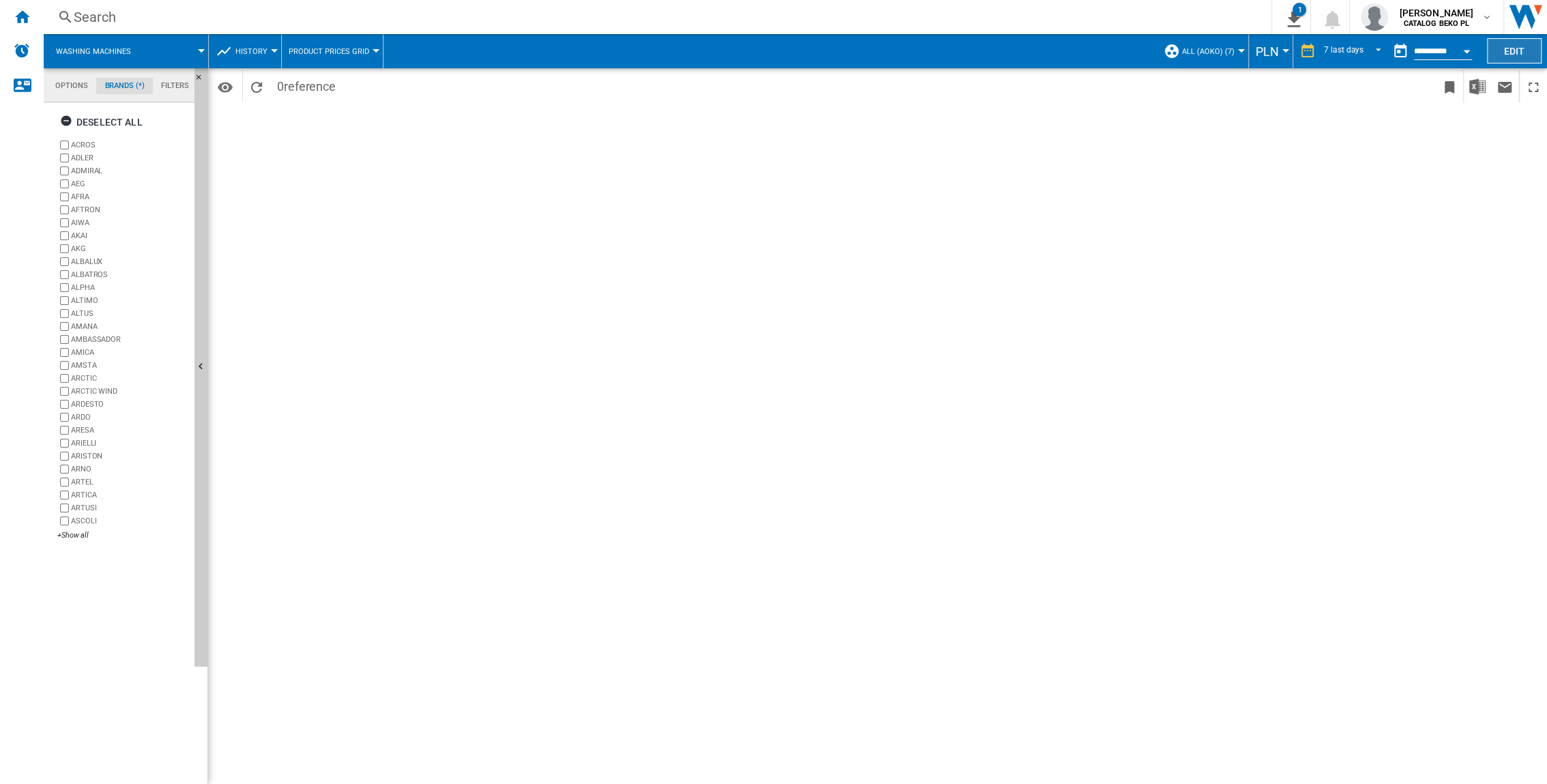
click at [963, 56] on button "Edit" at bounding box center [1514, 51] width 54 height 25
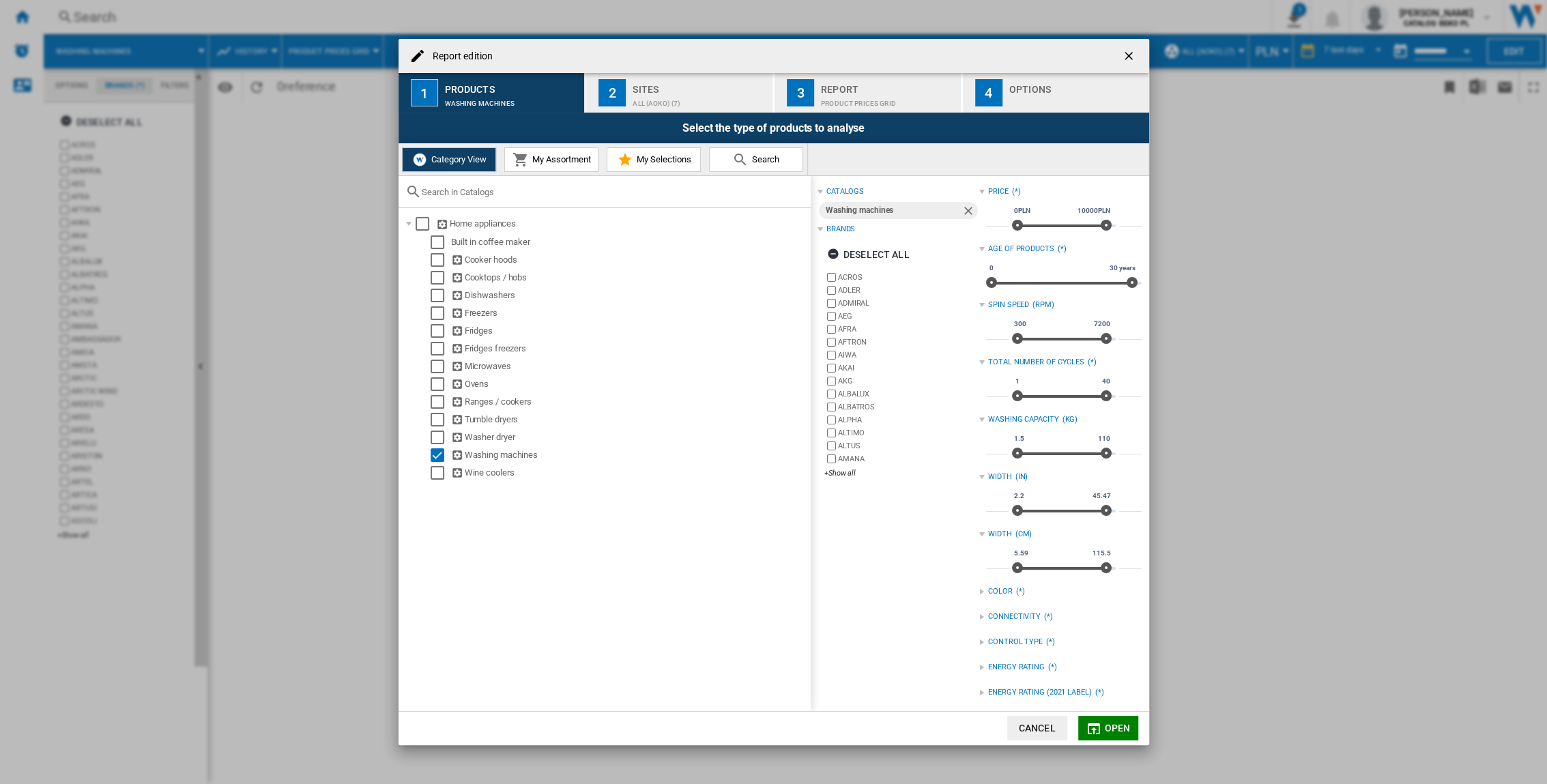
click at [673, 97] on div "ALL (aoko) (7)" at bounding box center [699, 100] width 134 height 14
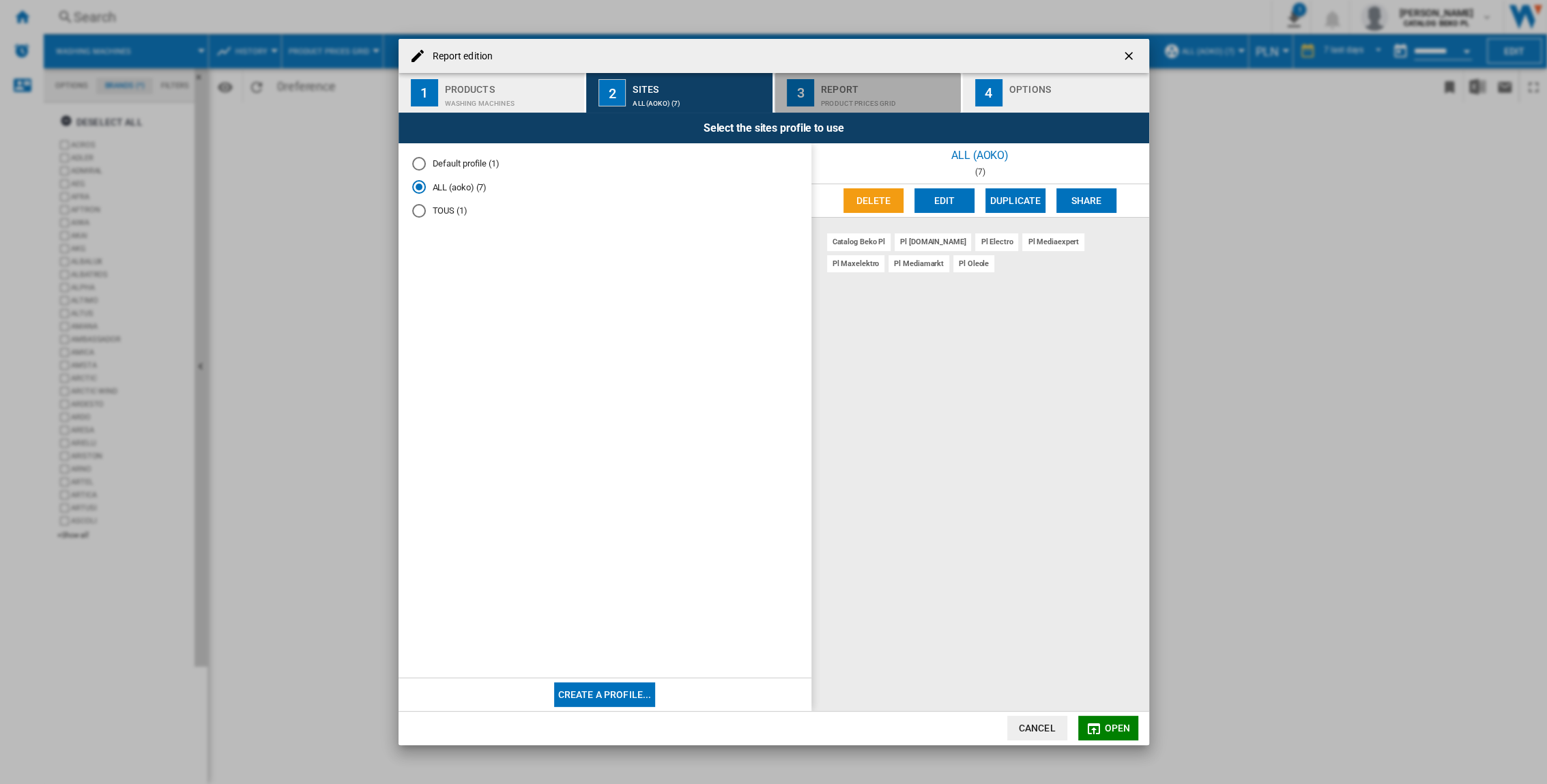
click at [875, 85] on div "Report" at bounding box center [888, 86] width 134 height 14
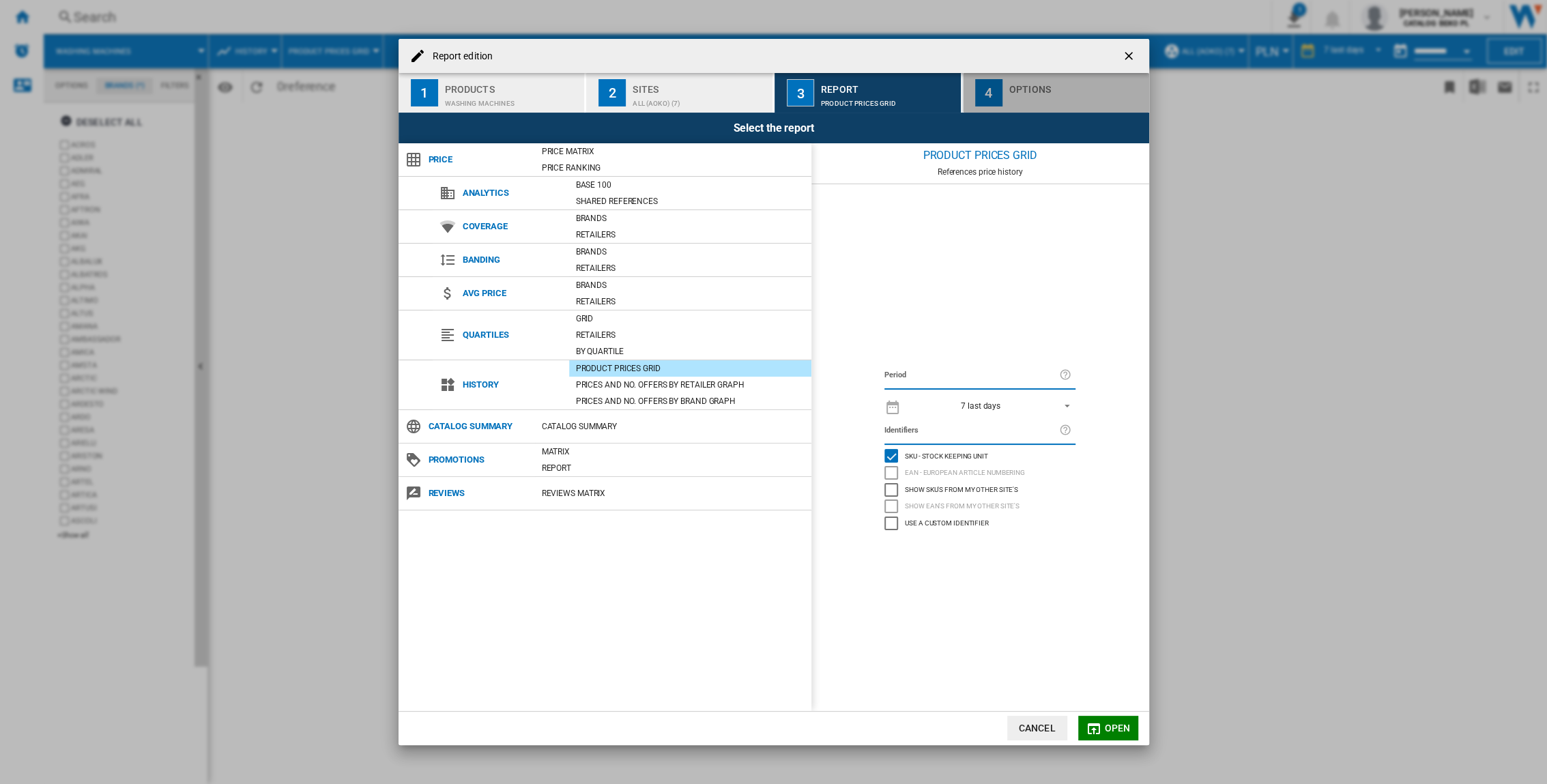
click at [963, 98] on div "Report edition ..." at bounding box center [1076, 100] width 134 height 14
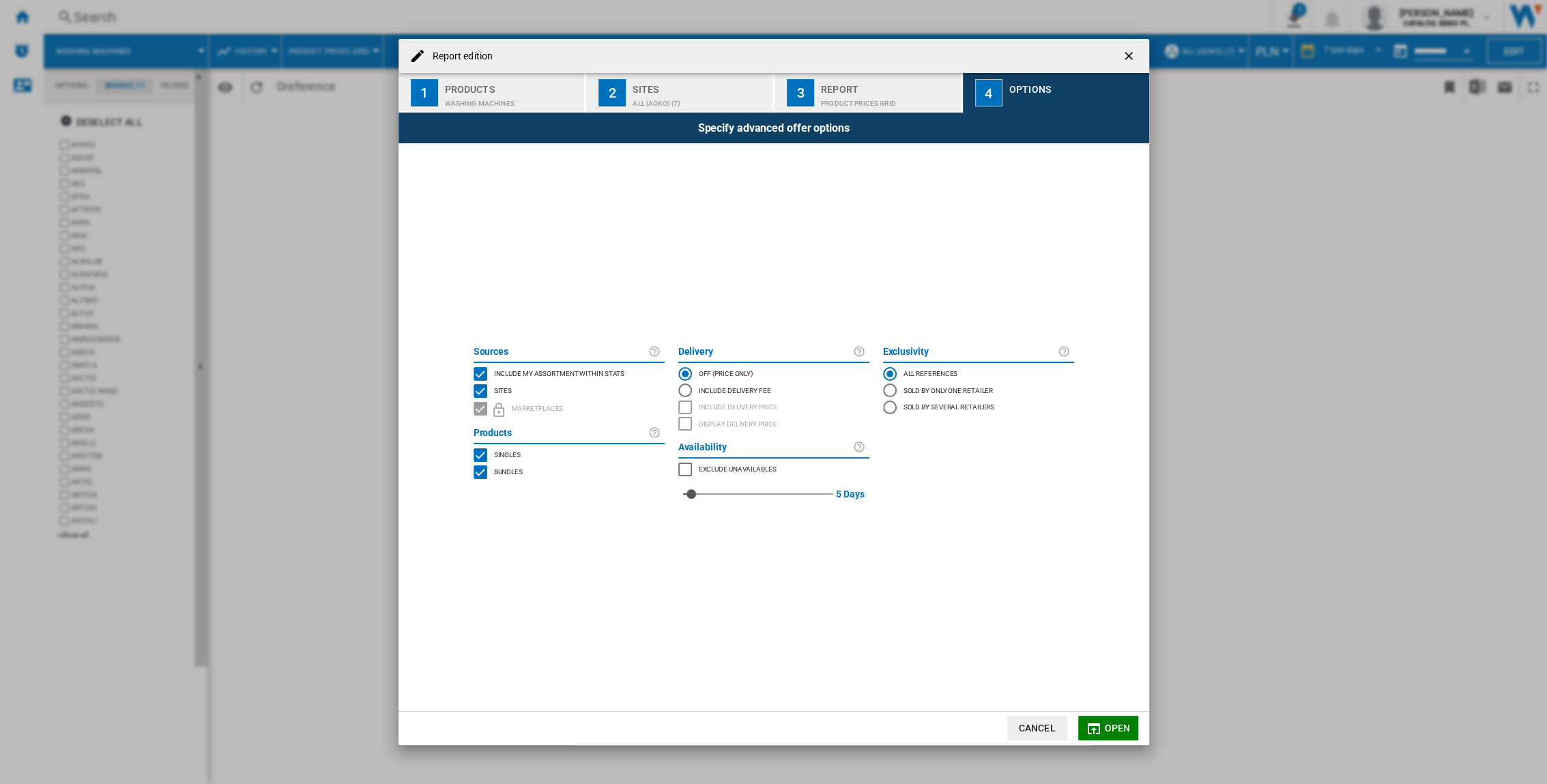
click at [488, 115] on div "Specify advanced offer options" at bounding box center [774, 127] width 751 height 31
click at [490, 95] on div "Washing machines" at bounding box center [512, 100] width 134 height 14
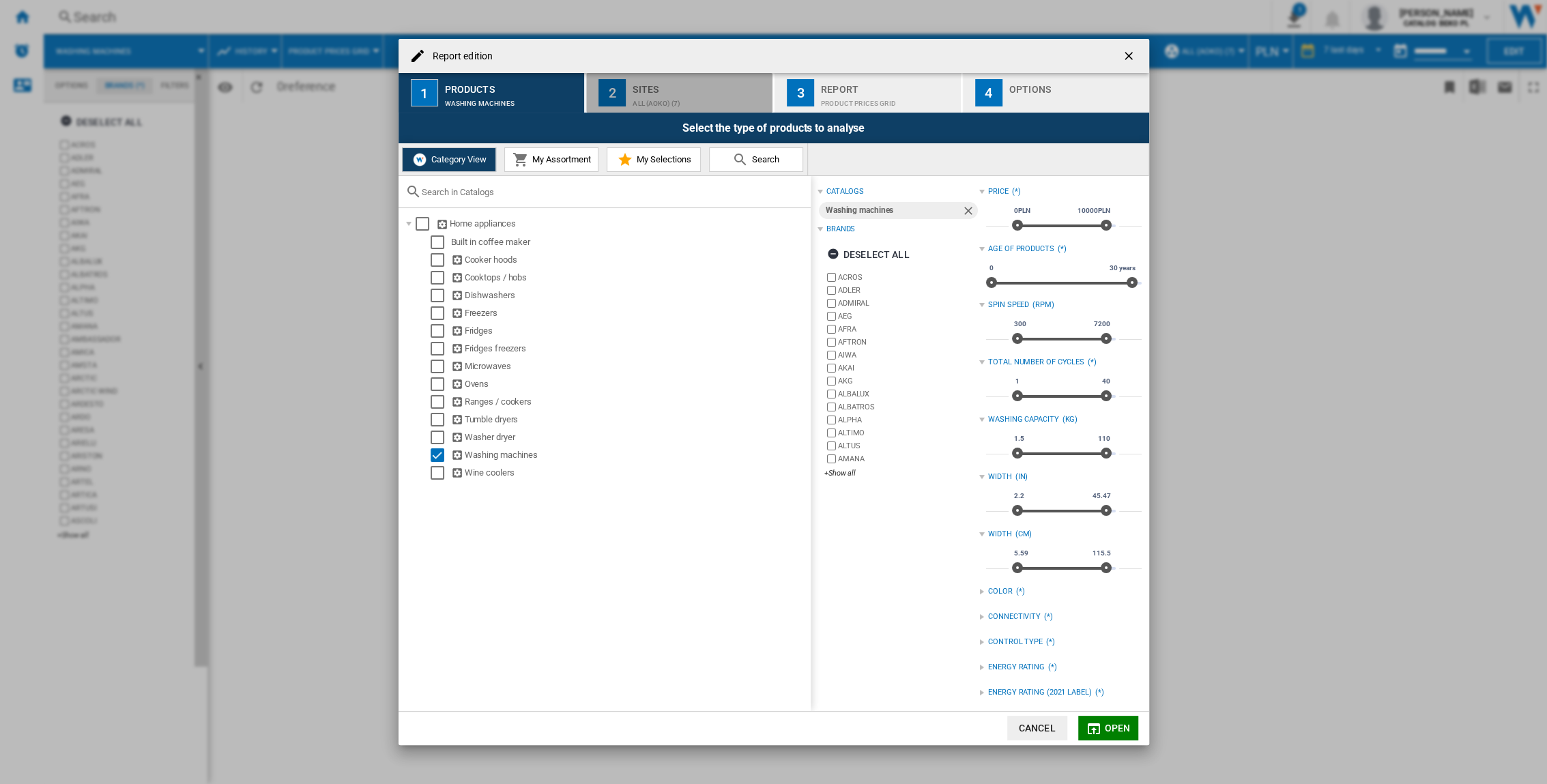
click at [713, 94] on div "Sites ALL (aoko) (7)" at bounding box center [699, 93] width 134 height 28
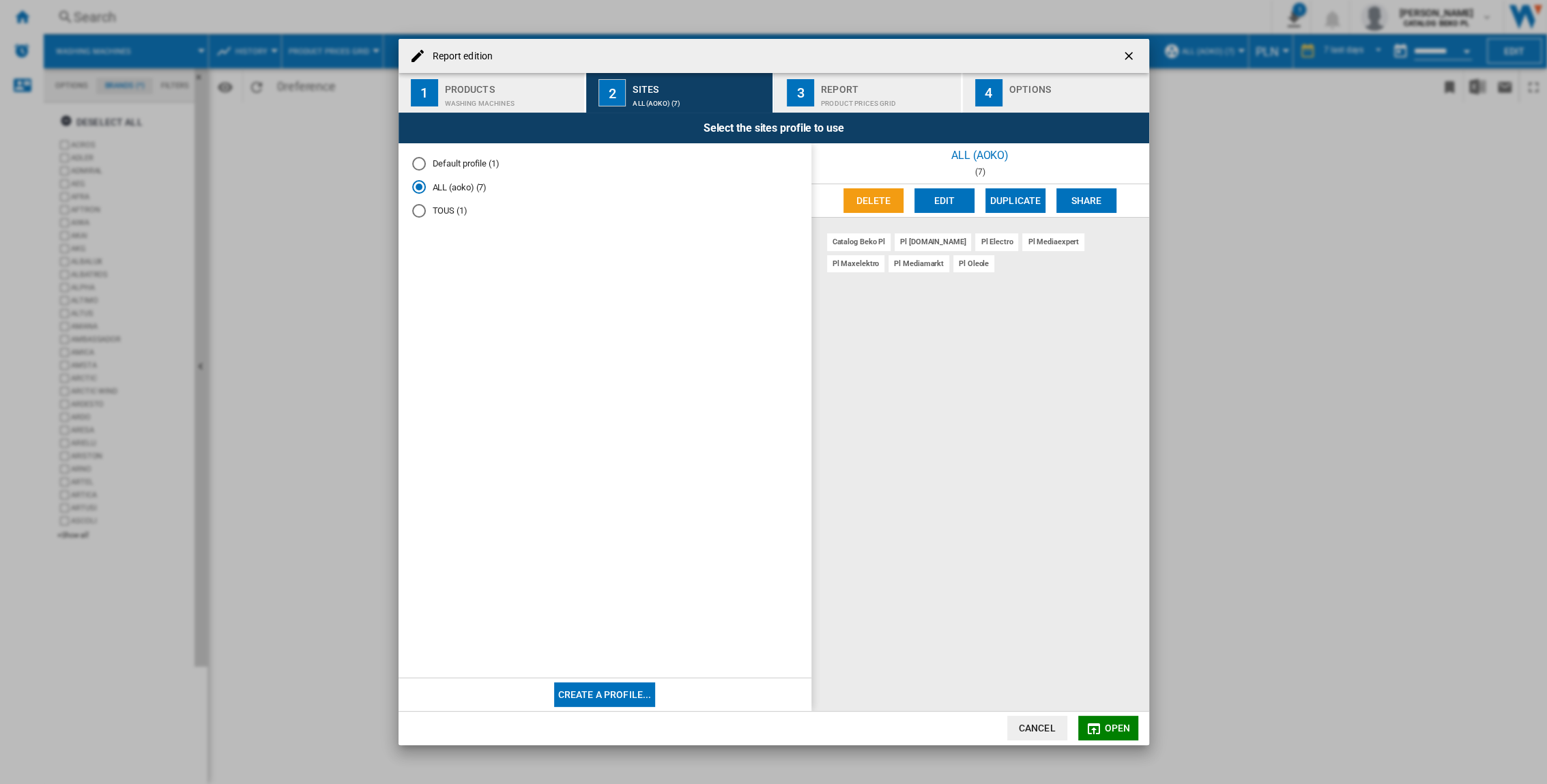
click at [908, 244] on div "pl [DOMAIN_NAME]" at bounding box center [933, 242] width 76 height 17
click at [859, 106] on div "Product prices grid" at bounding box center [888, 100] width 134 height 14
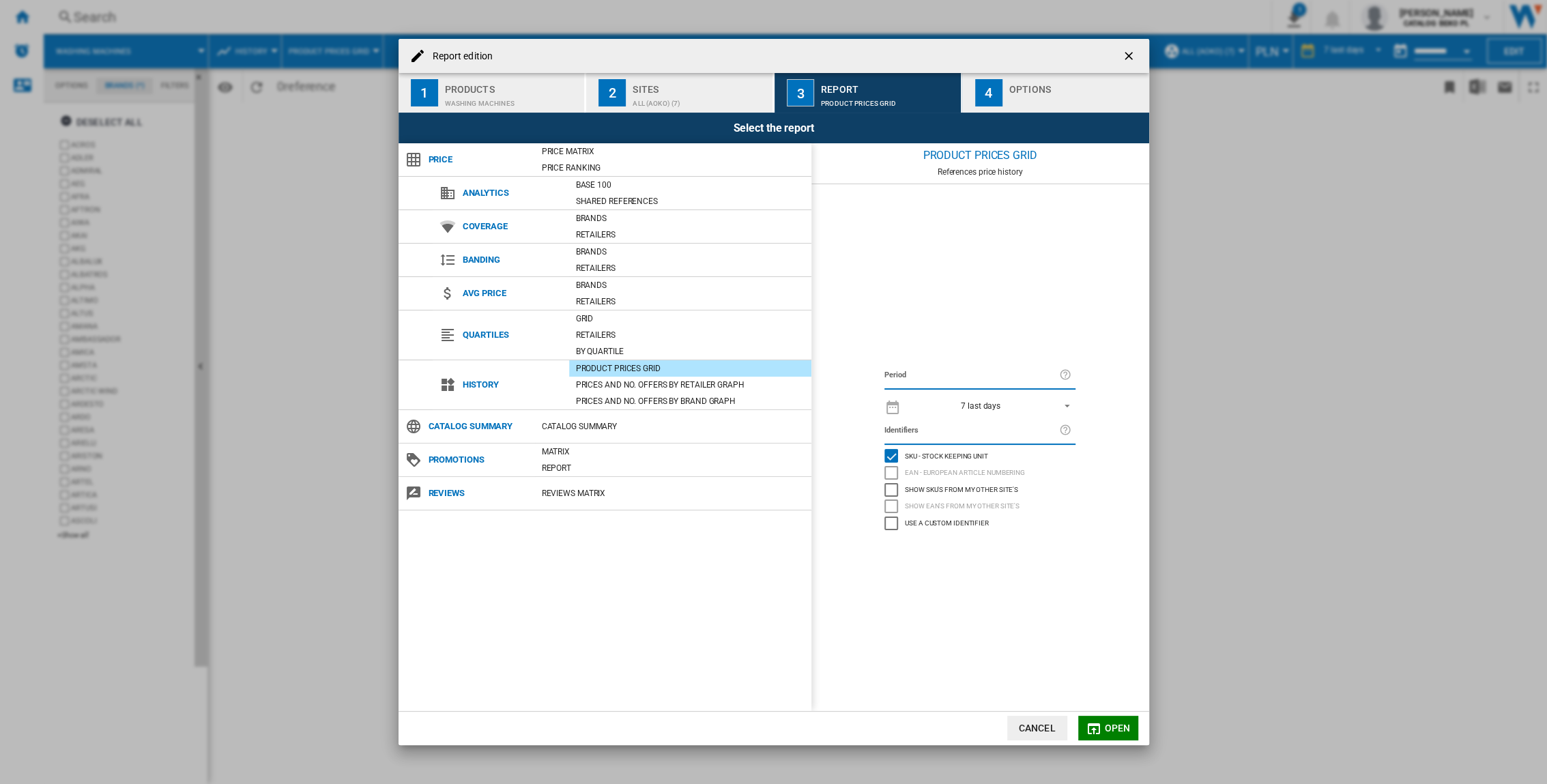
click at [963, 95] on div "4" at bounding box center [989, 93] width 28 height 28
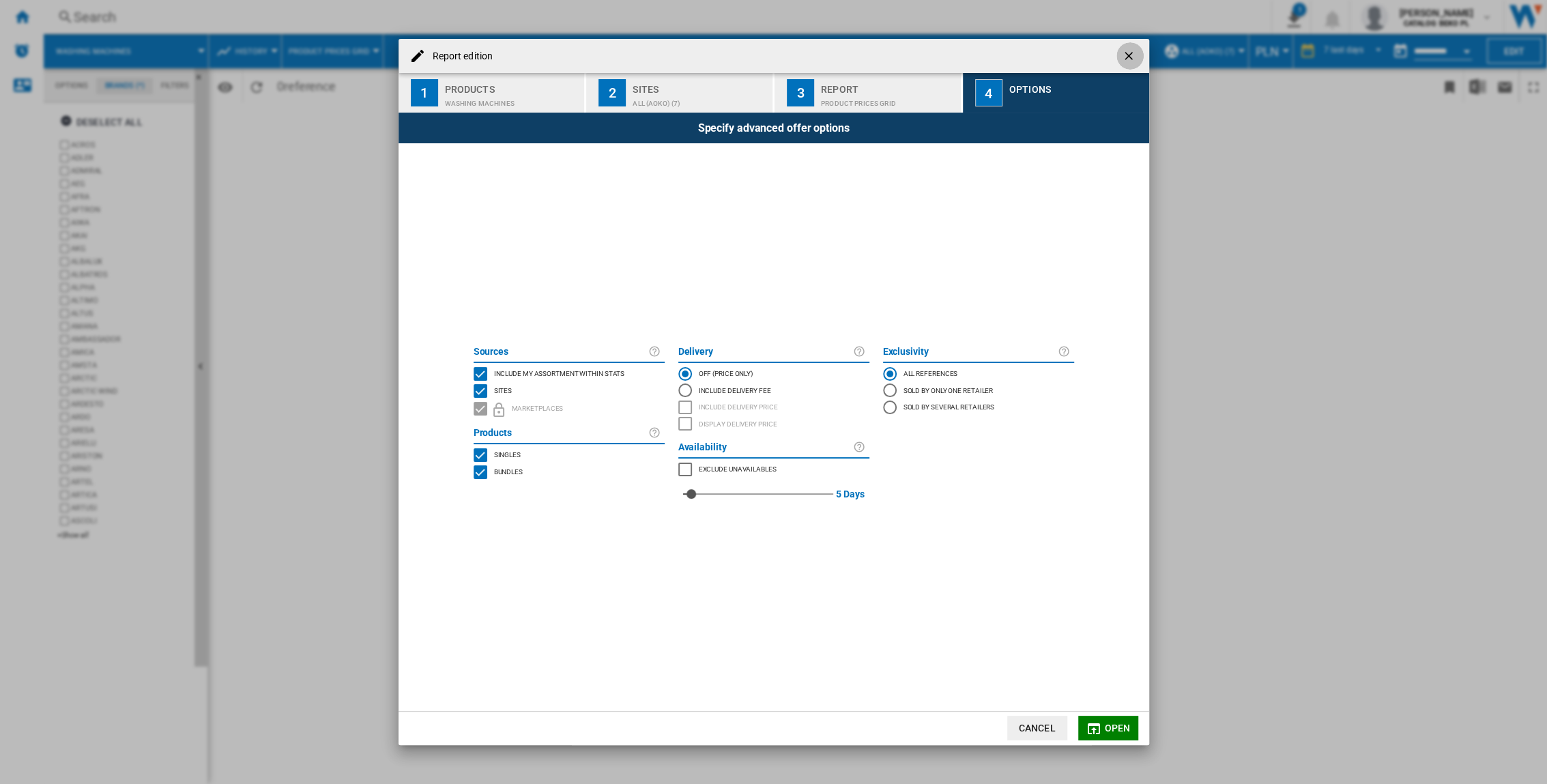
click at [963, 54] on button "Report edition ..." at bounding box center [1130, 56] width 28 height 28
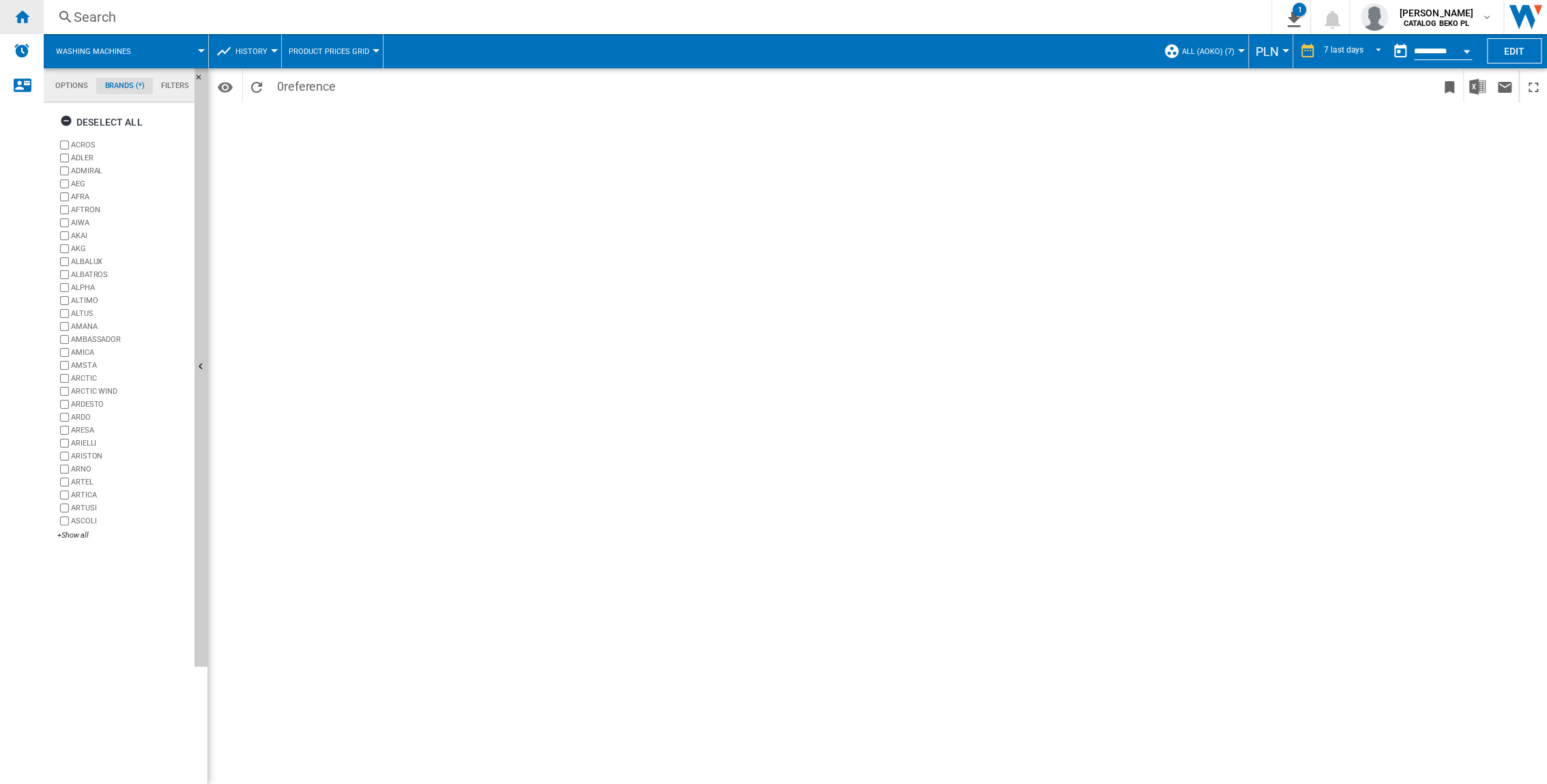
click at [35, 12] on div "Home" at bounding box center [22, 17] width 44 height 34
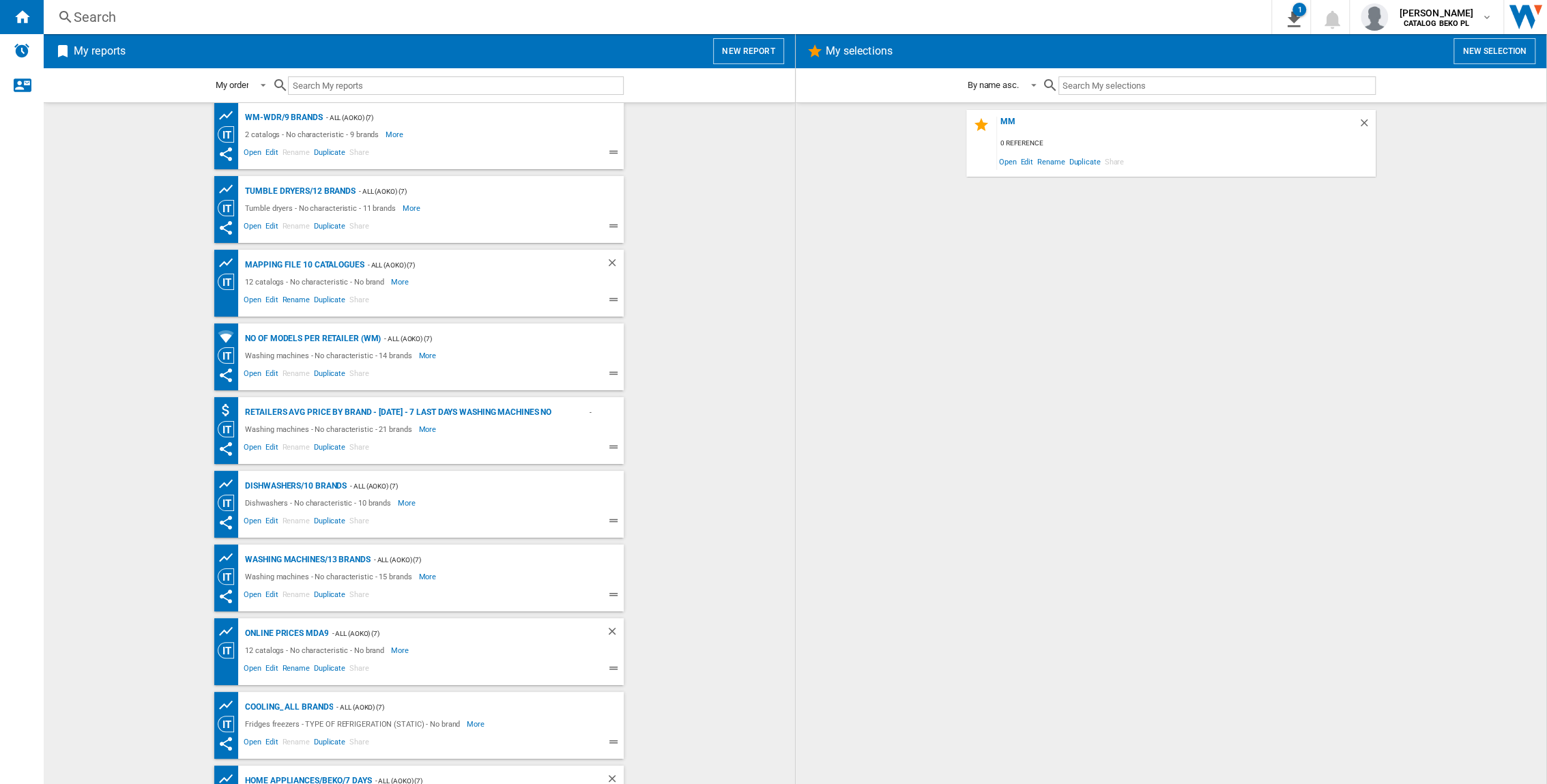
scroll to position [276, 0]
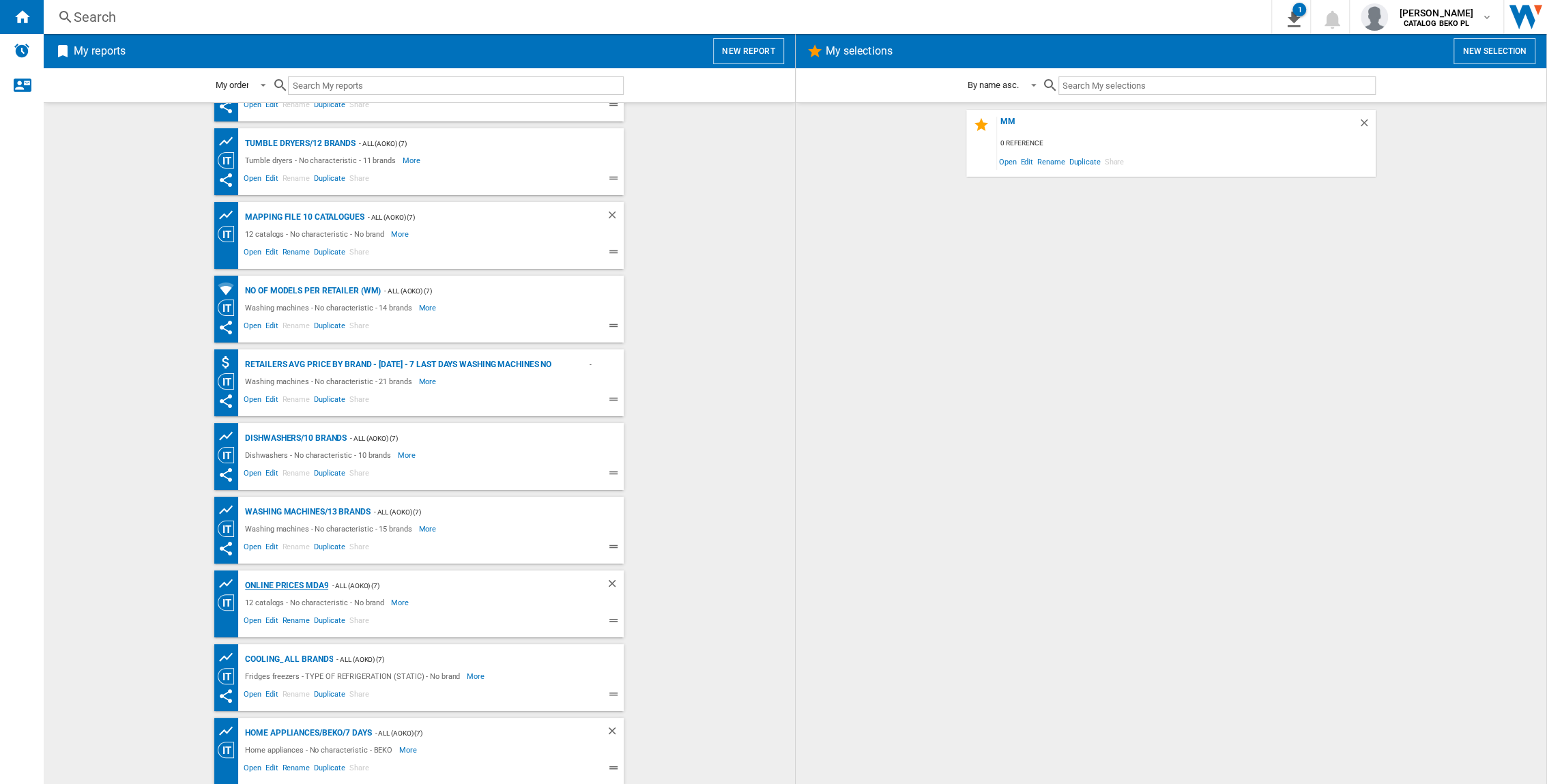
click at [311, 517] on div "Online prices MDA9" at bounding box center [285, 586] width 87 height 17
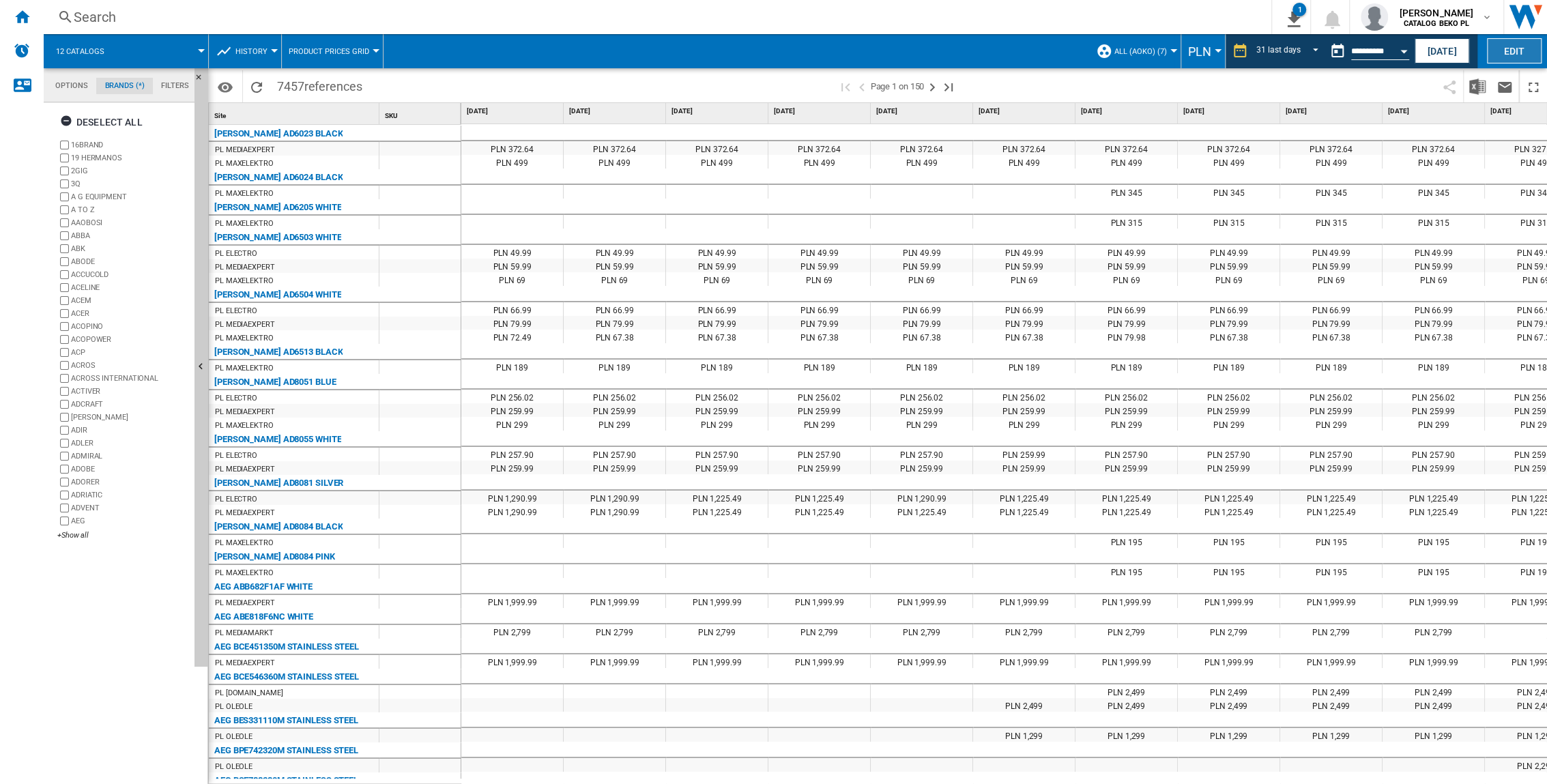
click at [963, 52] on button "Edit" at bounding box center [1514, 51] width 54 height 25
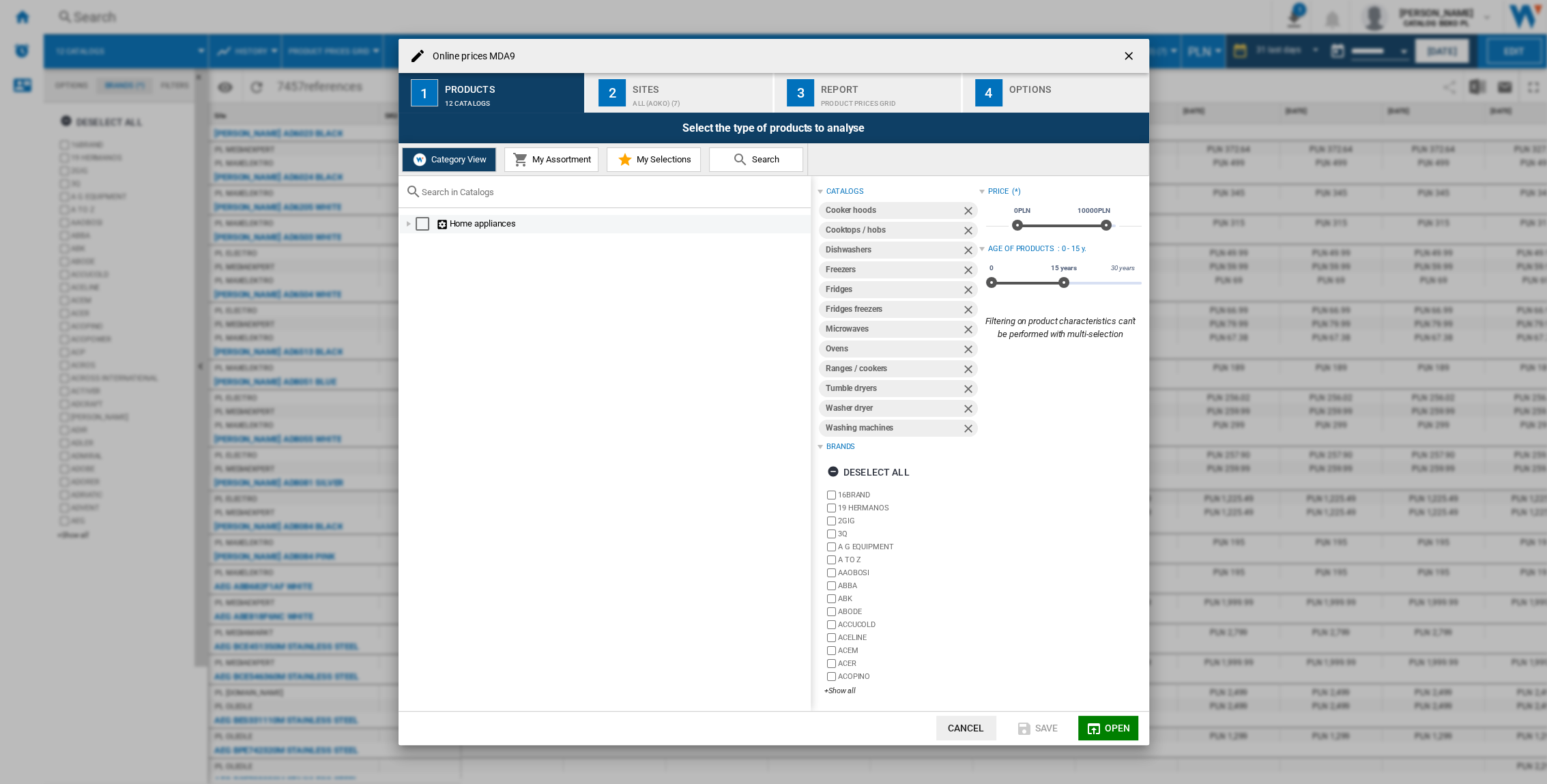
click at [409, 225] on div "Online prices ..." at bounding box center [408, 223] width 13 height 13
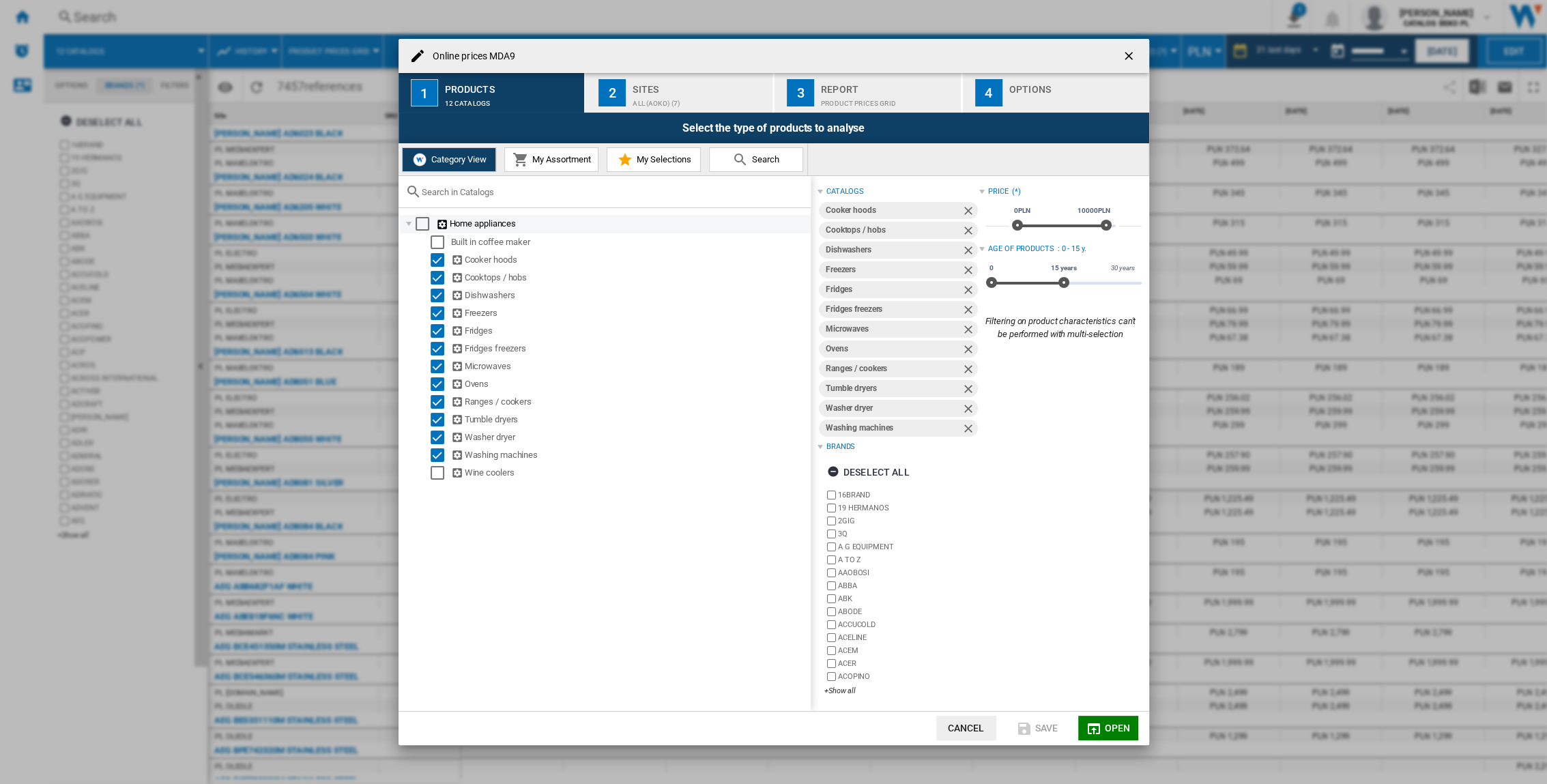
click at [409, 225] on div "Online prices ..." at bounding box center [408, 223] width 13 height 13
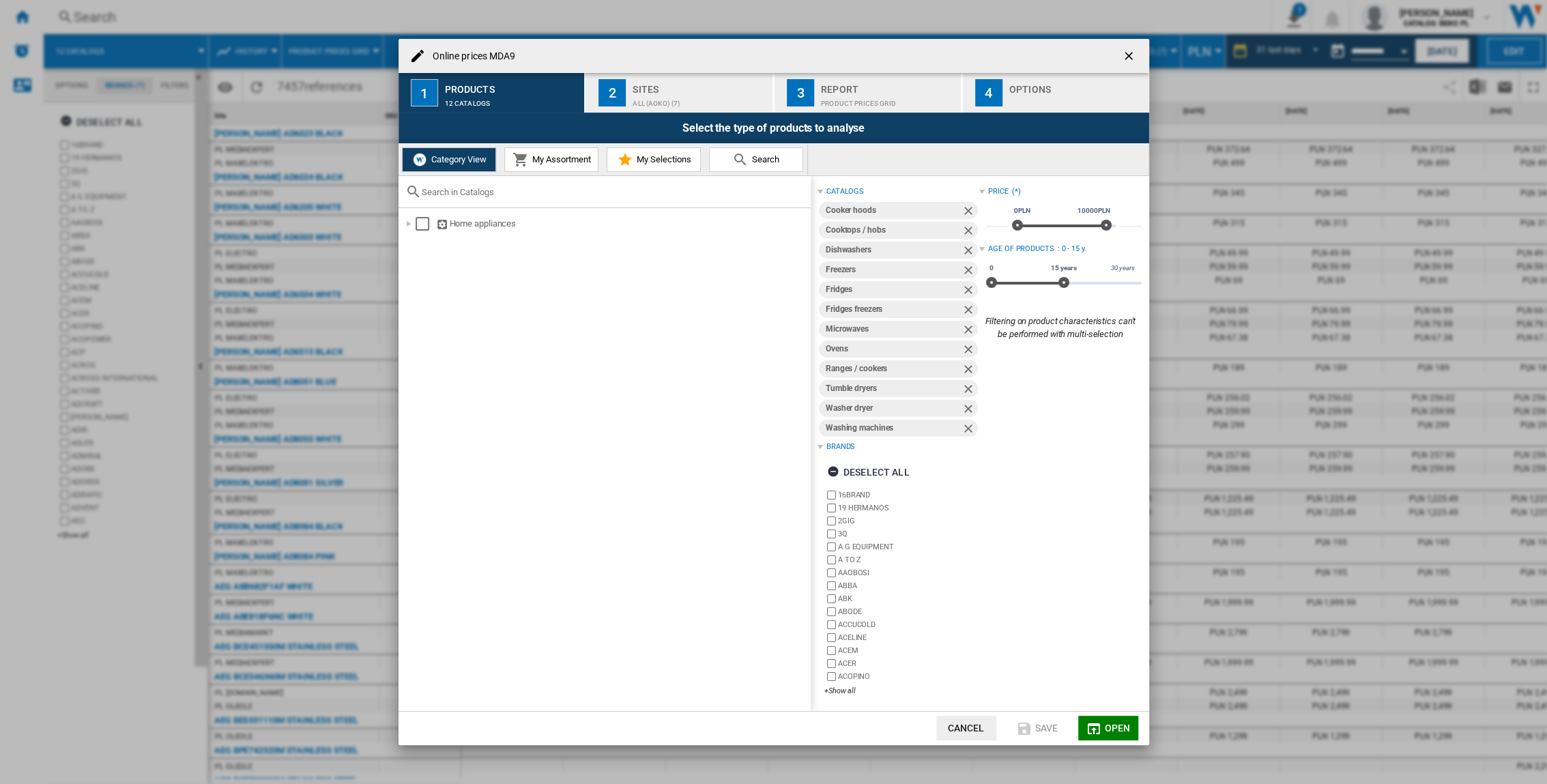
click at [594, 156] on button "My Assortment" at bounding box center [551, 159] width 94 height 24
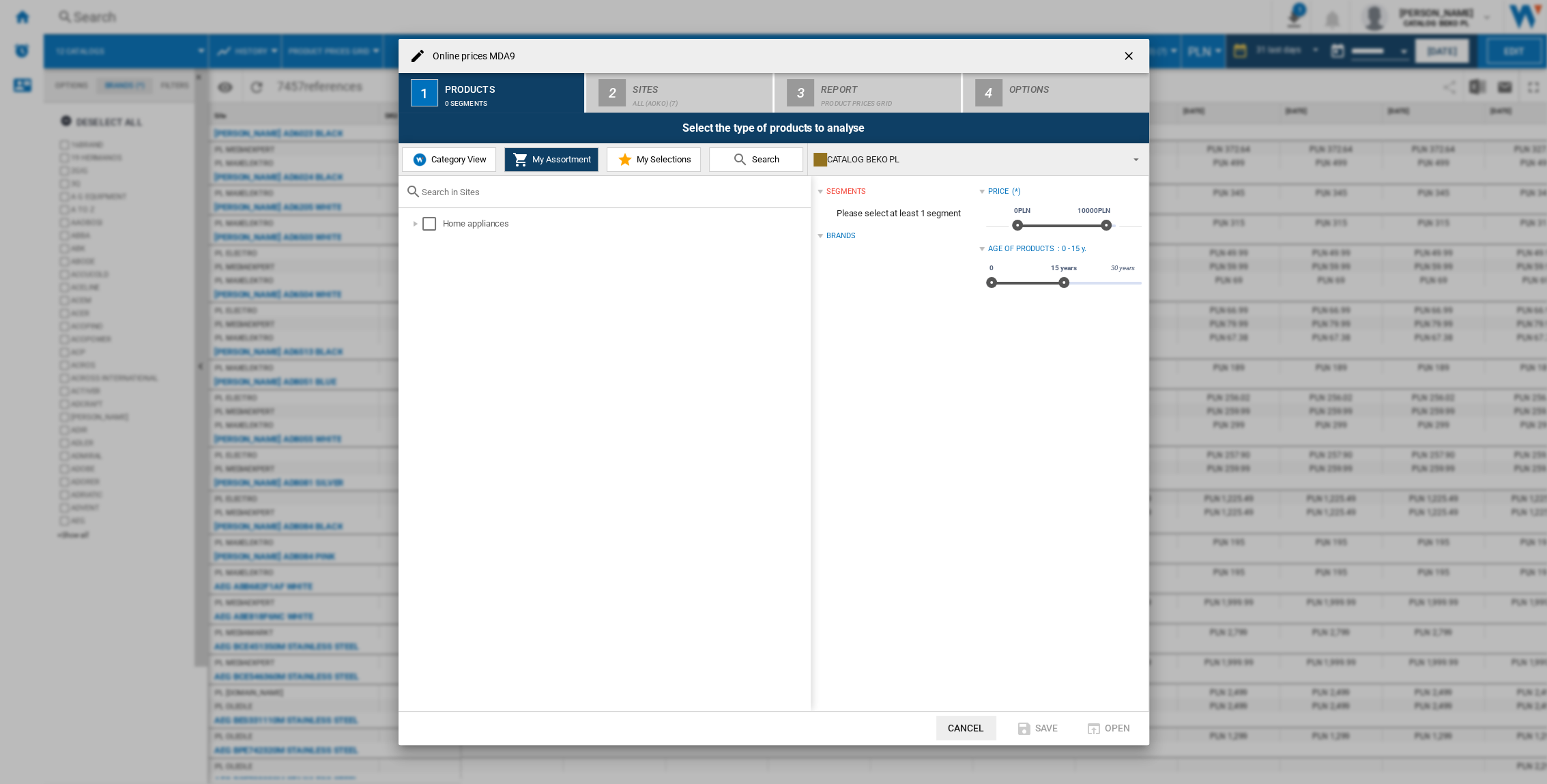
click at [675, 156] on span "My Selections" at bounding box center [661, 159] width 58 height 10
click at [461, 163] on span "Category View" at bounding box center [457, 159] width 59 height 10
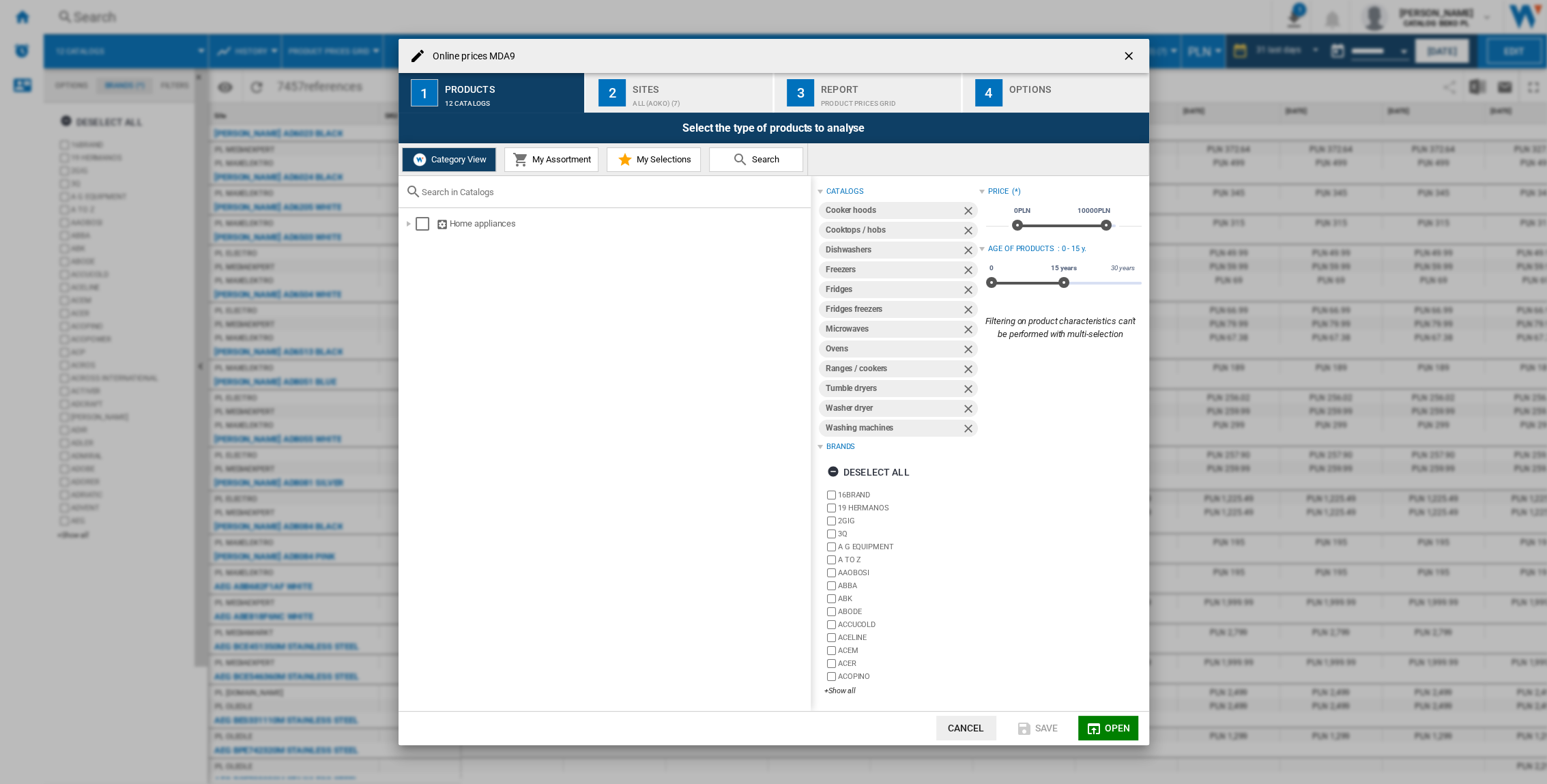
click at [701, 85] on div "Sites" at bounding box center [699, 86] width 134 height 14
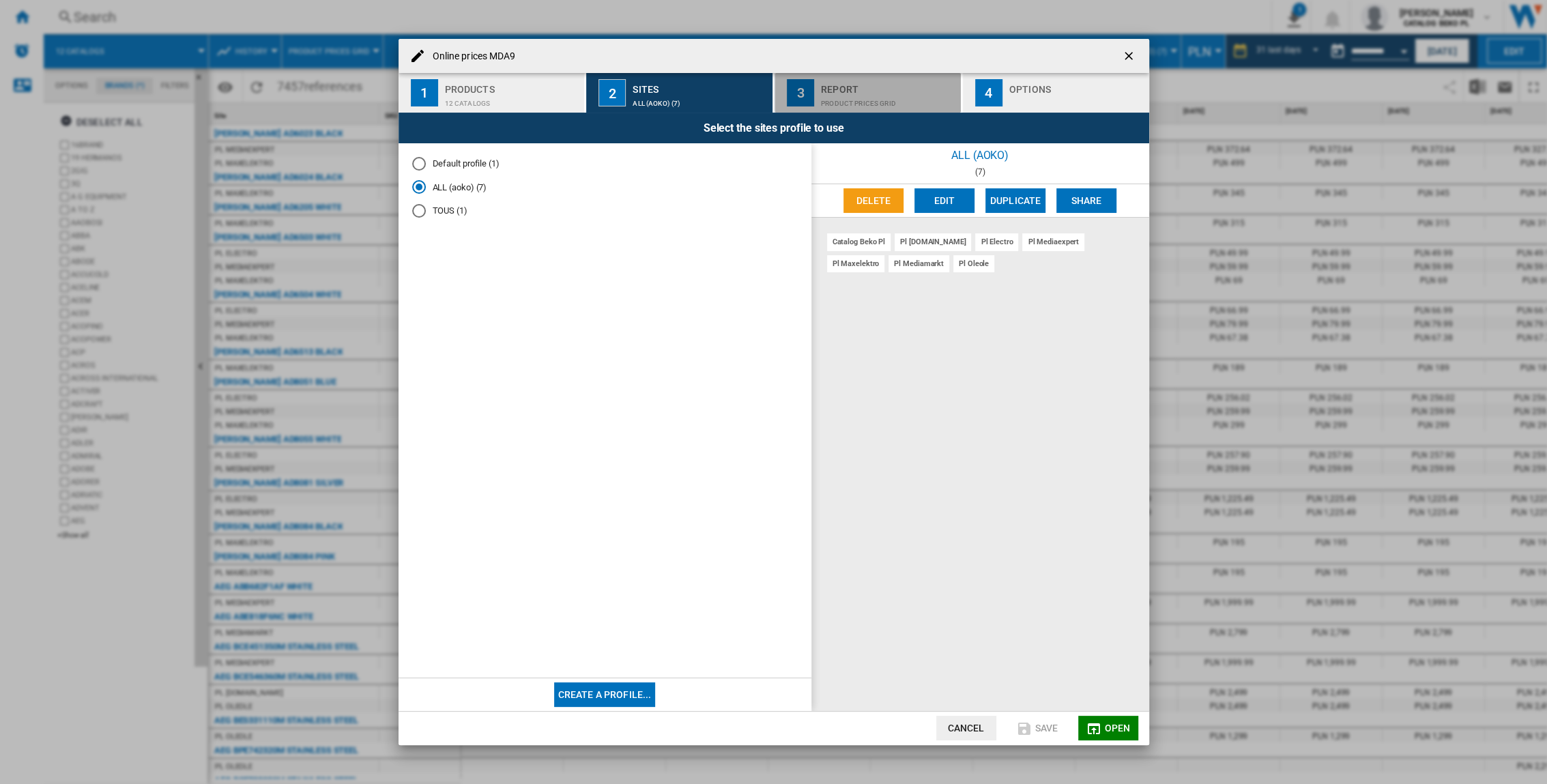
click at [848, 90] on div "Report" at bounding box center [888, 86] width 134 height 14
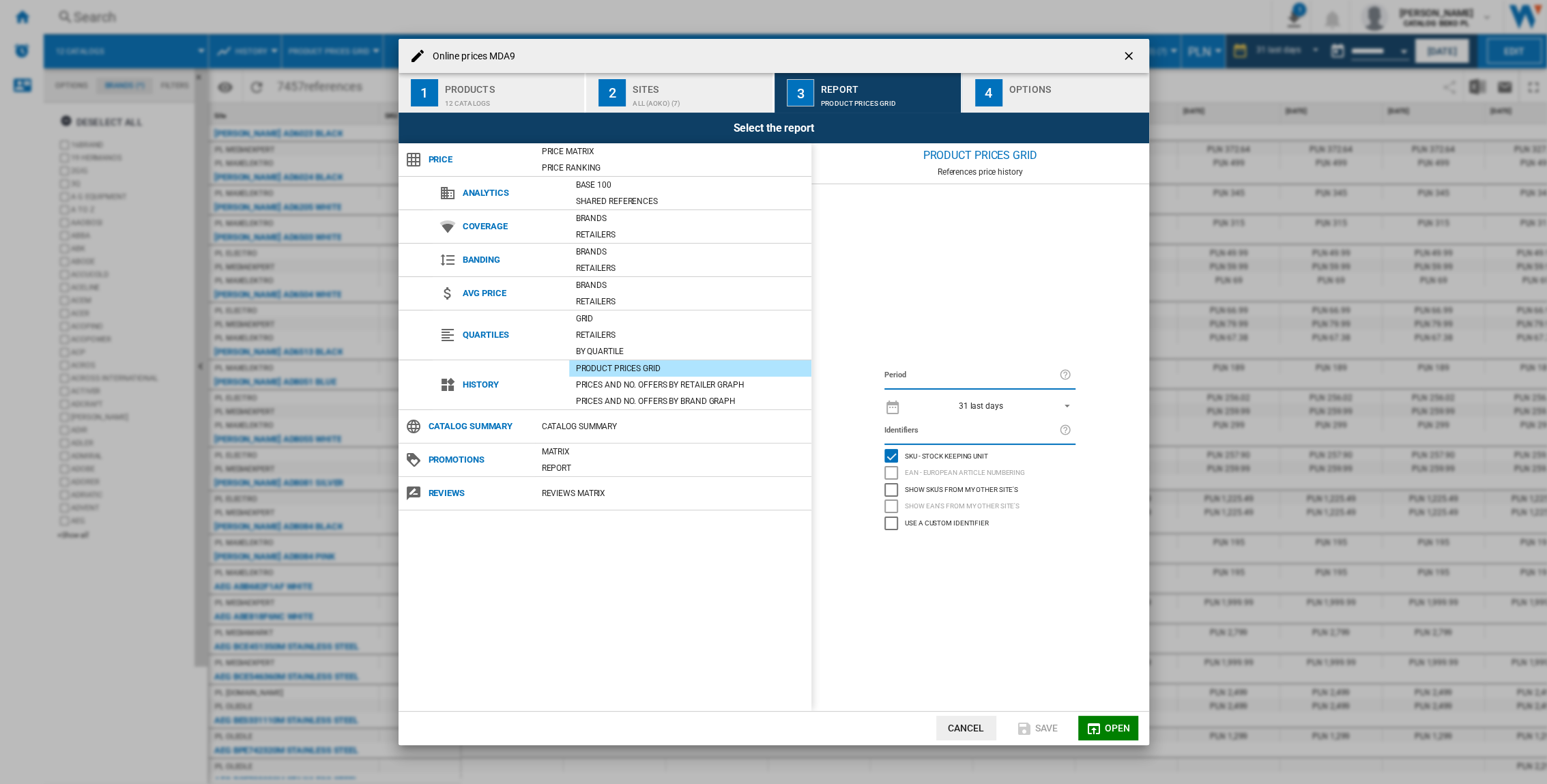
click at [963, 76] on button "4 Options" at bounding box center [1055, 93] width 186 height 39
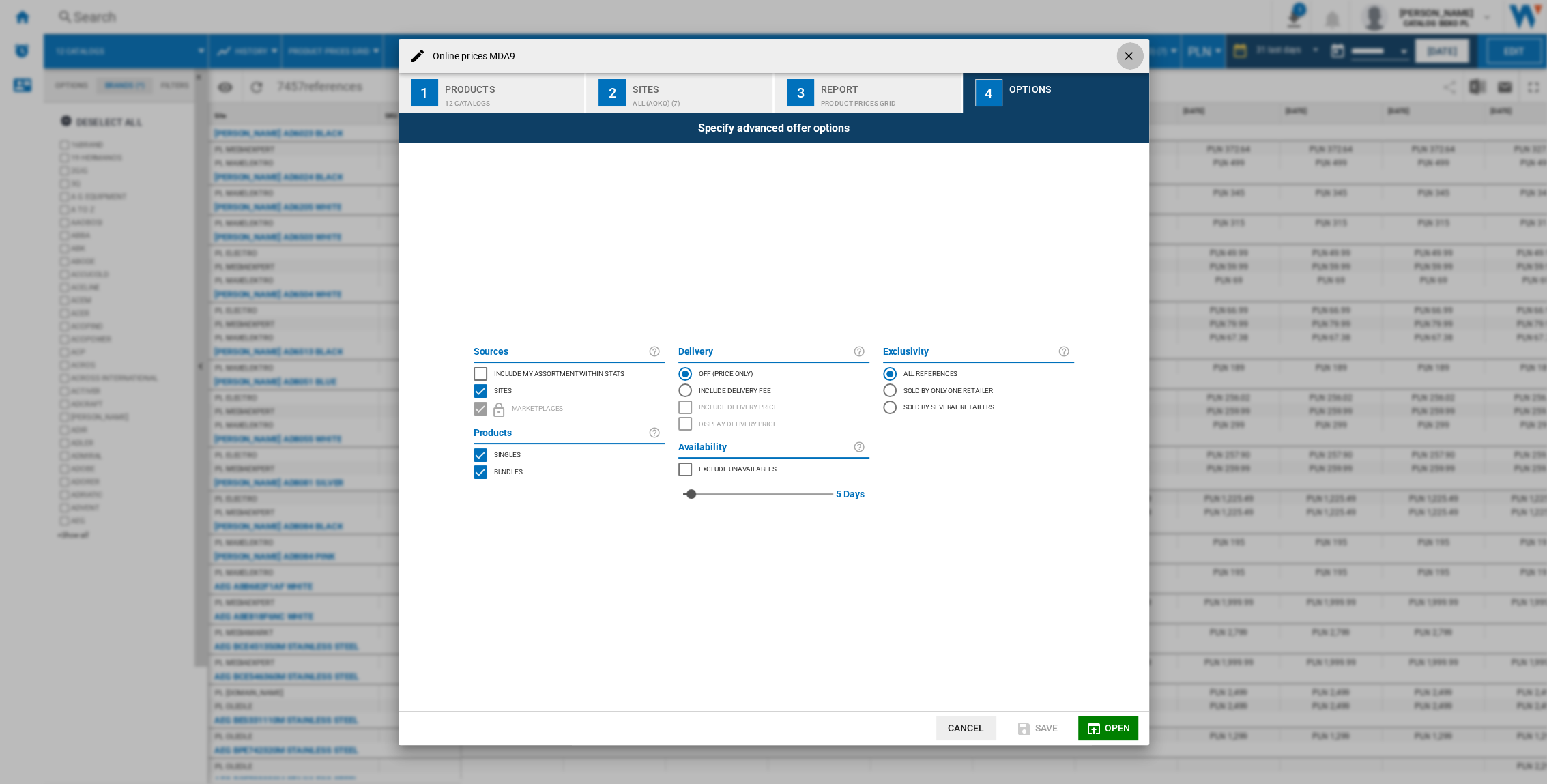
click at [963, 51] on ng-md-icon "getI18NText('BUTTONS.CLOSE_DIALOG')" at bounding box center [1130, 57] width 17 height 17
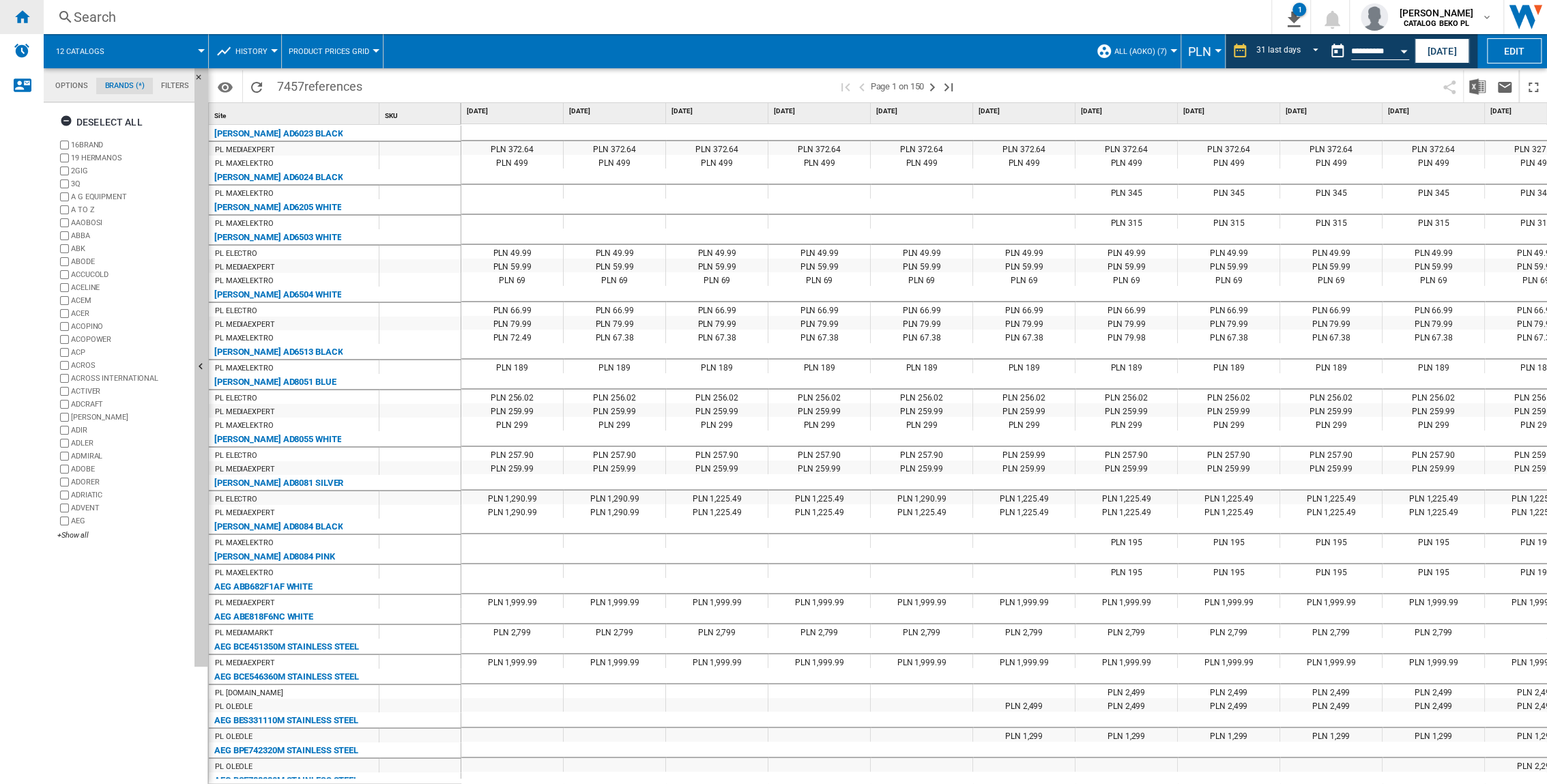
click at [19, 13] on ng-md-icon "Home" at bounding box center [21, 16] width 17 height 17
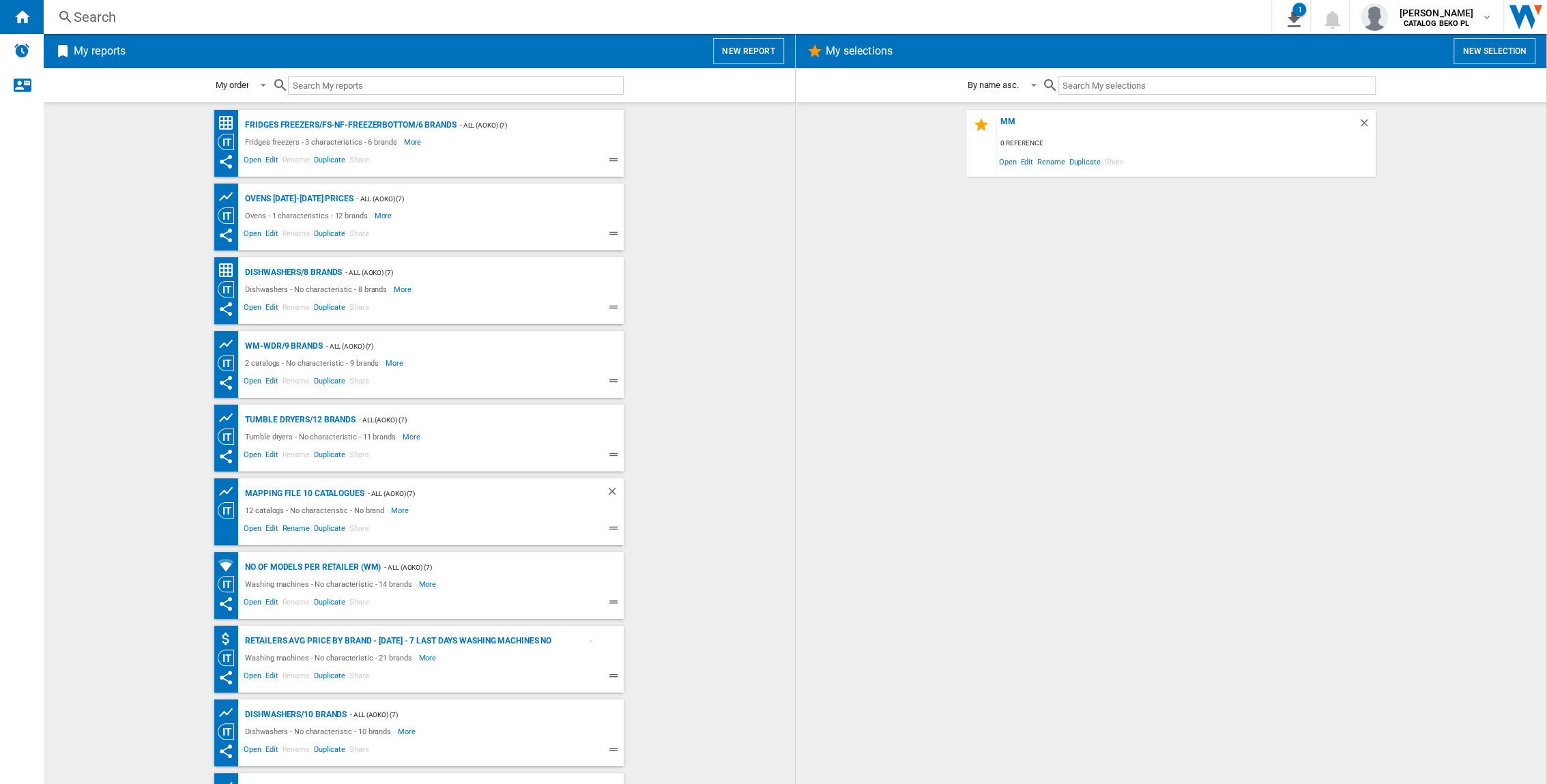
click at [751, 46] on button "New report" at bounding box center [748, 51] width 70 height 26
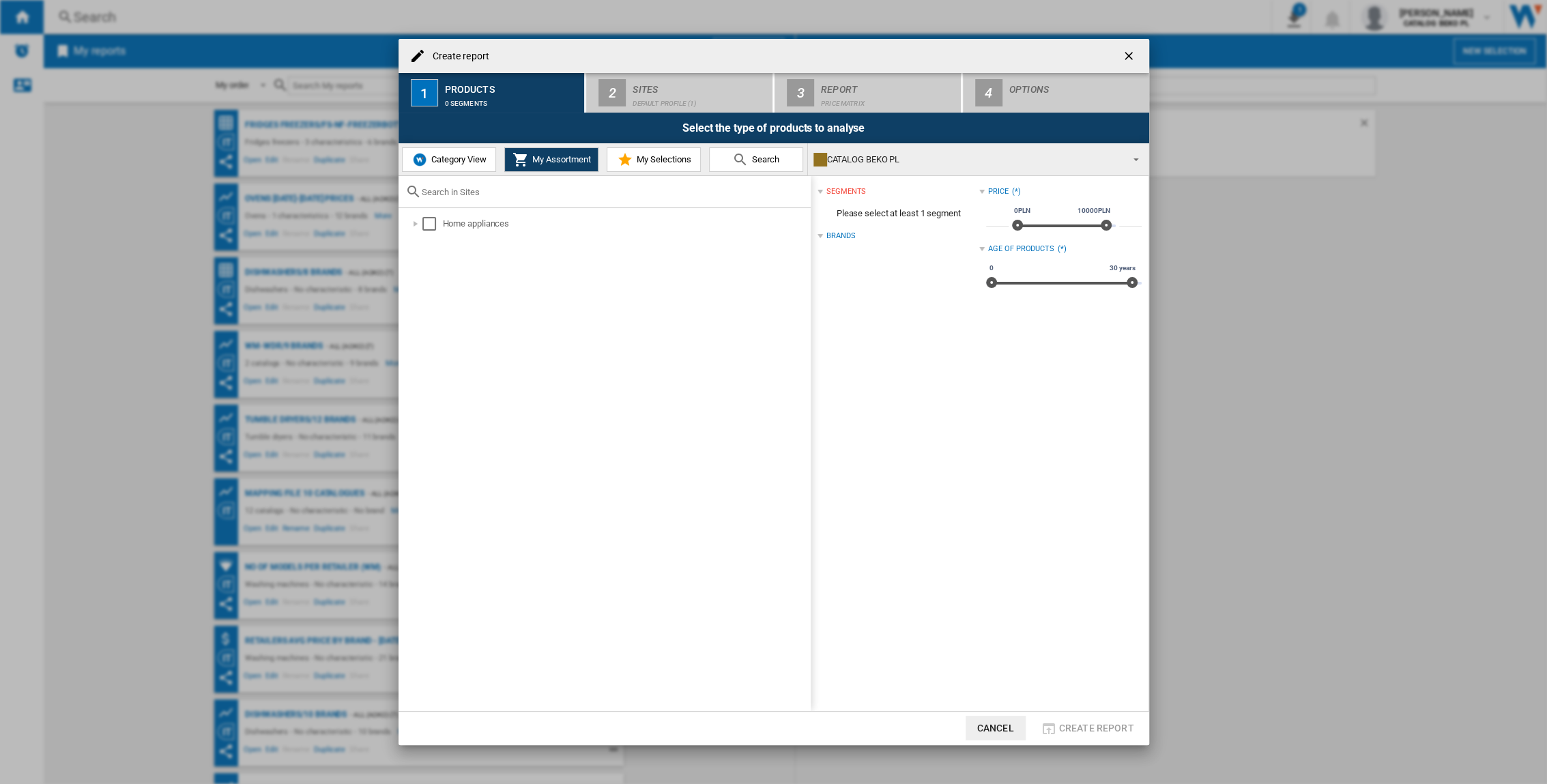
click at [483, 158] on span "Category View" at bounding box center [457, 159] width 59 height 10
click at [406, 223] on div "Create report ..." at bounding box center [408, 223] width 13 height 13
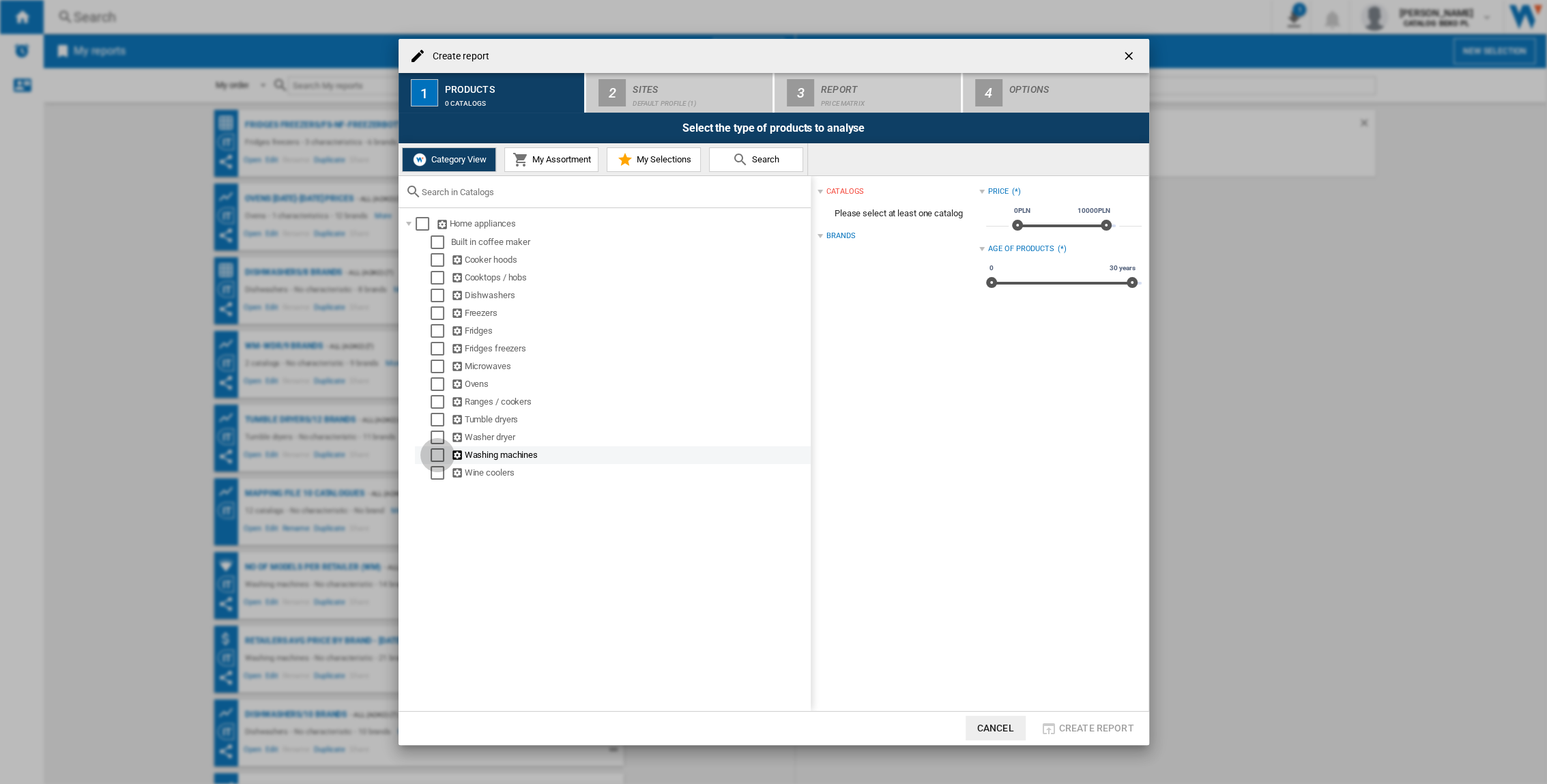
click at [435, 451] on div "Select" at bounding box center [437, 455] width 13 height 13
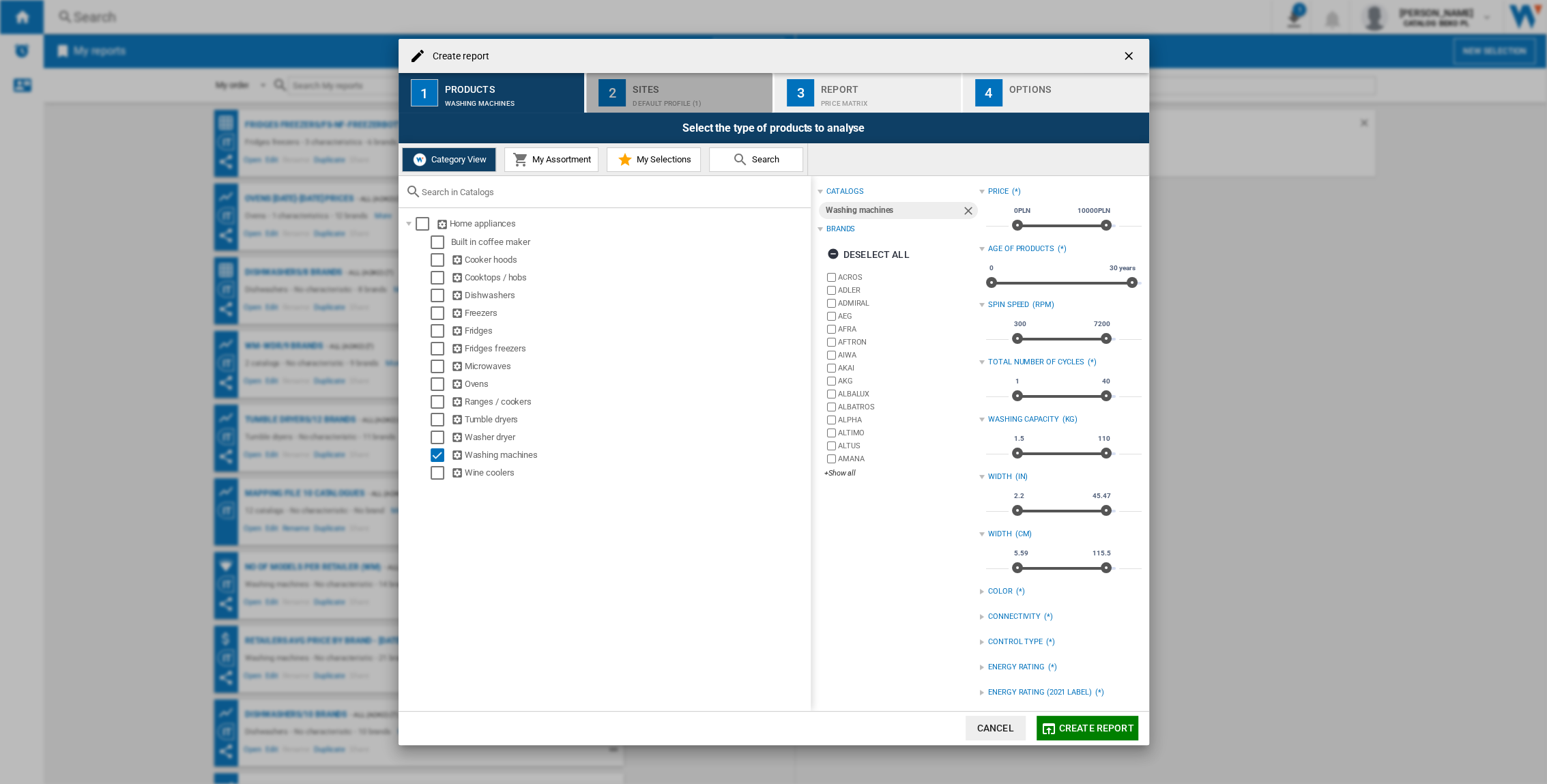
click at [659, 83] on div "Sites" at bounding box center [699, 86] width 134 height 14
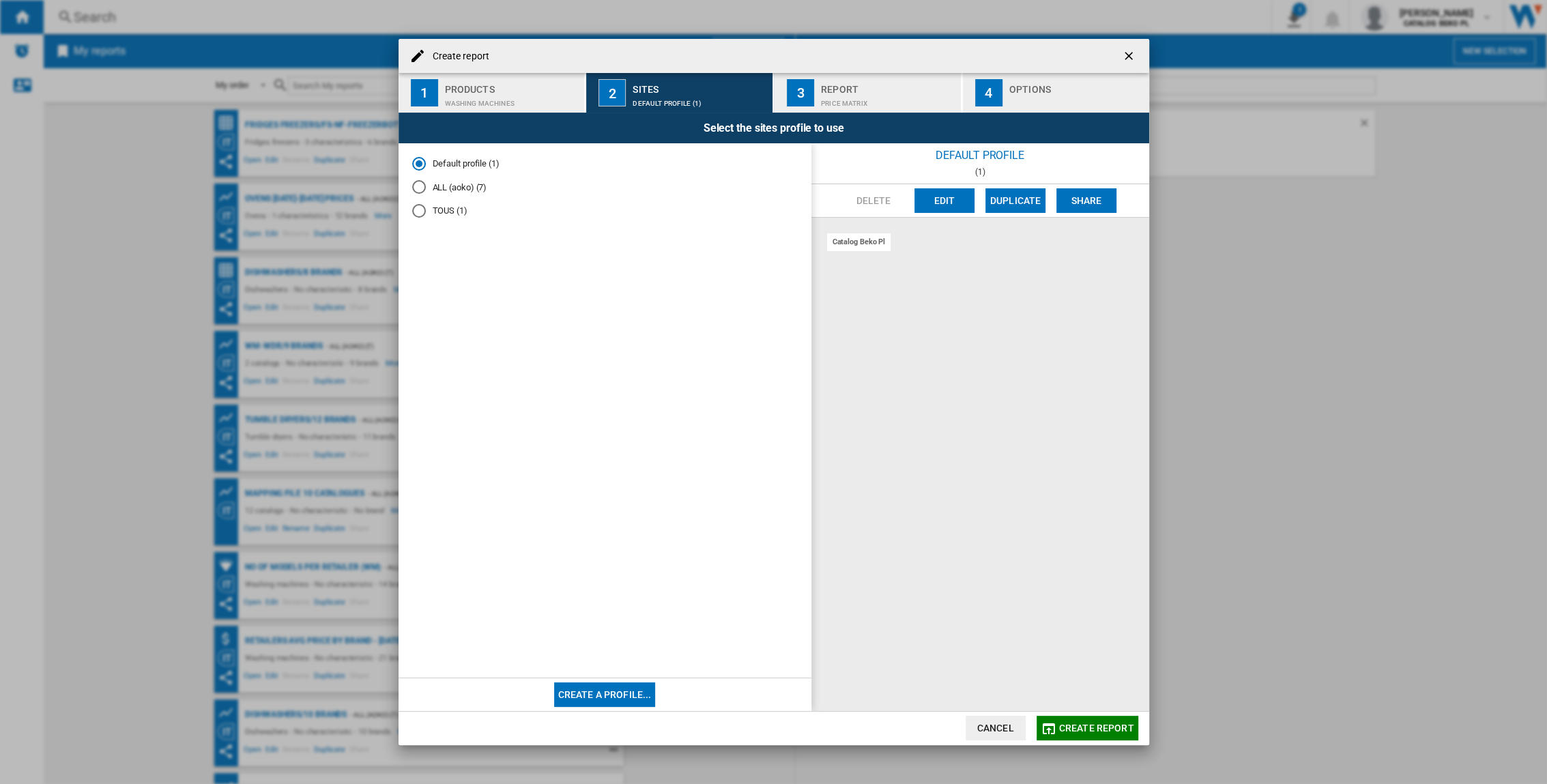
click at [410, 188] on div "Default profile (1) ALL (aoko) (7) TOUS (1)" at bounding box center [605, 410] width 413 height 534
click at [415, 187] on div "ALL (aoko) (7)" at bounding box center [418, 186] width 13 height 13
click at [871, 83] on div "Report" at bounding box center [888, 86] width 134 height 14
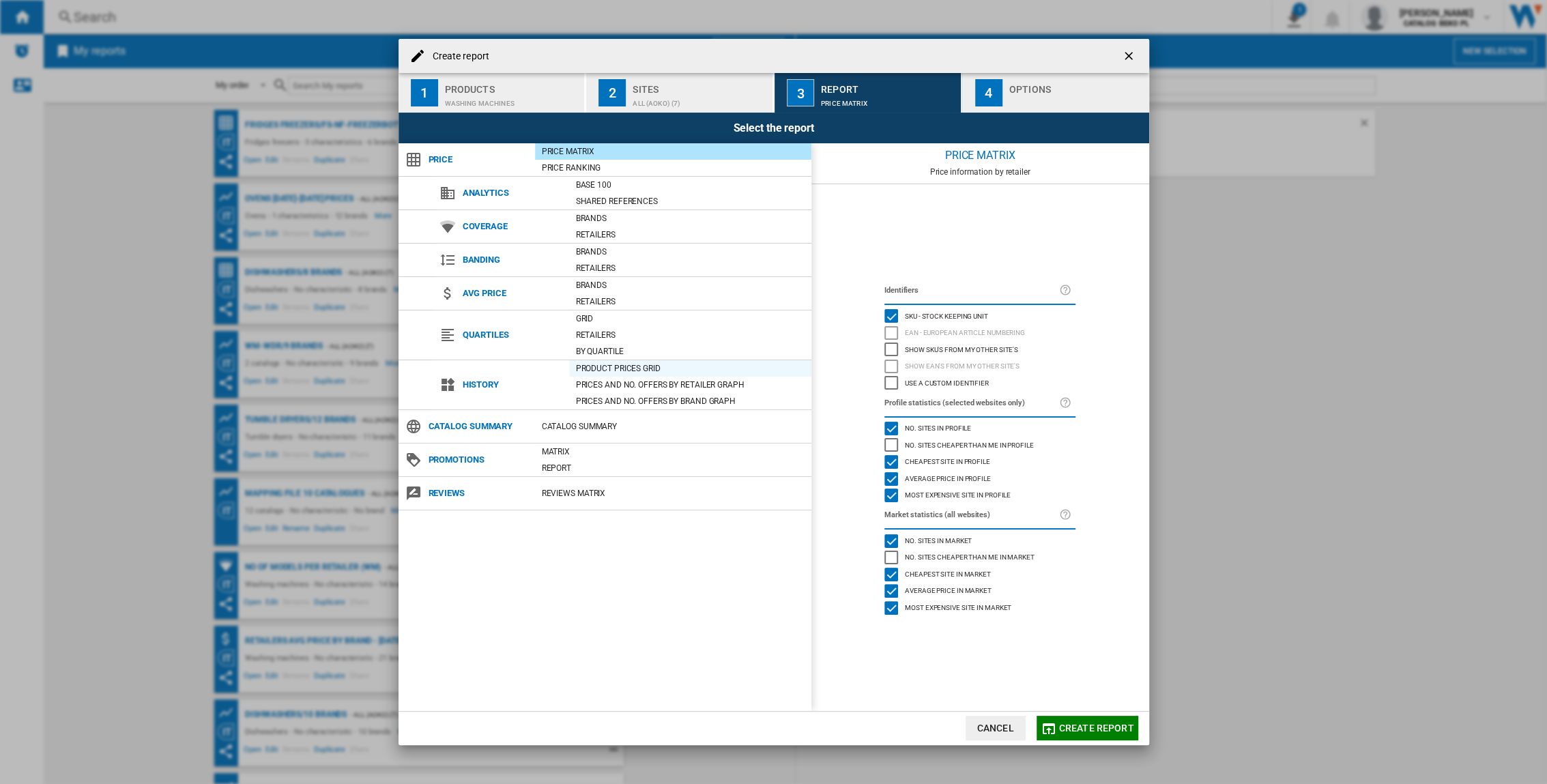
click at [643, 363] on div "Product prices grid" at bounding box center [691, 368] width 242 height 13
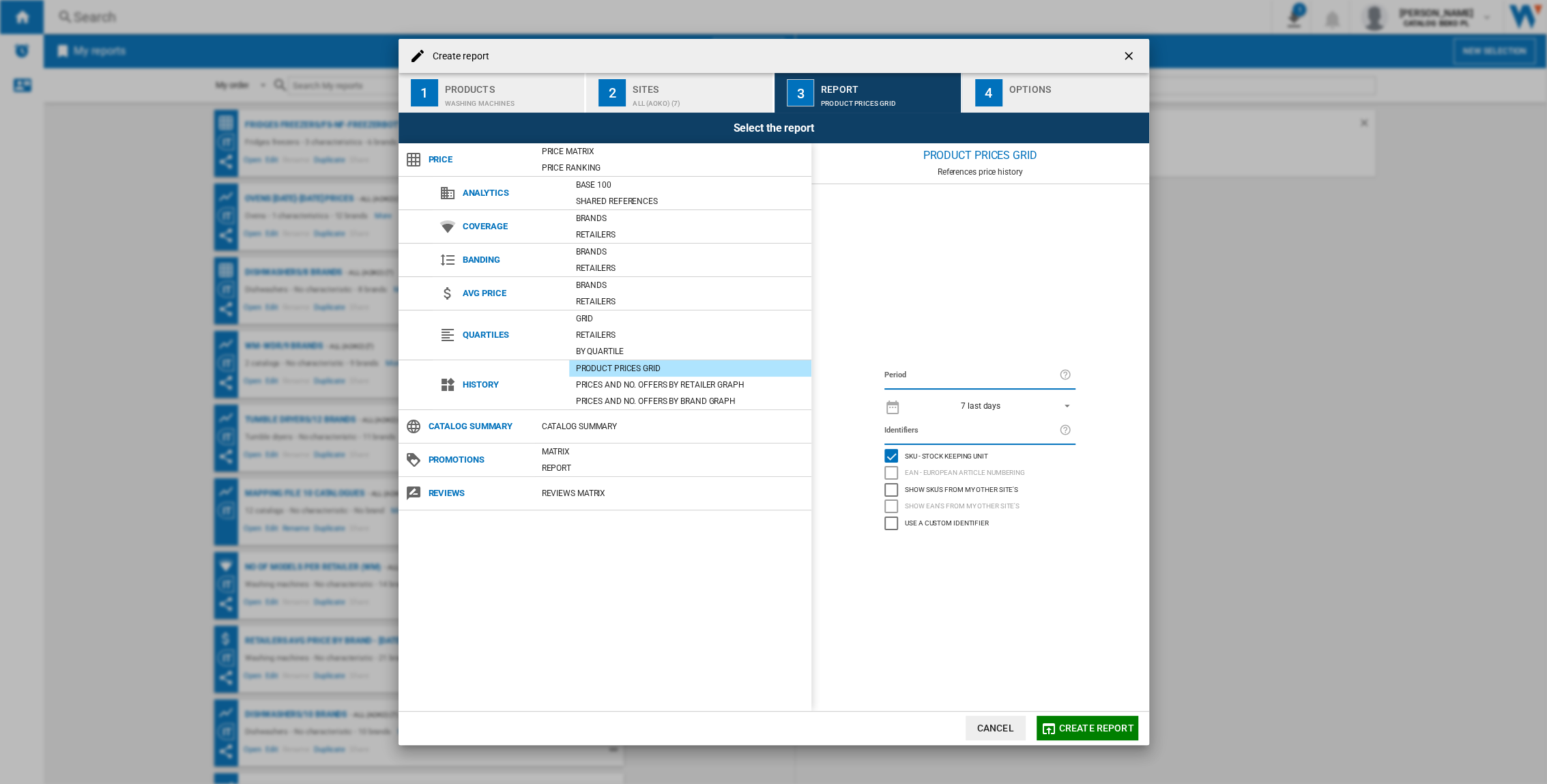
click at [963, 79] on div "Options" at bounding box center [1076, 86] width 134 height 14
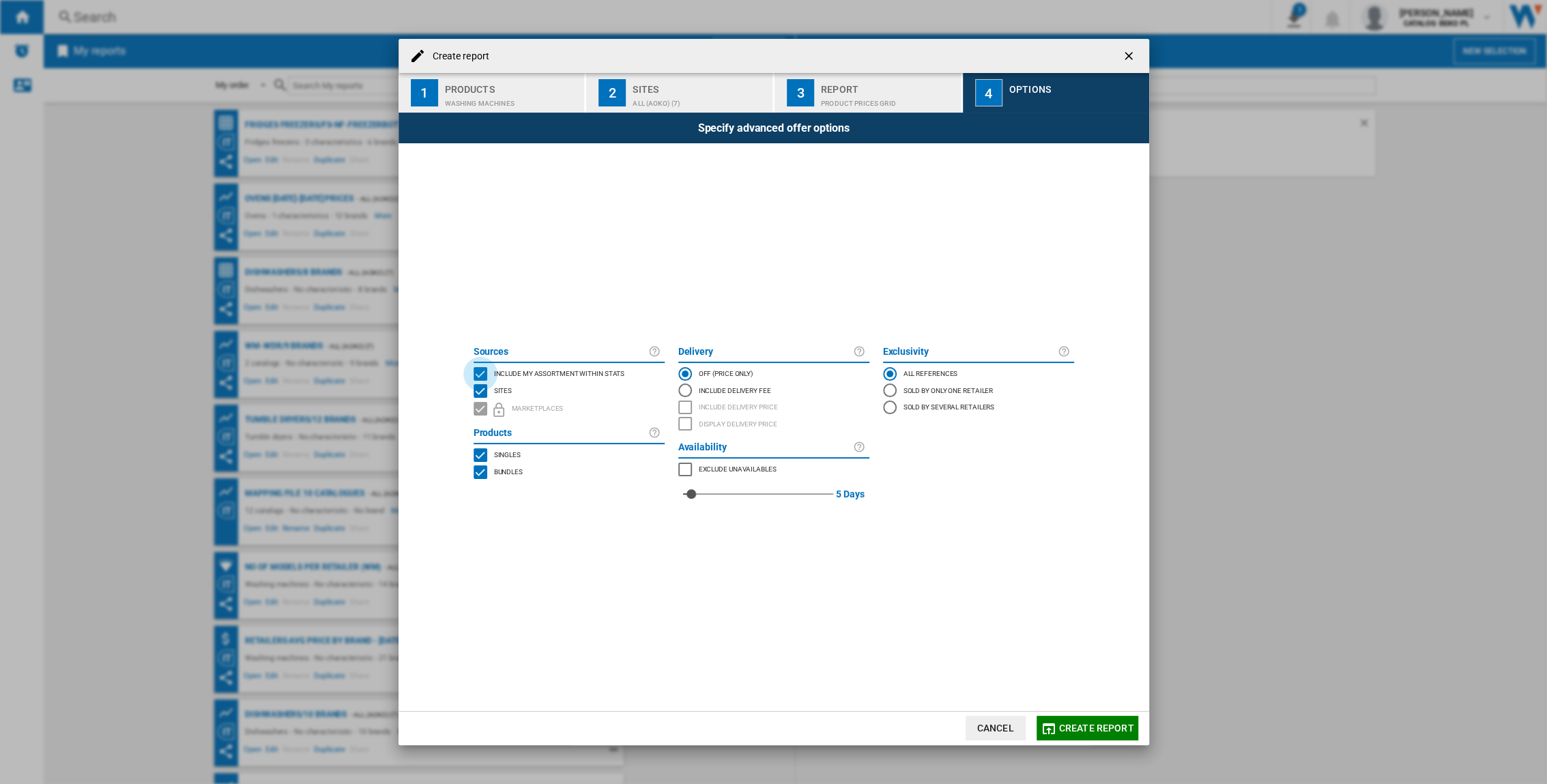
click at [475, 373] on div "INCLUDE MY SITE" at bounding box center [480, 374] width 13 height 13
click at [963, 517] on span "Create report" at bounding box center [1096, 728] width 75 height 11
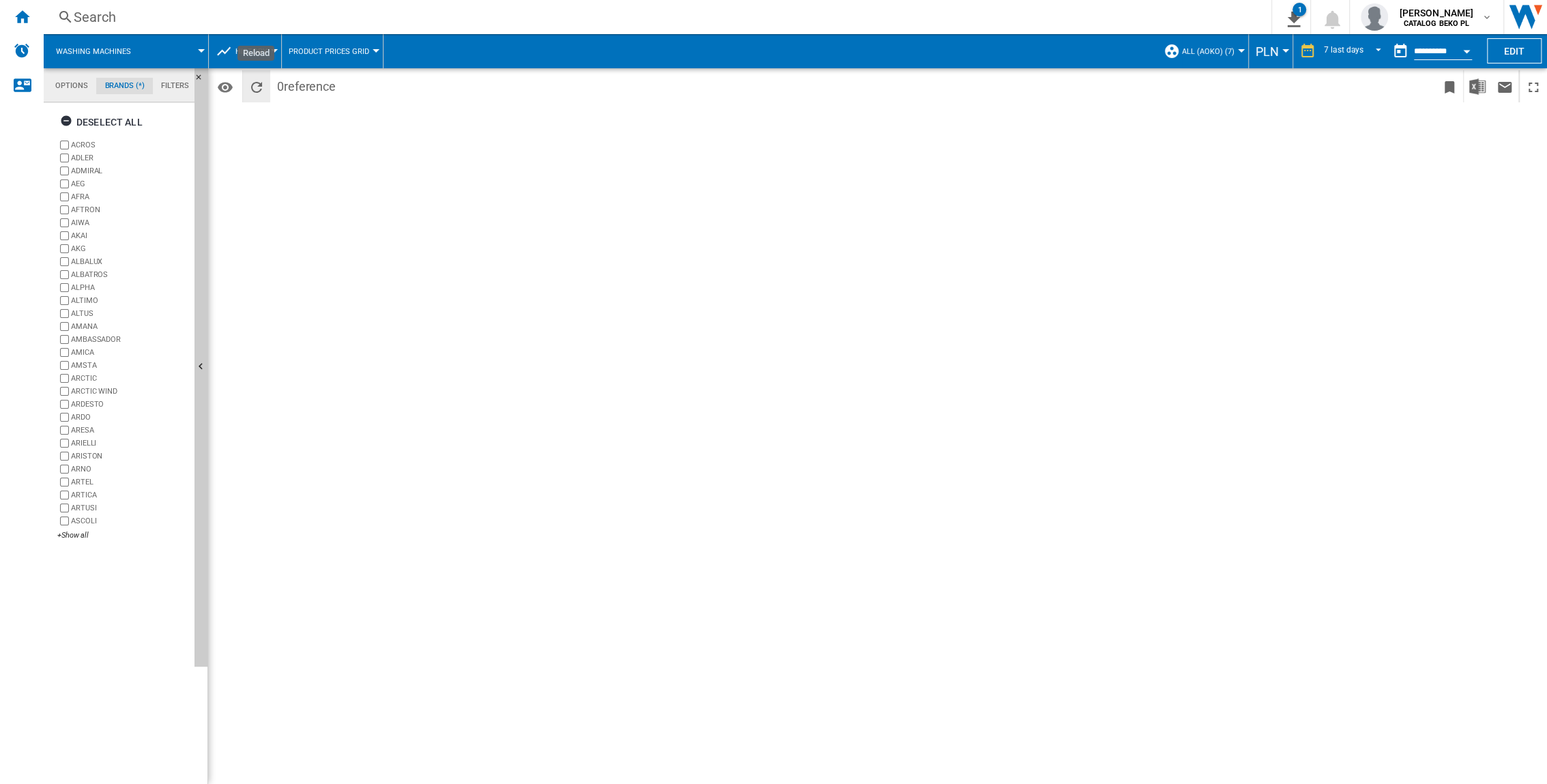
click at [251, 85] on ng-md-icon "Reload" at bounding box center [256, 87] width 17 height 17
click at [227, 85] on md-icon "Options" at bounding box center [225, 87] width 17 height 17
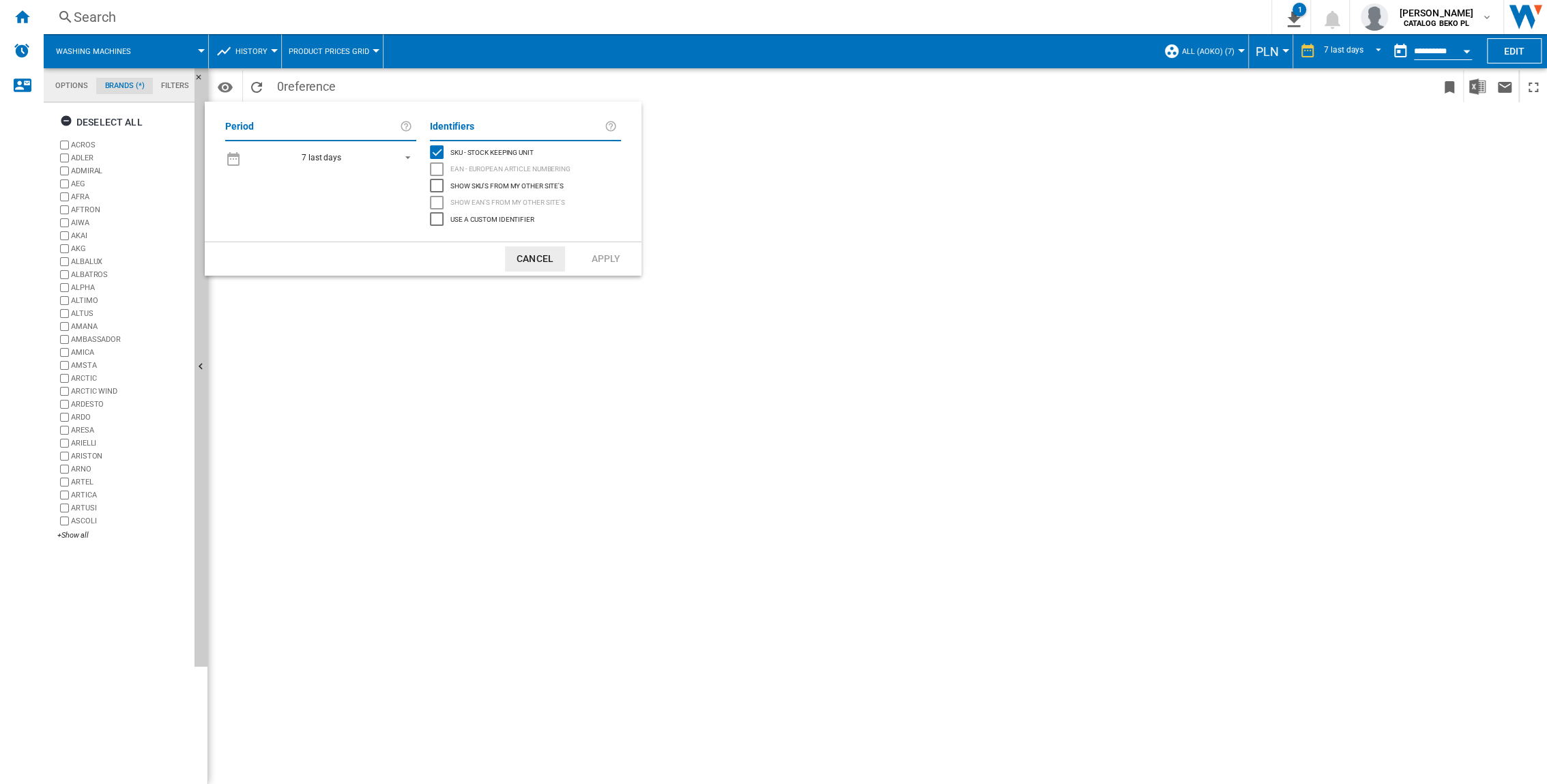
click at [437, 186] on div "Show SKU'S from my other site's" at bounding box center [436, 185] width 13 height 13
click at [591, 259] on button "Apply" at bounding box center [606, 259] width 60 height 25
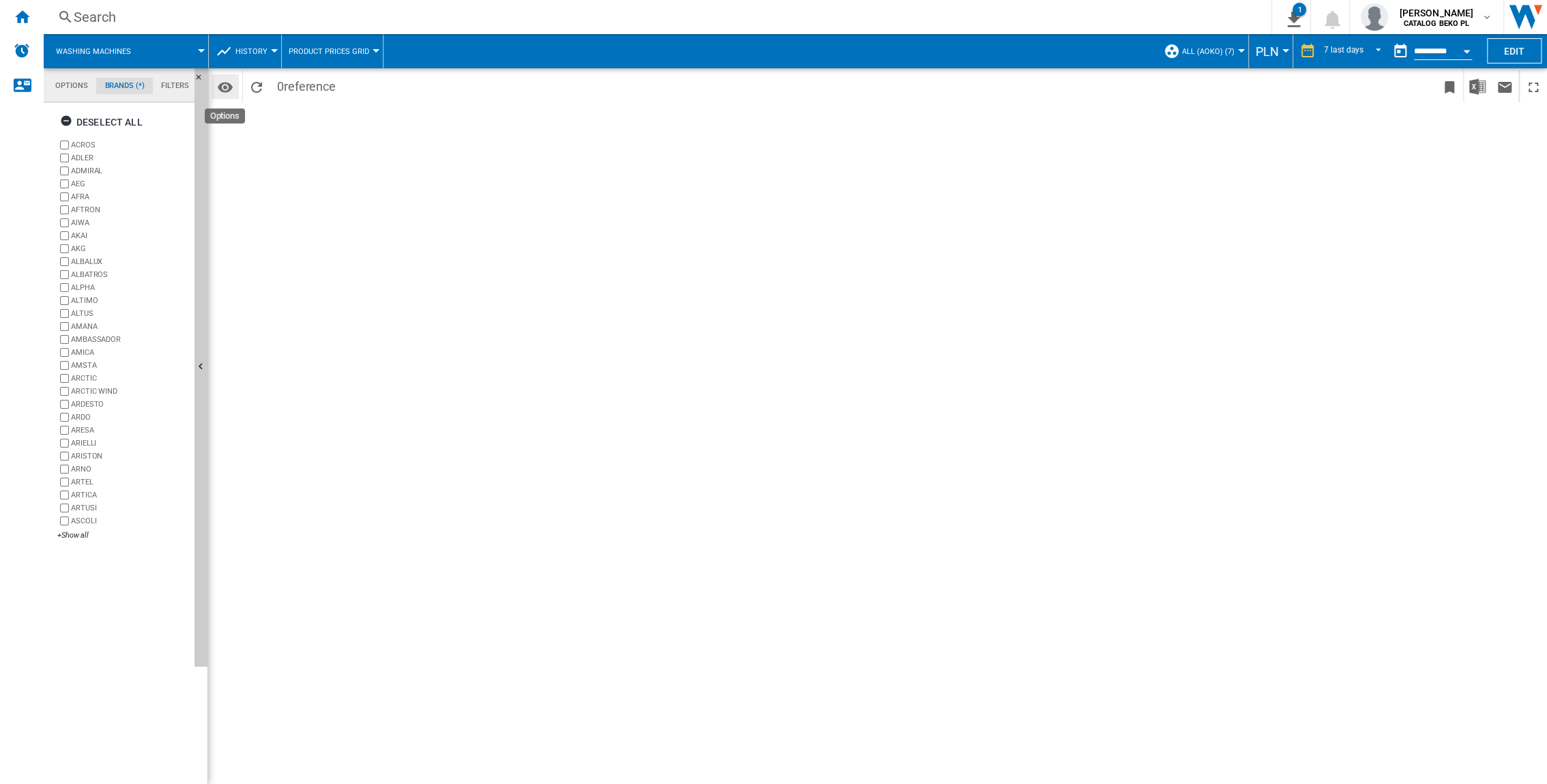
click at [224, 89] on md-icon "Options" at bounding box center [225, 87] width 17 height 17
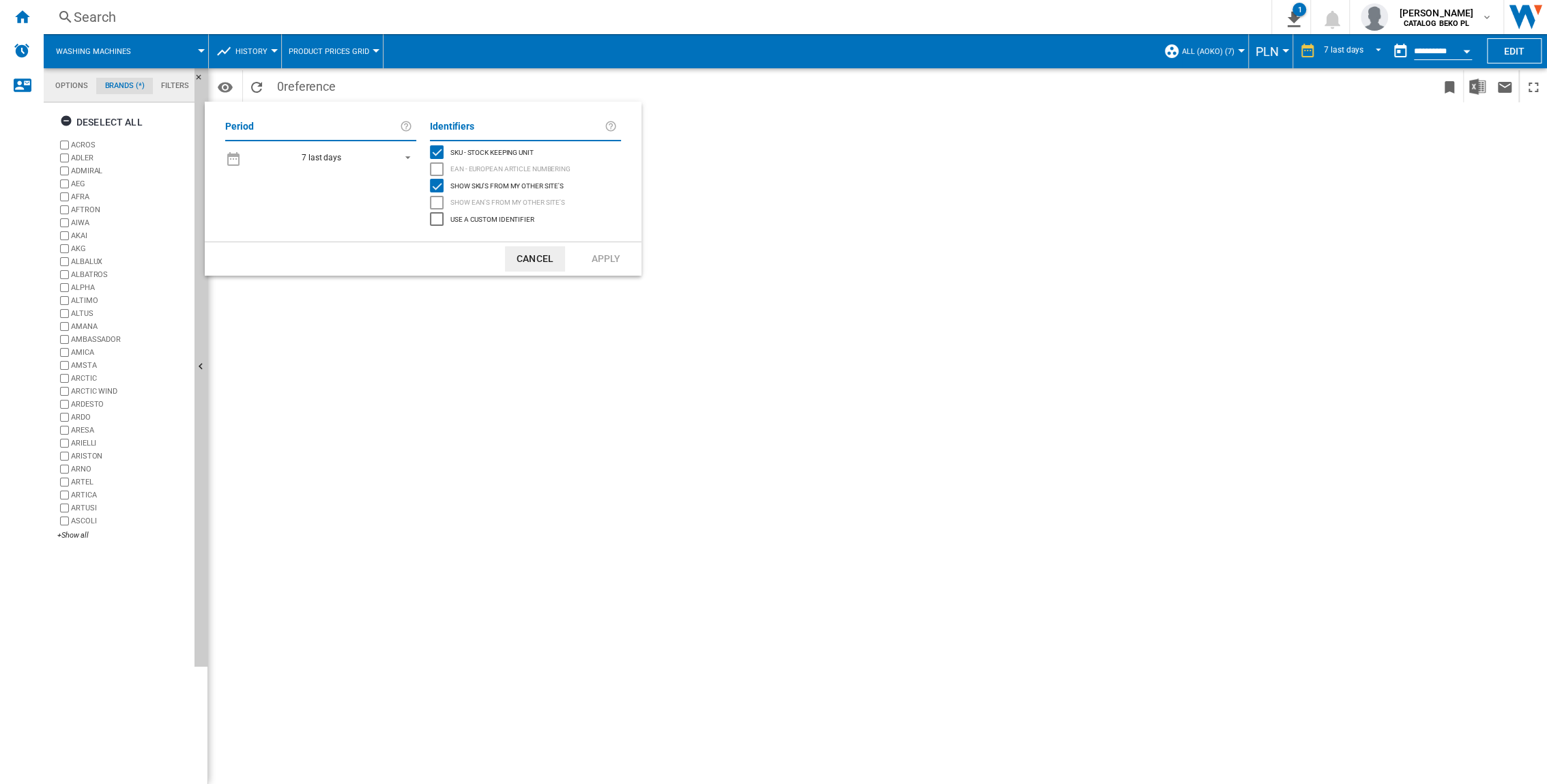
drag, startPoint x: 440, startPoint y: 182, endPoint x: 446, endPoint y: 190, distance: 10.0
click at [440, 183] on div "Show SKU'S from my other site's" at bounding box center [436, 185] width 13 height 13
click at [592, 266] on button "Apply" at bounding box center [606, 259] width 60 height 25
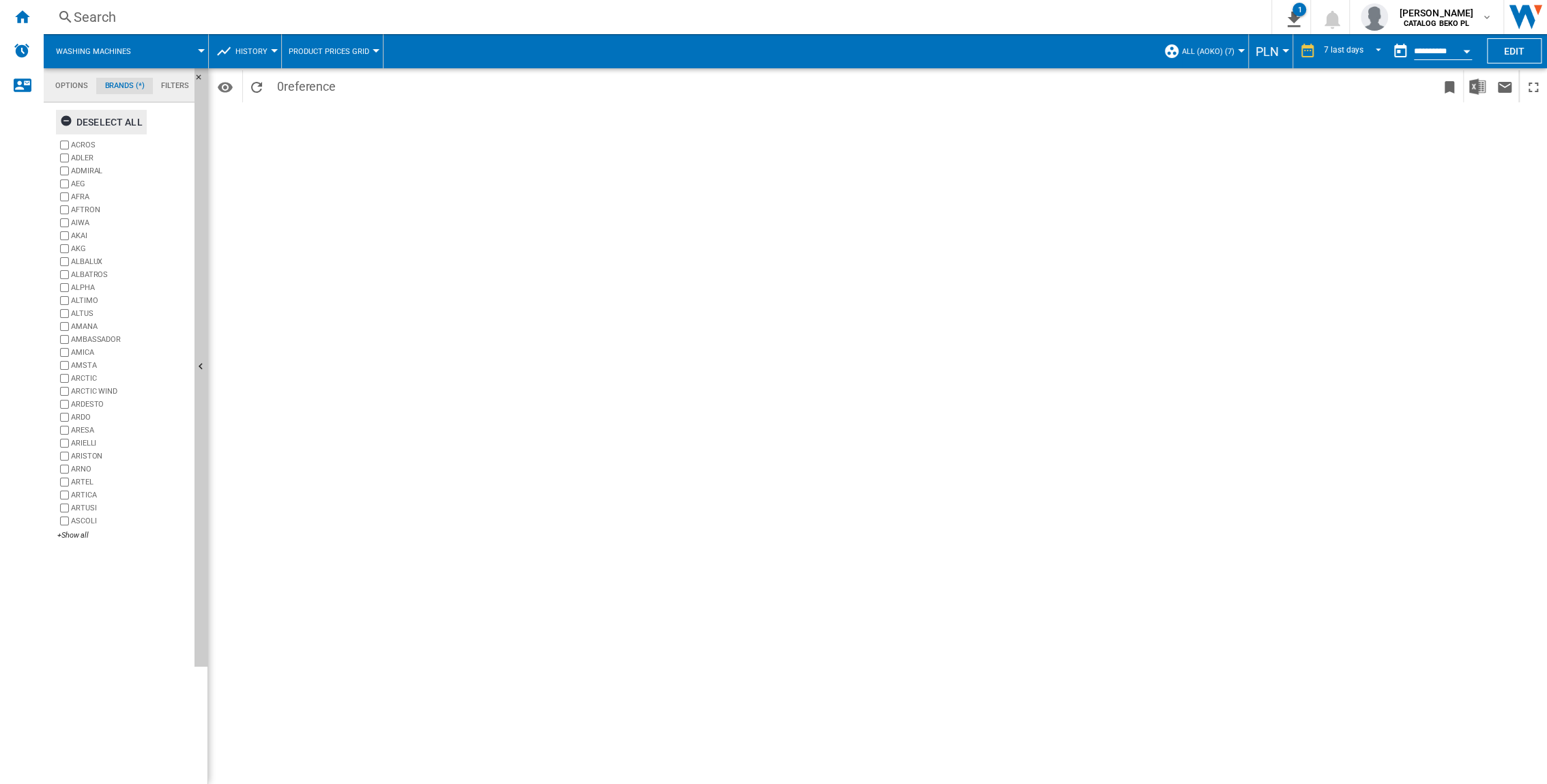
click at [85, 121] on div "Deselect all" at bounding box center [101, 122] width 83 height 24
click at [90, 517] on div "+Show all" at bounding box center [123, 535] width 131 height 10
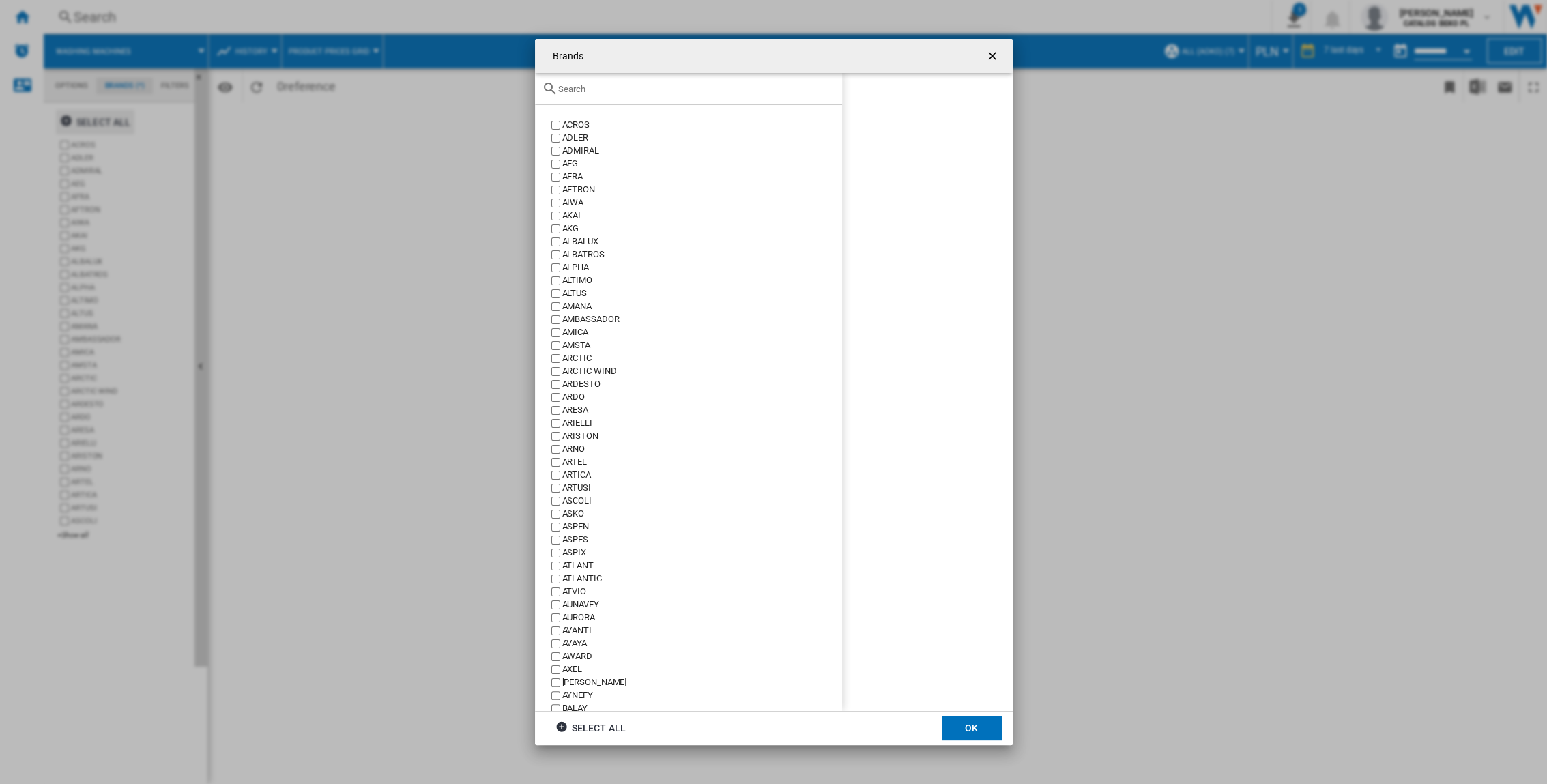
click at [614, 95] on div "Brands ACROS ..." at bounding box center [688, 89] width 307 height 32
click at [613, 90] on input "Brands ACROS ..." at bounding box center [697, 89] width 277 height 10
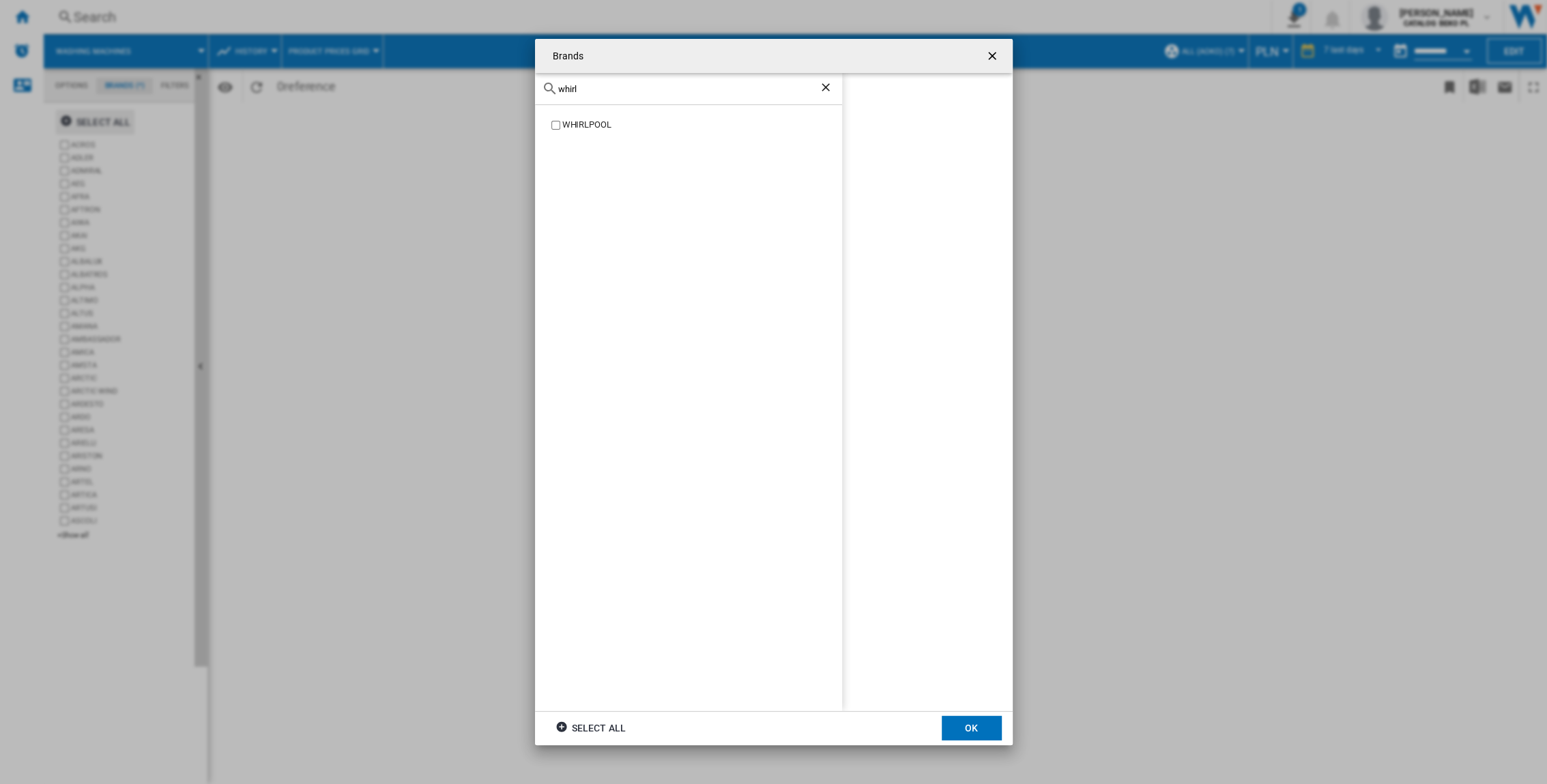
type input "whirl"
click at [584, 134] on div "WHIRLPOOL" at bounding box center [688, 408] width 307 height 605
click at [590, 124] on div "WHIRLPOOL" at bounding box center [702, 125] width 280 height 13
click at [963, 517] on button "OK" at bounding box center [971, 727] width 60 height 24
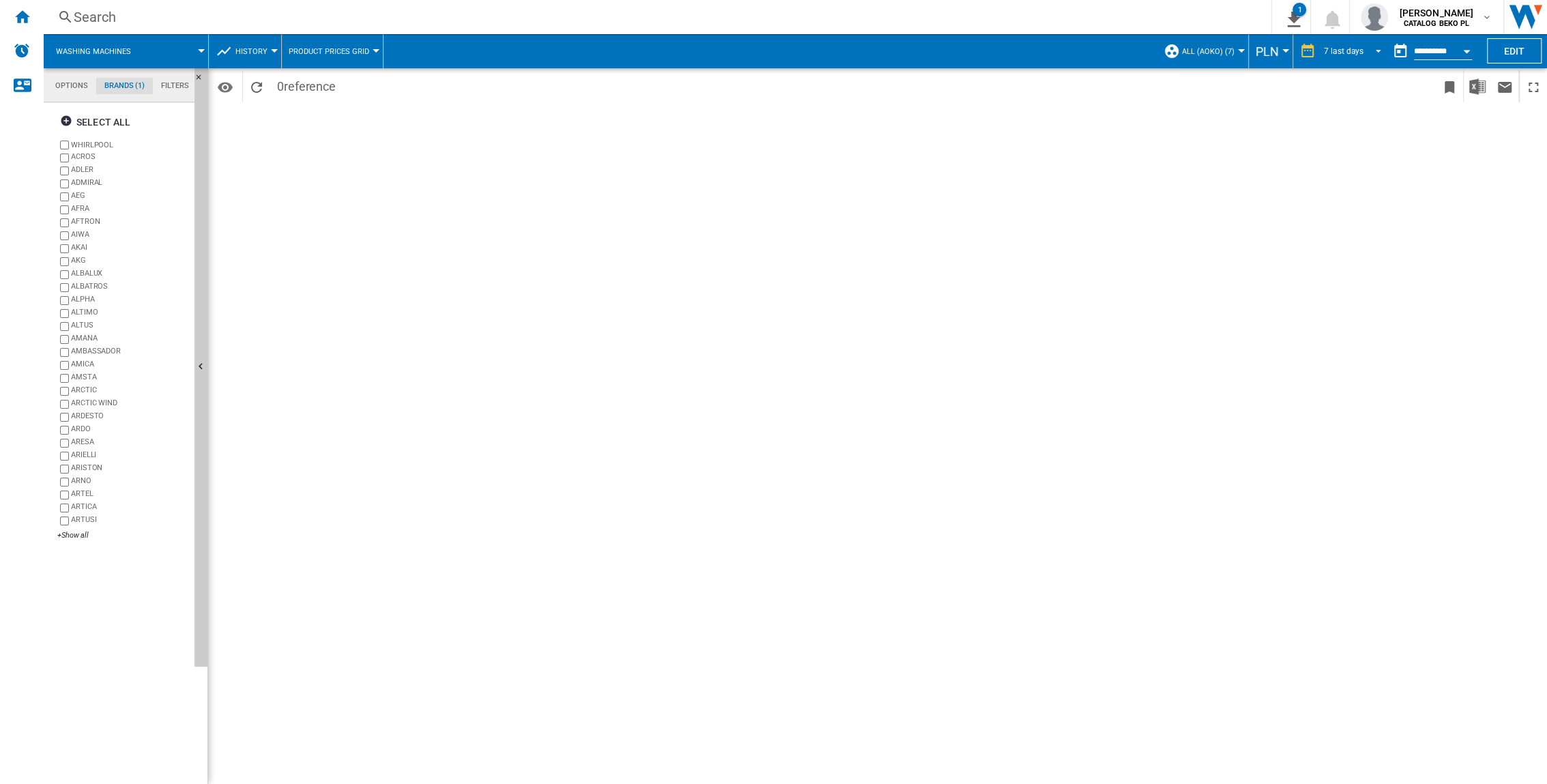
click at [963, 52] on div "7 last days" at bounding box center [1343, 51] width 39 height 9
click at [963, 52] on div "7 last days" at bounding box center [1339, 52] width 39 height 12
click at [963, 54] on ng-md-icon at bounding box center [1307, 50] width 17 height 17
click at [963, 17] on ng-md-icon "1\a export" at bounding box center [1291, 17] width 17 height 17
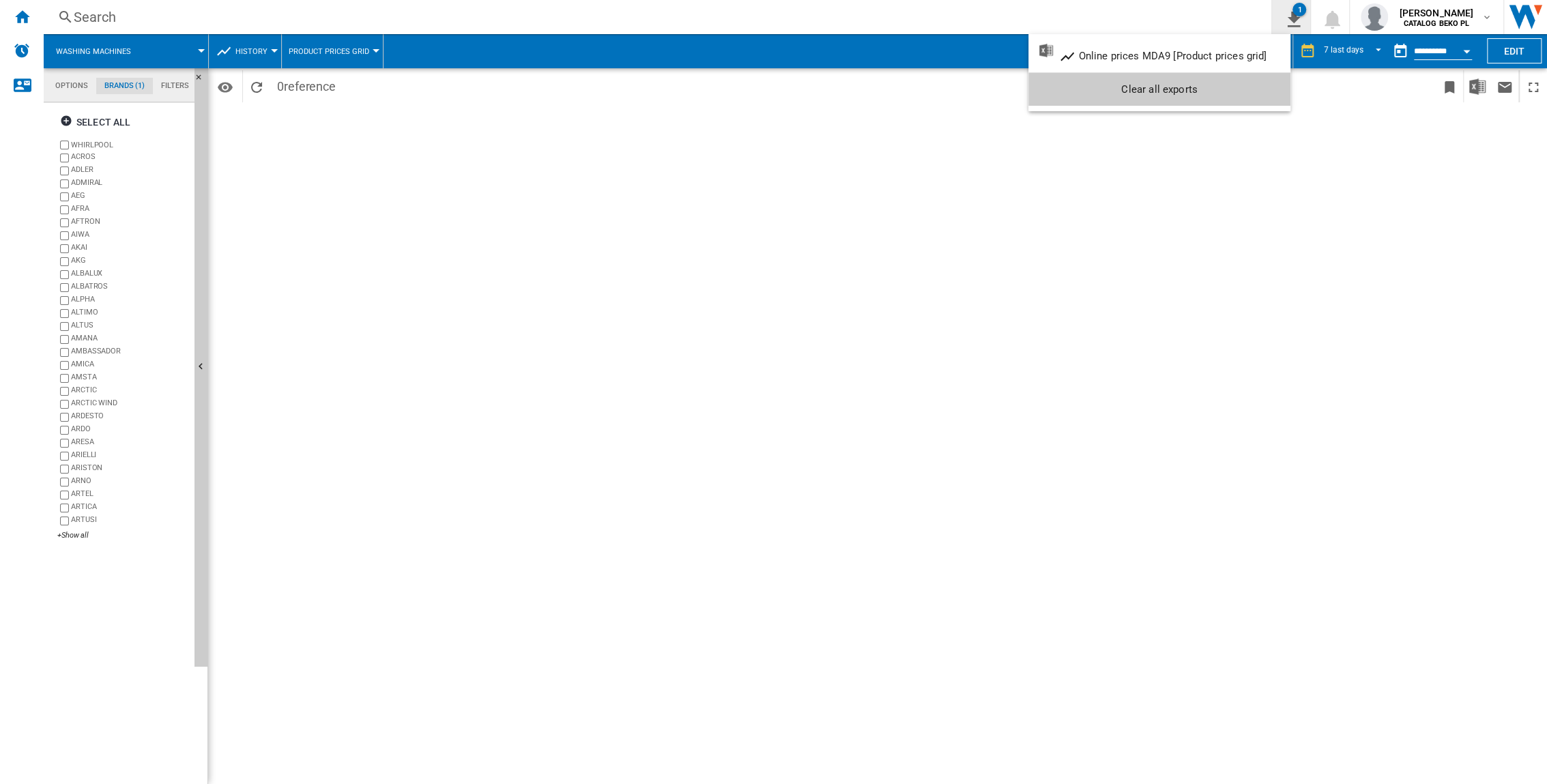
click at [963, 17] on md-backdrop at bounding box center [773, 392] width 1547 height 784
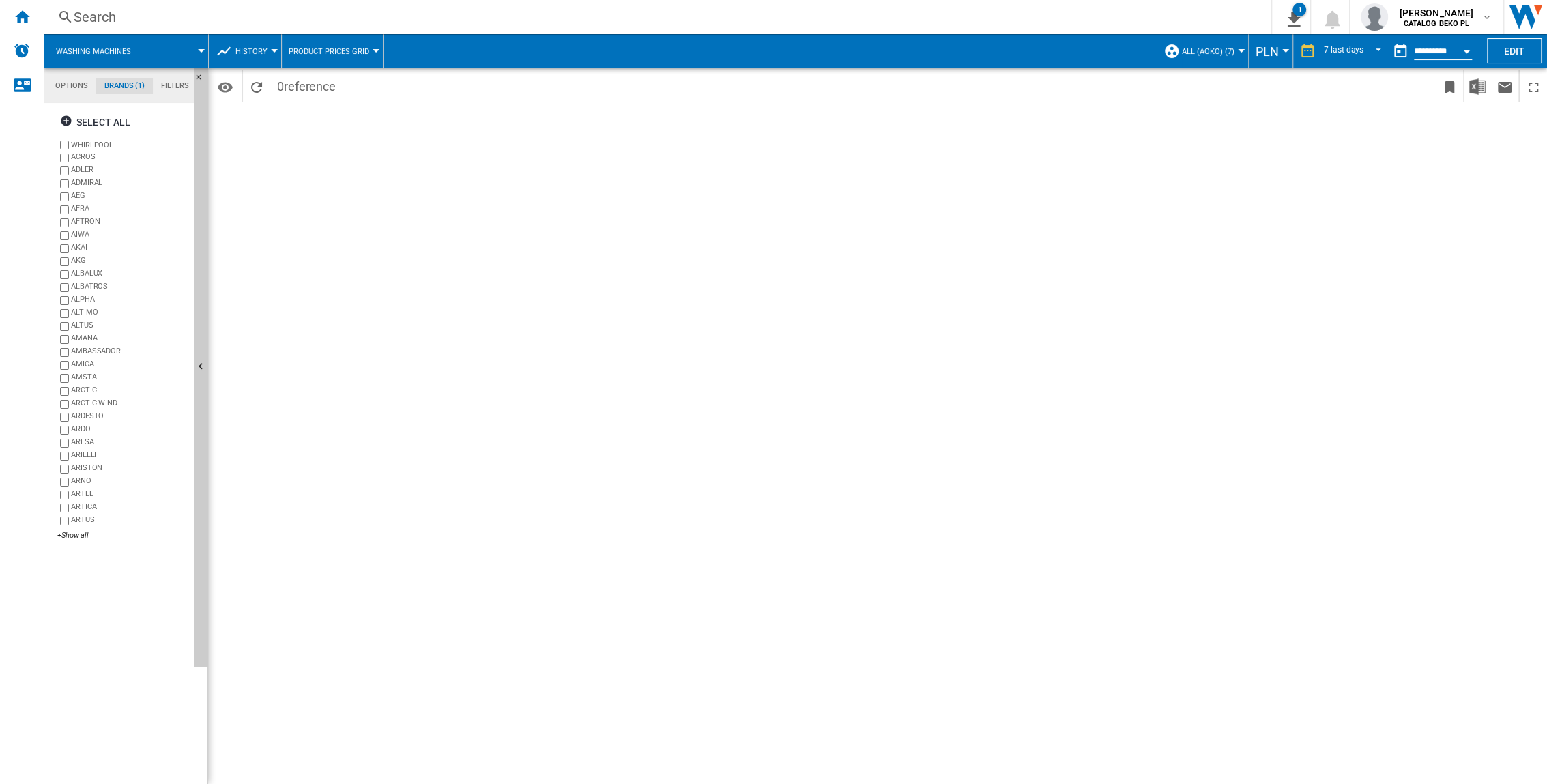
click at [963, 50] on span "ALL (aoko) (7)" at bounding box center [1208, 51] width 53 height 9
click at [963, 52] on md-backdrop at bounding box center [773, 392] width 1547 height 784
click at [963, 47] on input "**********" at bounding box center [1443, 53] width 58 height 13
click at [175, 87] on md-tab-item "Filters" at bounding box center [175, 86] width 44 height 17
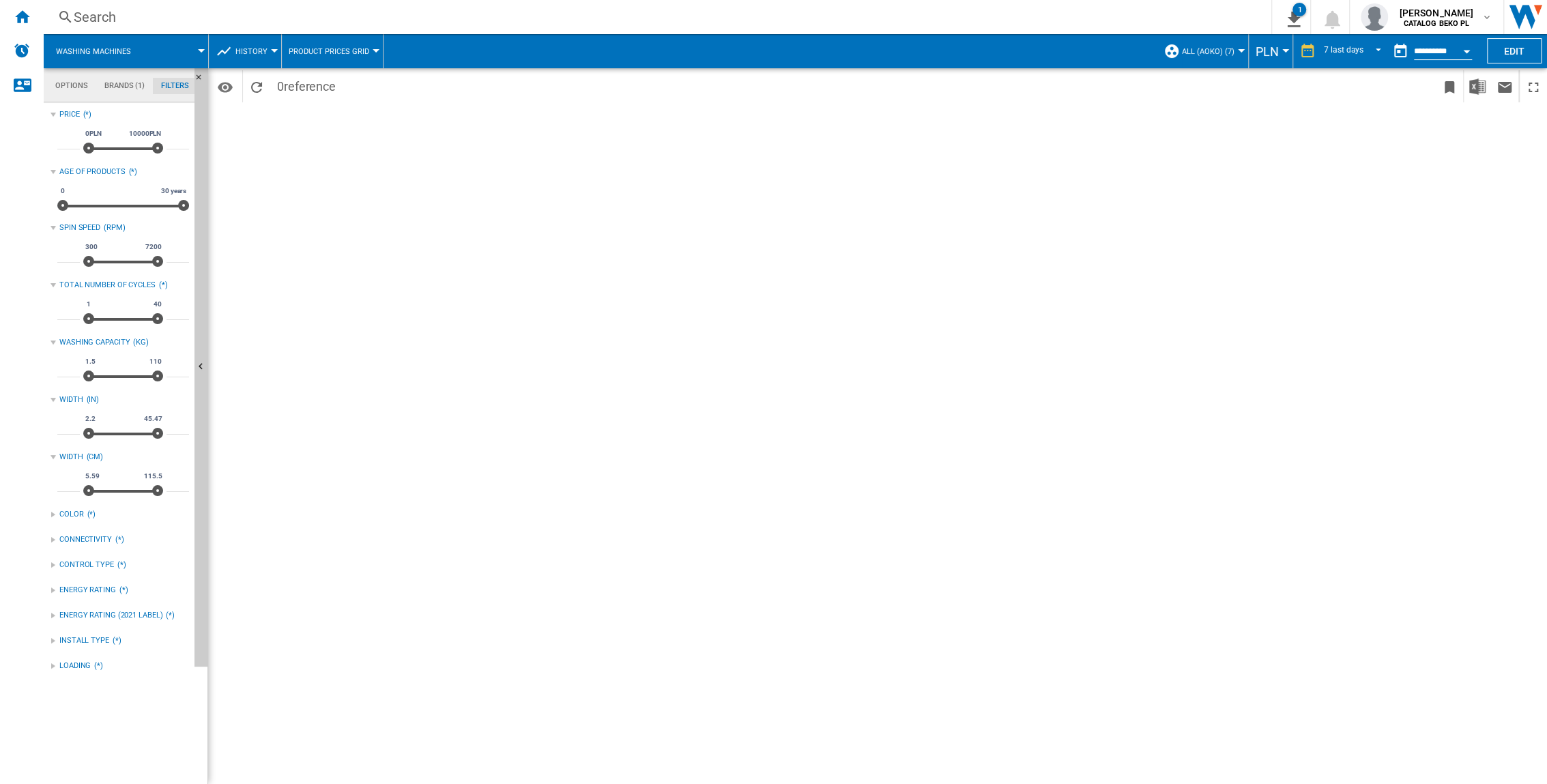
click at [83, 93] on md-tab-item "Options" at bounding box center [72, 86] width 49 height 17
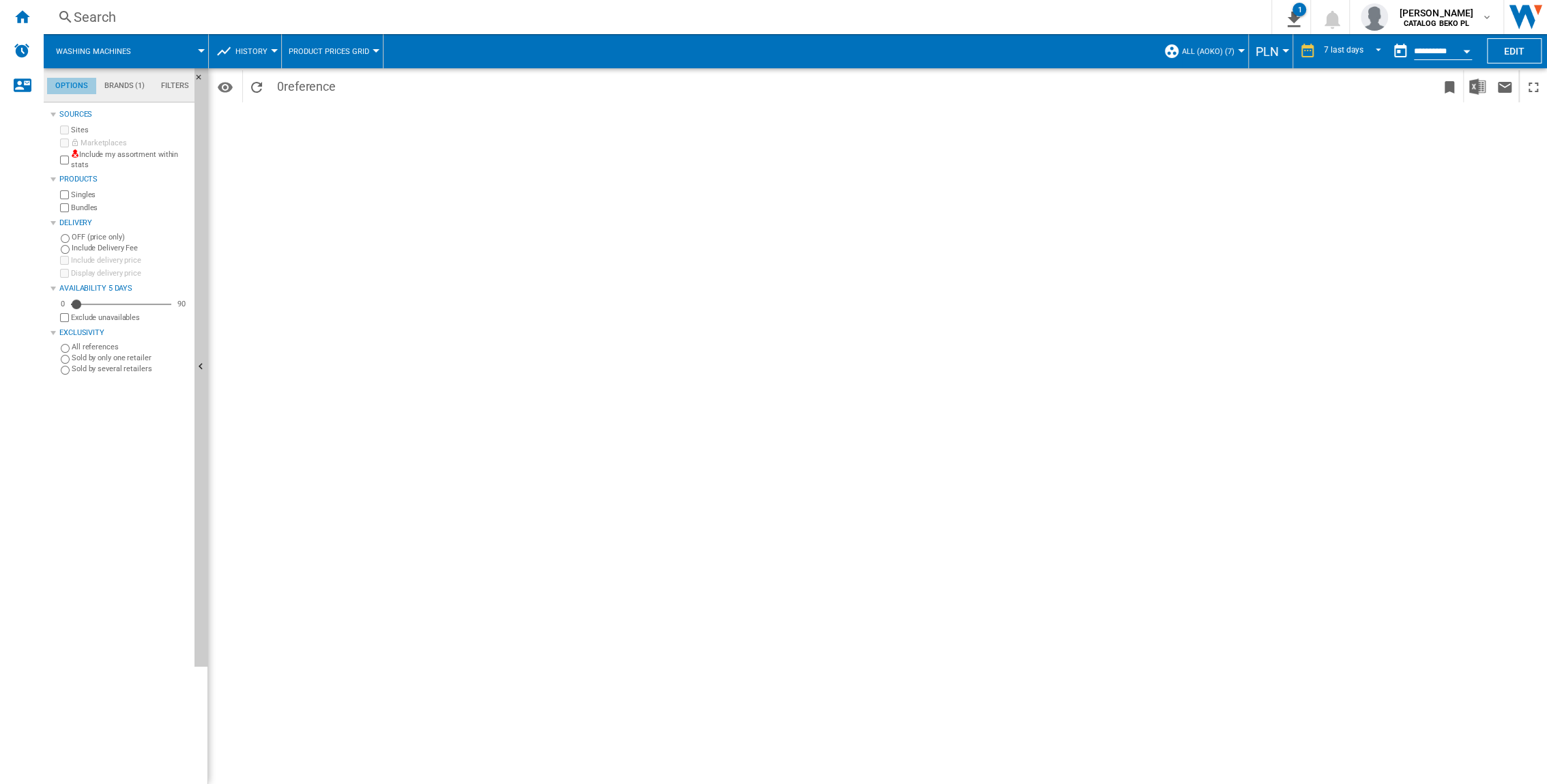
scroll to position [16, 0]
click at [116, 57] on button "Washing machines" at bounding box center [100, 50] width 89 height 34
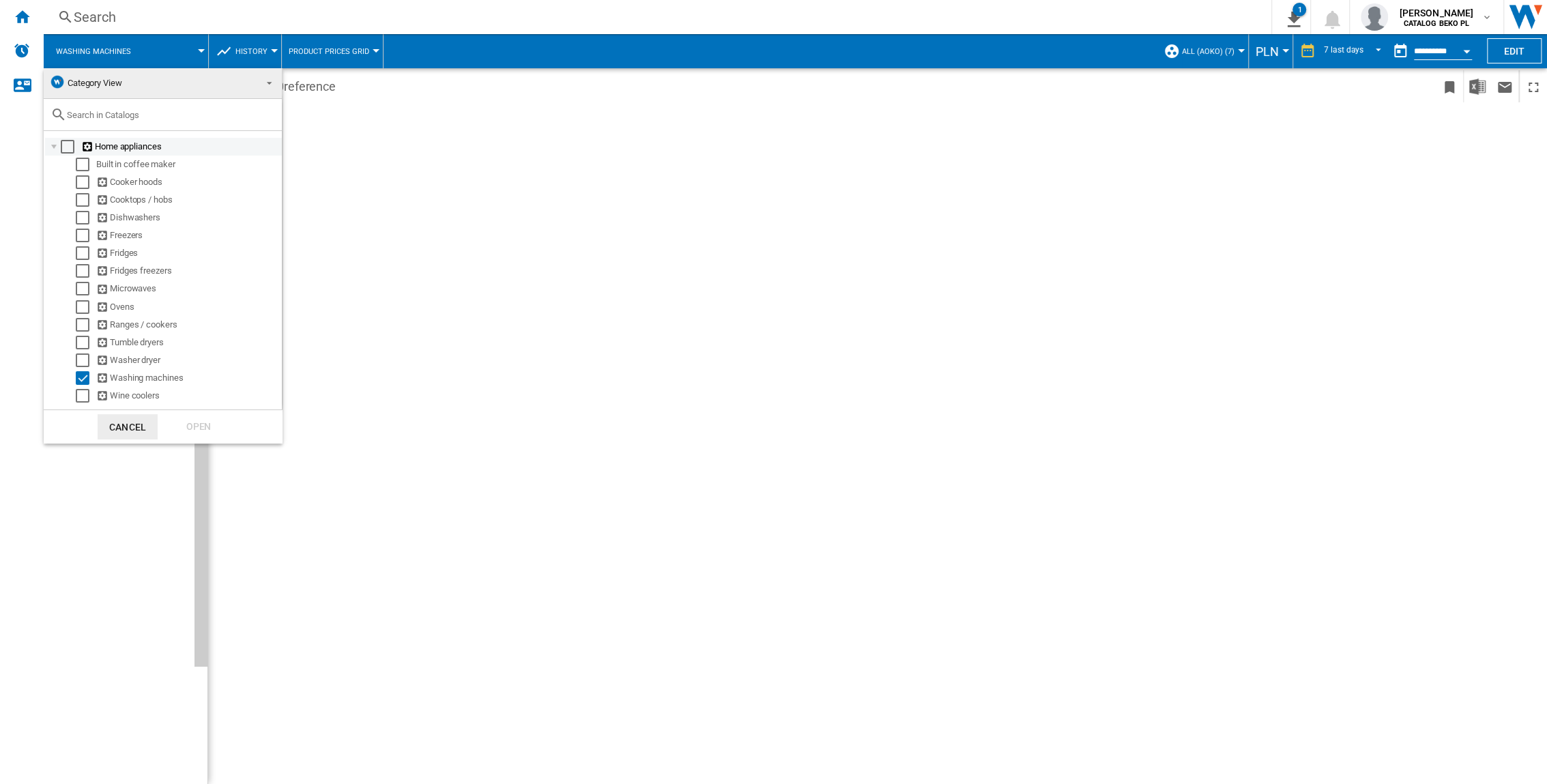
click at [62, 145] on div "Select" at bounding box center [67, 146] width 13 height 13
click at [182, 428] on div "Open" at bounding box center [198, 427] width 60 height 25
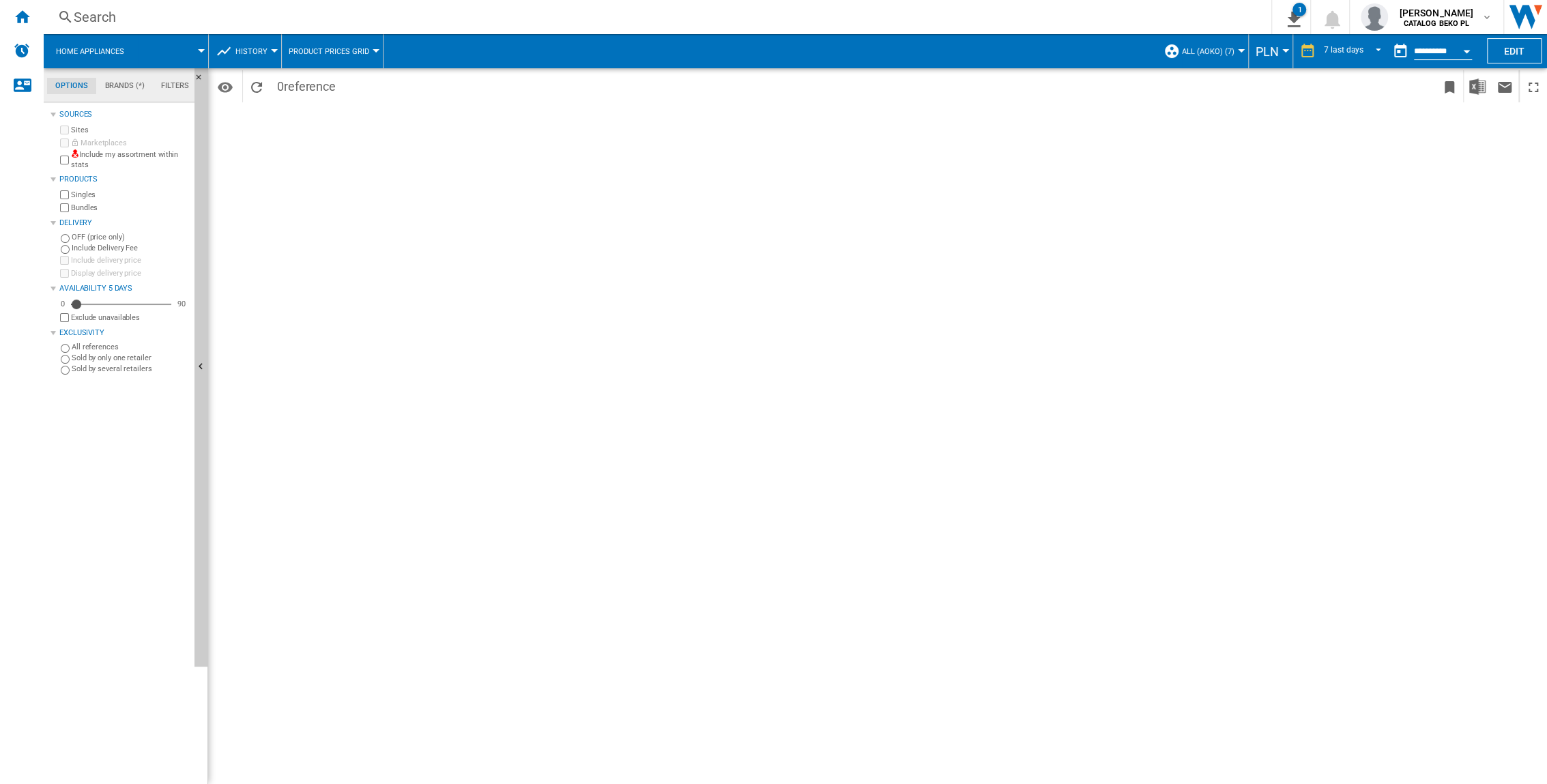
click at [105, 53] on span "Home appliances" at bounding box center [90, 51] width 68 height 9
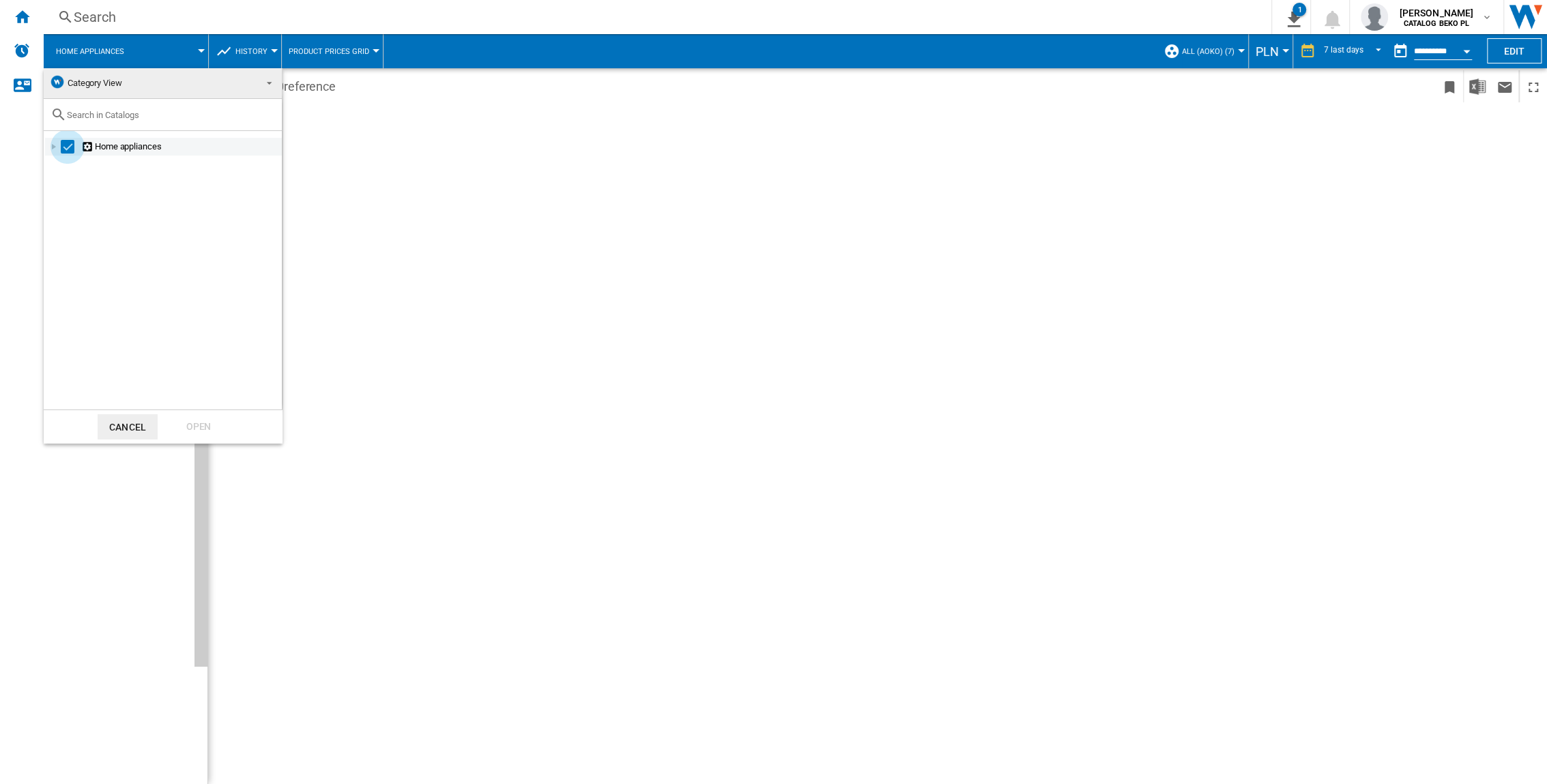
click at [64, 150] on div "Select" at bounding box center [67, 146] width 13 height 13
click at [57, 149] on div at bounding box center [53, 146] width 13 height 13
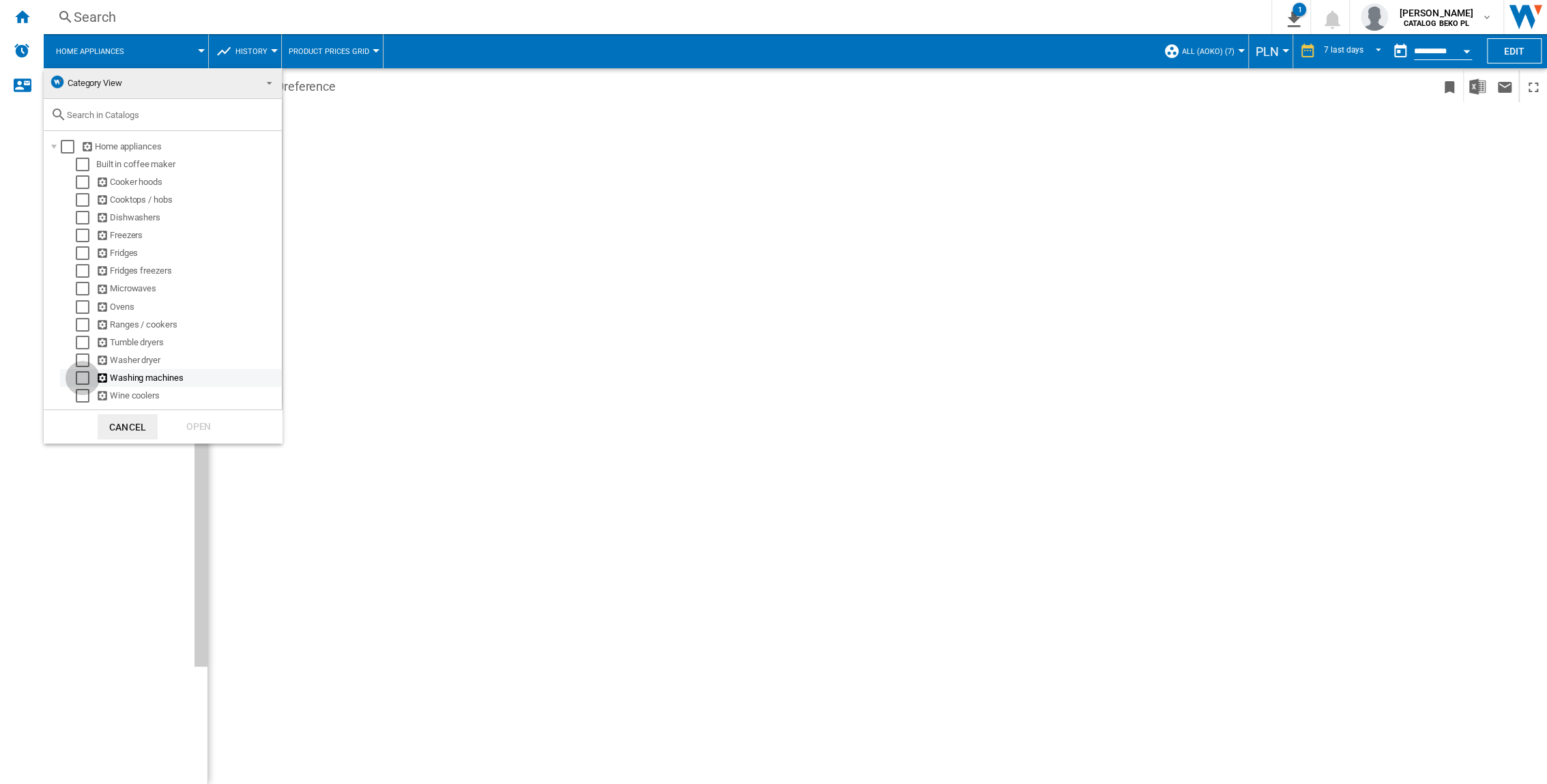
click at [85, 378] on div "Select" at bounding box center [82, 377] width 13 height 13
click at [211, 425] on div "Open" at bounding box center [198, 427] width 60 height 25
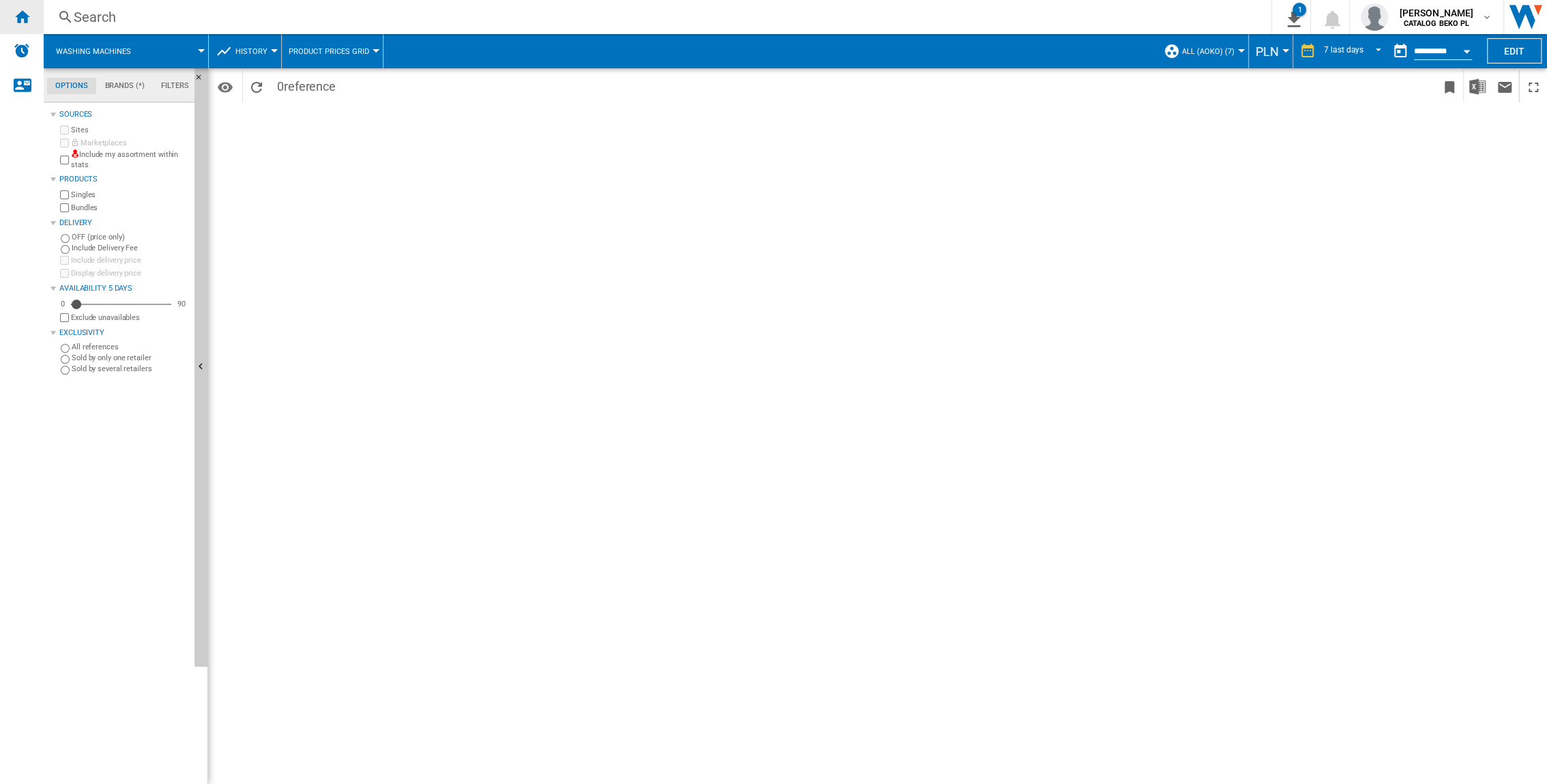
click at [25, 13] on ng-md-icon "Home" at bounding box center [21, 16] width 17 height 17
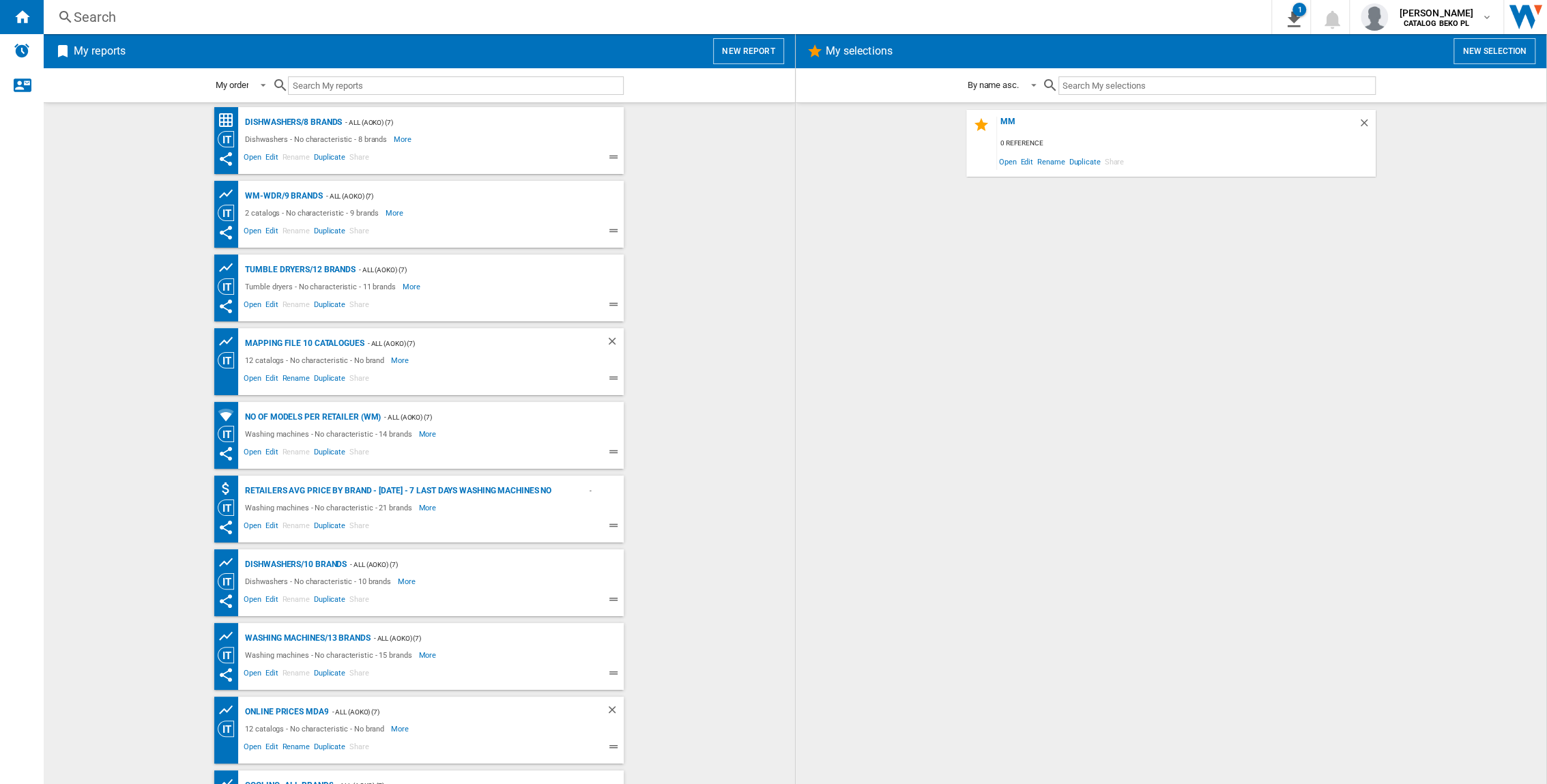
scroll to position [152, 0]
click at [307, 517] on div "Washing machines/13 brands" at bounding box center [305, 637] width 128 height 17
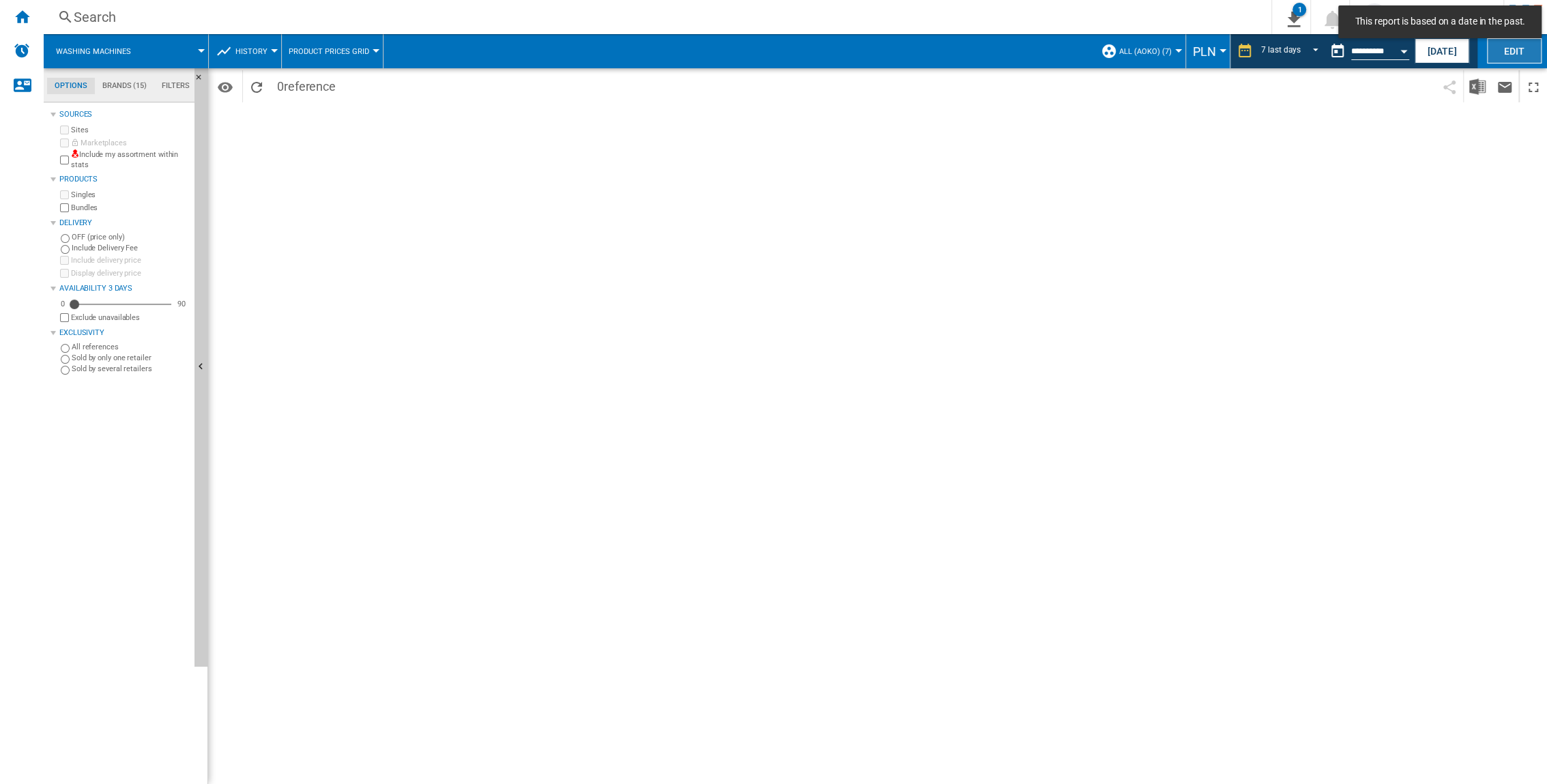
click at [963, 49] on button "Edit" at bounding box center [1514, 51] width 54 height 25
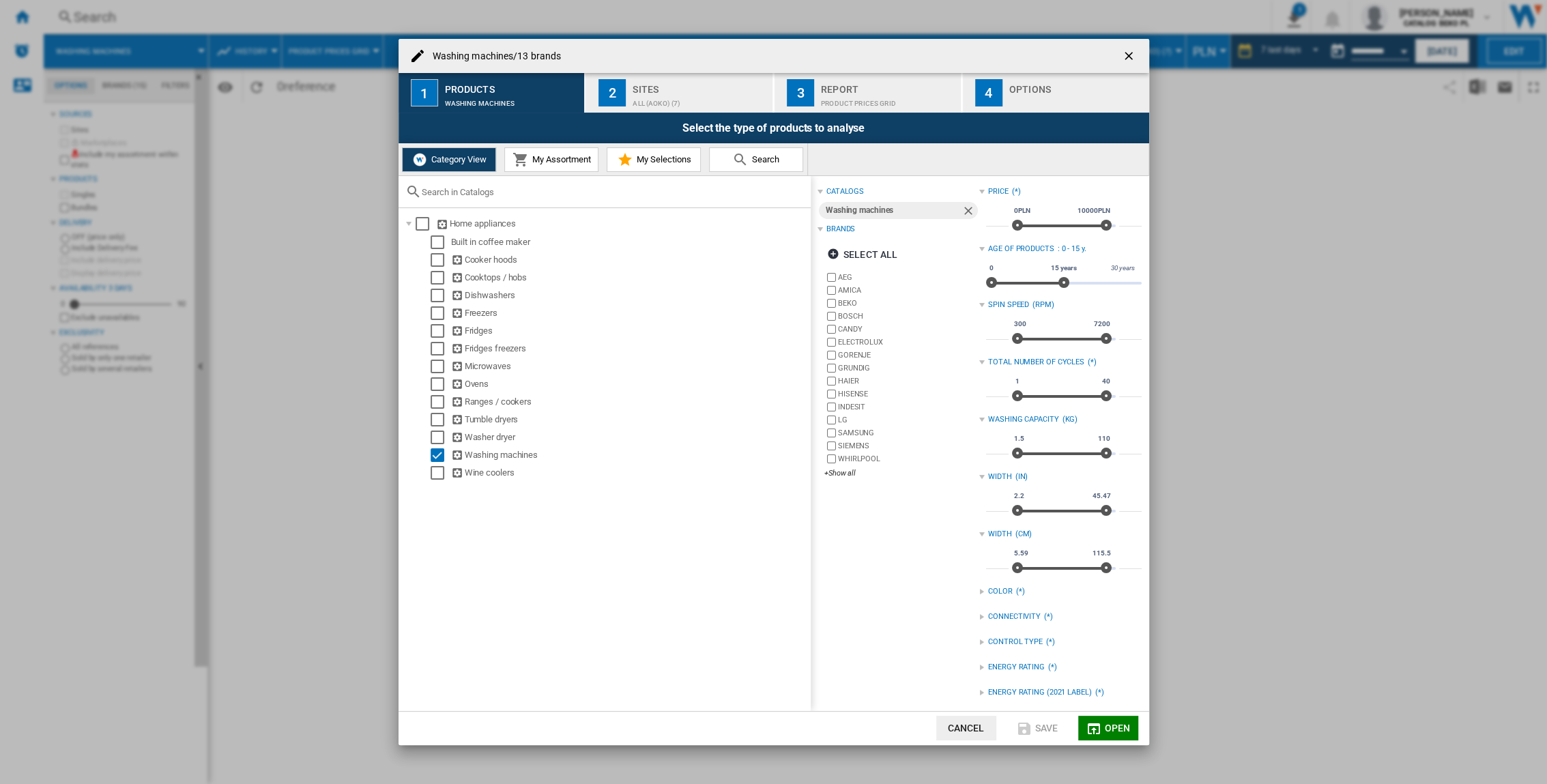
click at [654, 95] on div "ALL (aoko) (7)" at bounding box center [699, 100] width 134 height 14
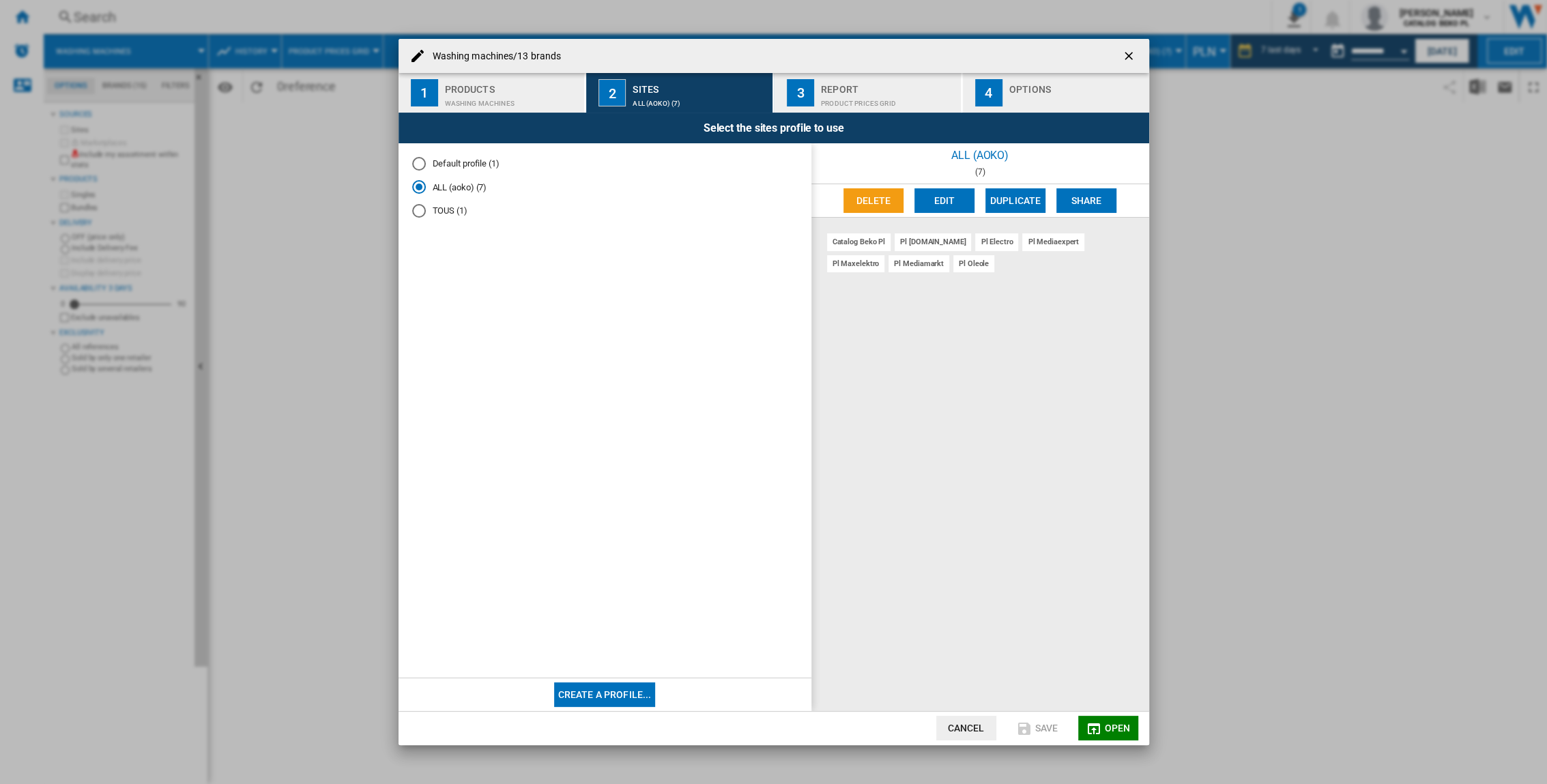
click at [797, 87] on div "3" at bounding box center [800, 93] width 28 height 28
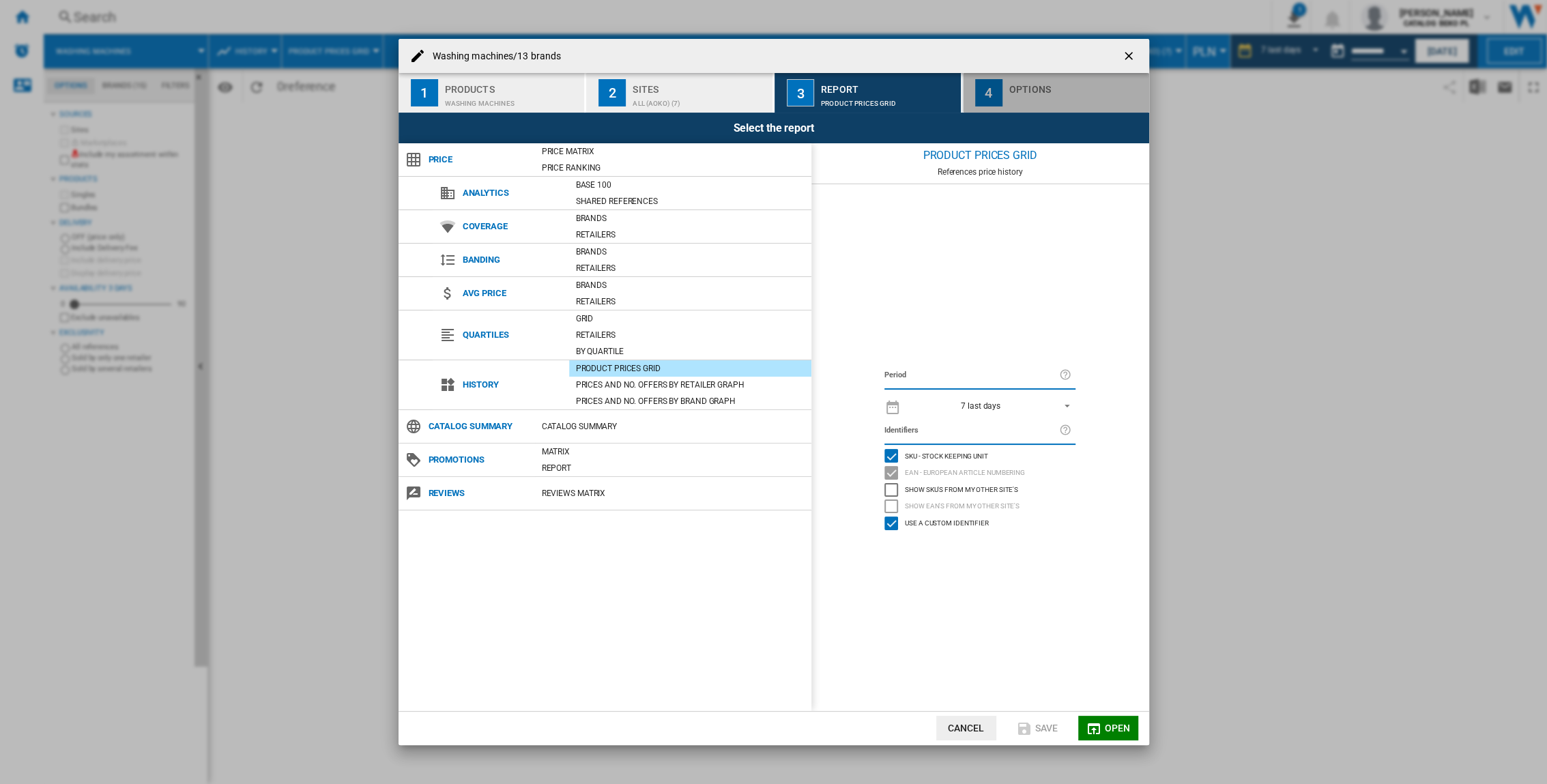
click at [963, 75] on button "4 Options" at bounding box center [1055, 93] width 186 height 39
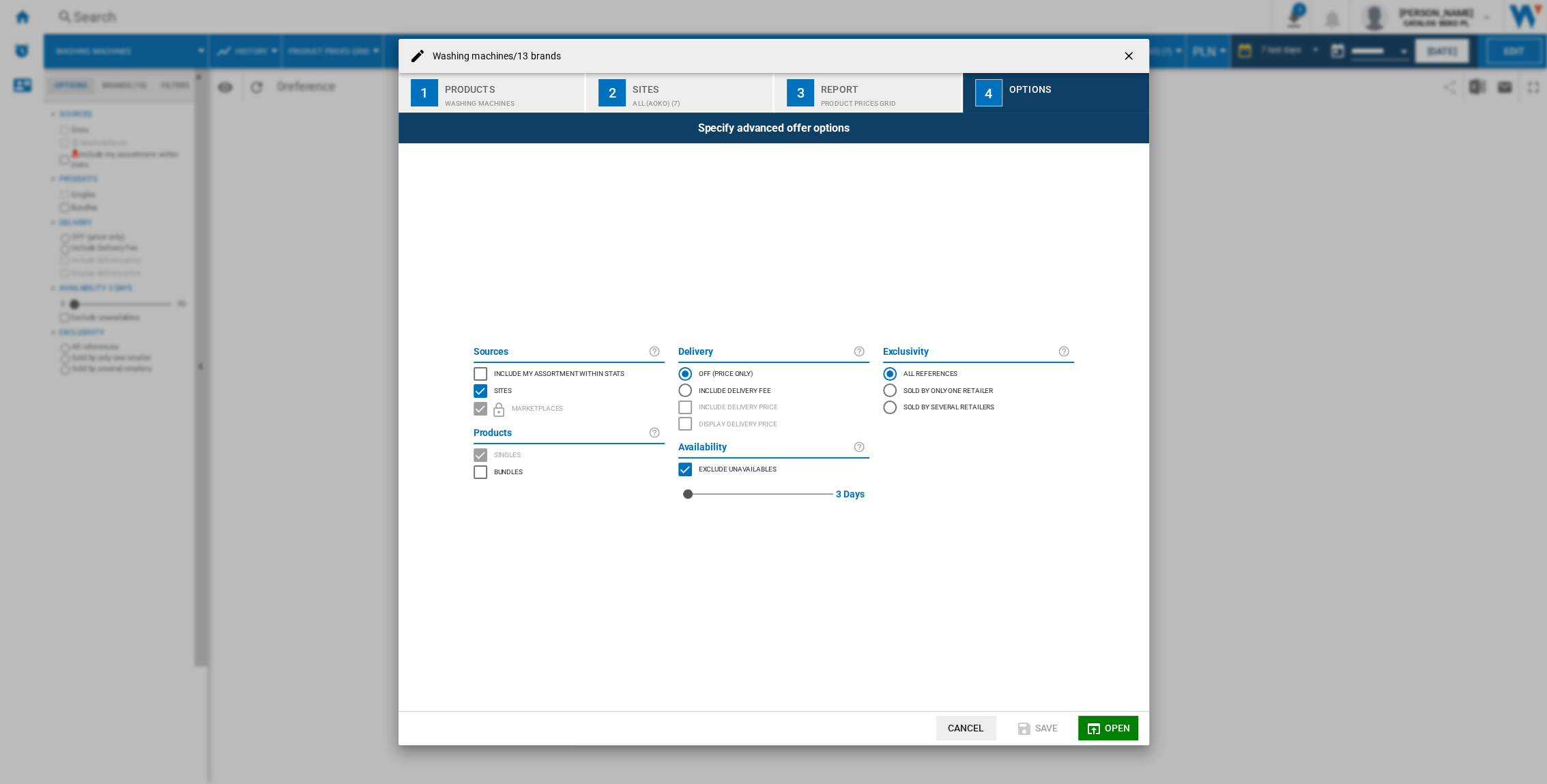
click at [963, 517] on span "Open" at bounding box center [1117, 728] width 26 height 11
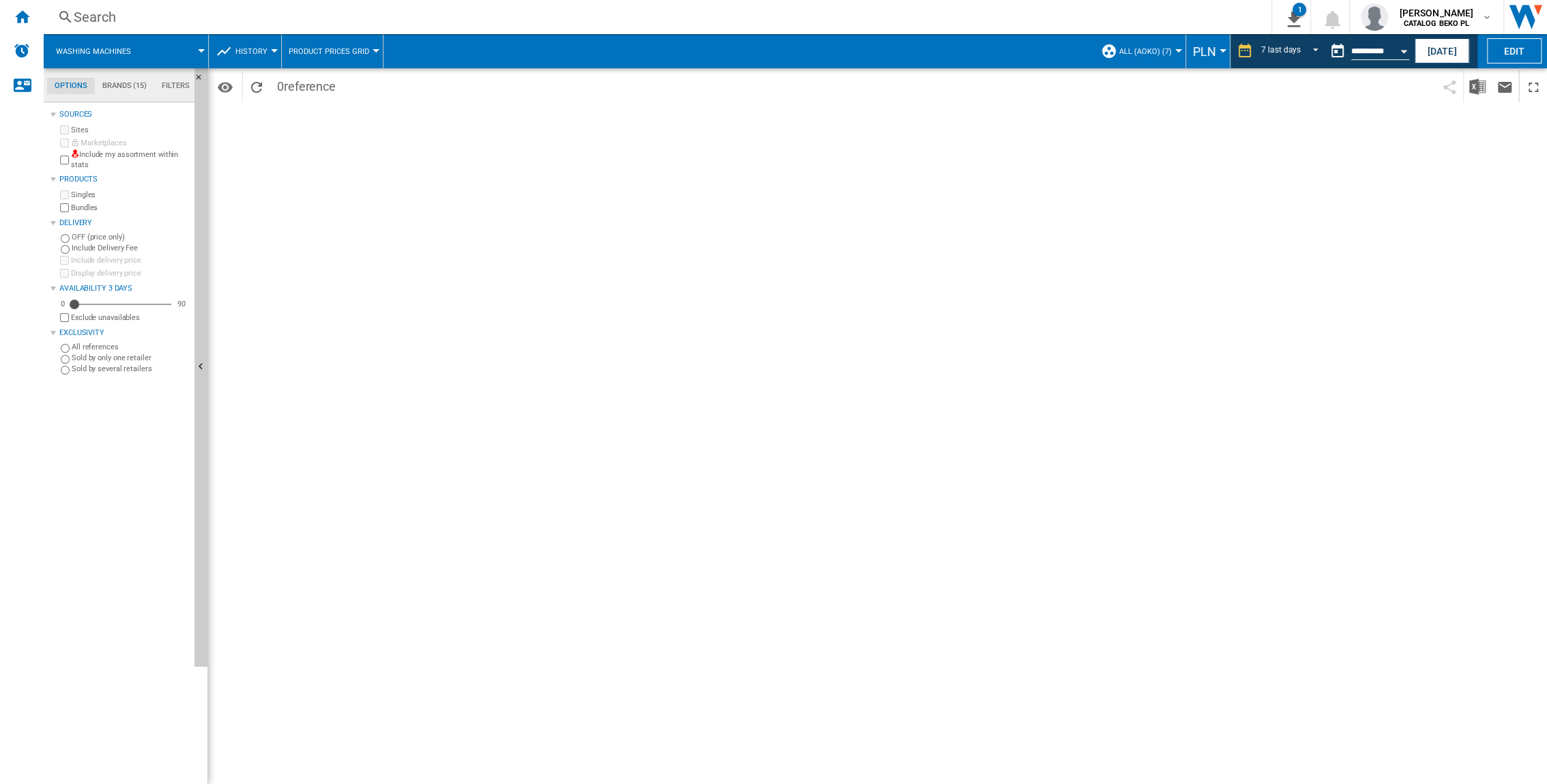
click at [330, 57] on button "Product prices grid" at bounding box center [332, 50] width 87 height 34
click at [262, 55] on md-backdrop at bounding box center [773, 392] width 1547 height 784
click at [262, 55] on span "History" at bounding box center [251, 51] width 32 height 9
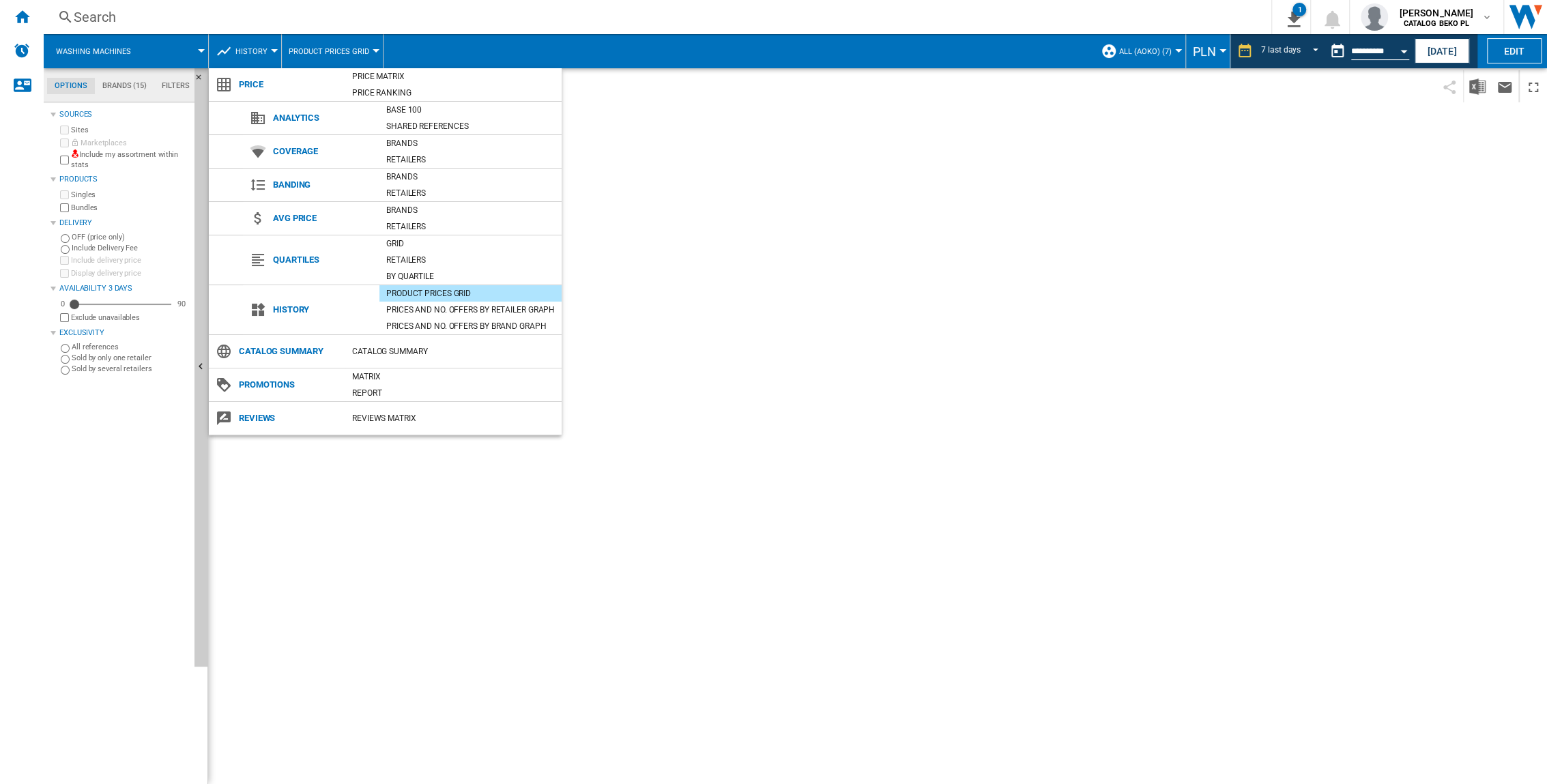
click at [262, 55] on md-backdrop at bounding box center [773, 392] width 1547 height 784
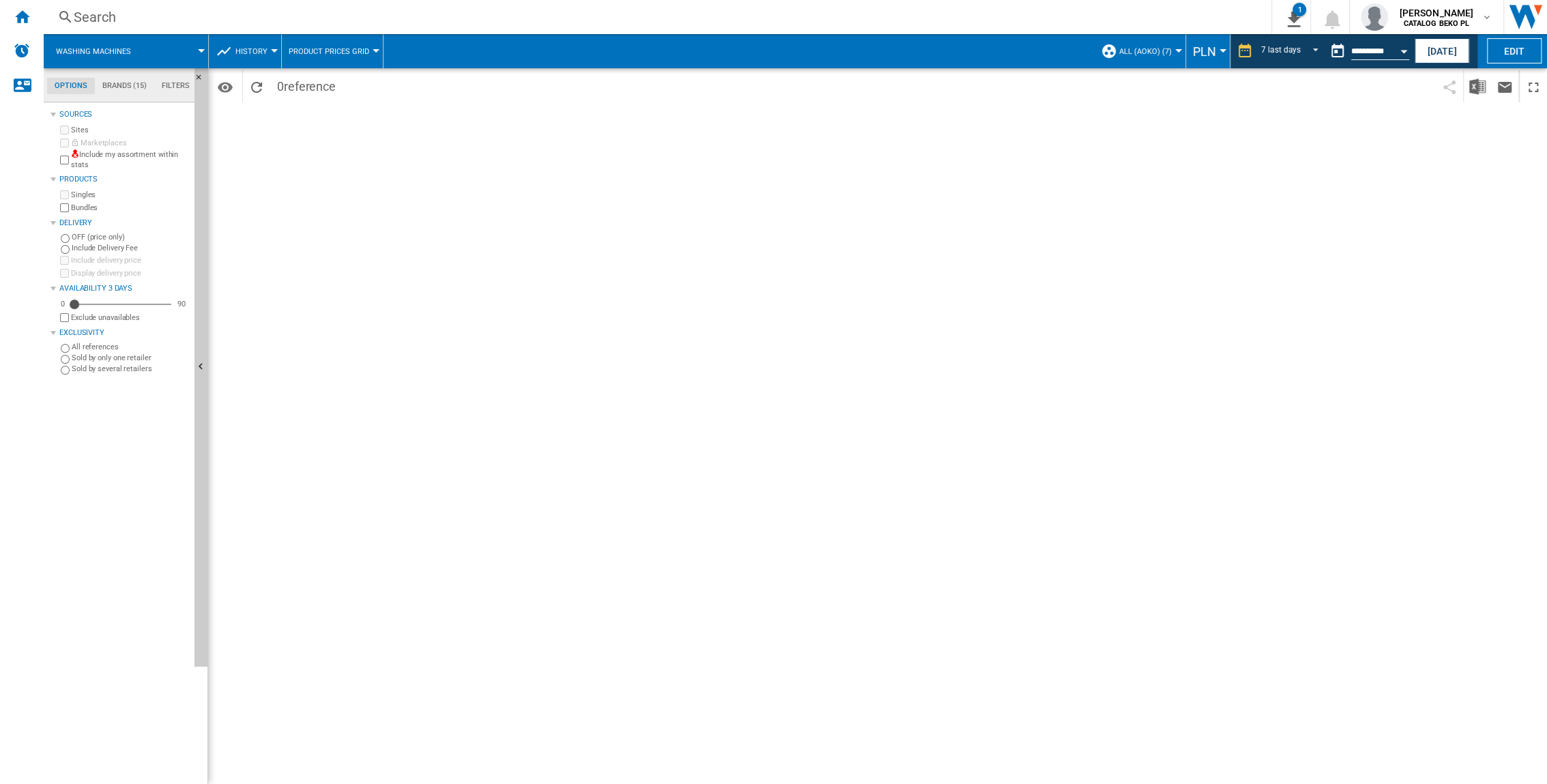
click at [122, 88] on md-tab-item "Brands (15)" at bounding box center [124, 86] width 59 height 17
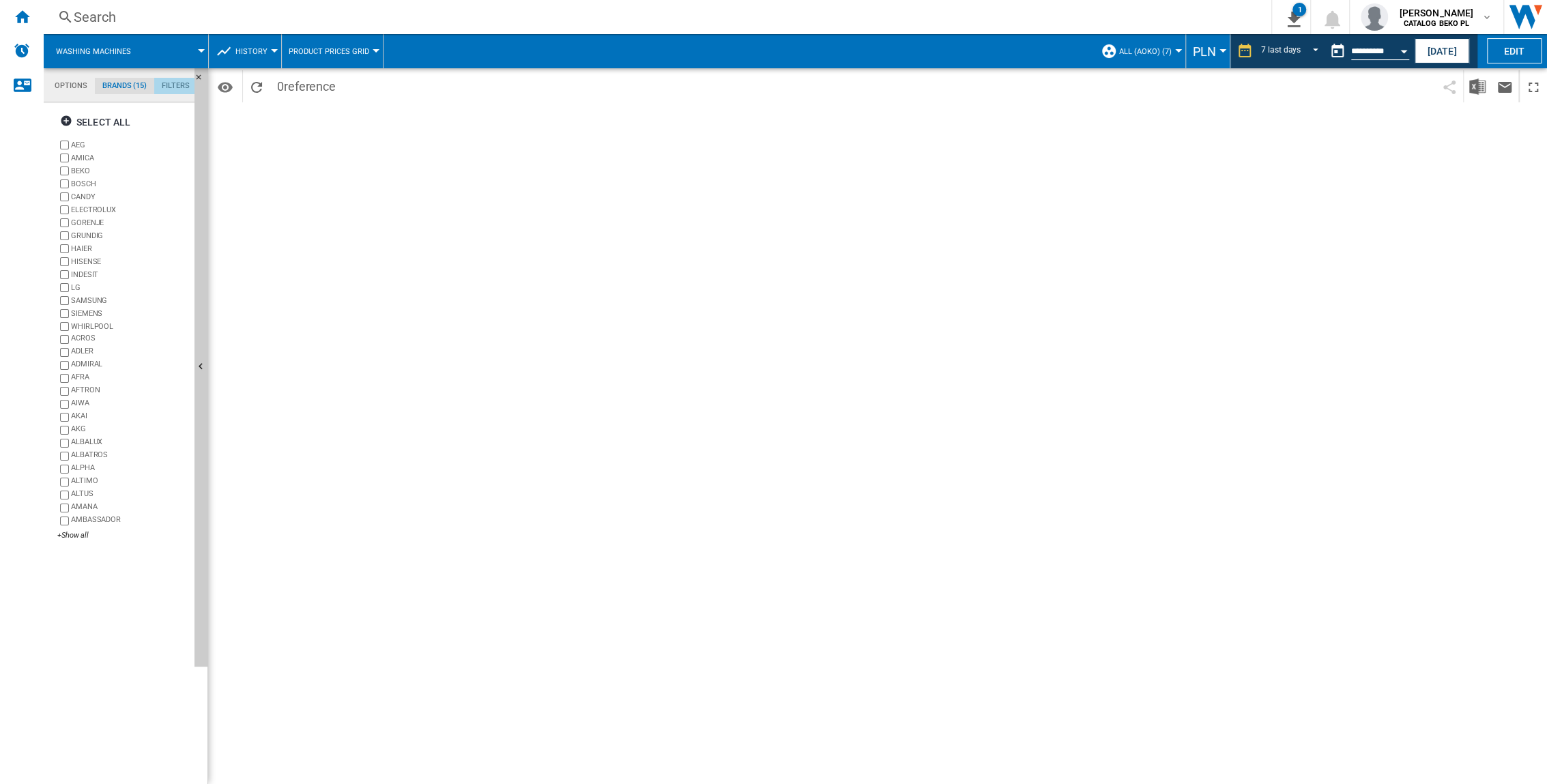
click at [181, 87] on md-tab-item "Filters" at bounding box center [175, 86] width 43 height 17
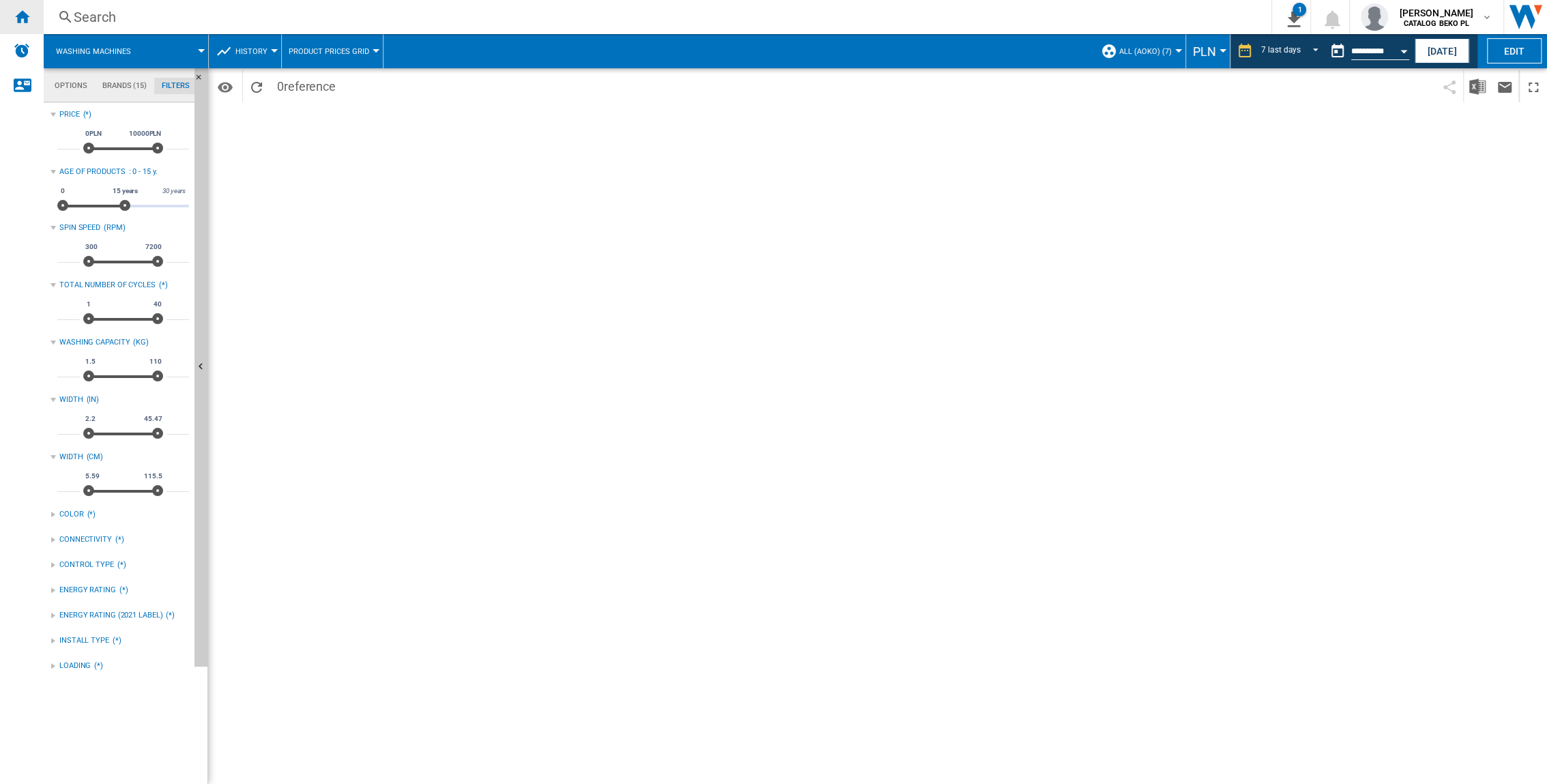
click at [17, 17] on ng-md-icon "Home" at bounding box center [21, 16] width 17 height 17
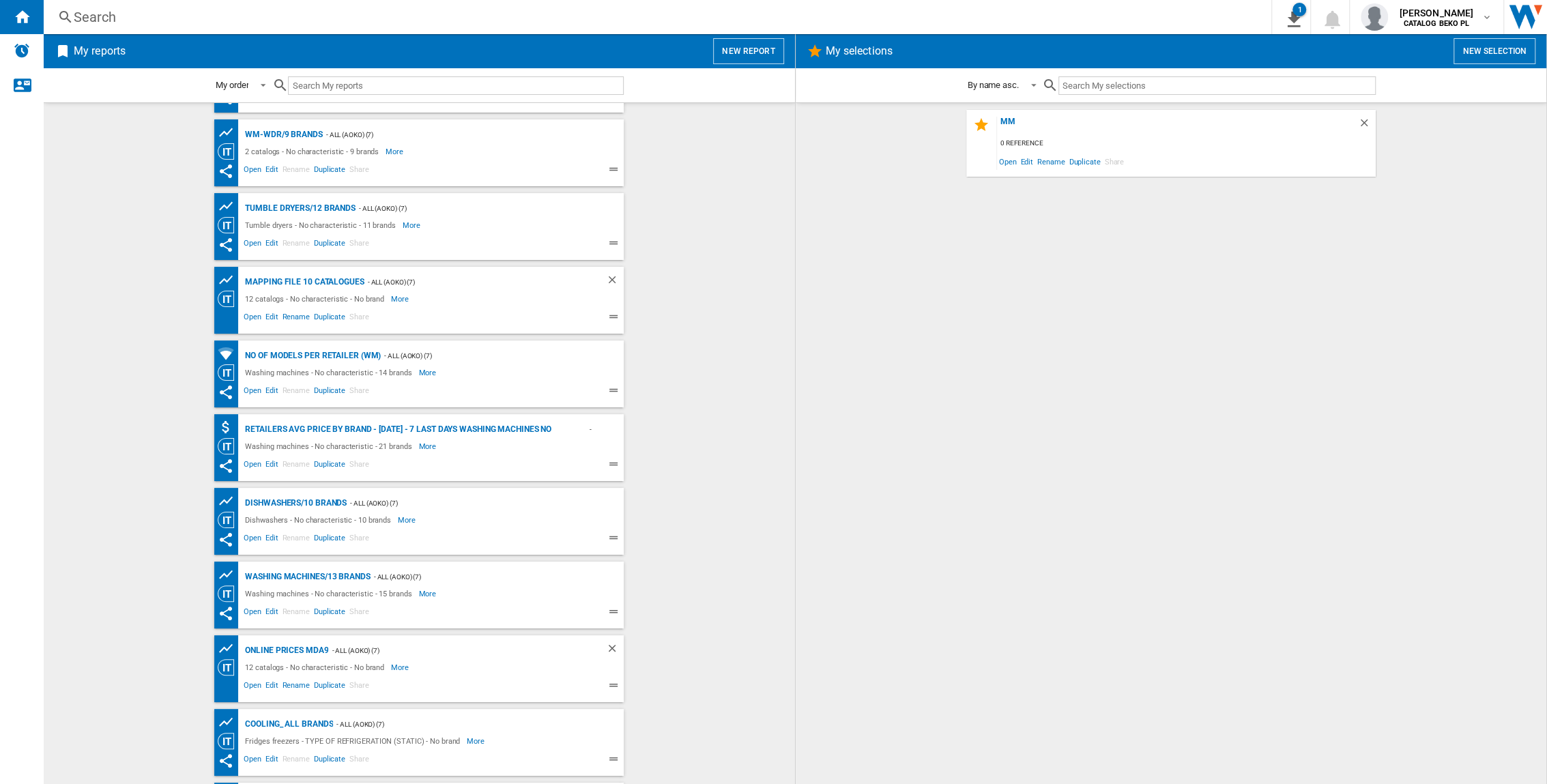
scroll to position [276, 0]
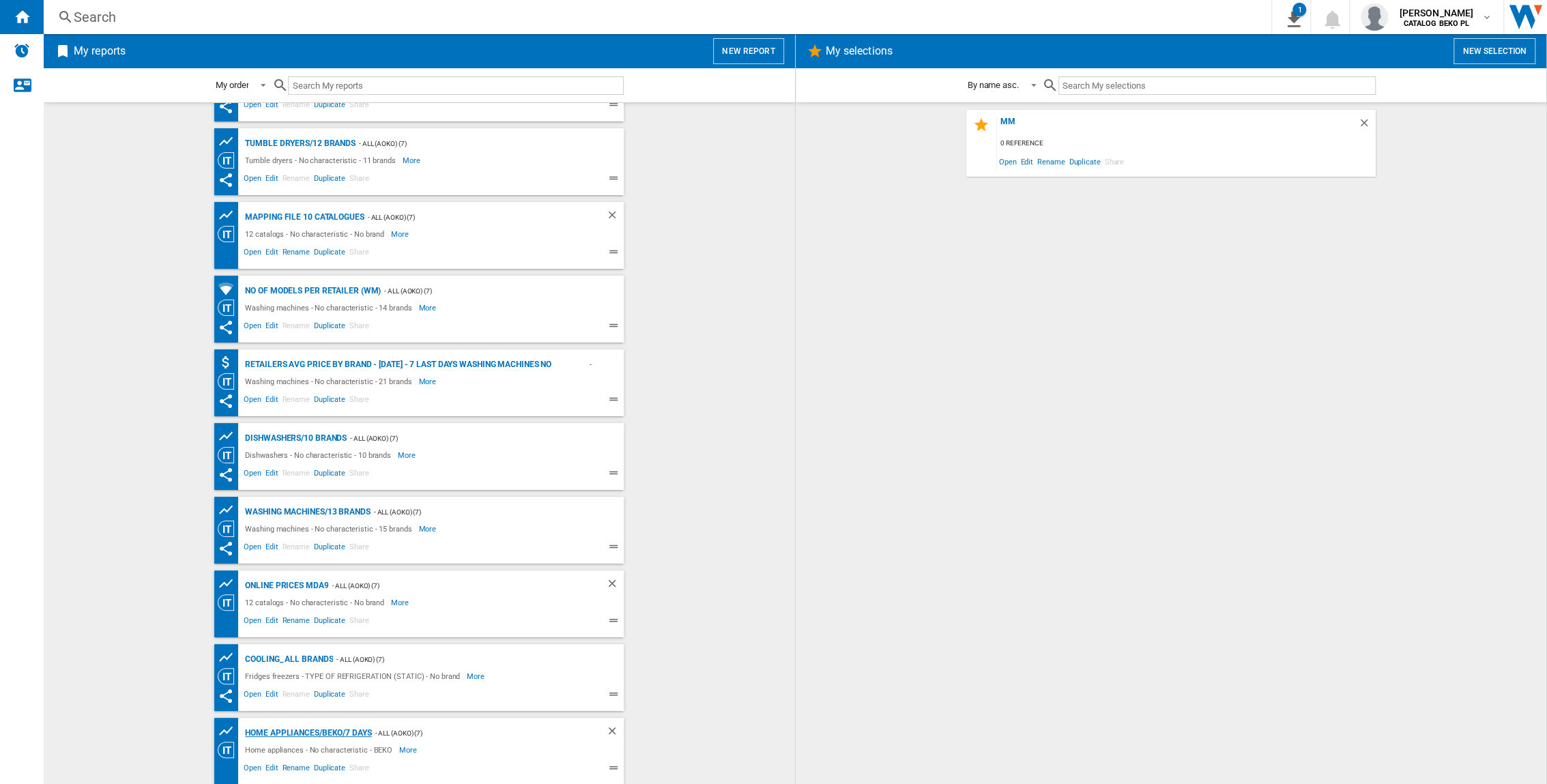
click at [348, 517] on div "Home appliances/BEKO/7 days" at bounding box center [306, 734] width 130 height 17
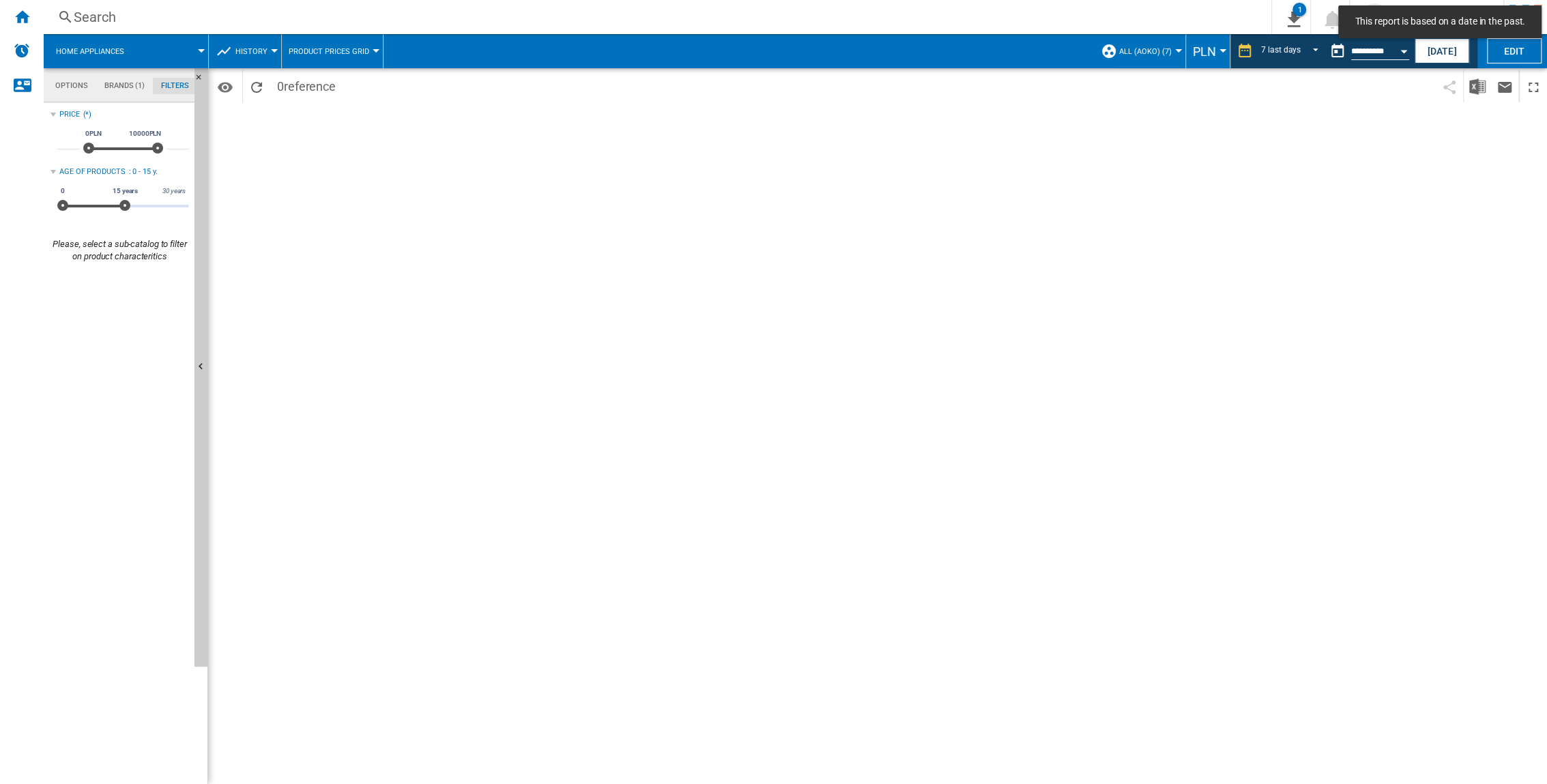
click at [119, 85] on md-tab-item "Brands (1)" at bounding box center [124, 86] width 57 height 17
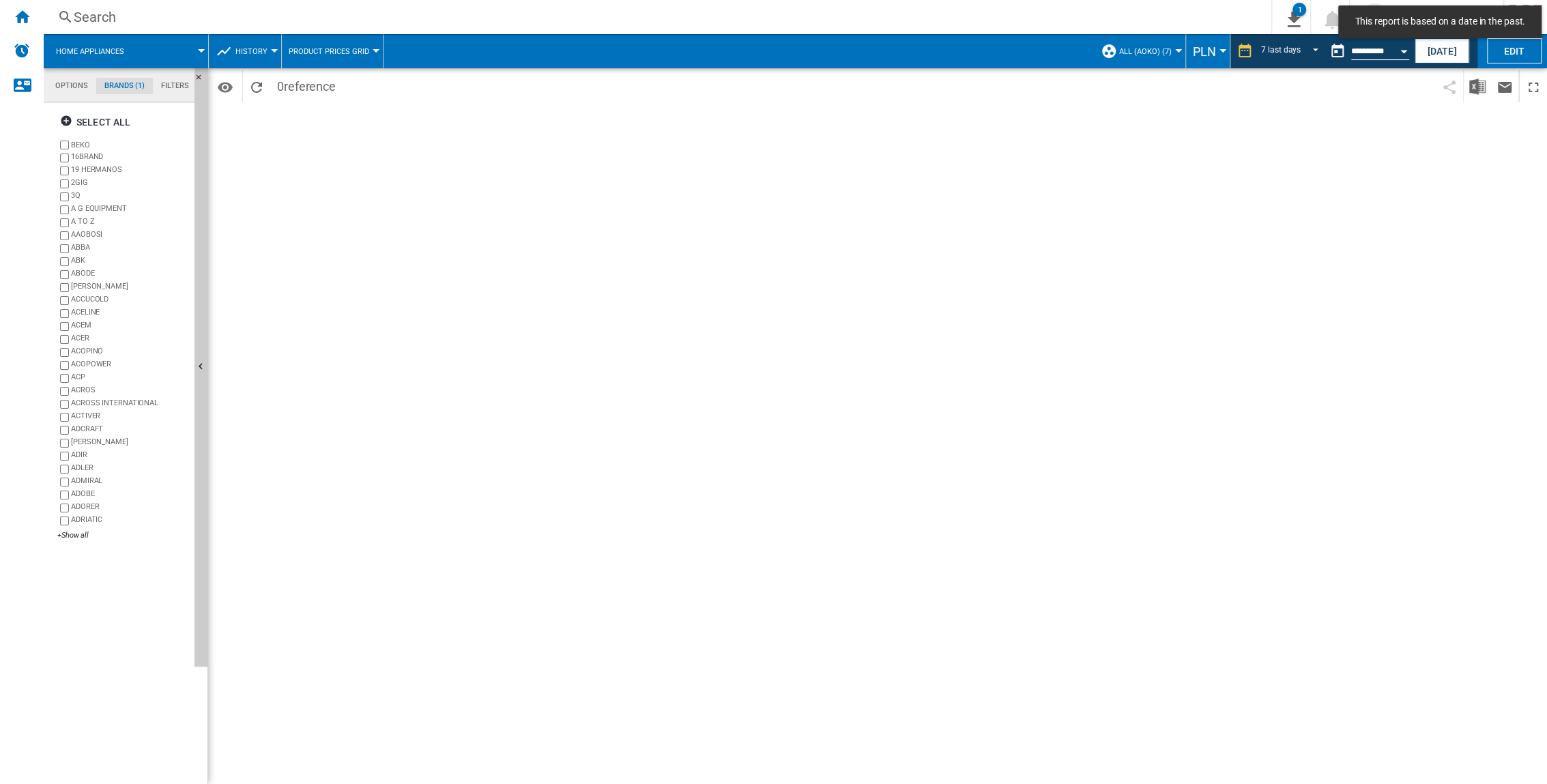
click at [963, 50] on button "Open calendar" at bounding box center [1403, 49] width 24 height 24
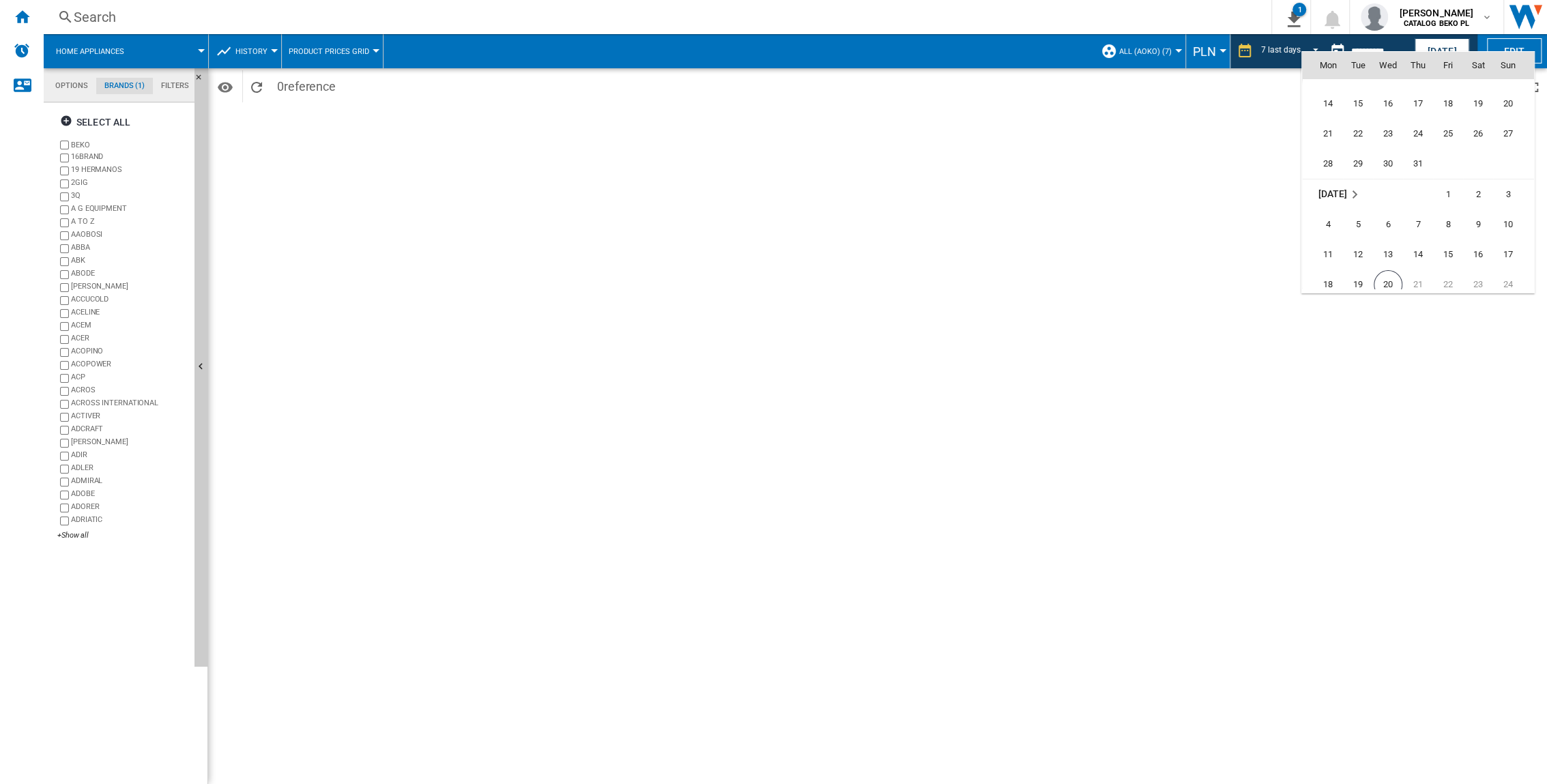
scroll to position [6486, 0]
click at [963, 209] on span "20" at bounding box center [1388, 208] width 28 height 28
type input "**********"
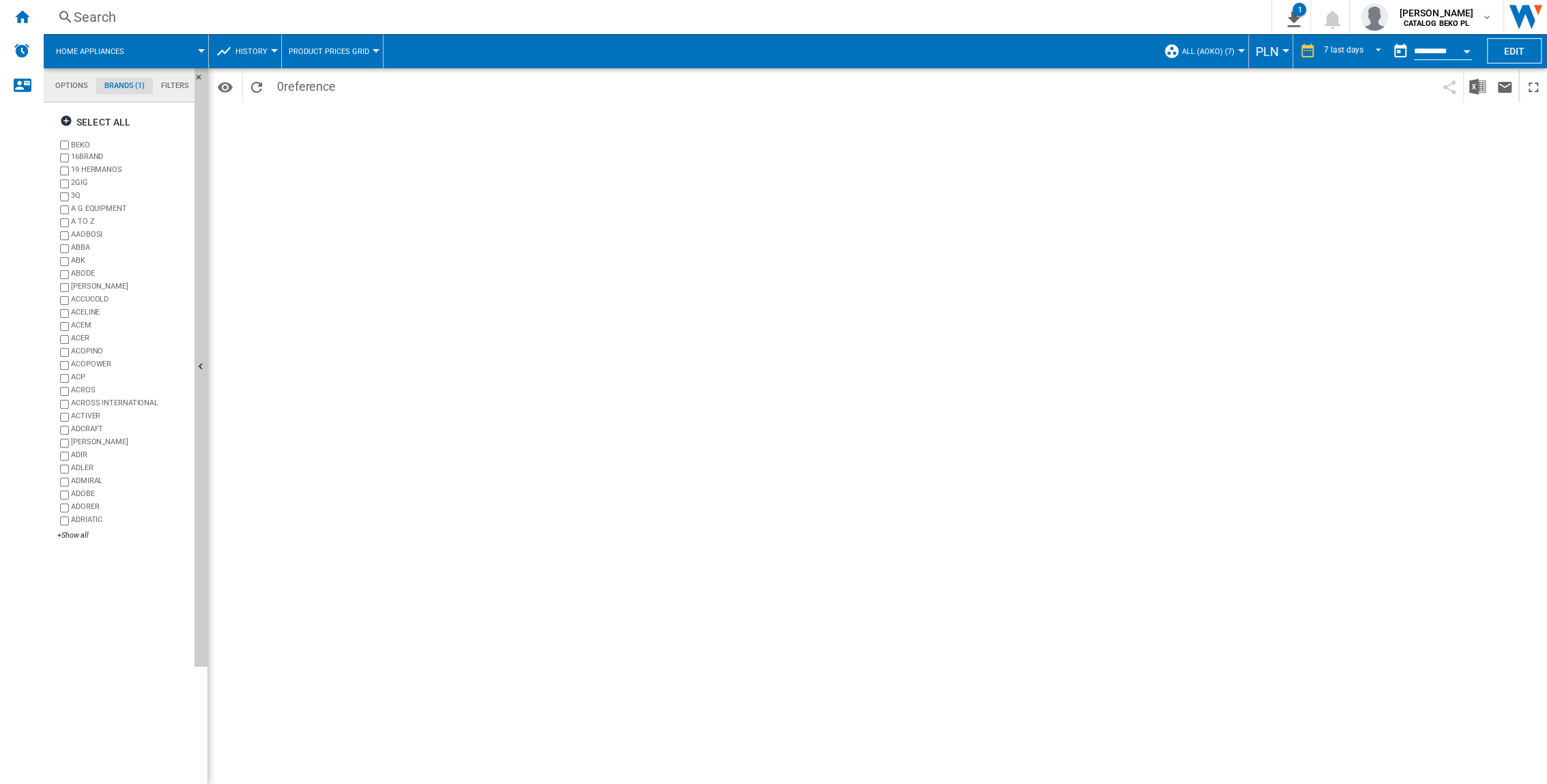
click at [963, 52] on span "ALL (aoko) (7)" at bounding box center [1208, 51] width 53 height 9
click at [963, 52] on md-backdrop at bounding box center [773, 392] width 1547 height 784
click at [134, 54] on button "Home appliances" at bounding box center [97, 50] width 82 height 34
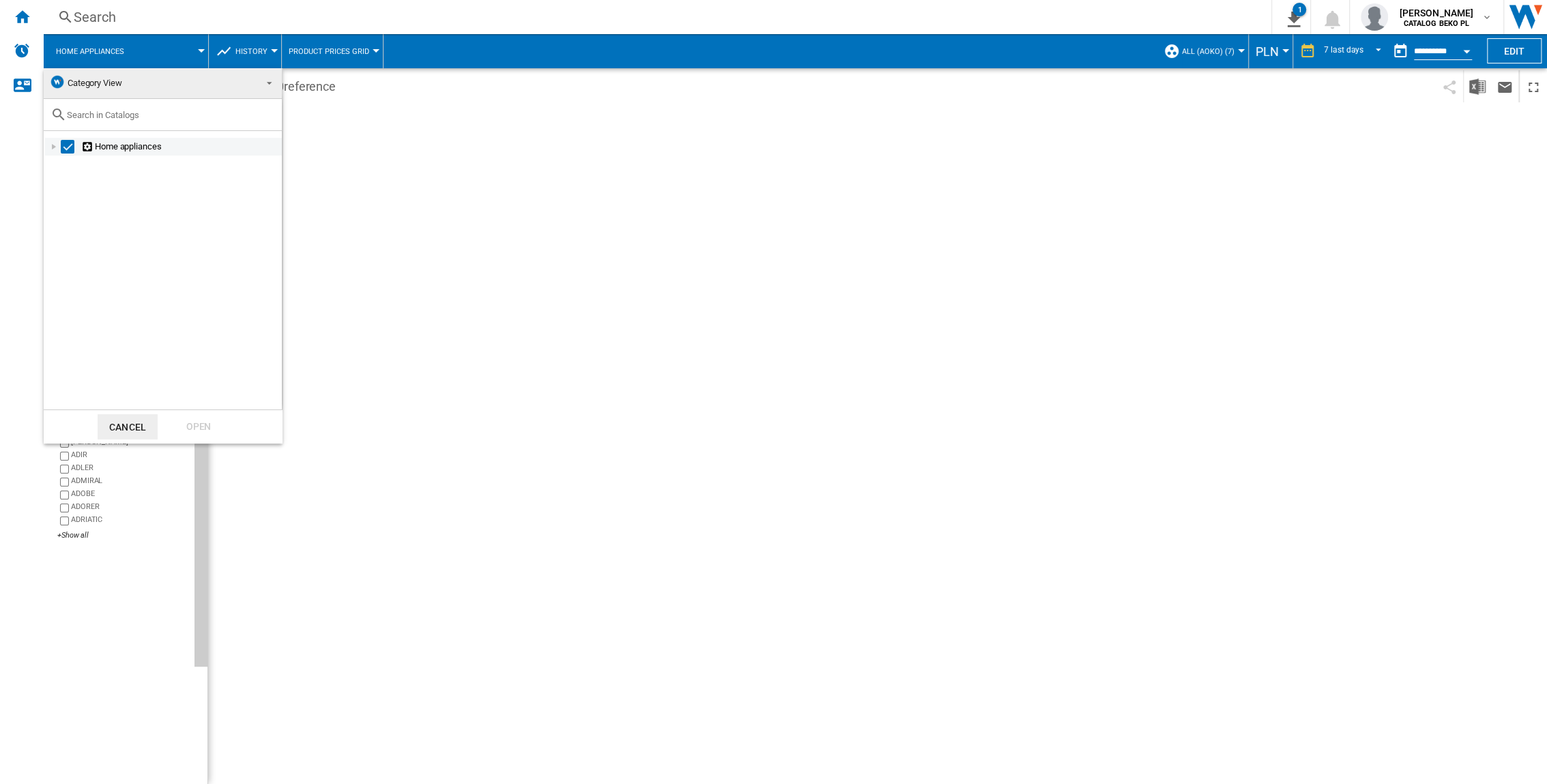
click at [60, 145] on div at bounding box center [53, 146] width 13 height 13
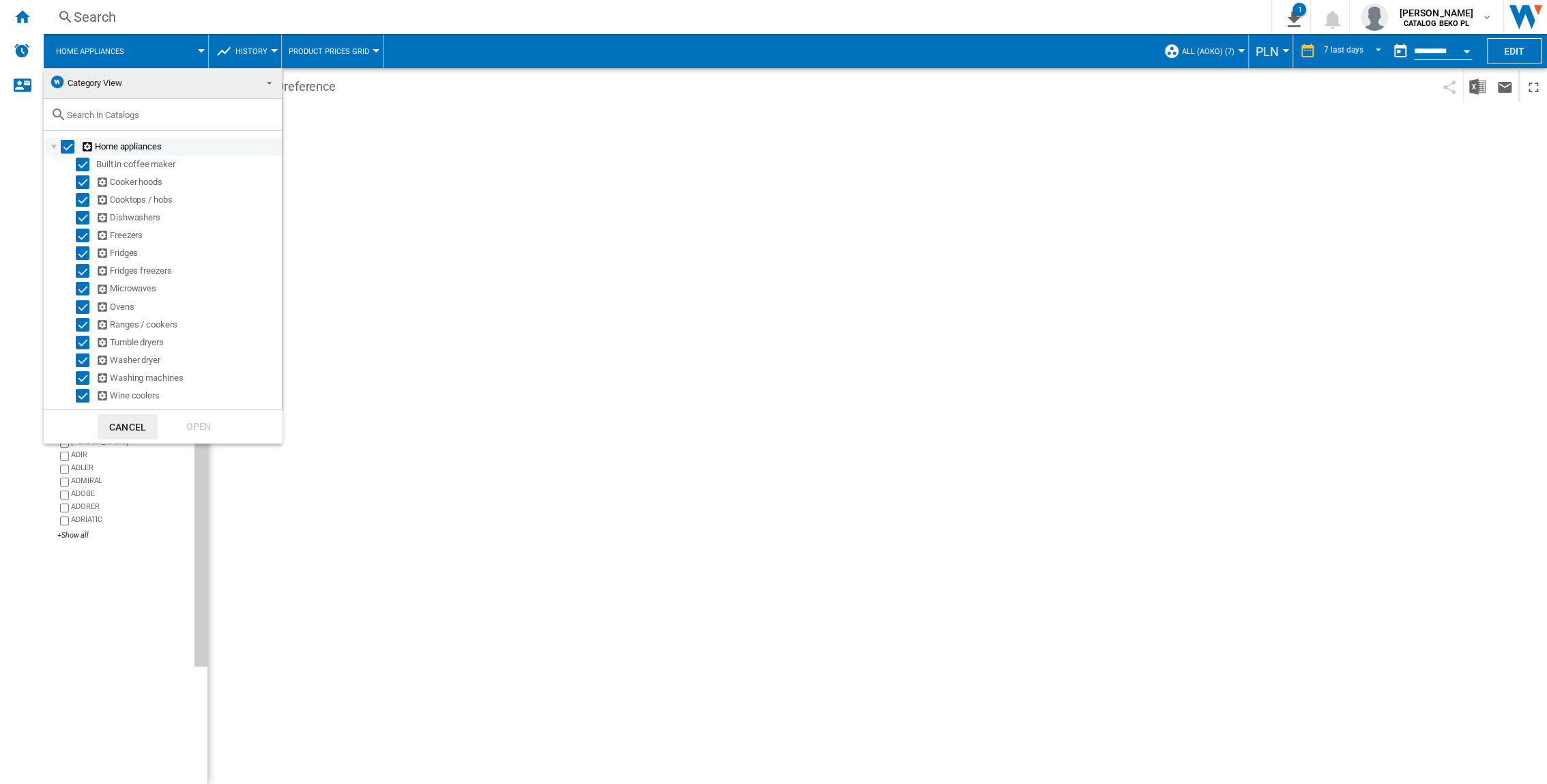
click at [69, 147] on div "Select" at bounding box center [67, 146] width 13 height 13
click at [84, 377] on div "Select" at bounding box center [82, 377] width 13 height 13
click at [202, 418] on div "Open" at bounding box center [198, 427] width 60 height 25
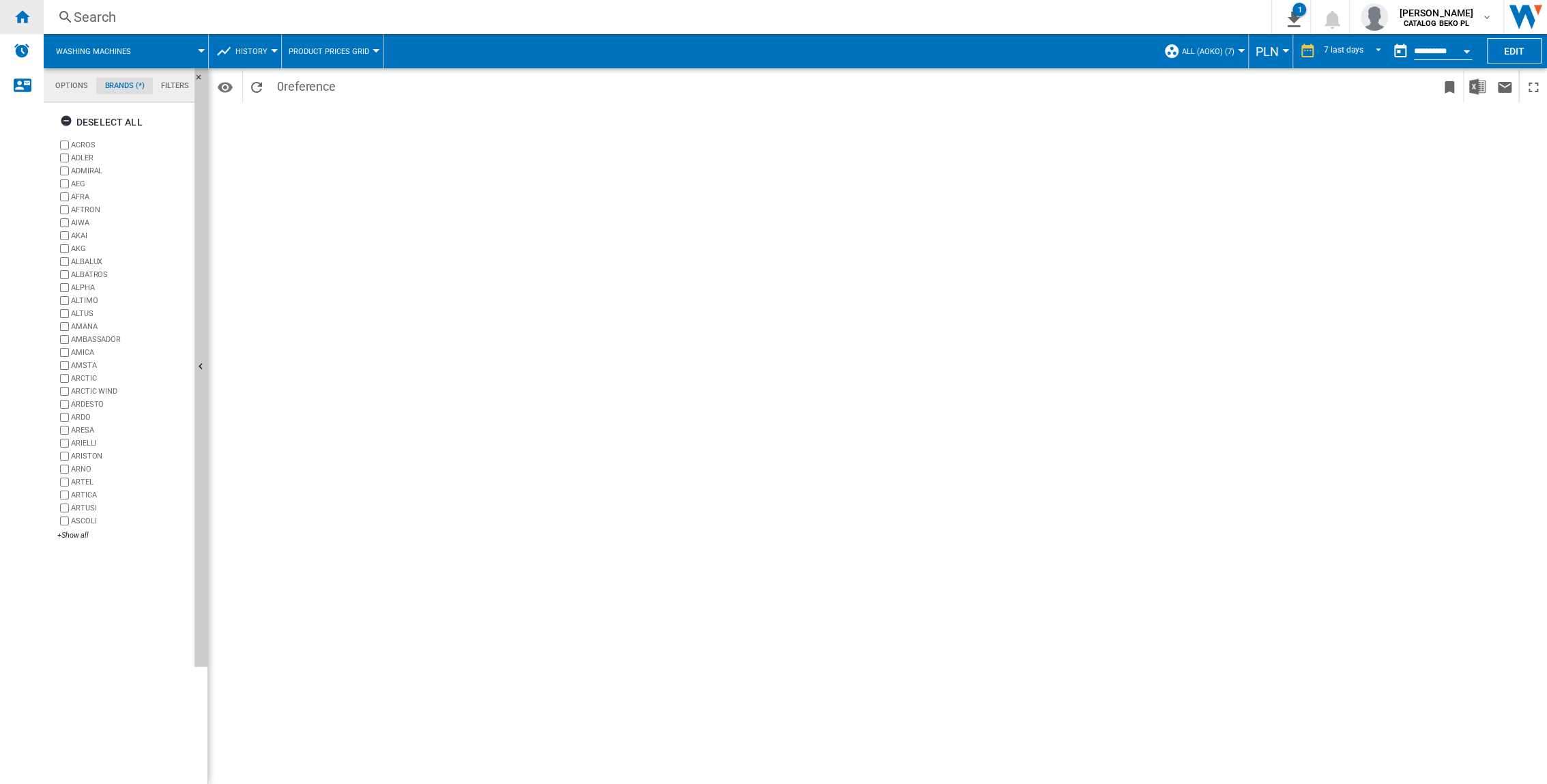
click at [17, 8] on div "Home" at bounding box center [22, 17] width 44 height 34
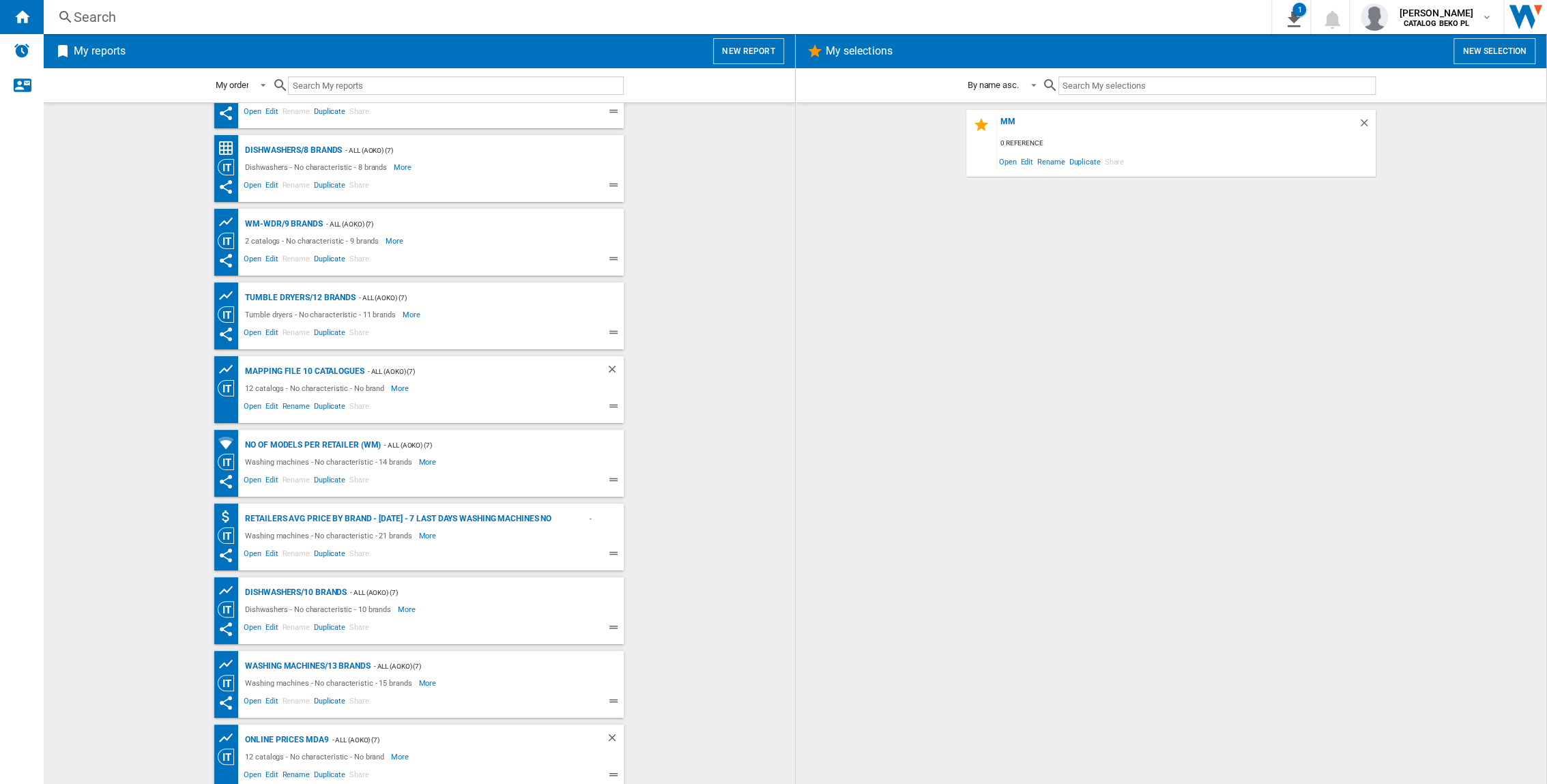
scroll to position [276, 0]
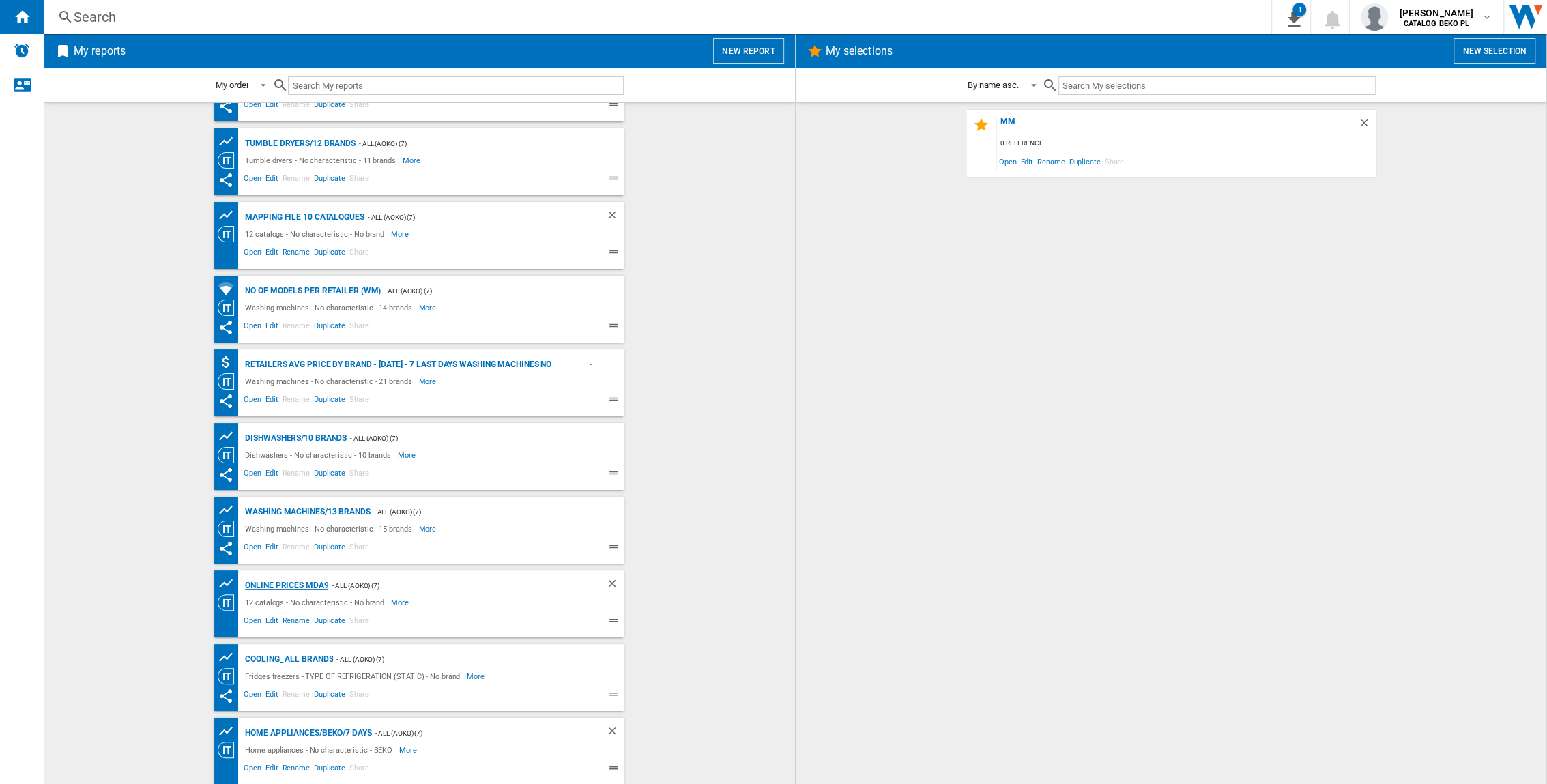
click at [307, 517] on div "Online prices MDA9" at bounding box center [285, 586] width 87 height 17
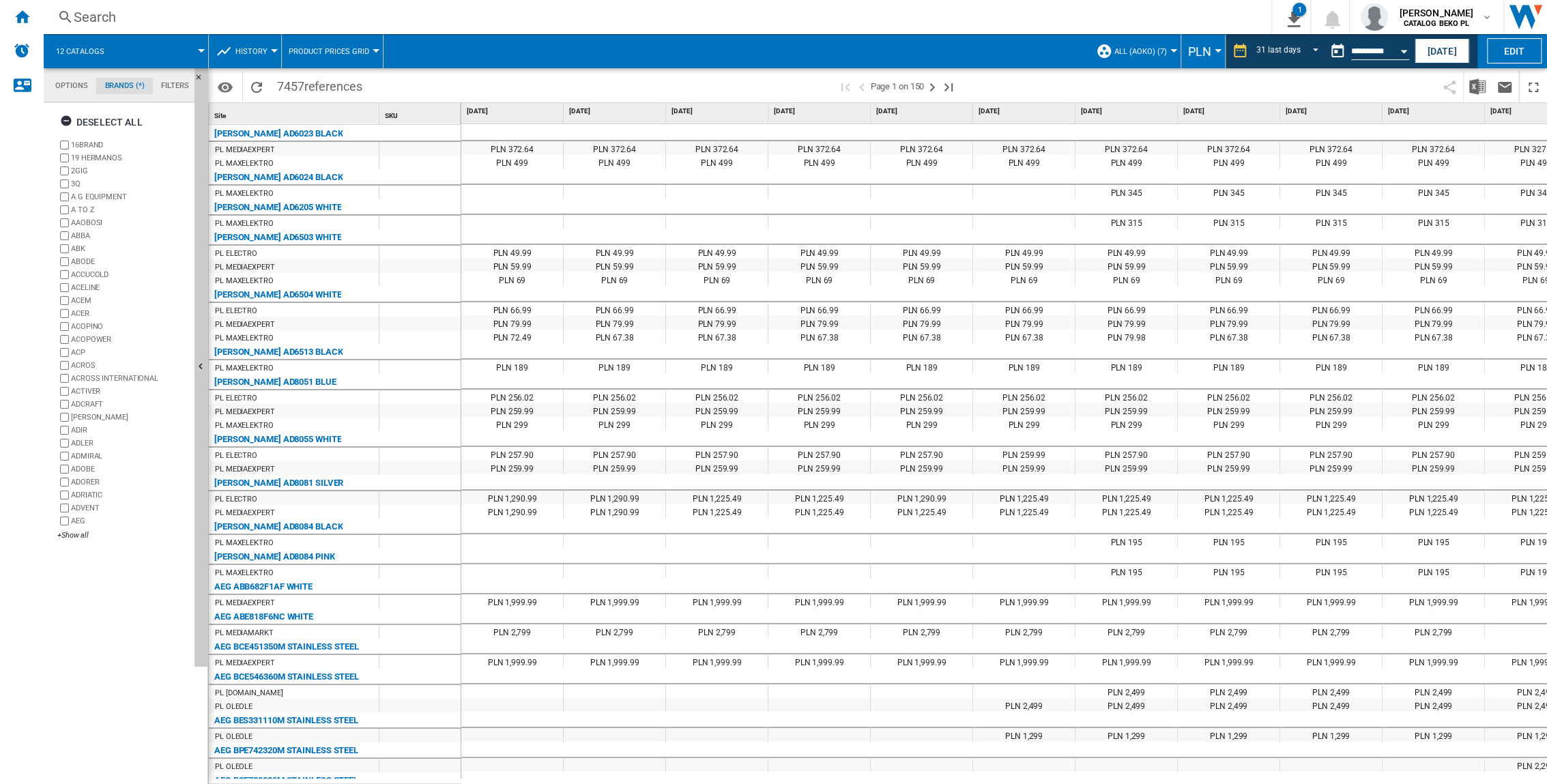
click at [963, 48] on button "Open calendar" at bounding box center [1403, 49] width 24 height 24
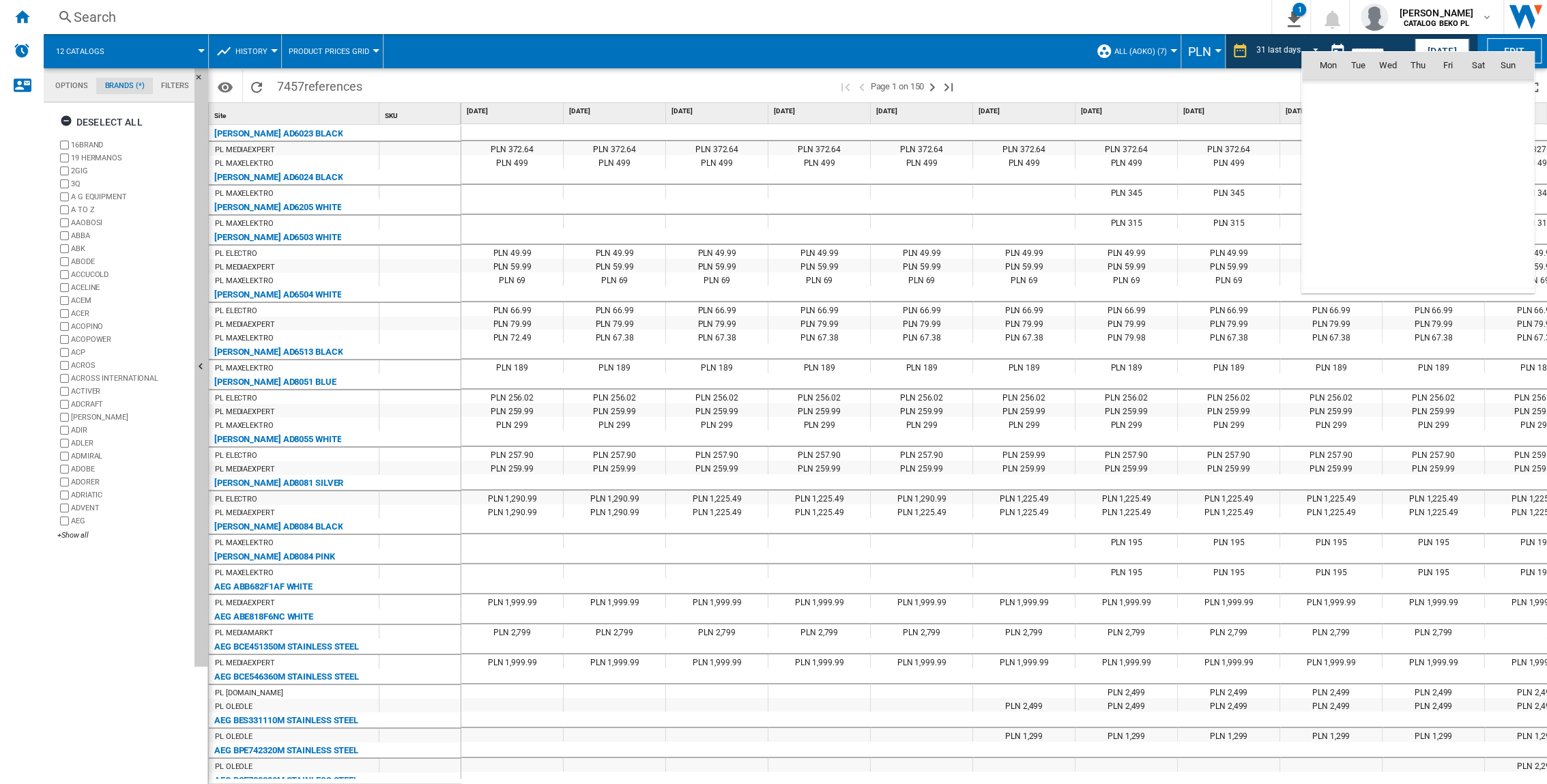
scroll to position [4882, 0]
click at [963, 49] on div at bounding box center [773, 392] width 1547 height 784
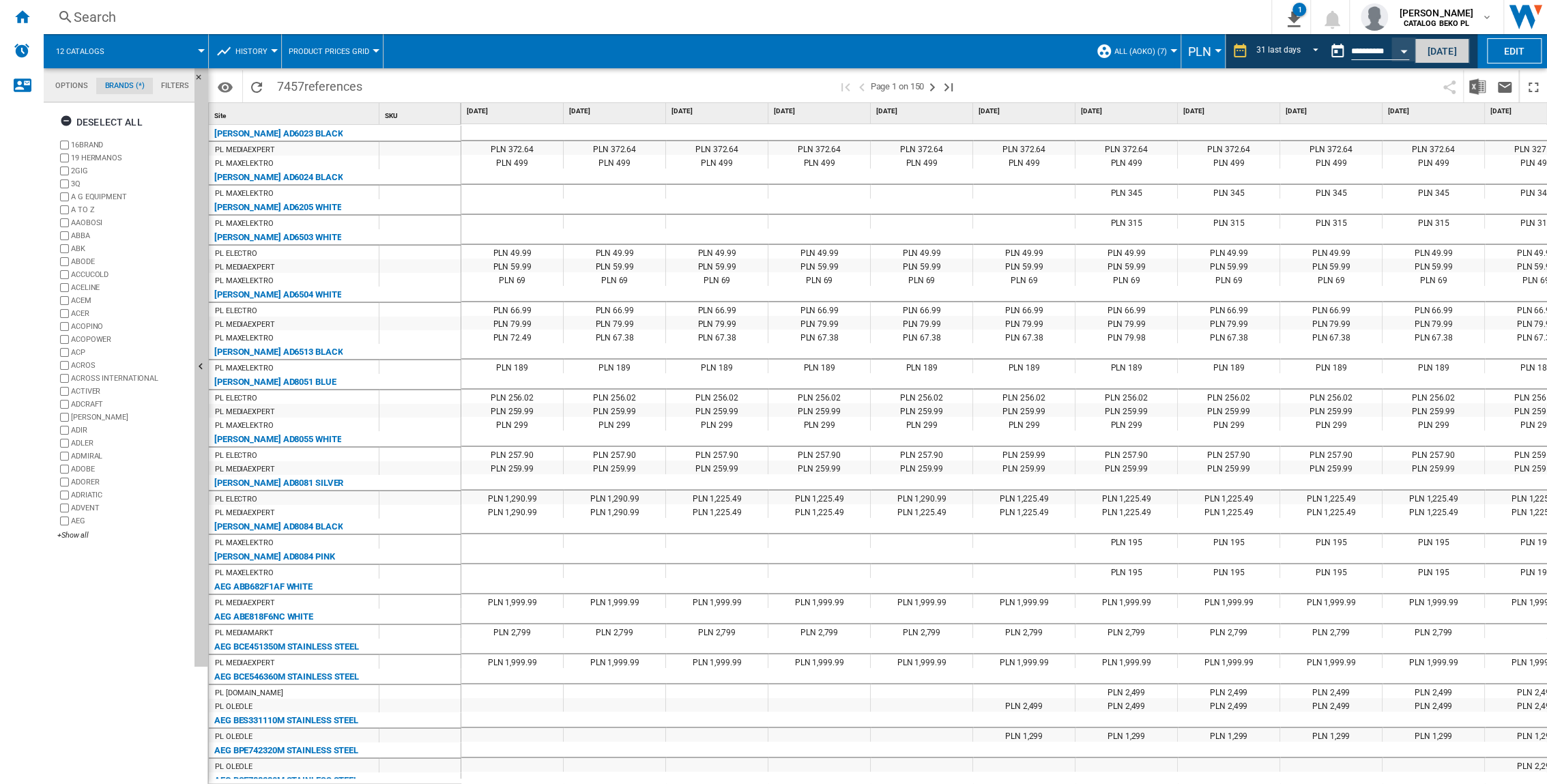
click at [963, 46] on button "[DATE]" at bounding box center [1442, 51] width 54 height 25
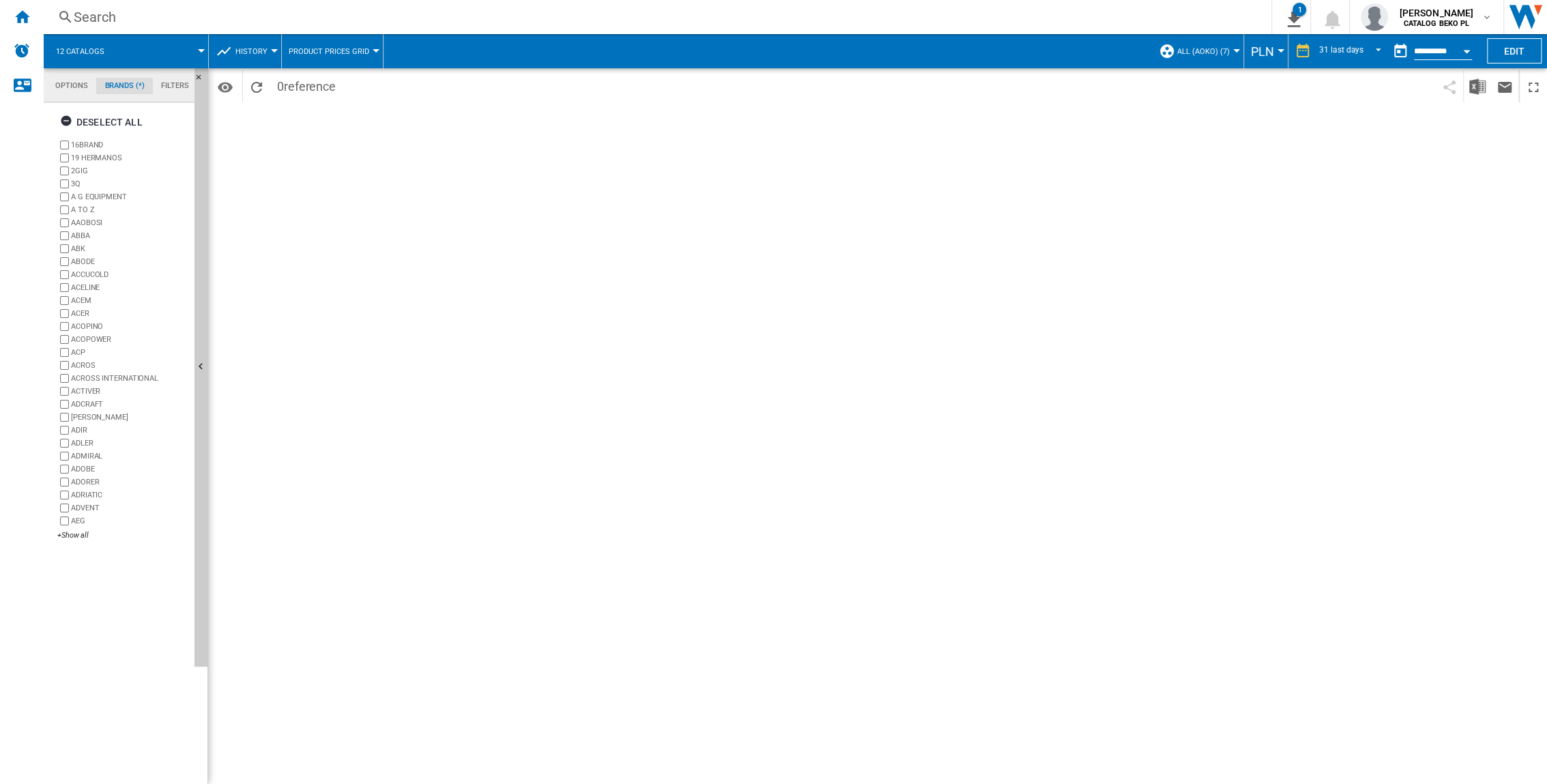
click at [963, 50] on div "Open calendar" at bounding box center [1466, 51] width 7 height 3
click at [963, 180] on span "19" at bounding box center [1357, 185] width 28 height 28
type input "**********"
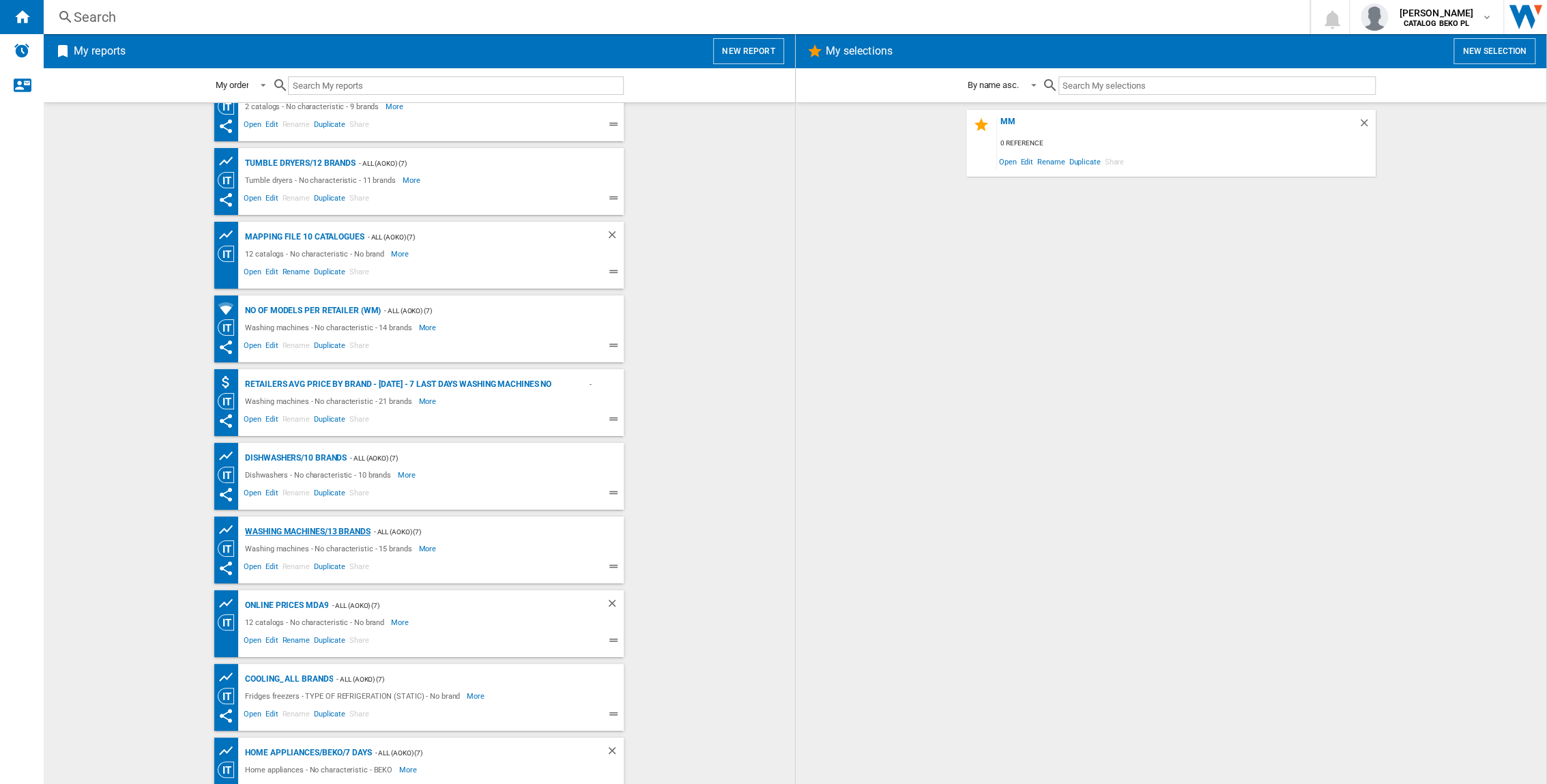
scroll to position [276, 0]
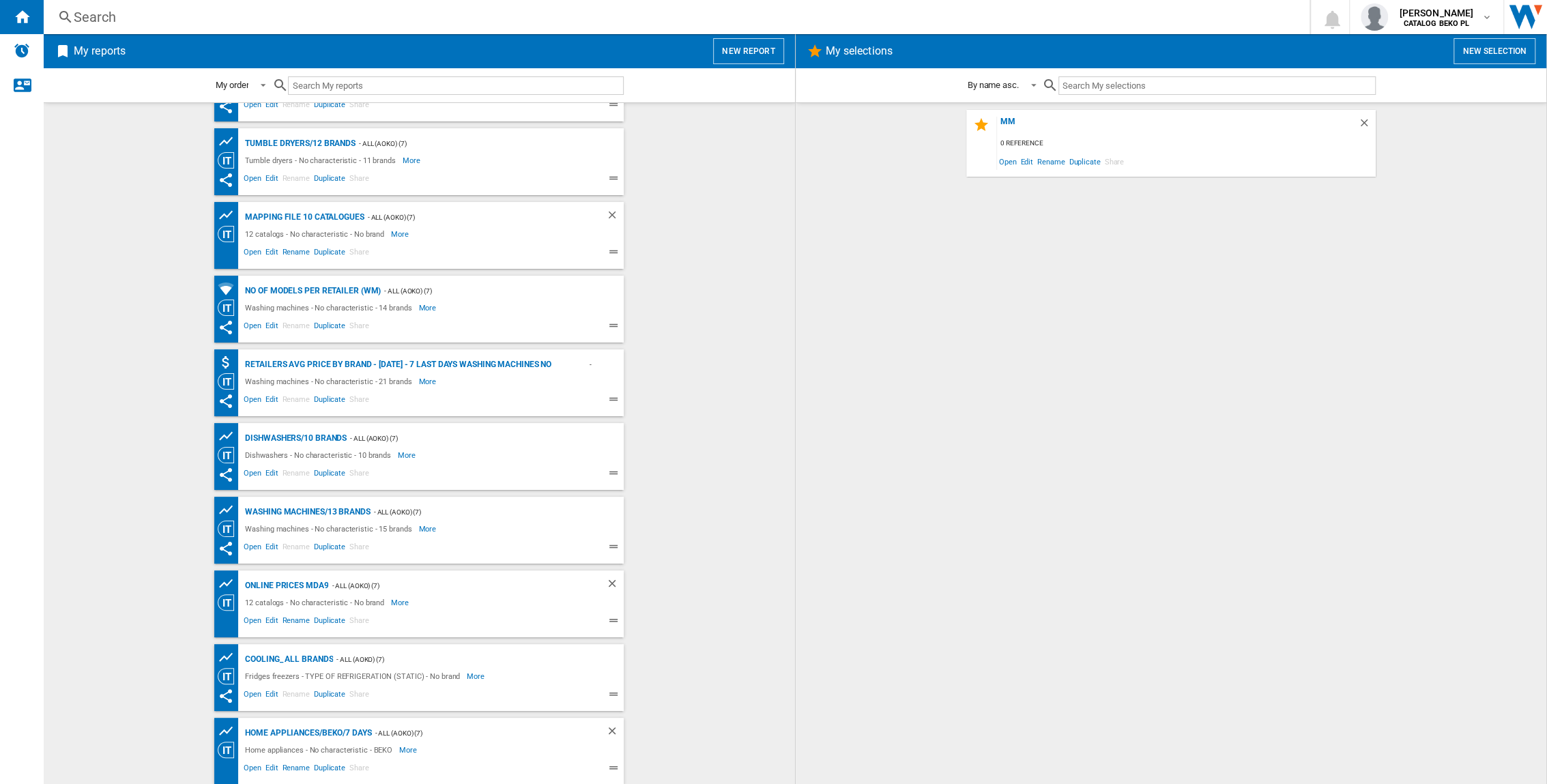
drag, startPoint x: 303, startPoint y: 589, endPoint x: 297, endPoint y: 594, distance: 7.8
click at [302, 590] on div "Online prices MDA9" at bounding box center [285, 586] width 87 height 17
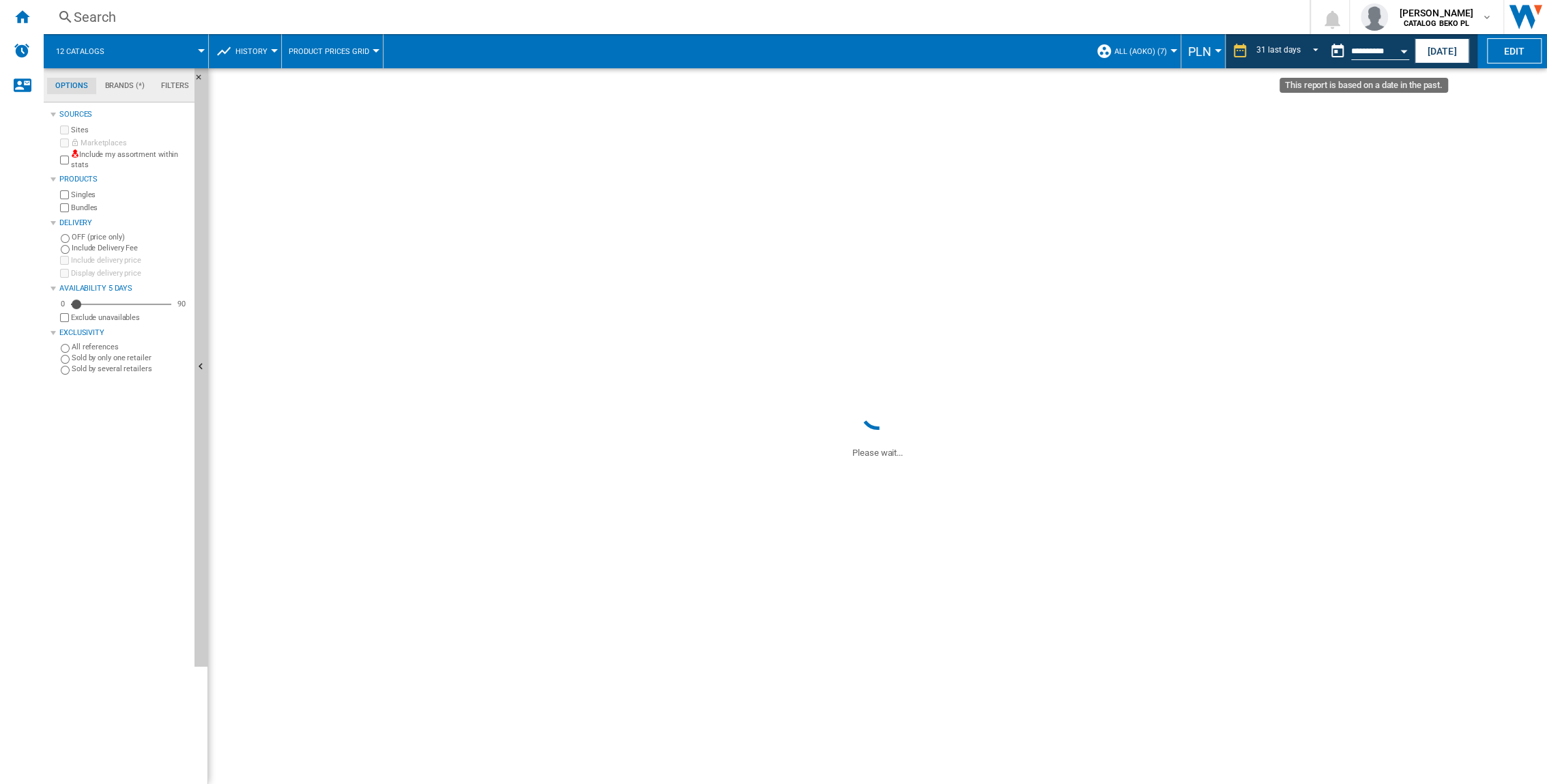
click at [1398, 49] on button "Open calendar" at bounding box center [1403, 49] width 24 height 24
click at [1383, 189] on span "20" at bounding box center [1388, 184] width 28 height 28
type input "**********"
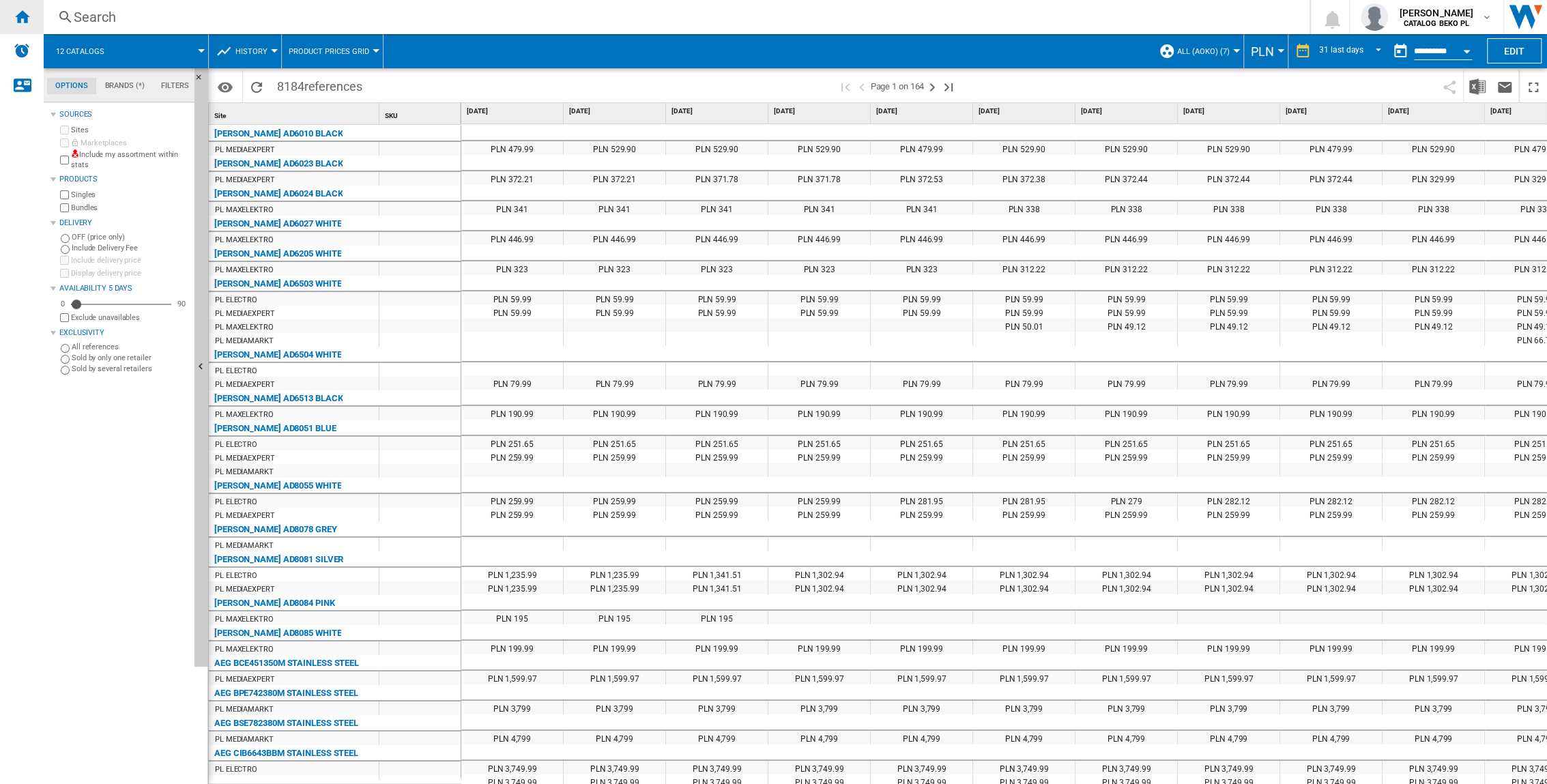
click at [18, 20] on ng-md-icon "Home" at bounding box center [21, 16] width 17 height 17
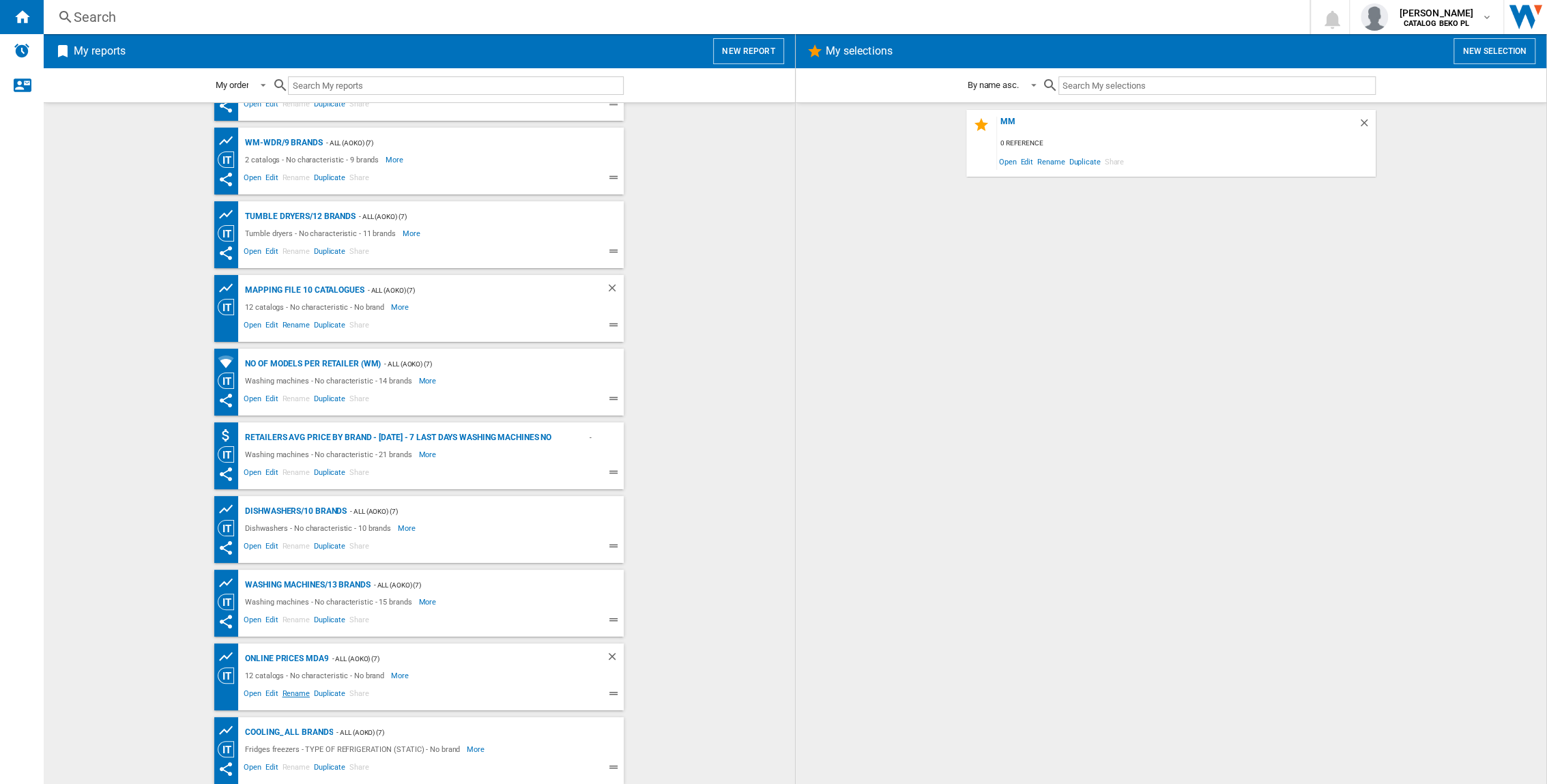
scroll to position [276, 0]
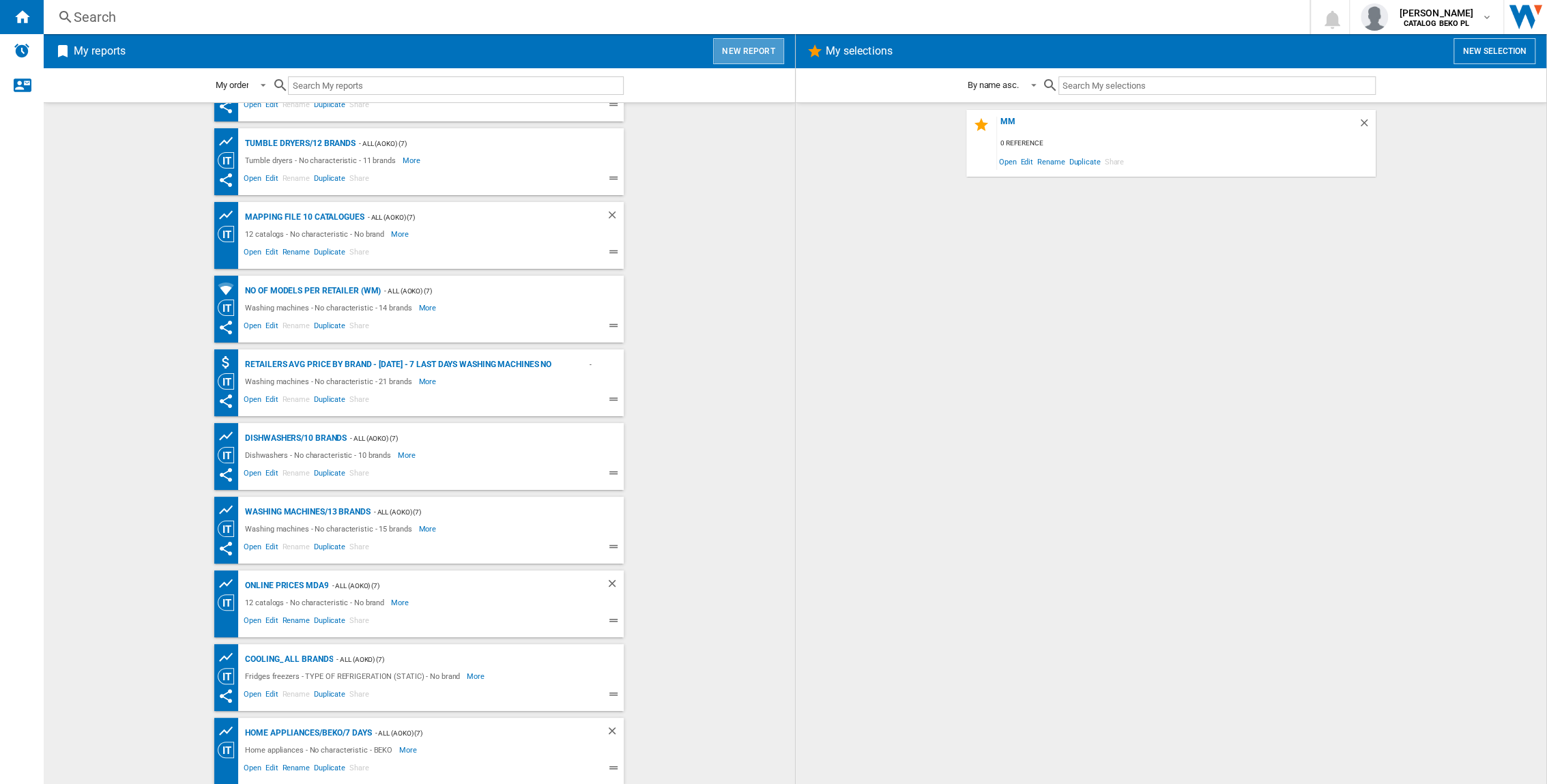
click at [756, 63] on button "New report" at bounding box center [748, 51] width 70 height 26
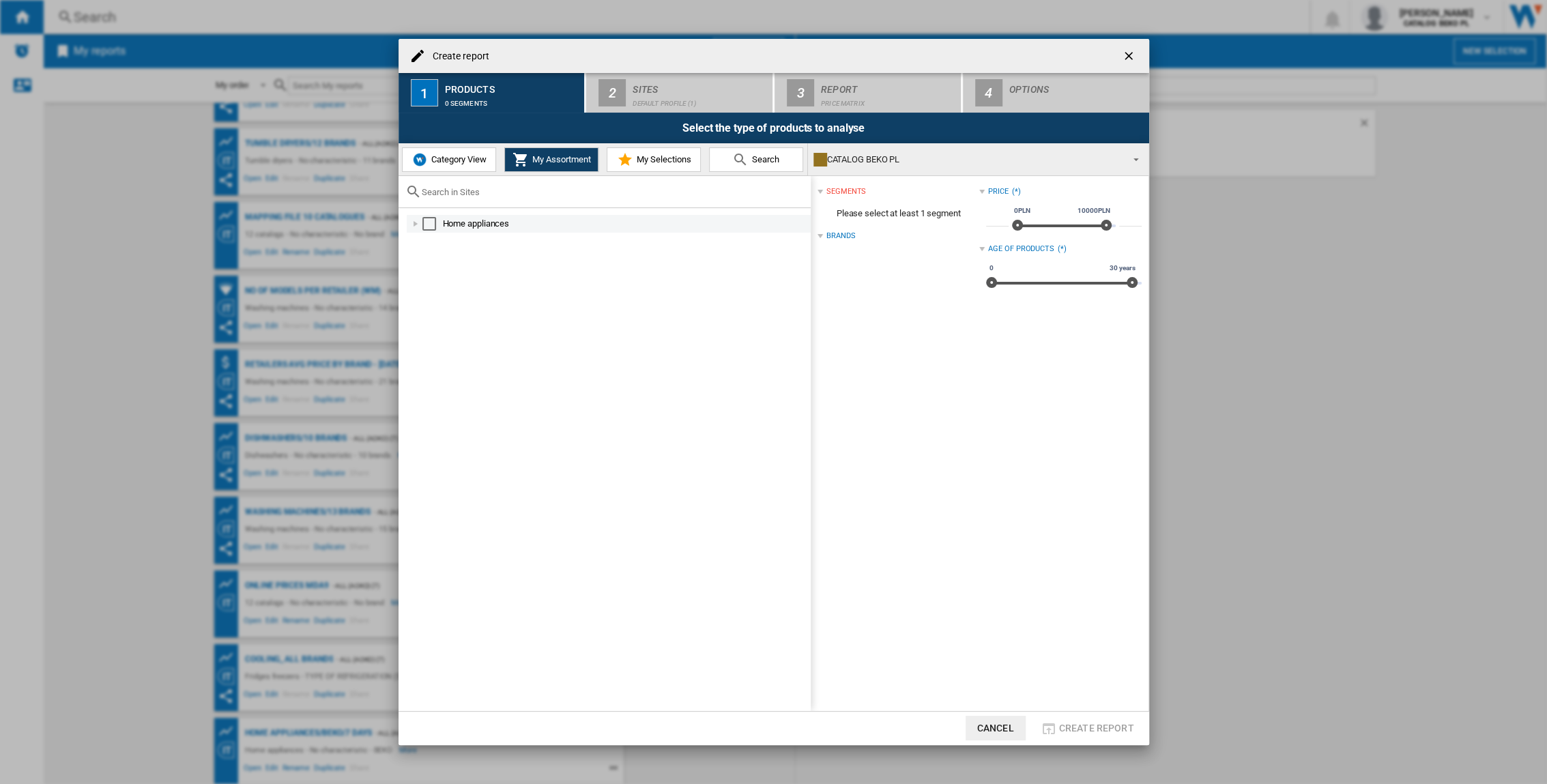
click at [422, 224] on div "Select" at bounding box center [429, 223] width 13 height 13
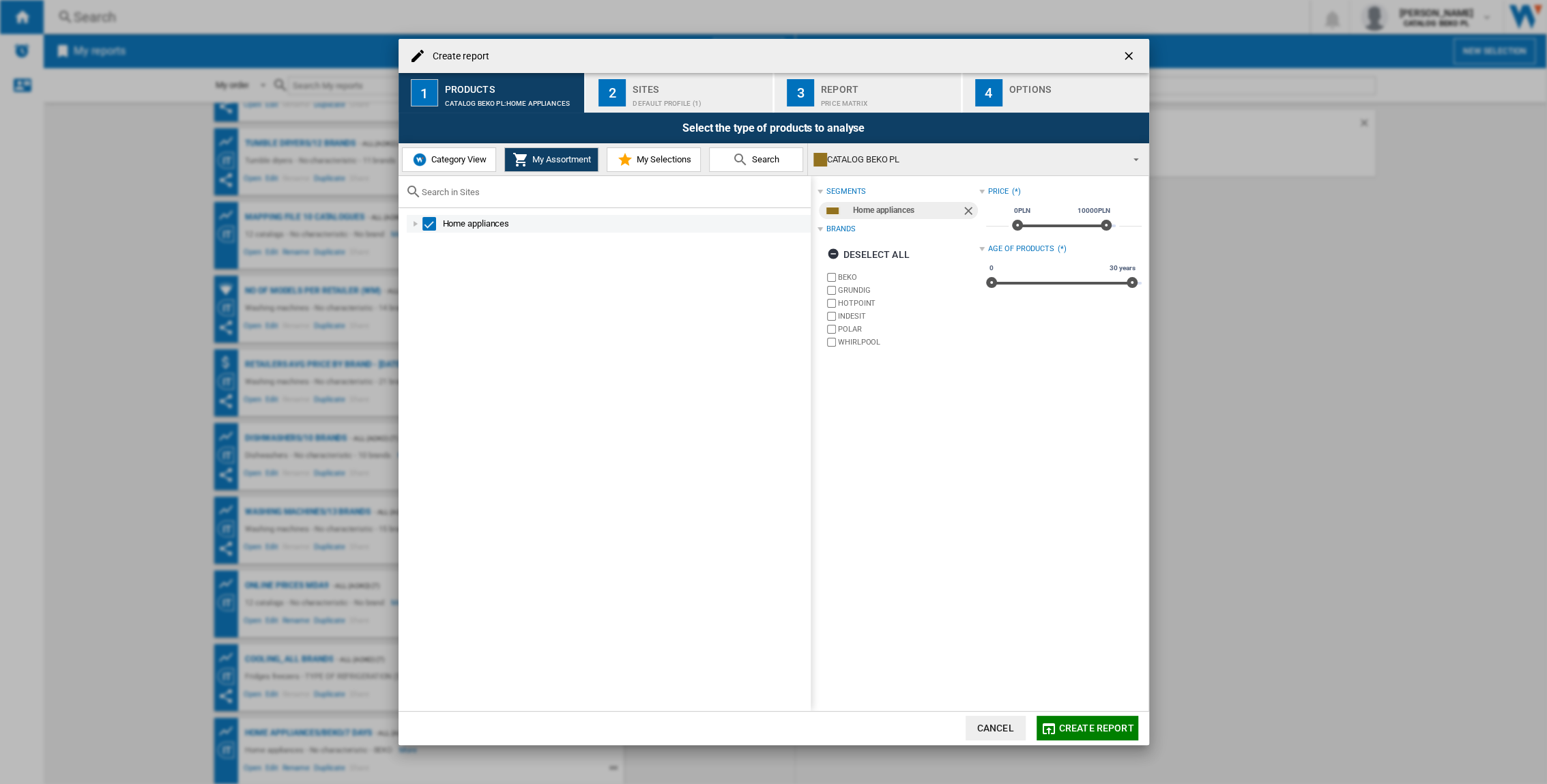
click at [424, 221] on div "Select" at bounding box center [429, 223] width 13 height 13
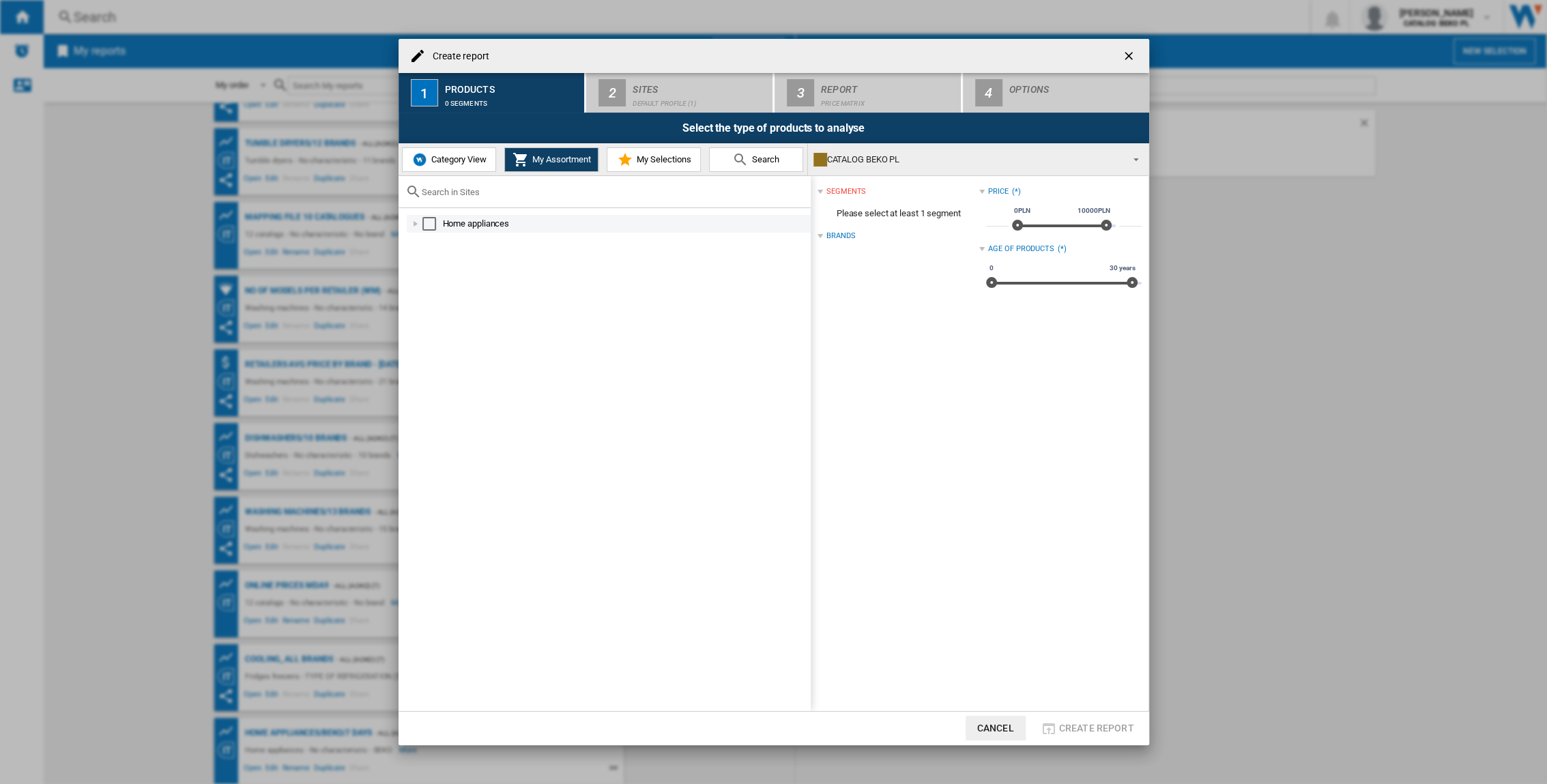
click at [415, 225] on div at bounding box center [415, 223] width 13 height 13
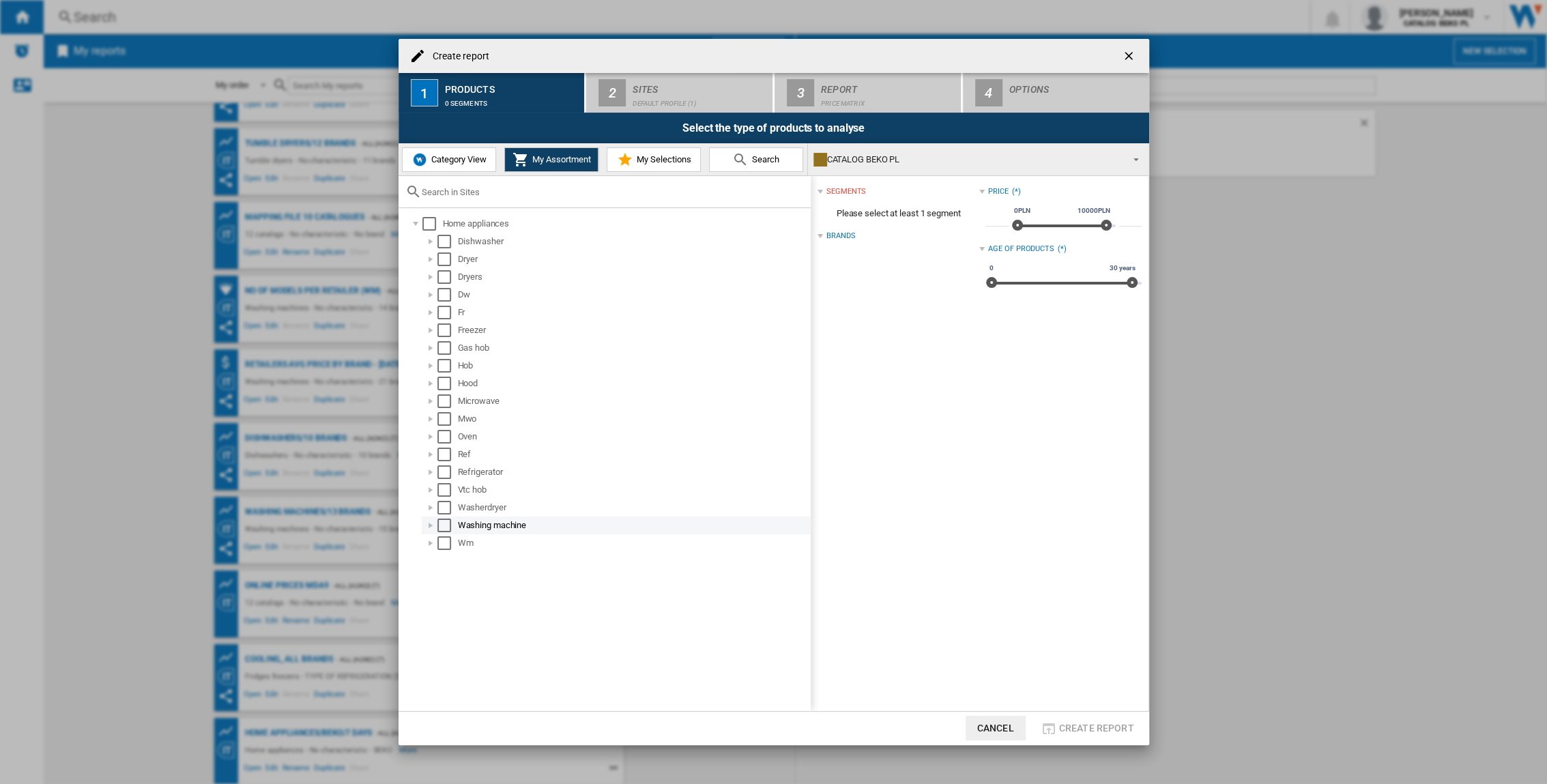
drag, startPoint x: 441, startPoint y: 528, endPoint x: 456, endPoint y: 527, distance: 15.0
click at [442, 527] on div "Select" at bounding box center [444, 525] width 13 height 13
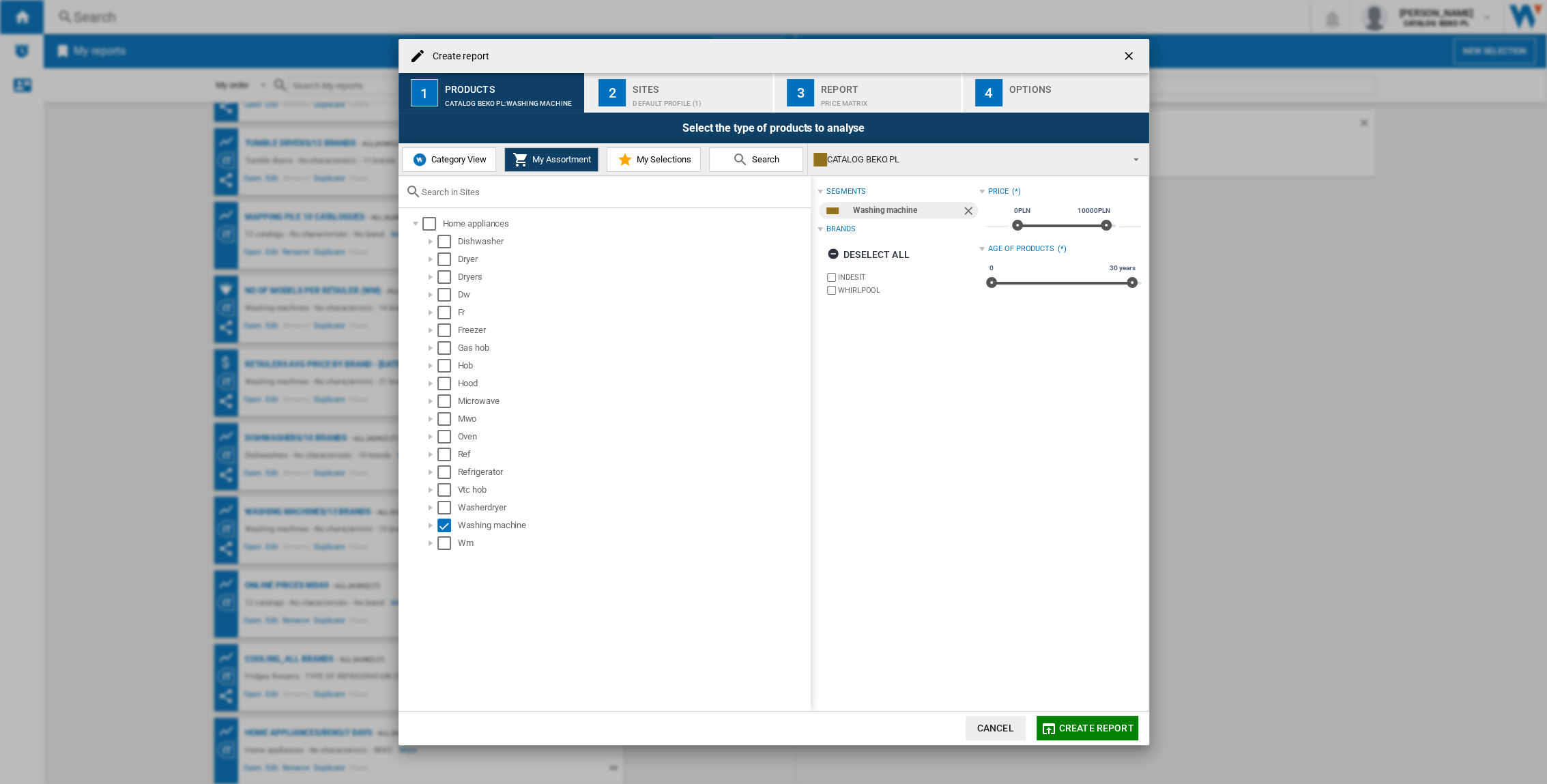
click at [652, 87] on div "Sites" at bounding box center [699, 86] width 134 height 14
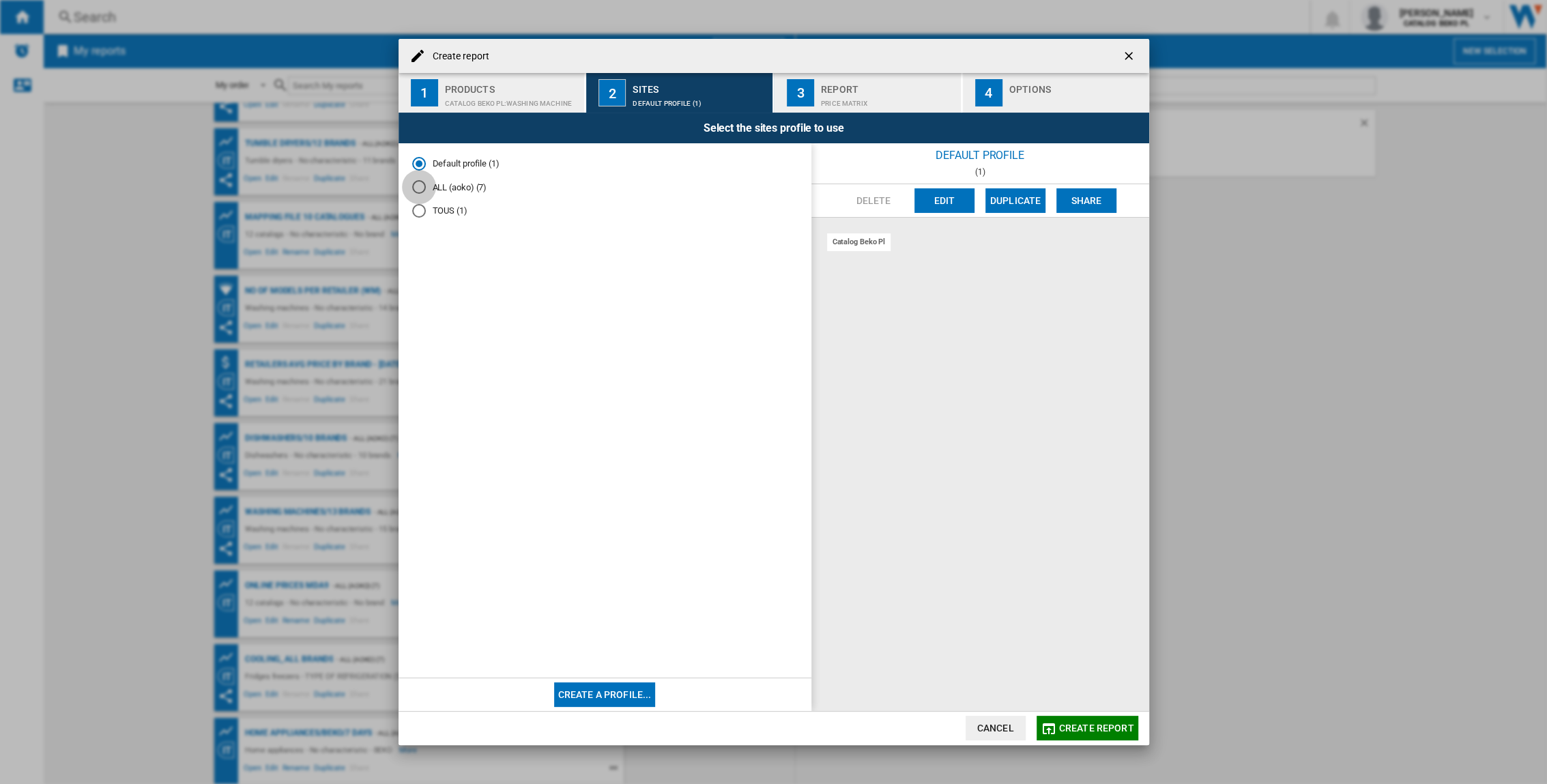
click at [421, 190] on div "ALL (aoko) (7)" at bounding box center [418, 186] width 13 height 13
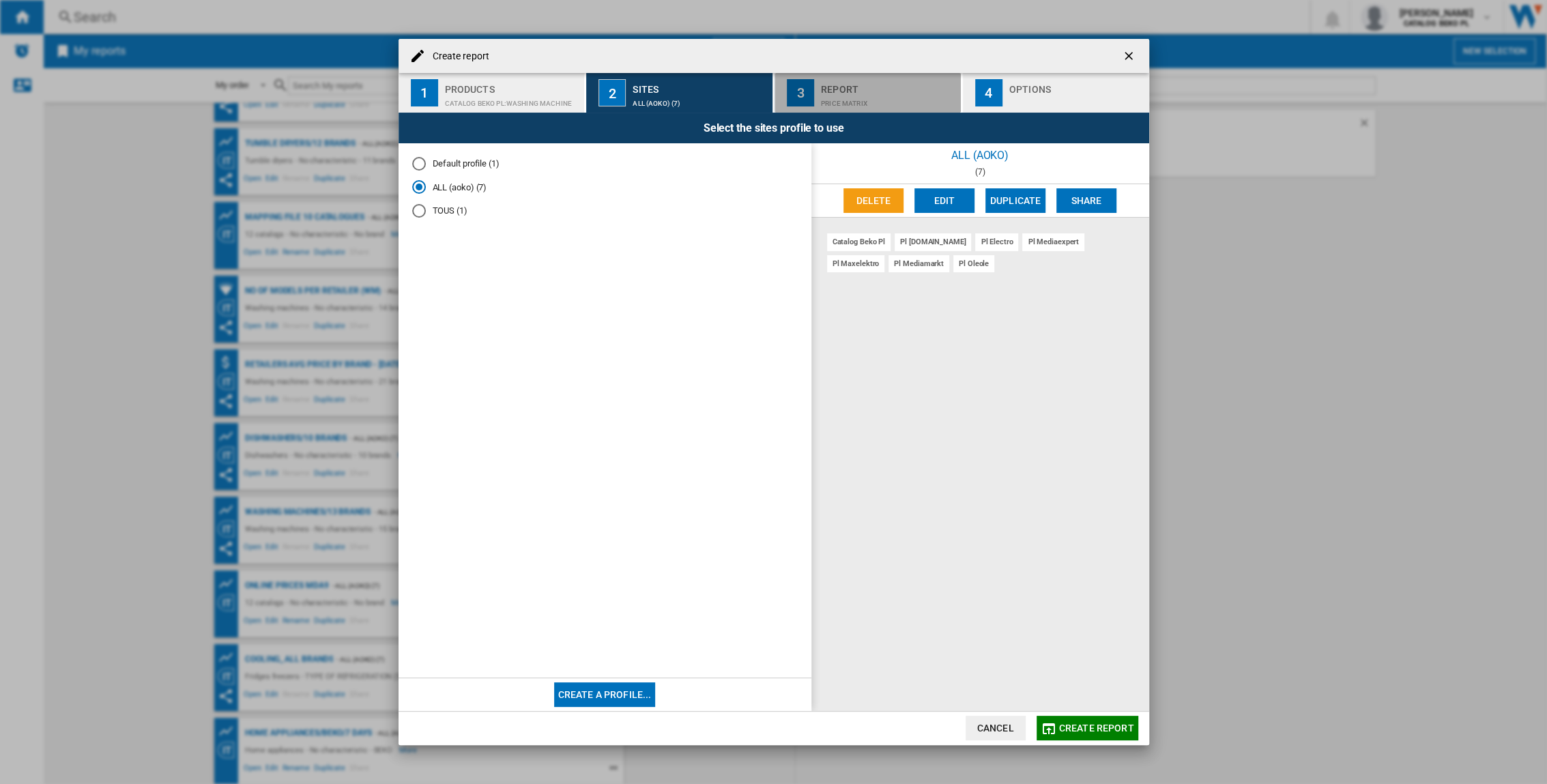
click at [887, 85] on div "Report" at bounding box center [888, 86] width 134 height 14
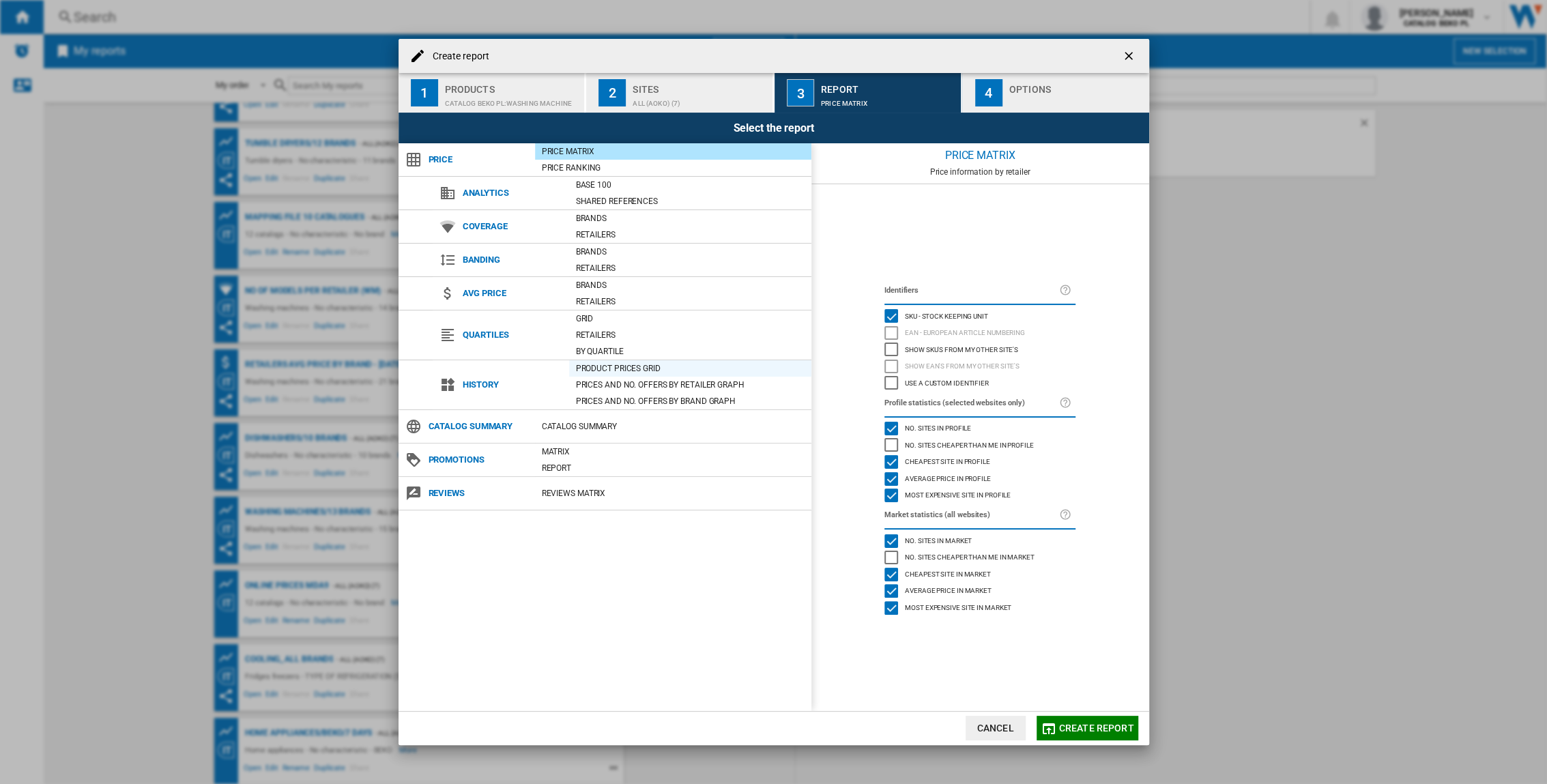
click at [643, 364] on div "Product prices grid" at bounding box center [691, 368] width 242 height 13
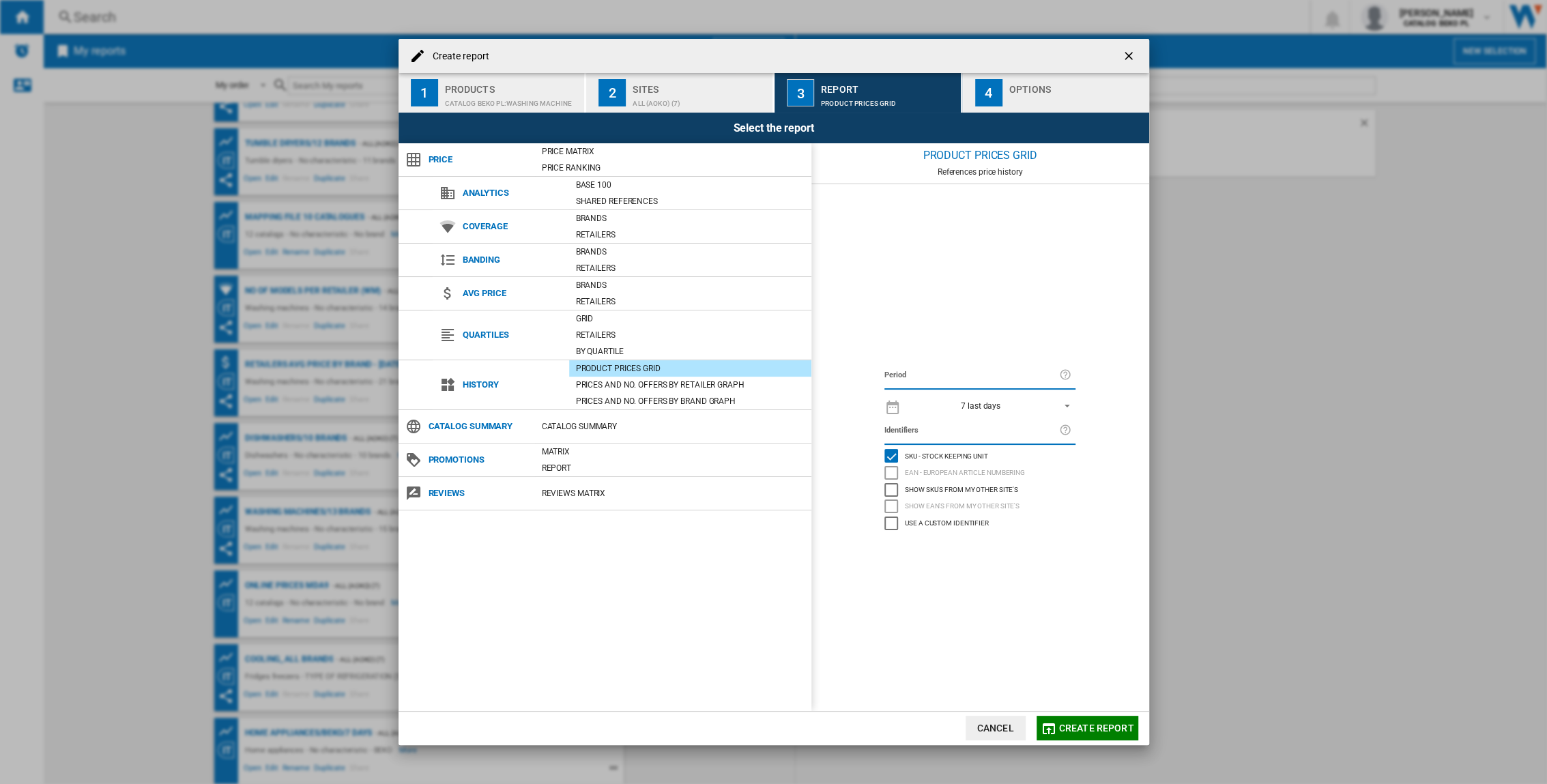
click at [1040, 99] on div "button" at bounding box center [1076, 100] width 134 height 14
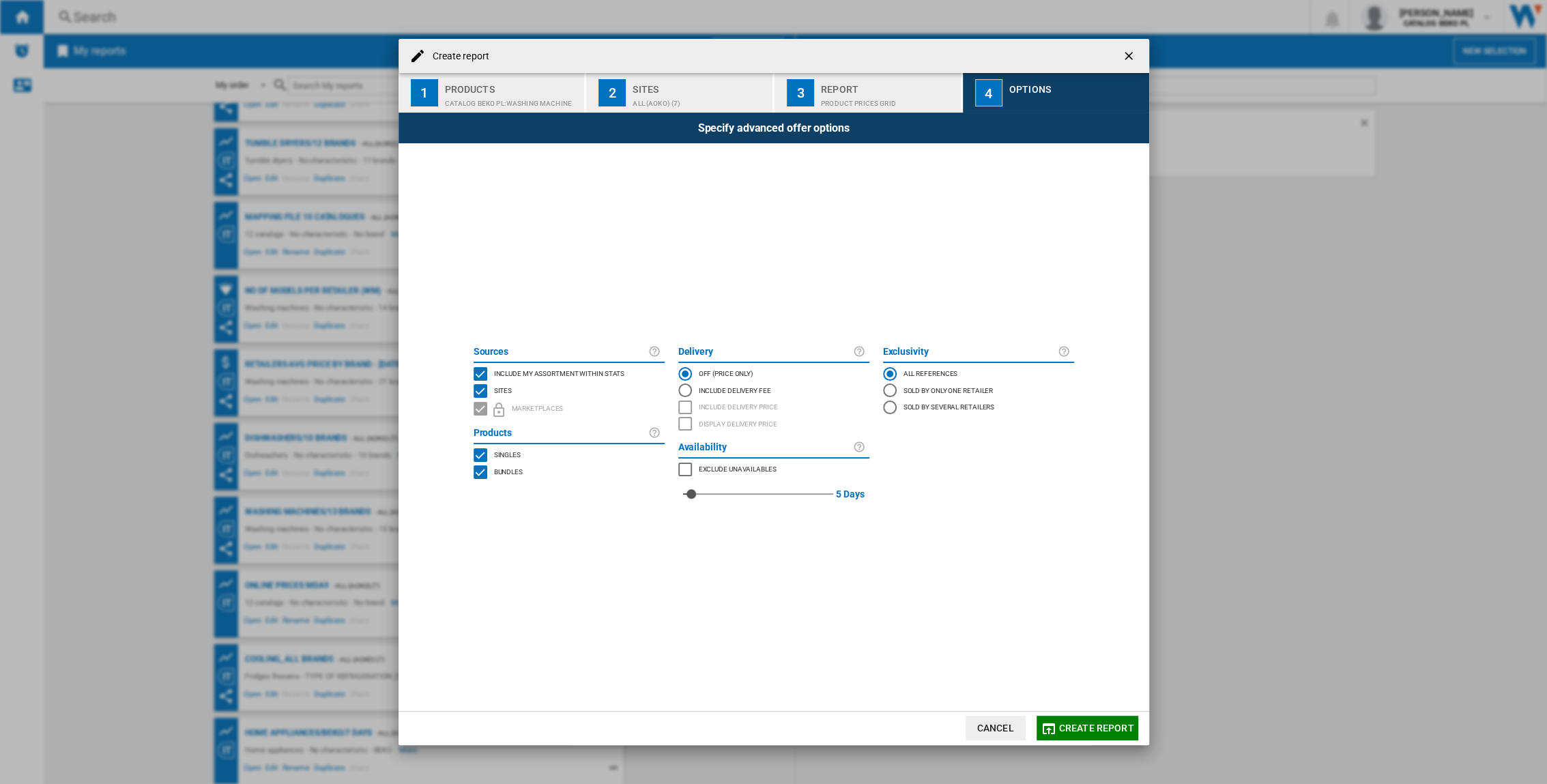
click at [481, 374] on div "INCLUDE MY SITE" at bounding box center [480, 374] width 13 height 13
click at [1086, 725] on span "Create report" at bounding box center [1096, 728] width 75 height 11
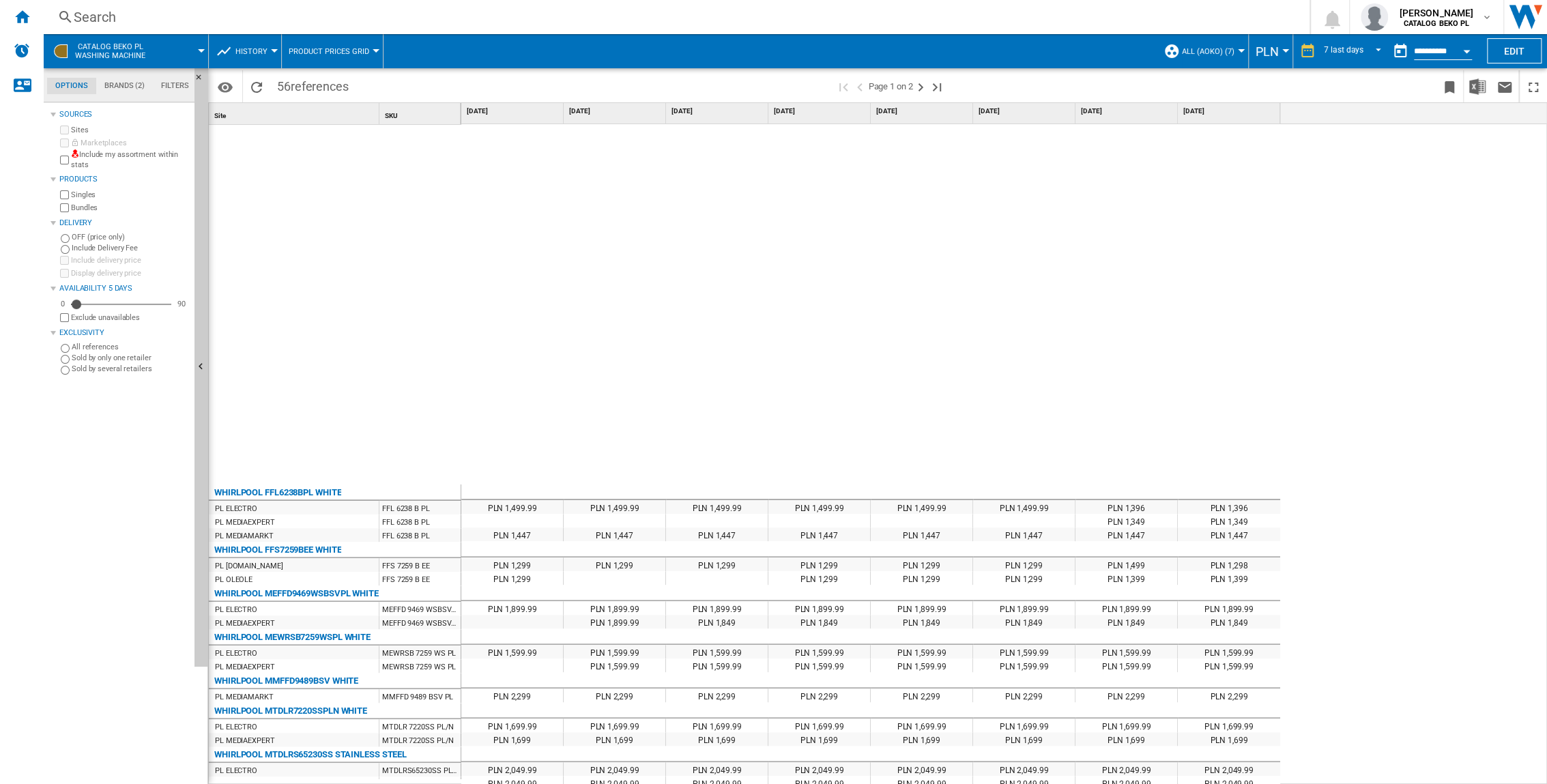
scroll to position [1651, 0]
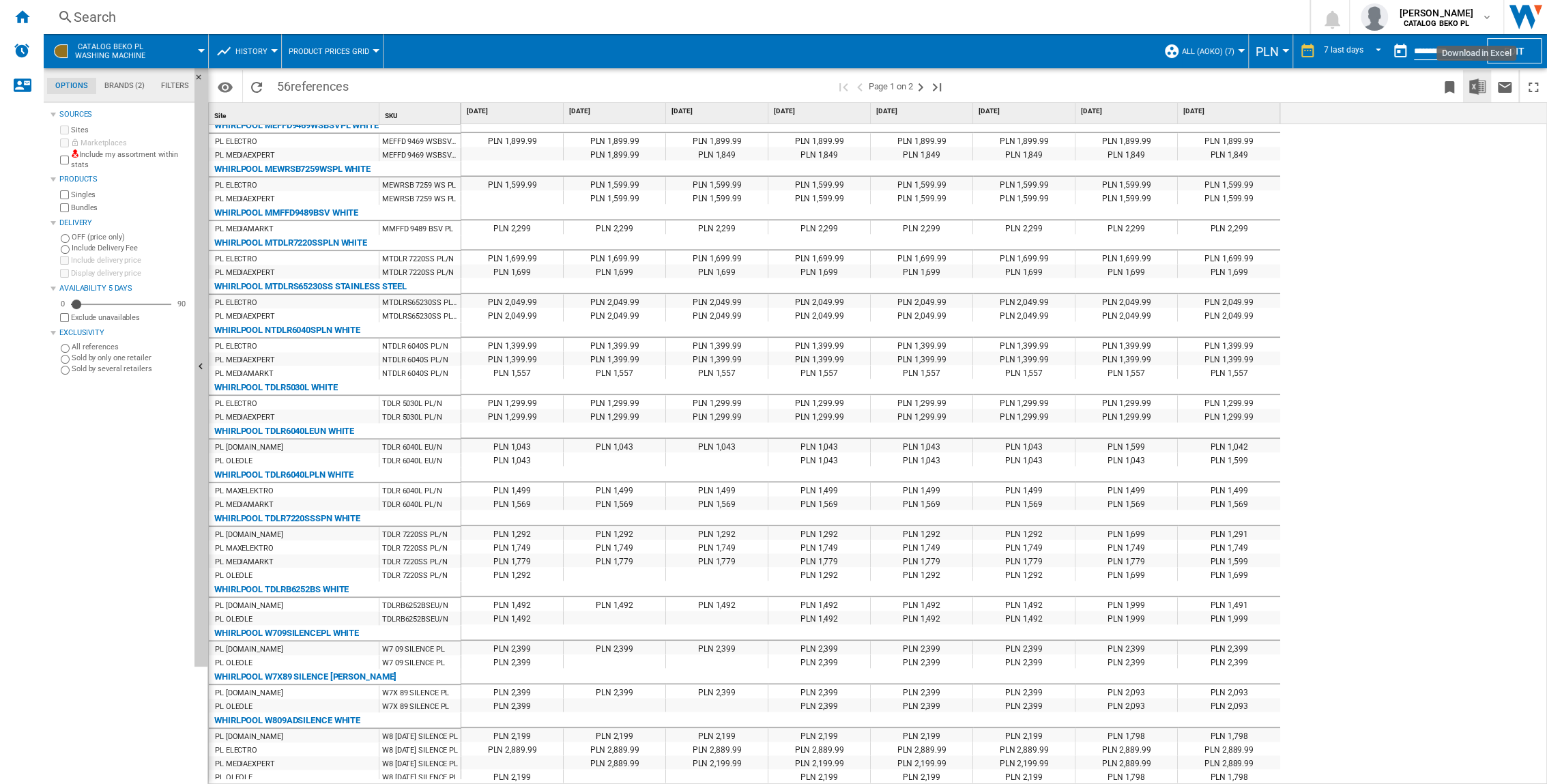
click at [1475, 85] on img "Download in Excel" at bounding box center [1477, 86] width 17 height 17
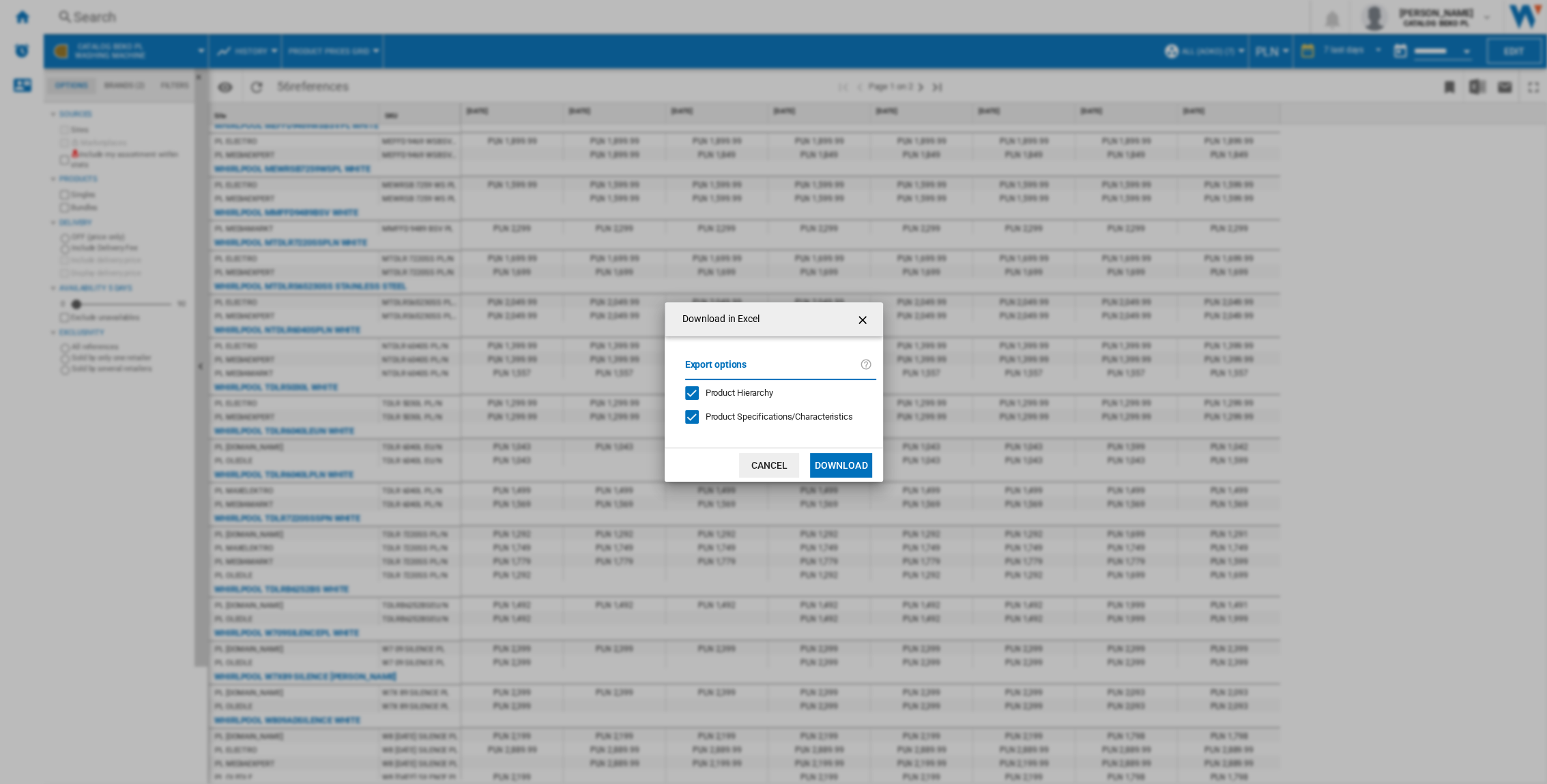
click at [850, 462] on button "Download" at bounding box center [841, 465] width 61 height 24
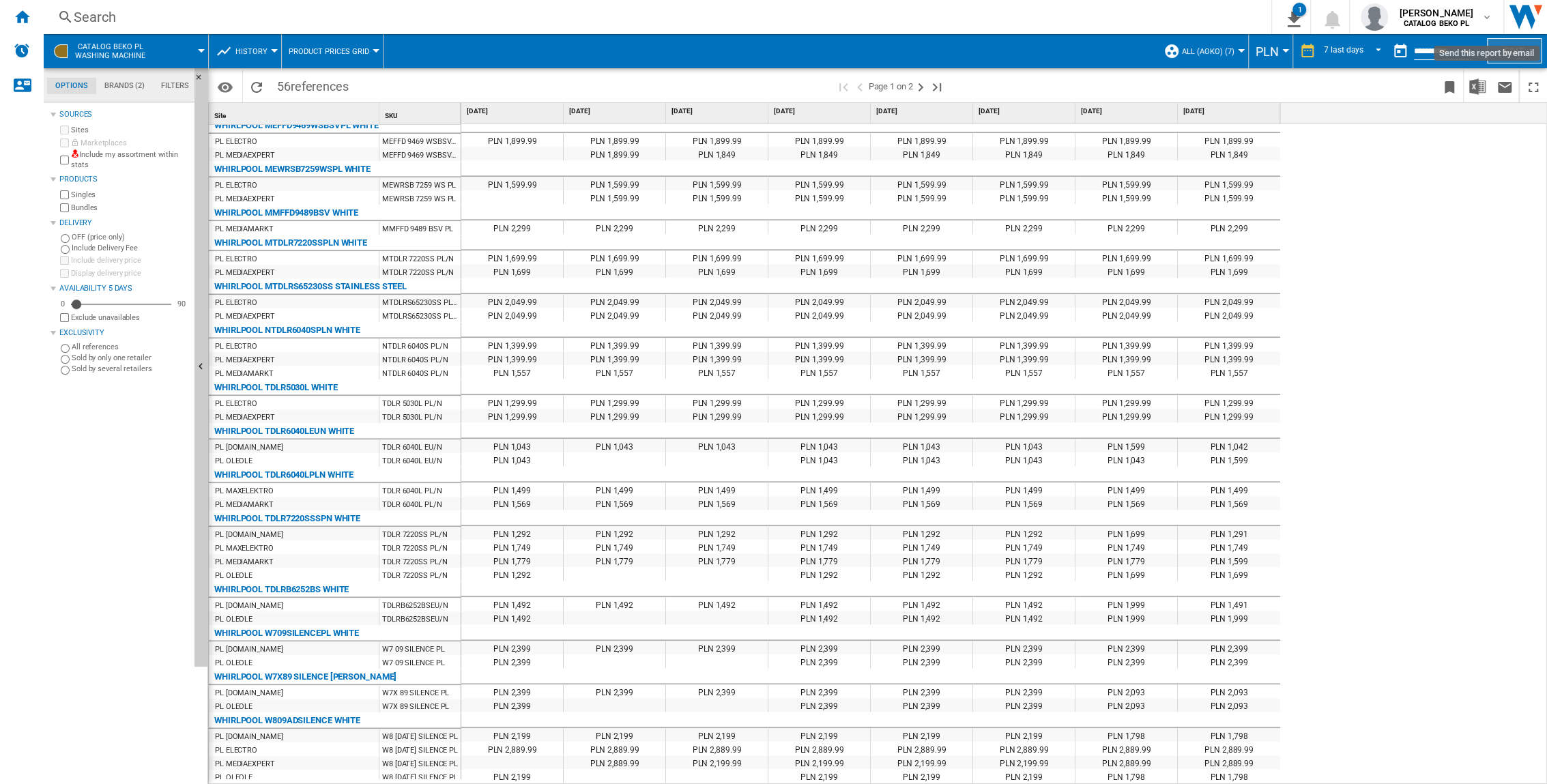
click at [1507, 57] on button "Edit" at bounding box center [1514, 51] width 54 height 25
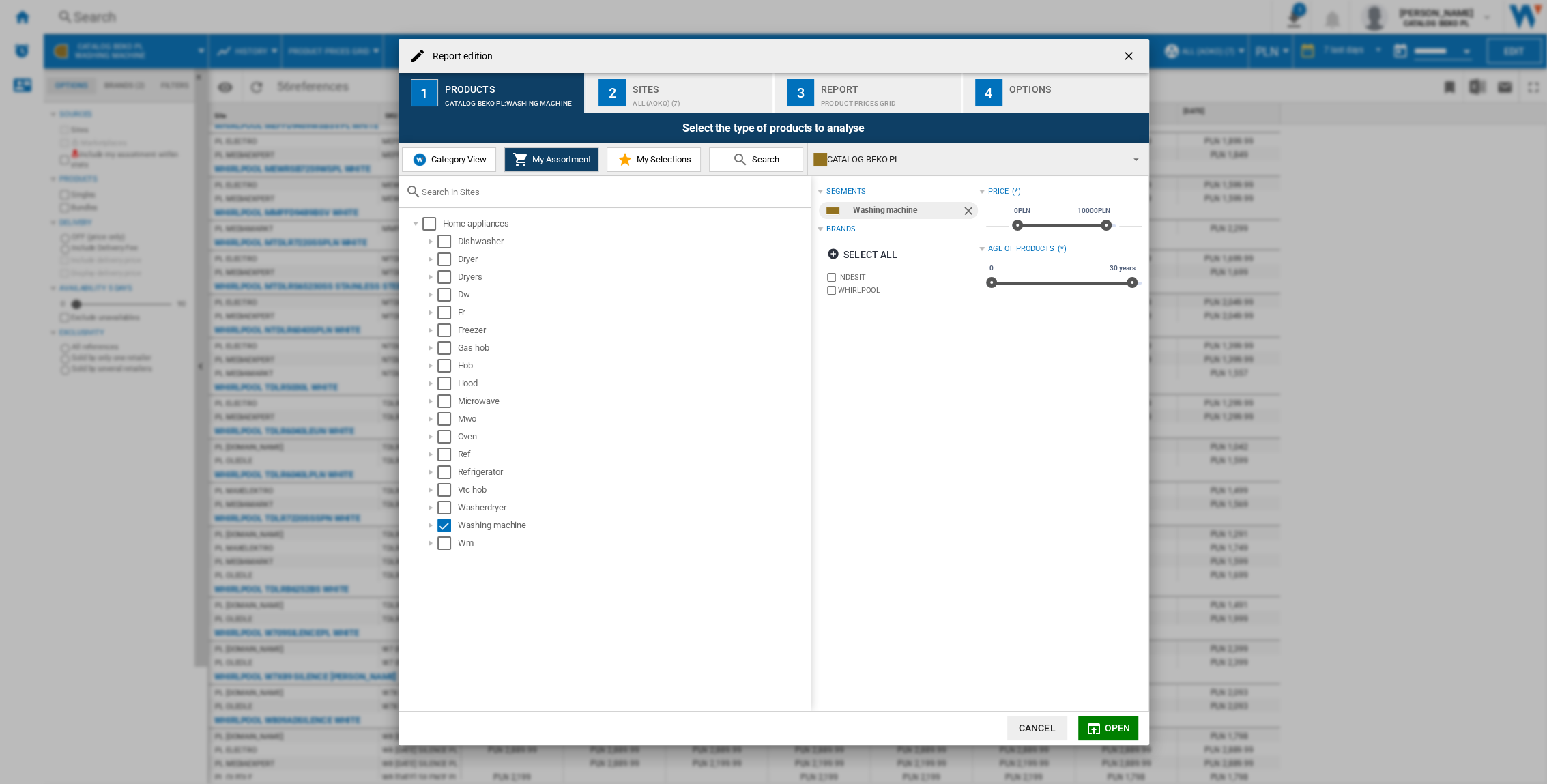
click at [1111, 727] on span "Open" at bounding box center [1117, 728] width 26 height 11
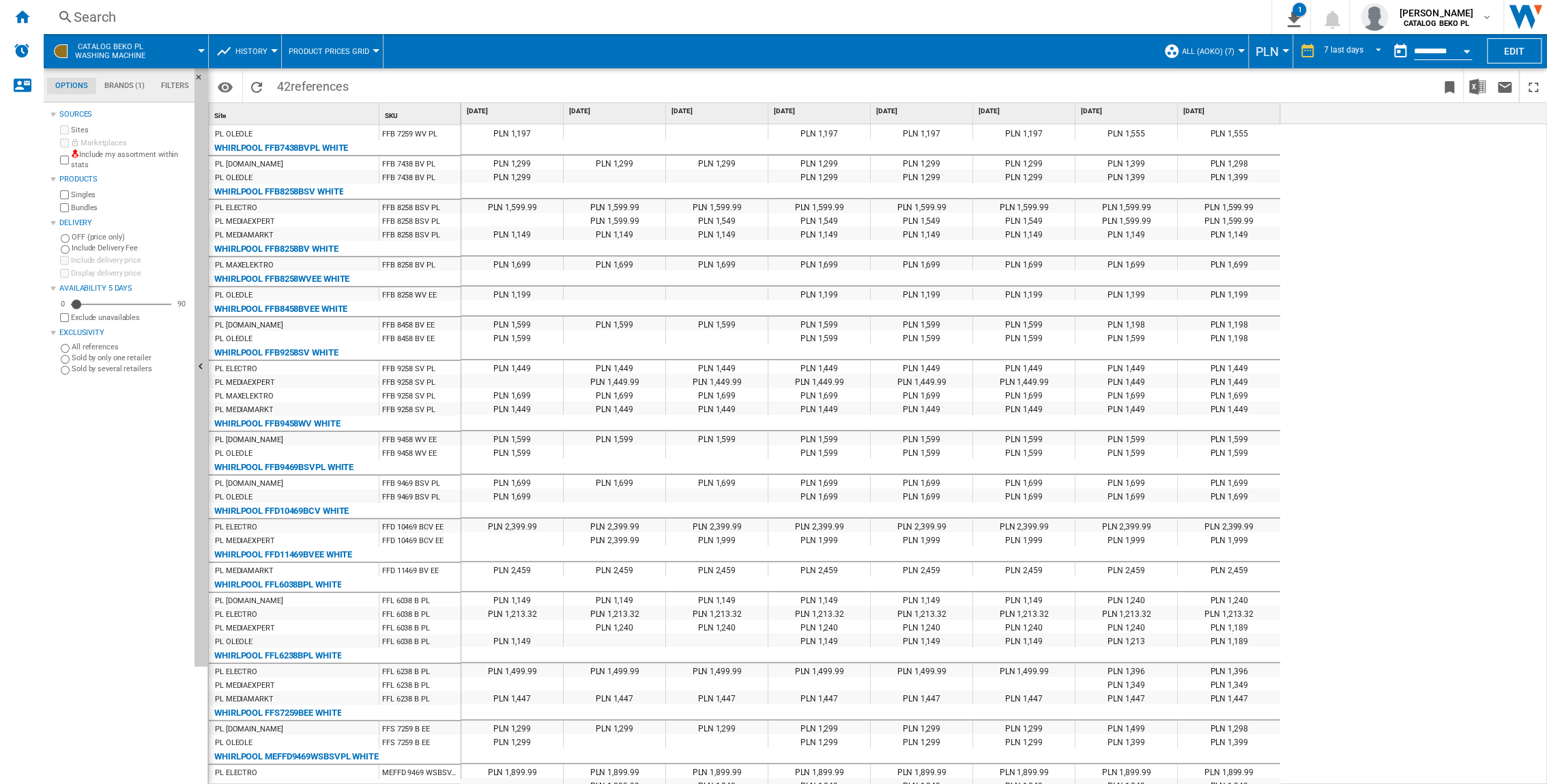
click at [180, 85] on md-tab-item "Filters" at bounding box center [175, 86] width 44 height 17
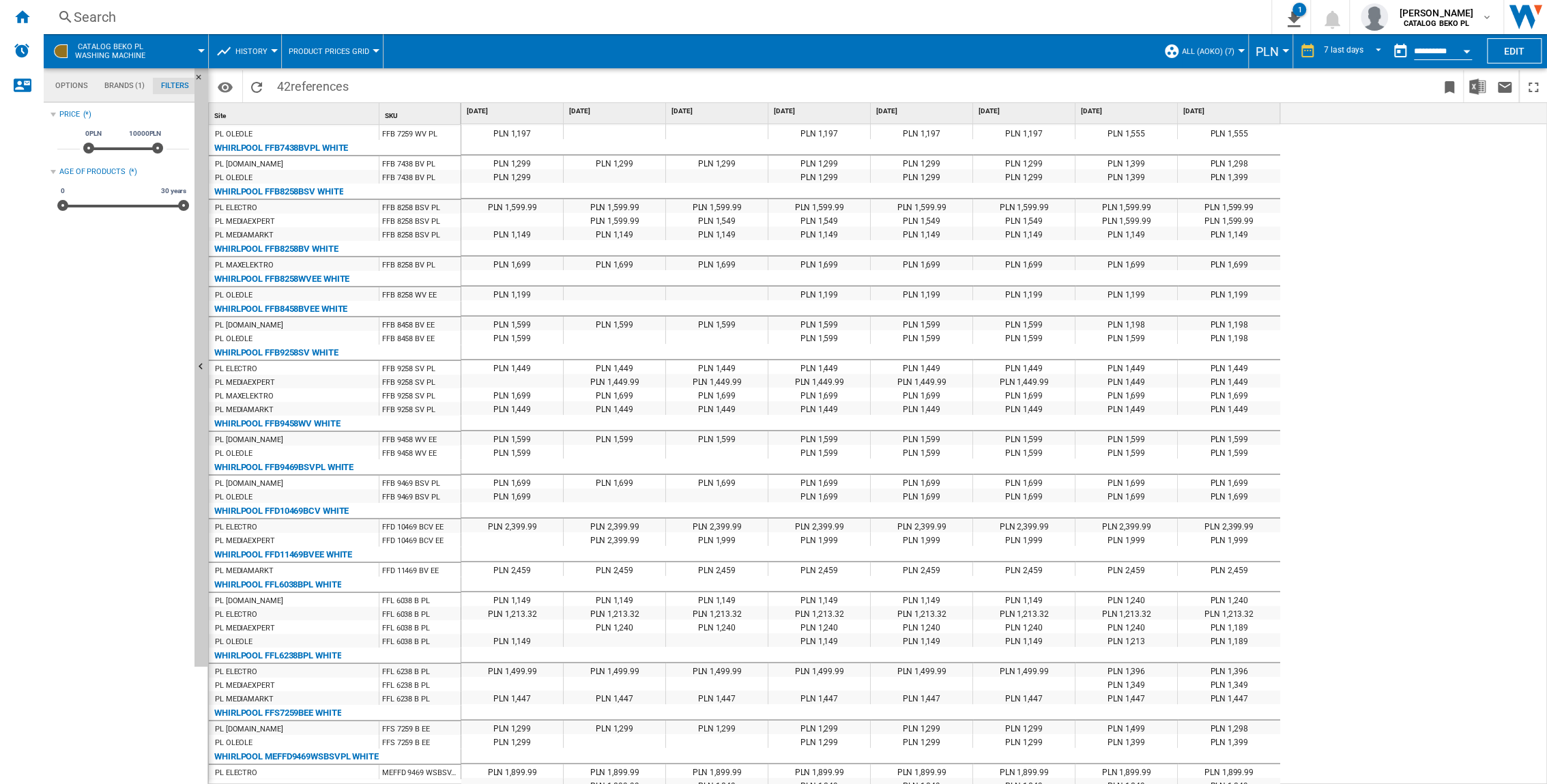
click at [112, 88] on md-tab-item "Brands (1)" at bounding box center [124, 86] width 57 height 17
click at [73, 85] on md-tab-item "Options" at bounding box center [72, 86] width 49 height 17
